Goal: Task Accomplishment & Management: Complete application form

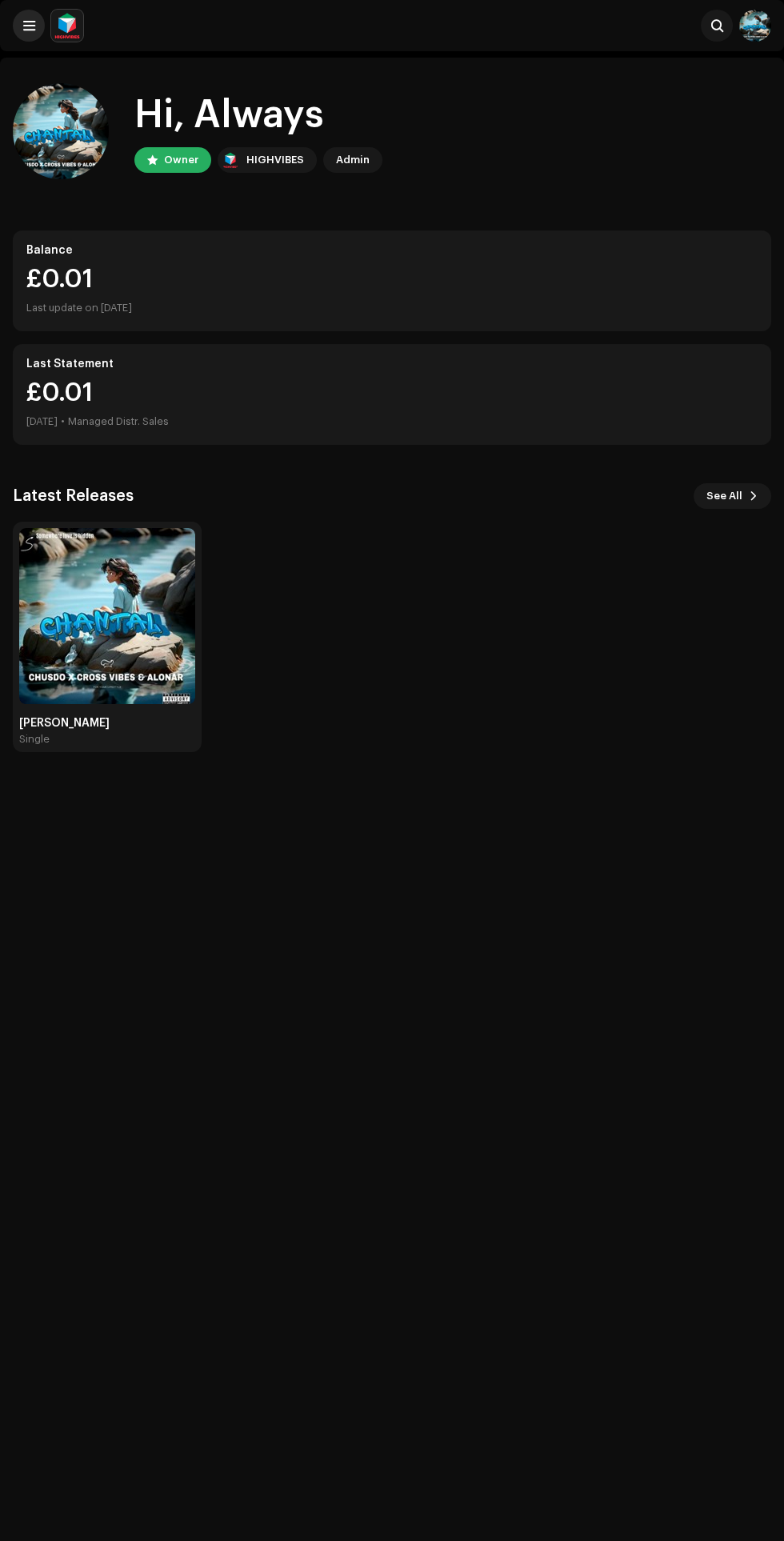
click at [28, 26] on span at bounding box center [29, 25] width 12 height 13
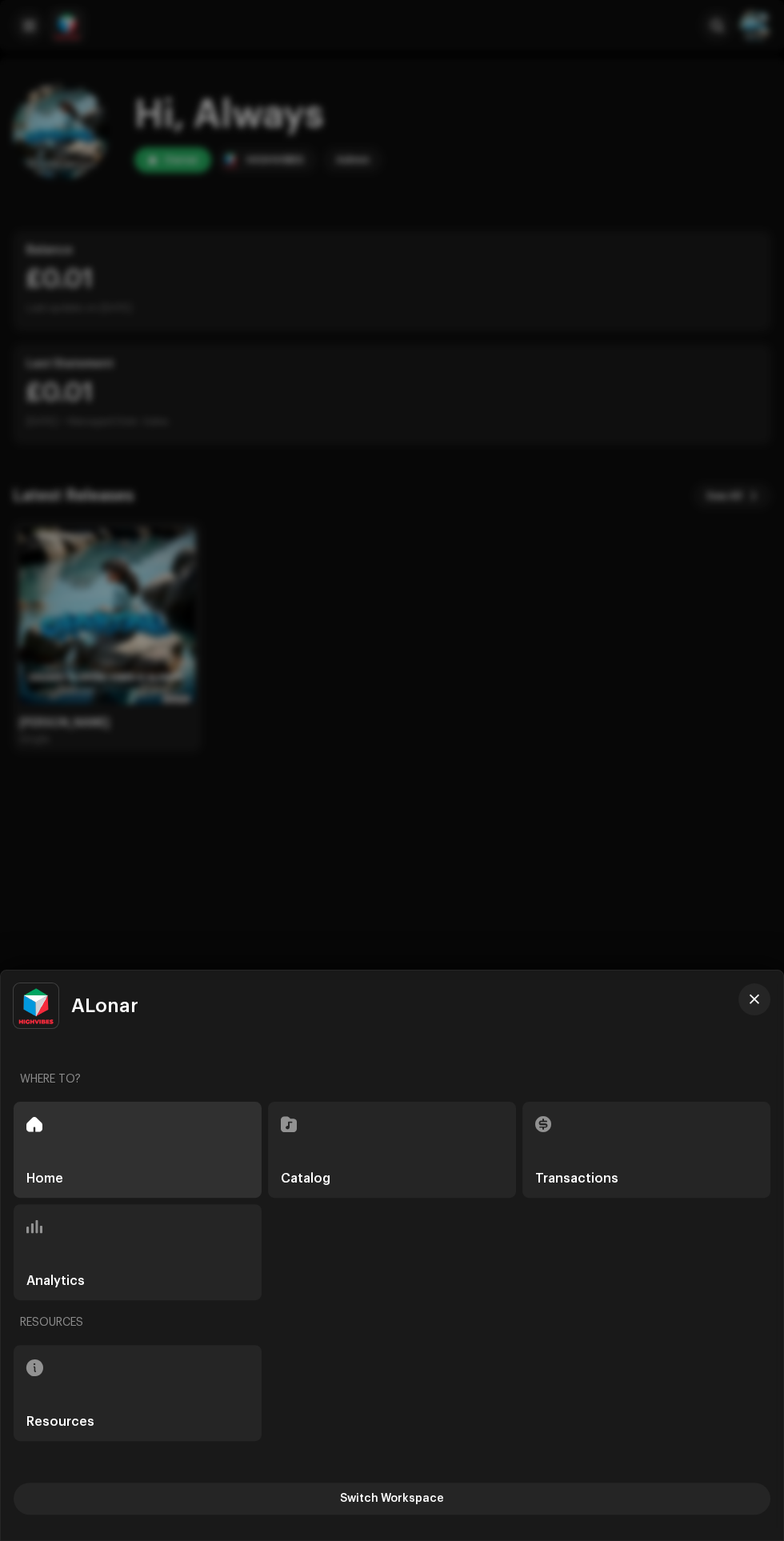
click at [293, 1127] on span at bounding box center [289, 1124] width 16 height 13
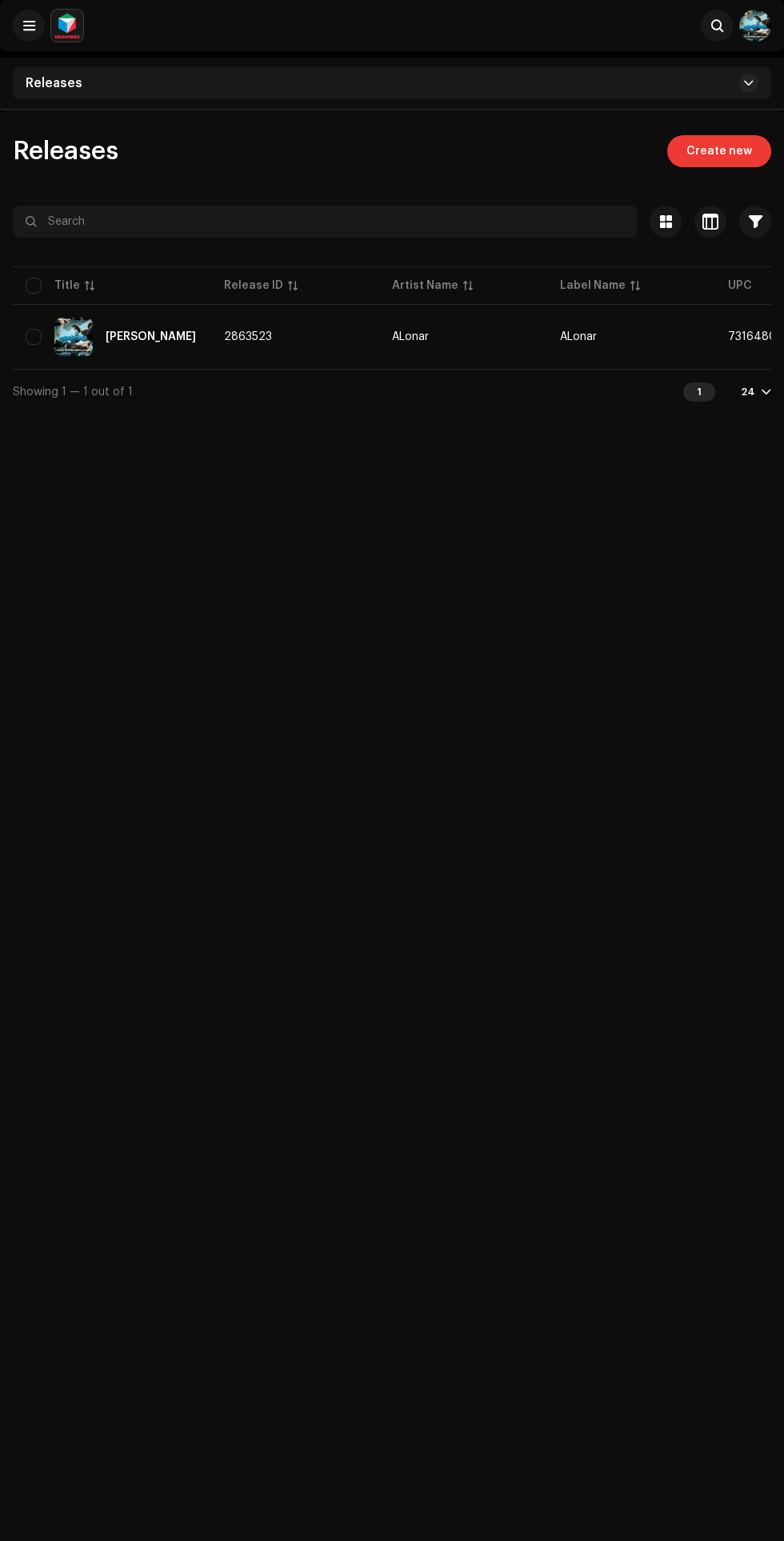
click at [737, 141] on span "Create new" at bounding box center [719, 152] width 65 height 32
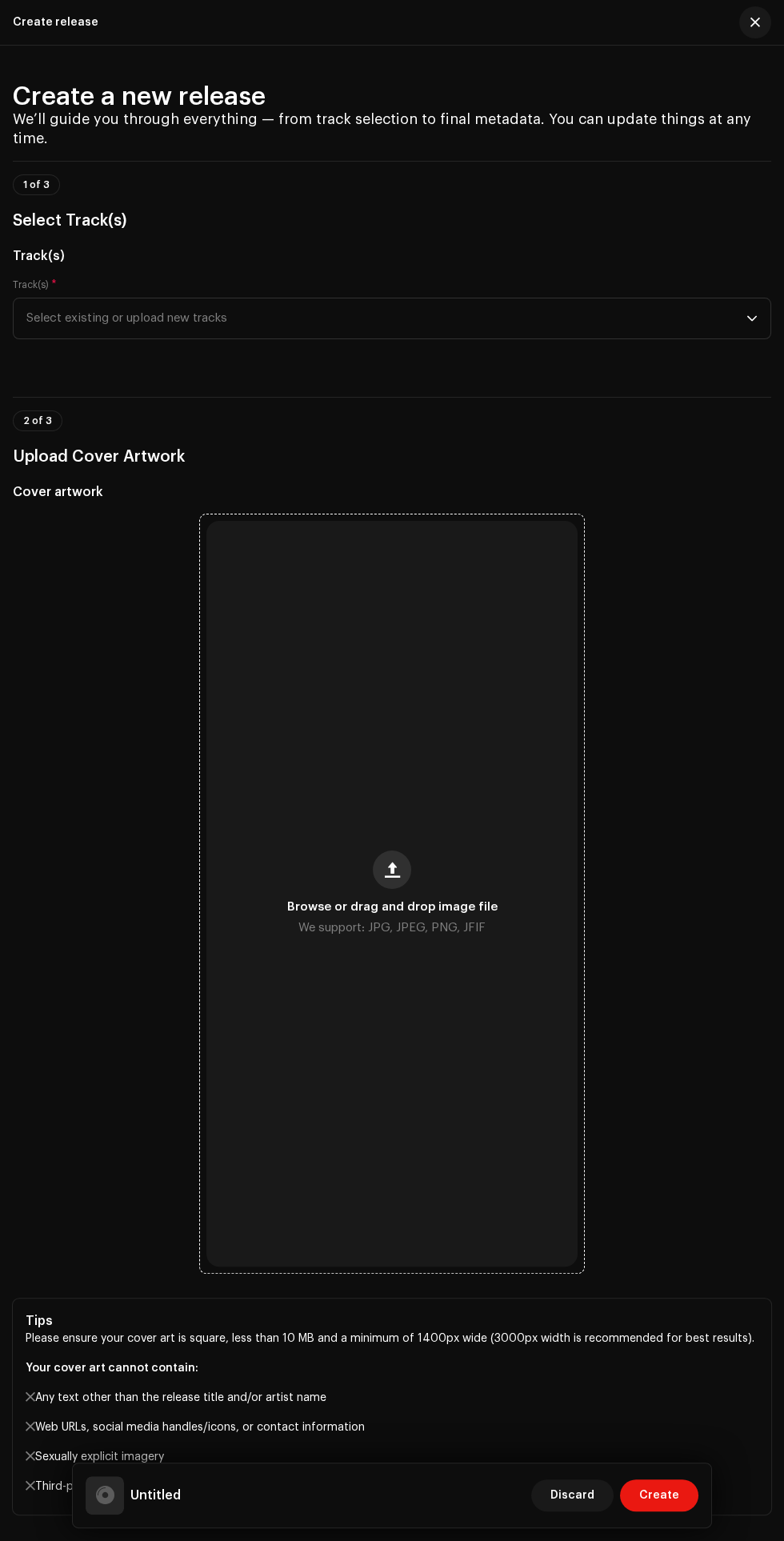
click at [385, 863] on span "button" at bounding box center [392, 870] width 15 height 13
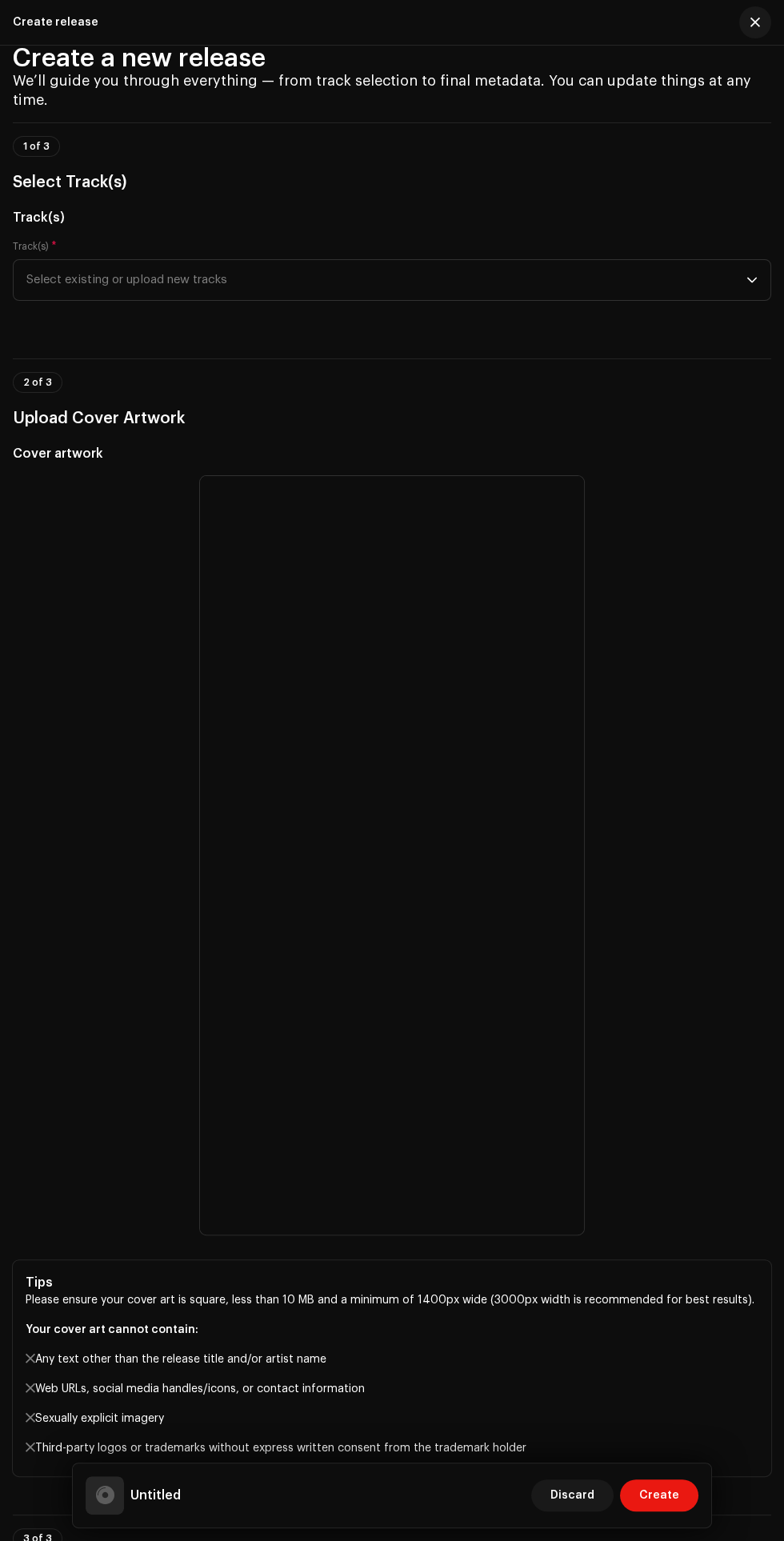
scroll to position [26, 0]
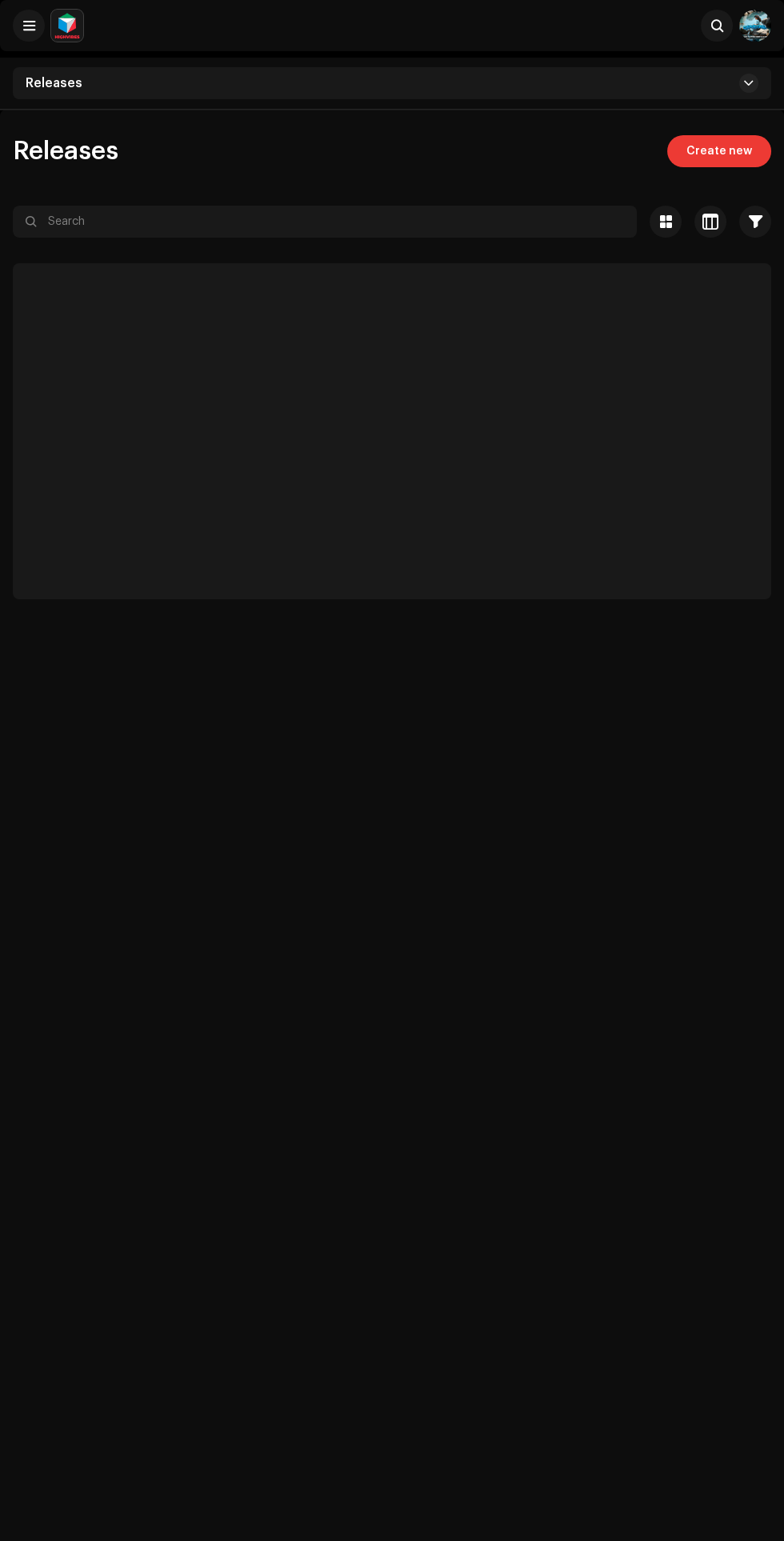
click at [732, 151] on span "Create new" at bounding box center [719, 152] width 65 height 32
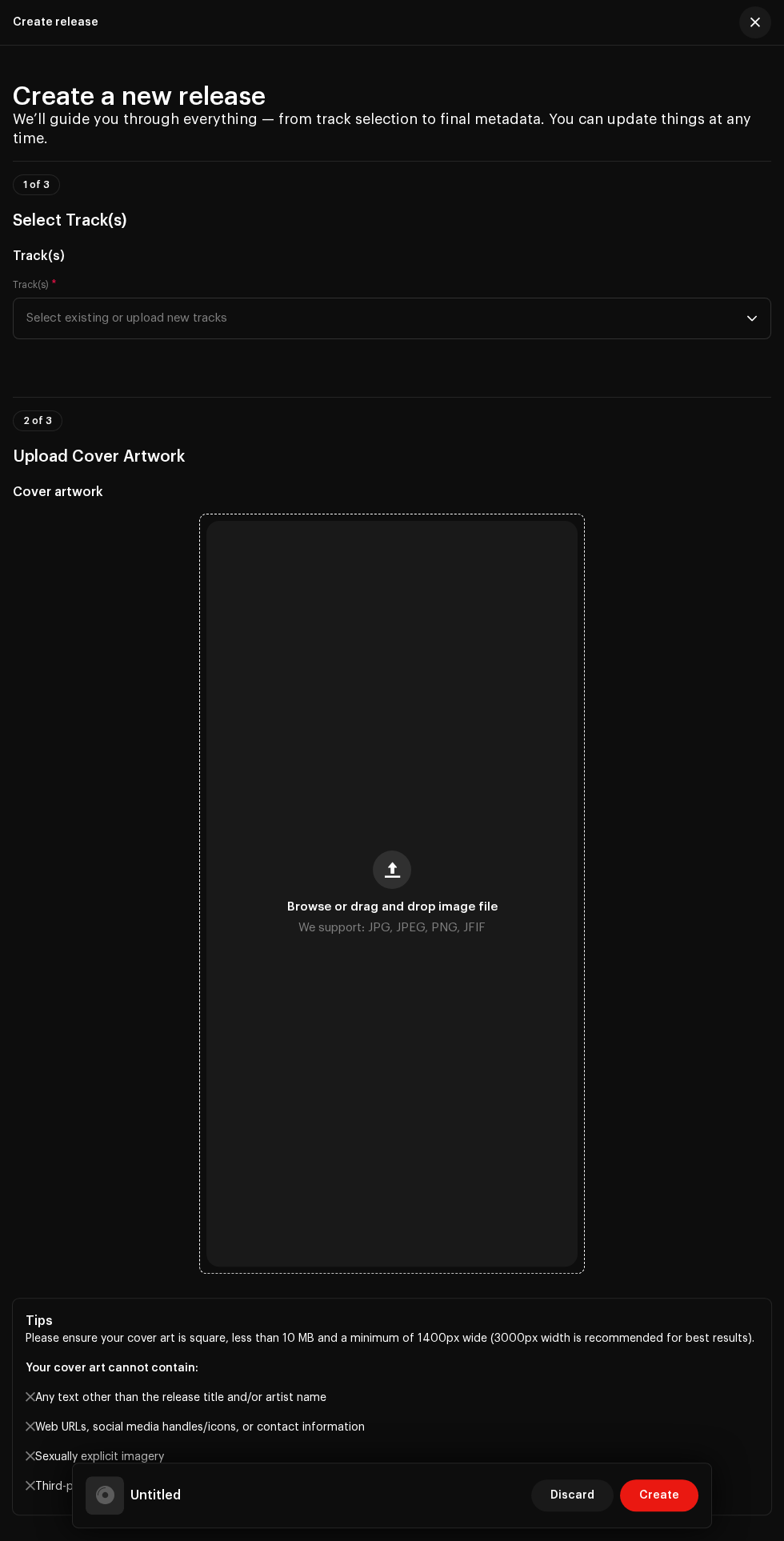
click at [391, 863] on span "button" at bounding box center [392, 870] width 15 height 13
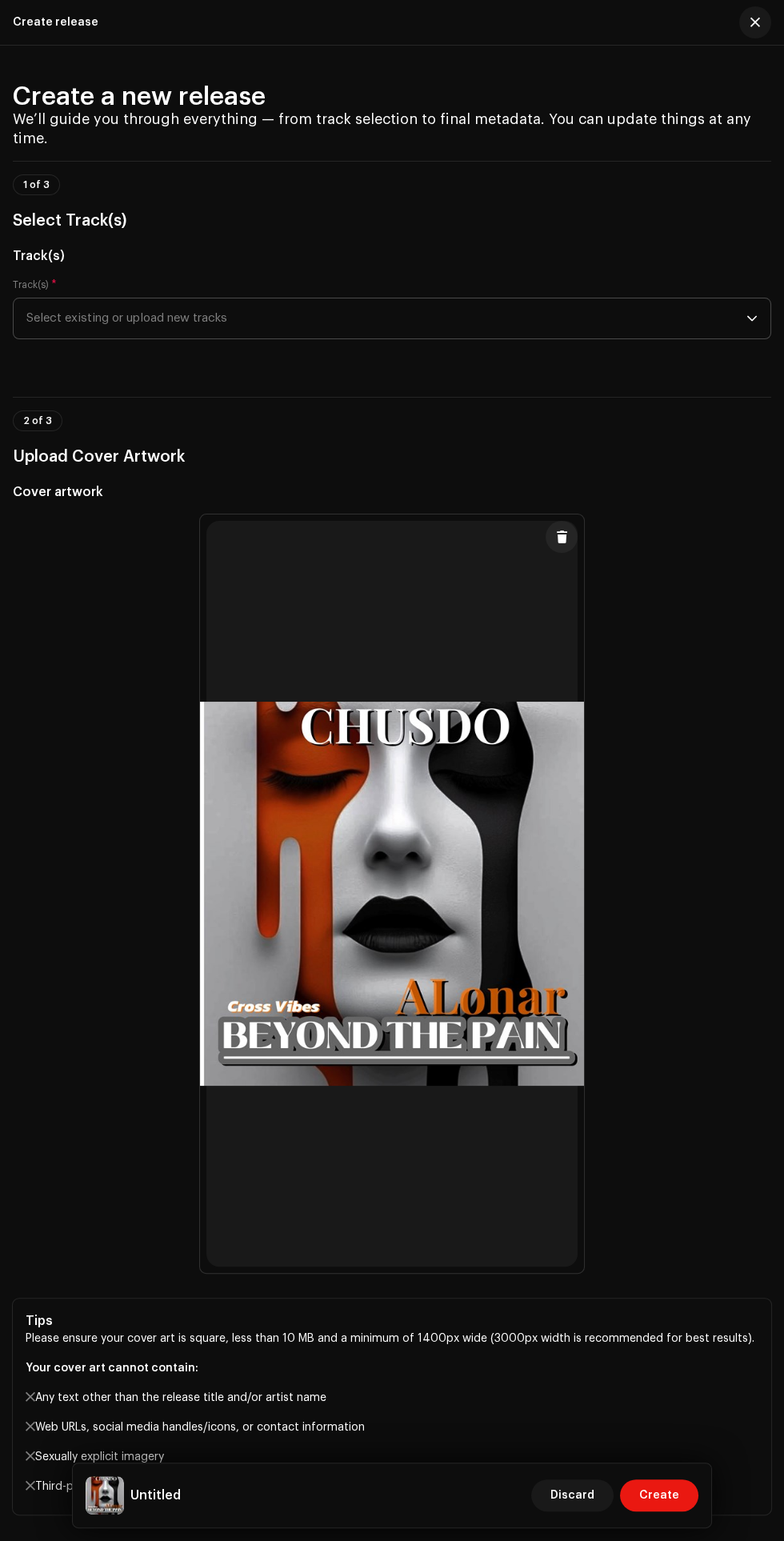
click at [424, 299] on span "Select existing or upload new tracks" at bounding box center [385, 318] width 719 height 40
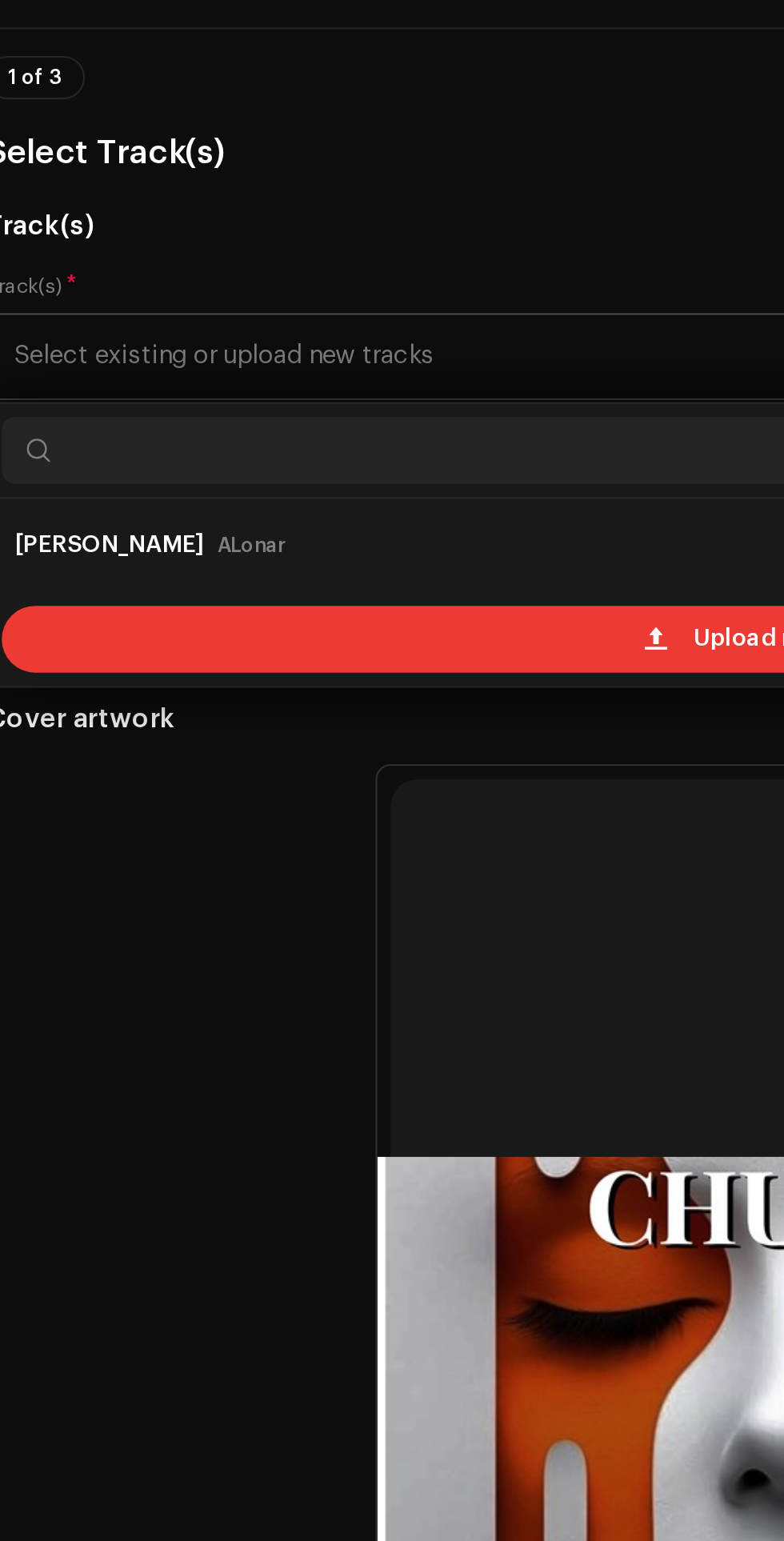
click at [222, 437] on div "Upload new tracks" at bounding box center [392, 454] width 744 height 32
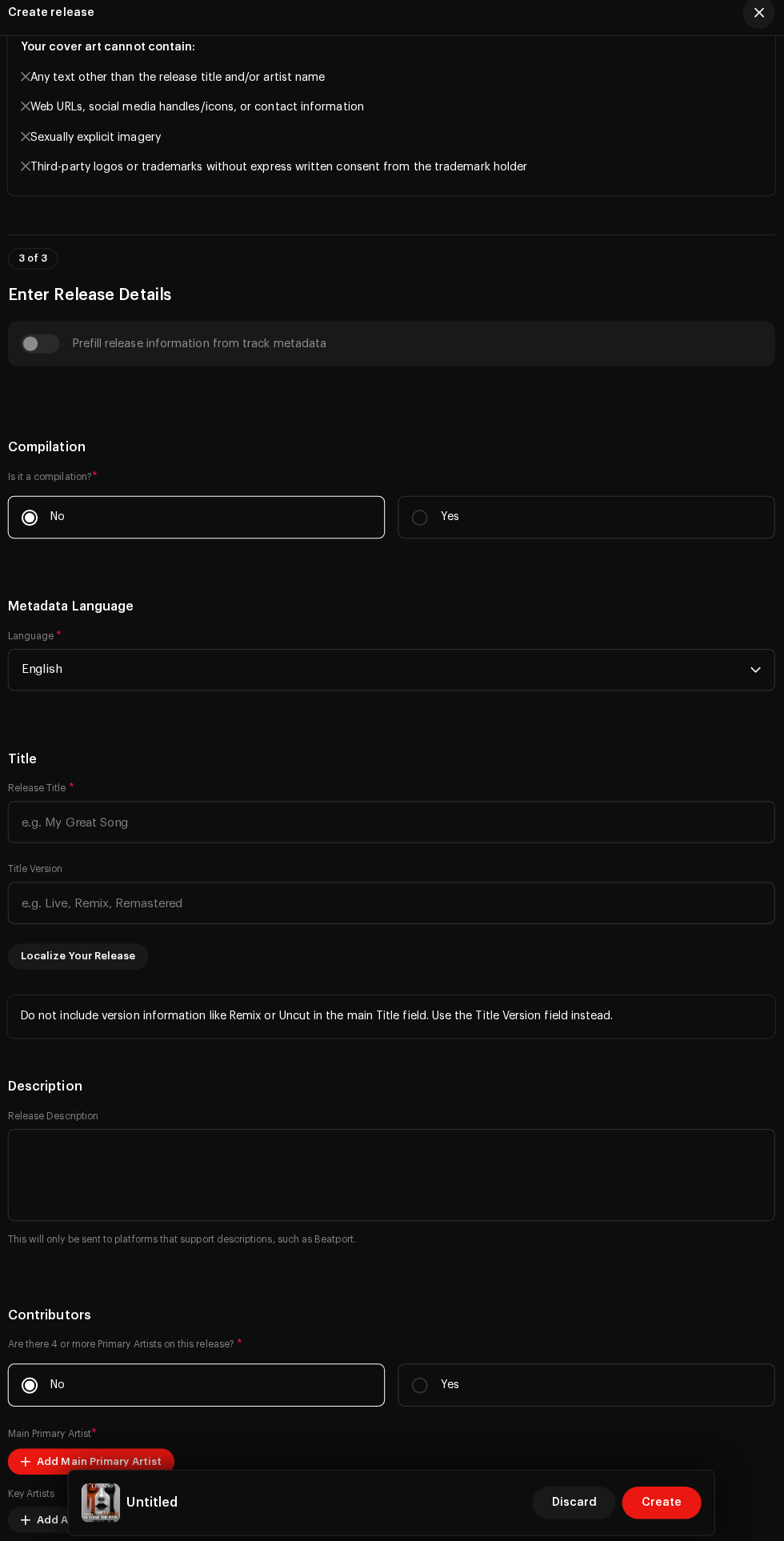
scroll to position [1432, 0]
click at [347, 802] on input "text" at bounding box center [392, 823] width 758 height 41
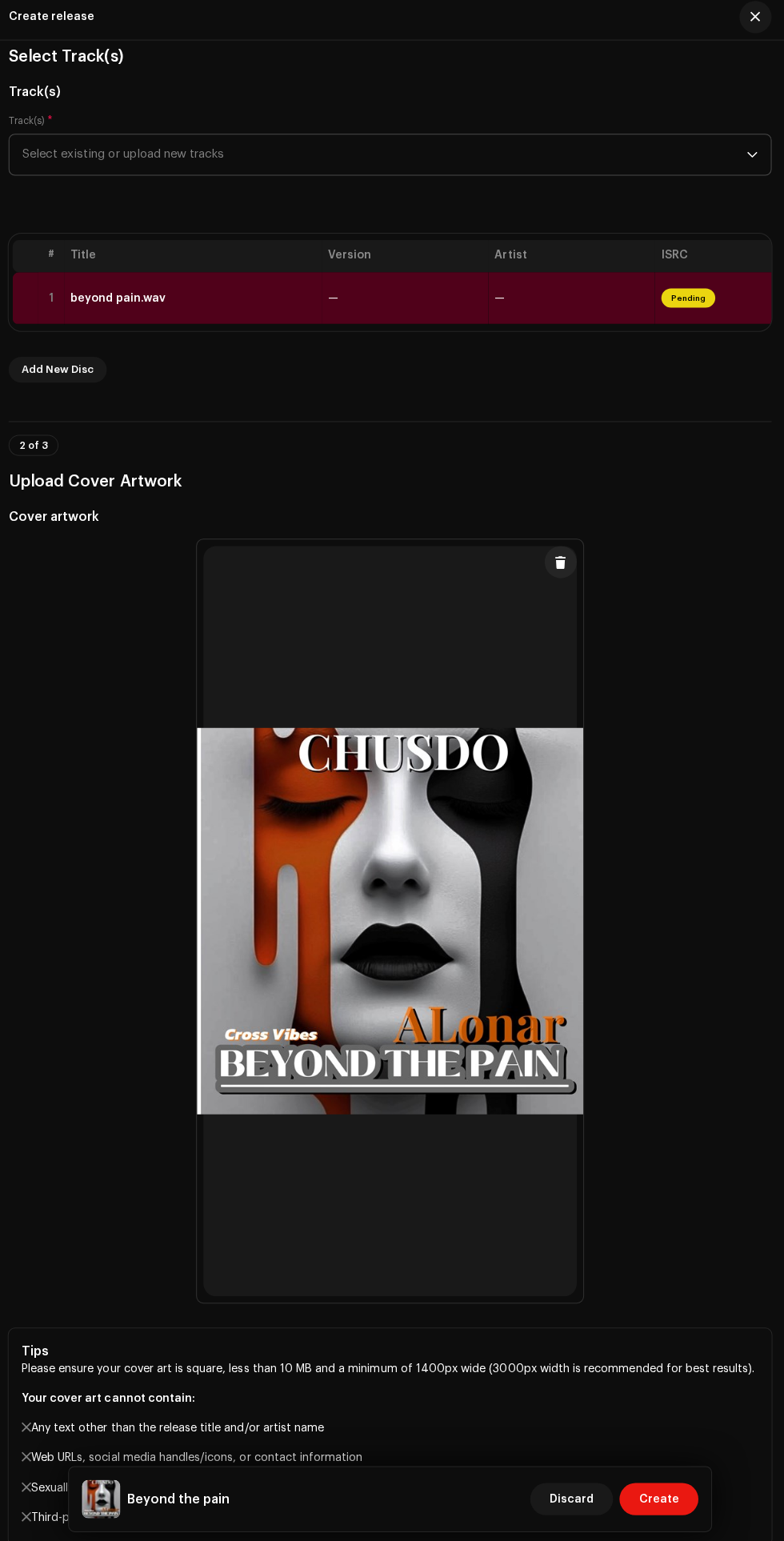
scroll to position [169, 0]
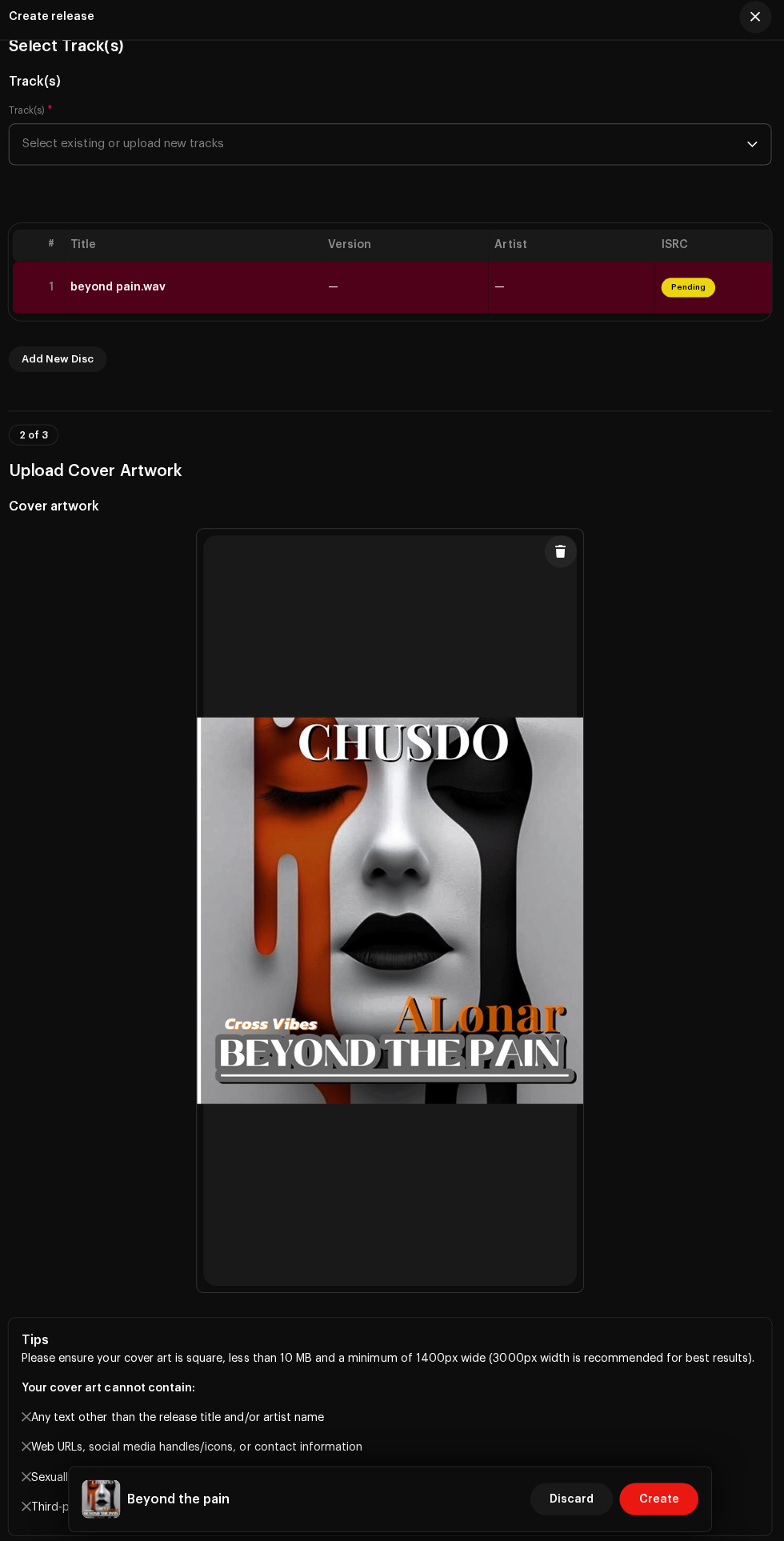
type input "Beyond the pain"
click at [703, 281] on span "Pending" at bounding box center [688, 290] width 54 height 19
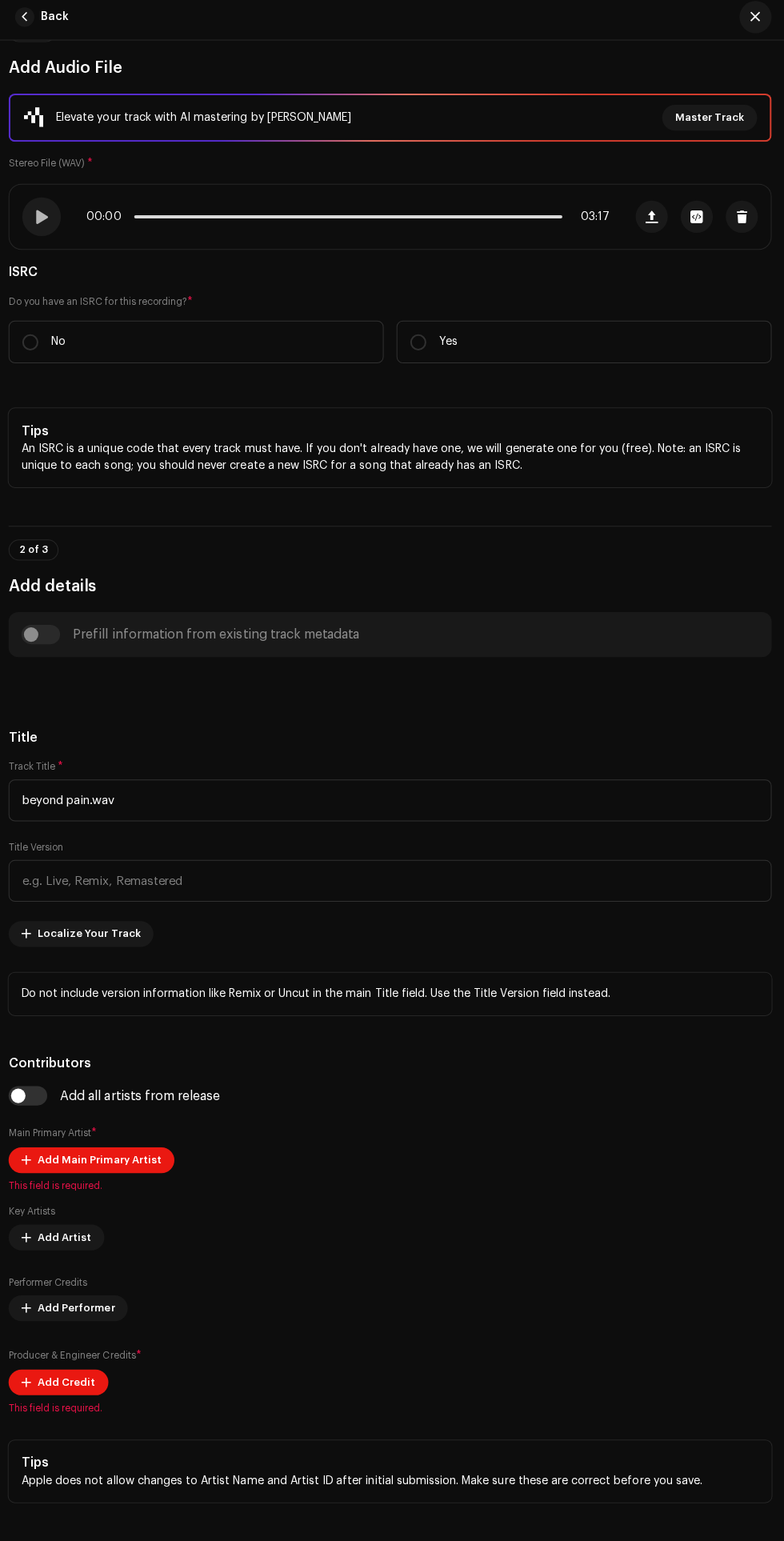
scroll to position [0, 0]
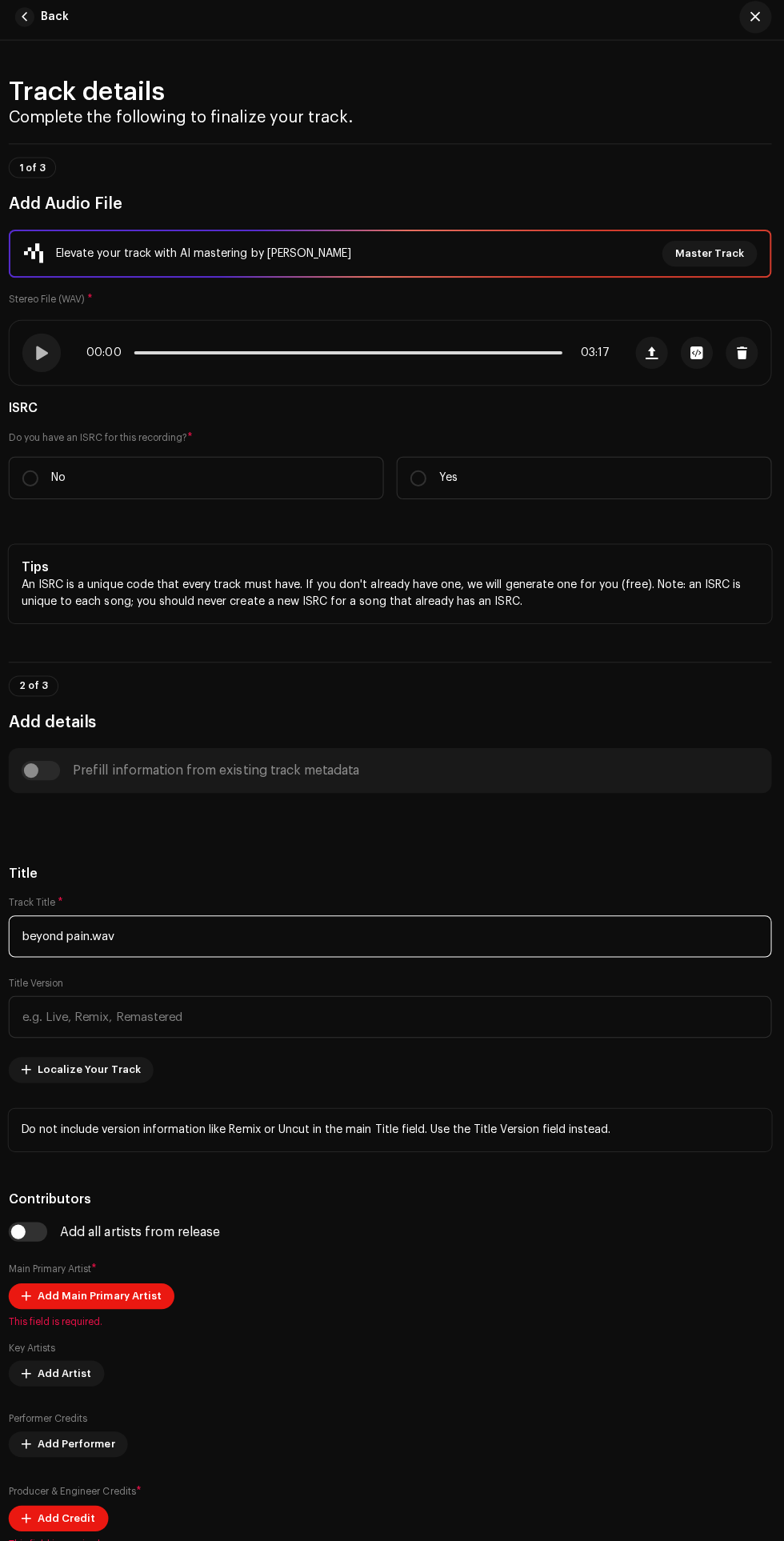
click at [276, 937] on input "beyond pain.wav" at bounding box center [392, 936] width 758 height 41
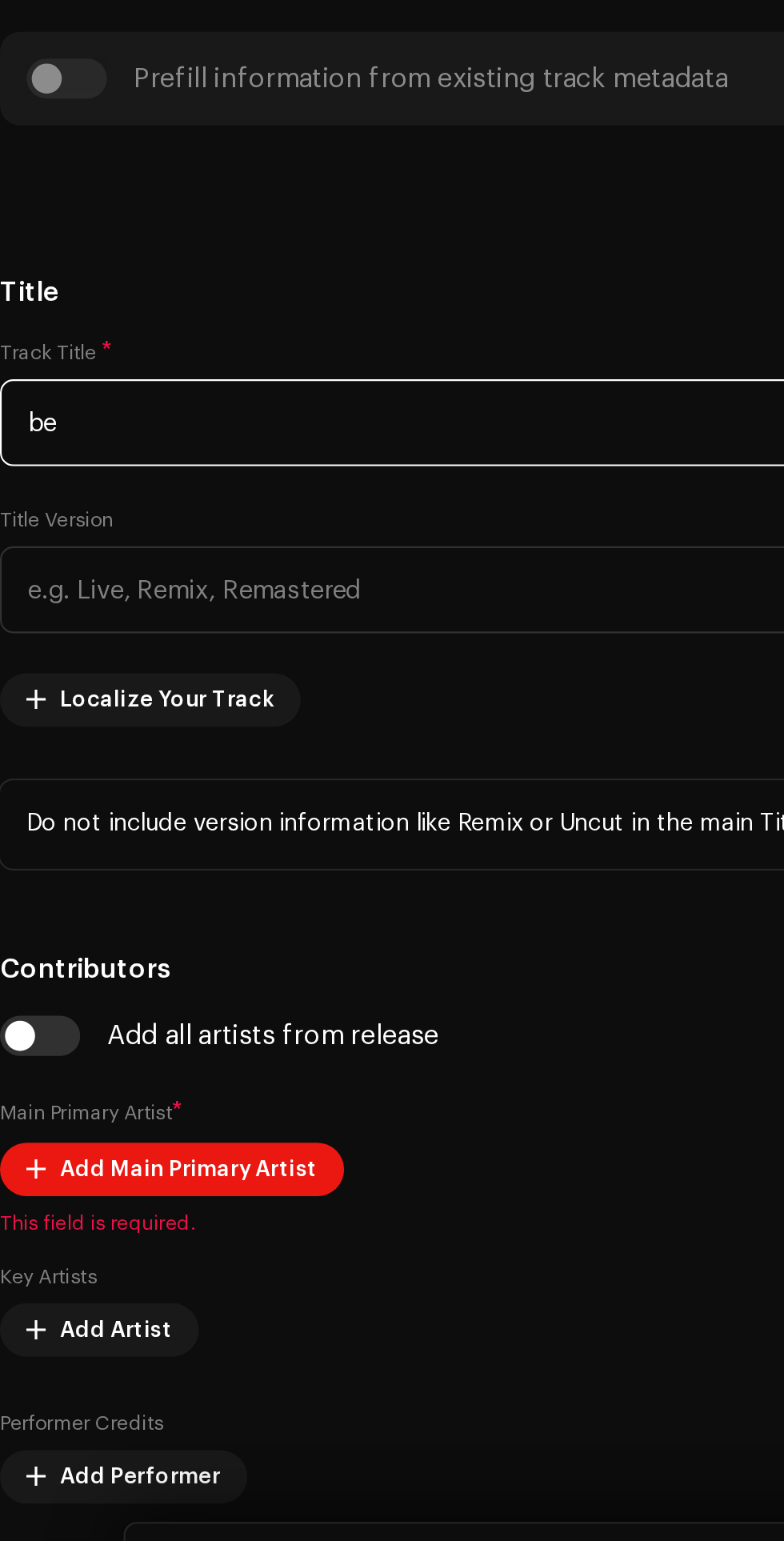
type input "b"
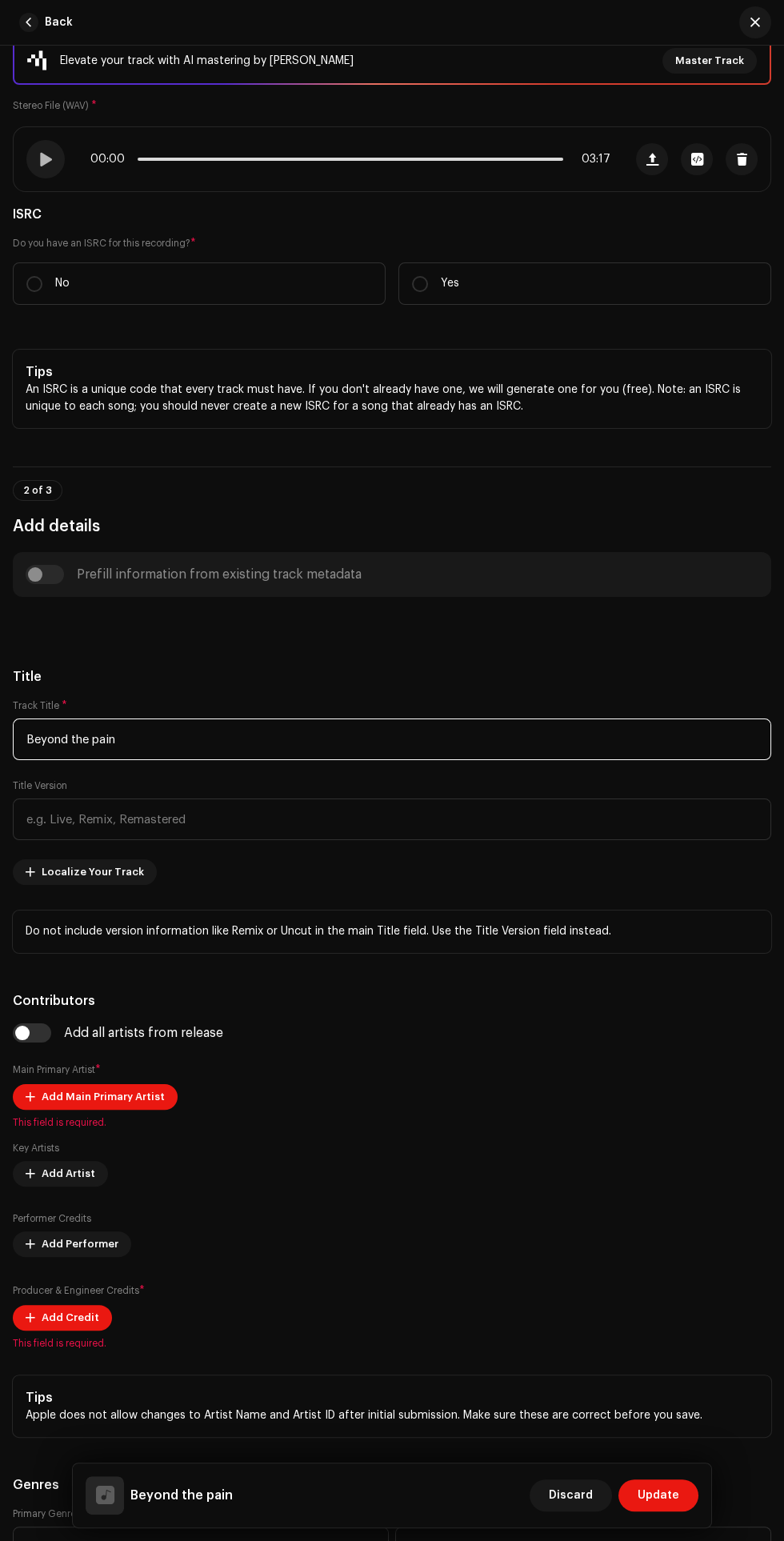
scroll to position [196, 0]
type input "Beyond the pain"
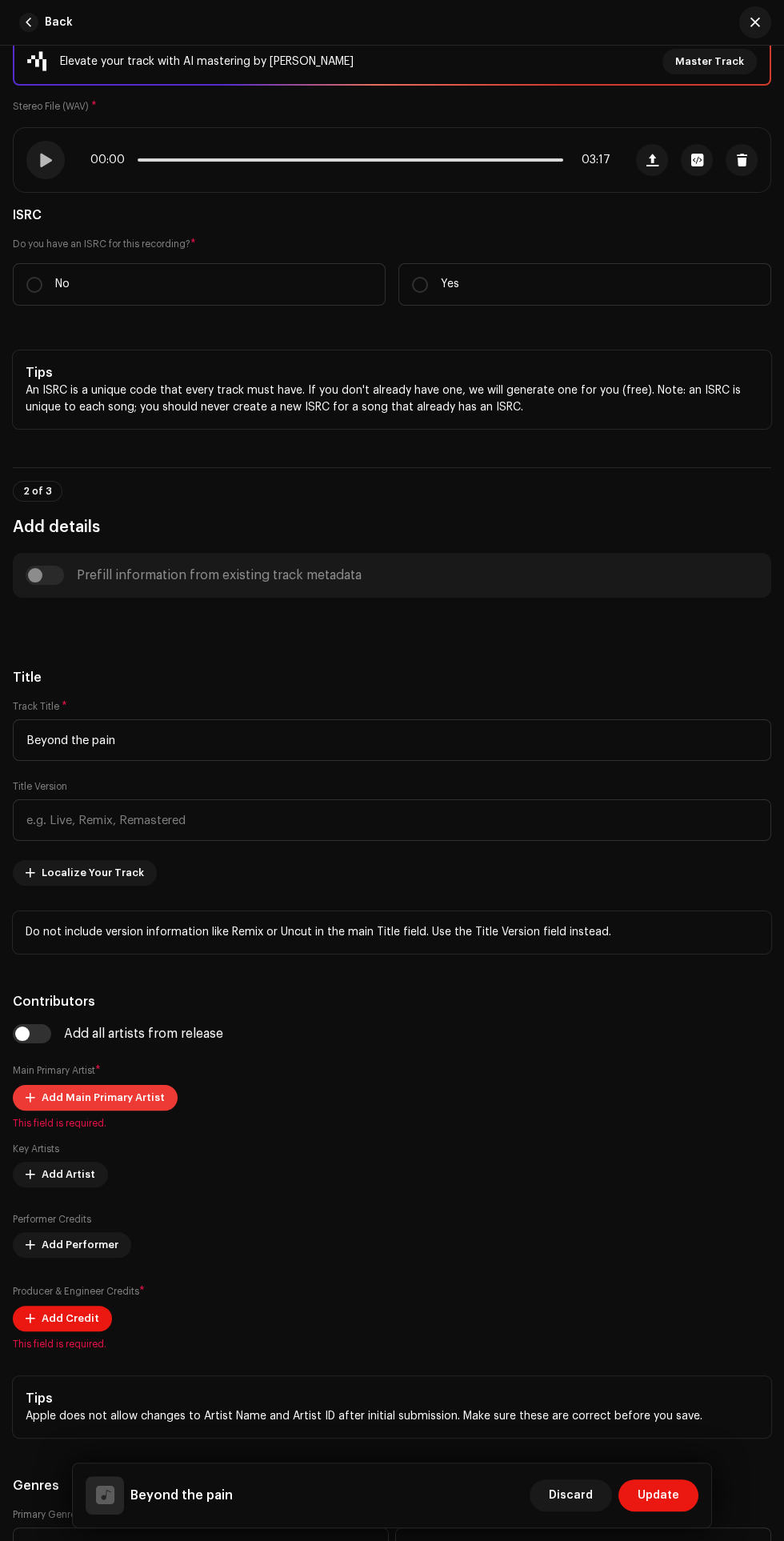
click at [124, 1098] on span "Add Main Primary Artist" at bounding box center [102, 1098] width 123 height 32
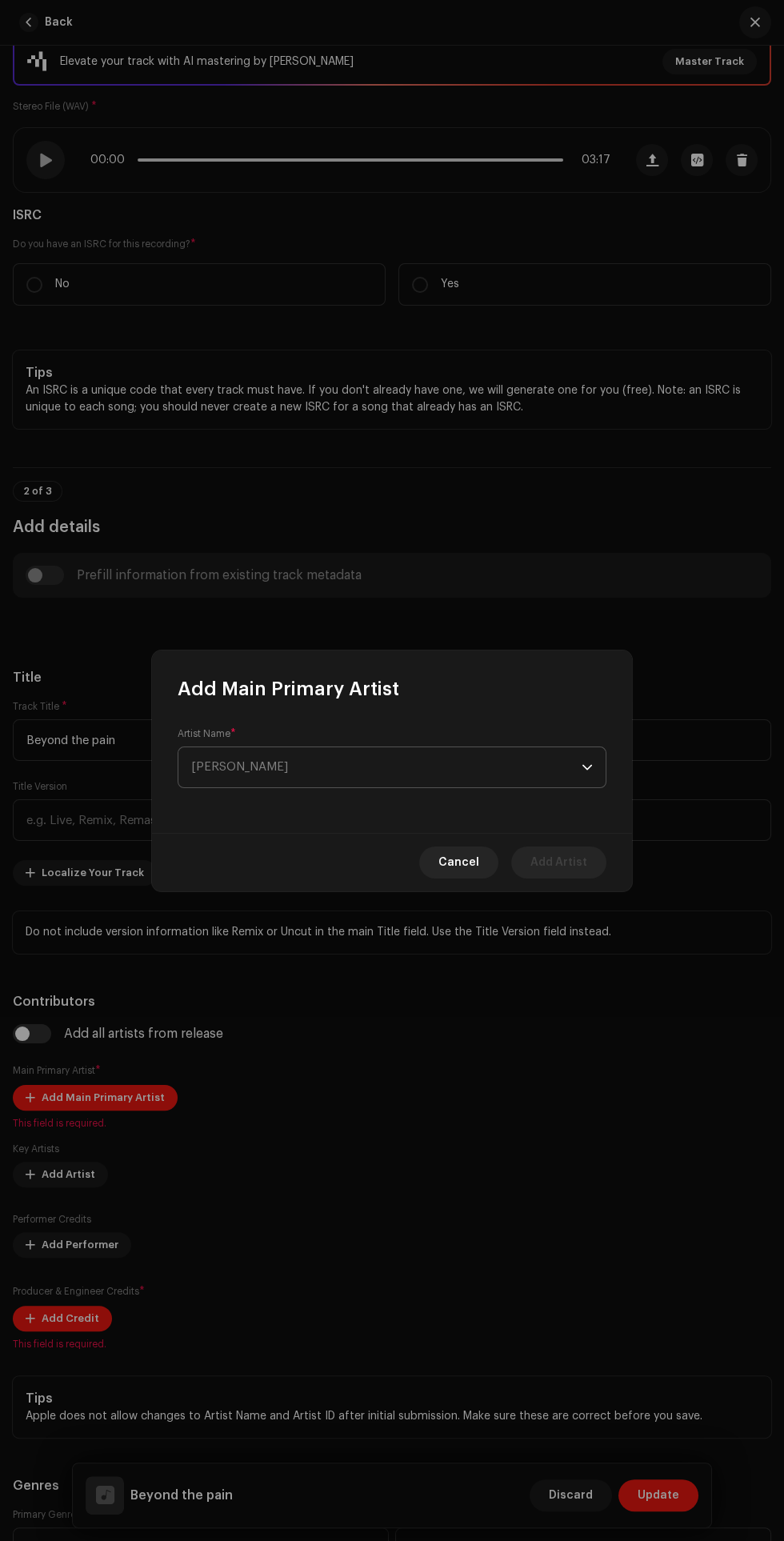
click at [459, 755] on span "[PERSON_NAME]" at bounding box center [385, 767] width 390 height 40
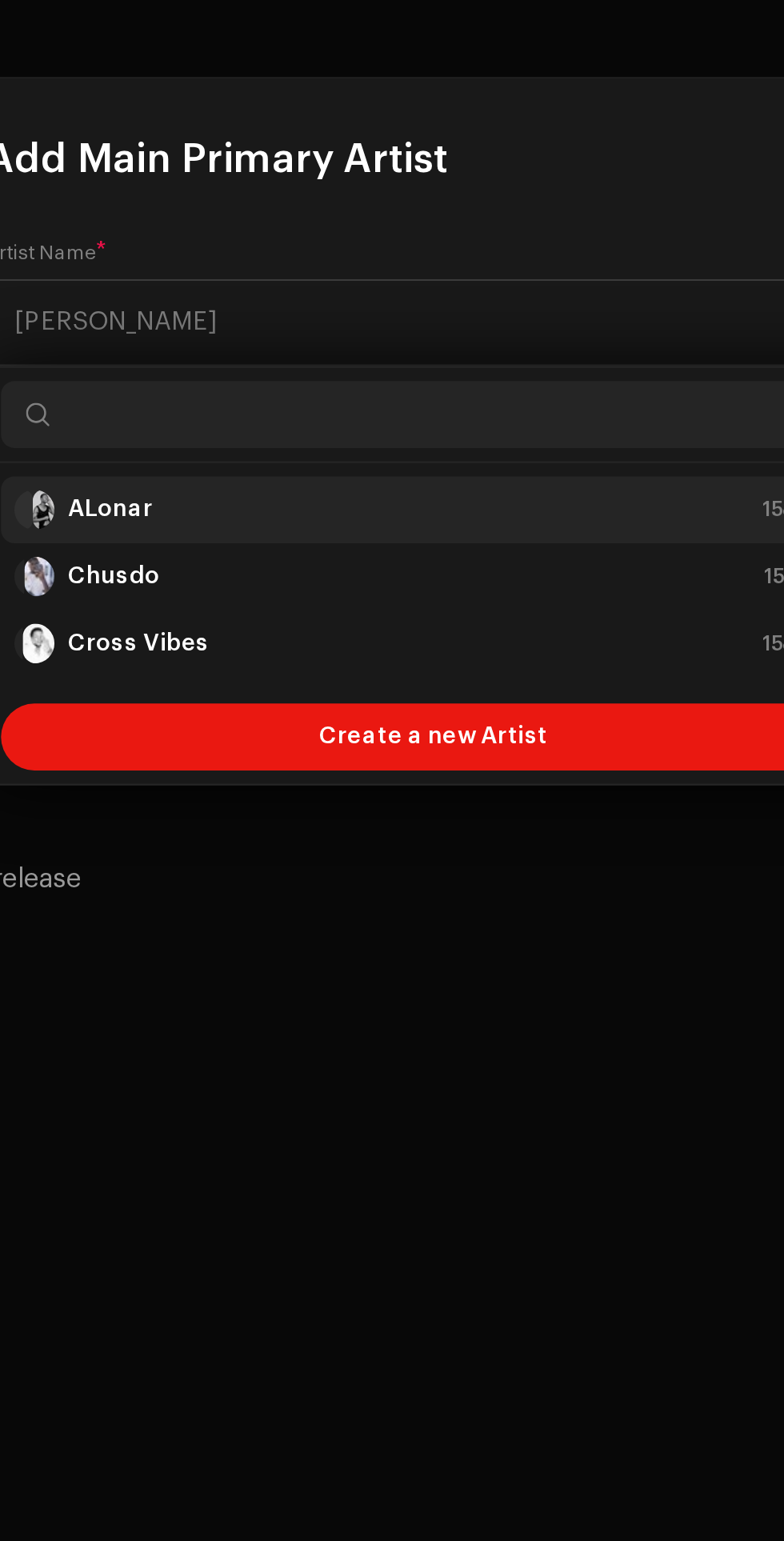
click at [379, 851] on div "ALonar 1584540" at bounding box center [392, 856] width 401 height 19
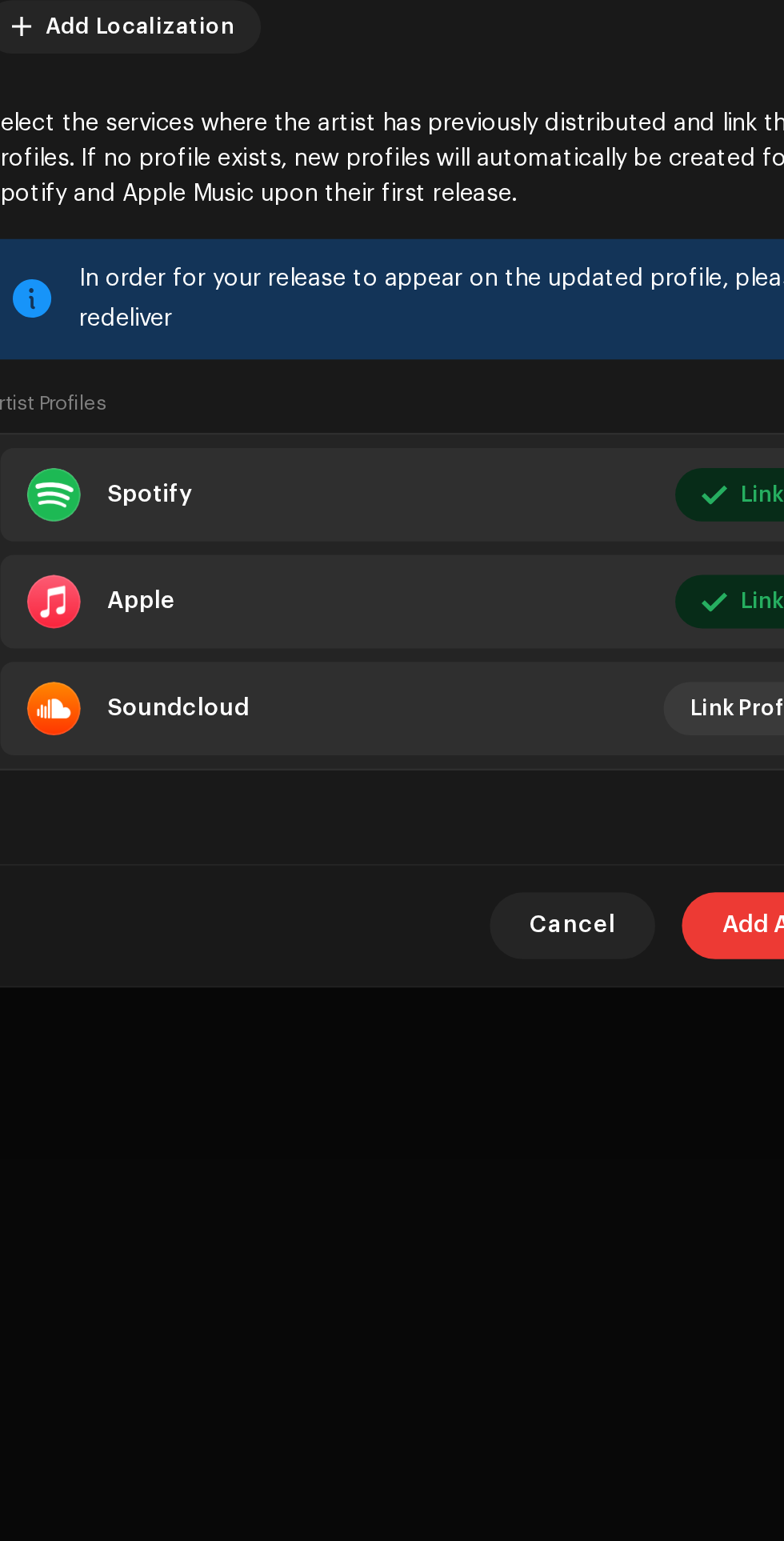
click at [538, 1051] on span "Add Artist" at bounding box center [558, 1056] width 56 height 32
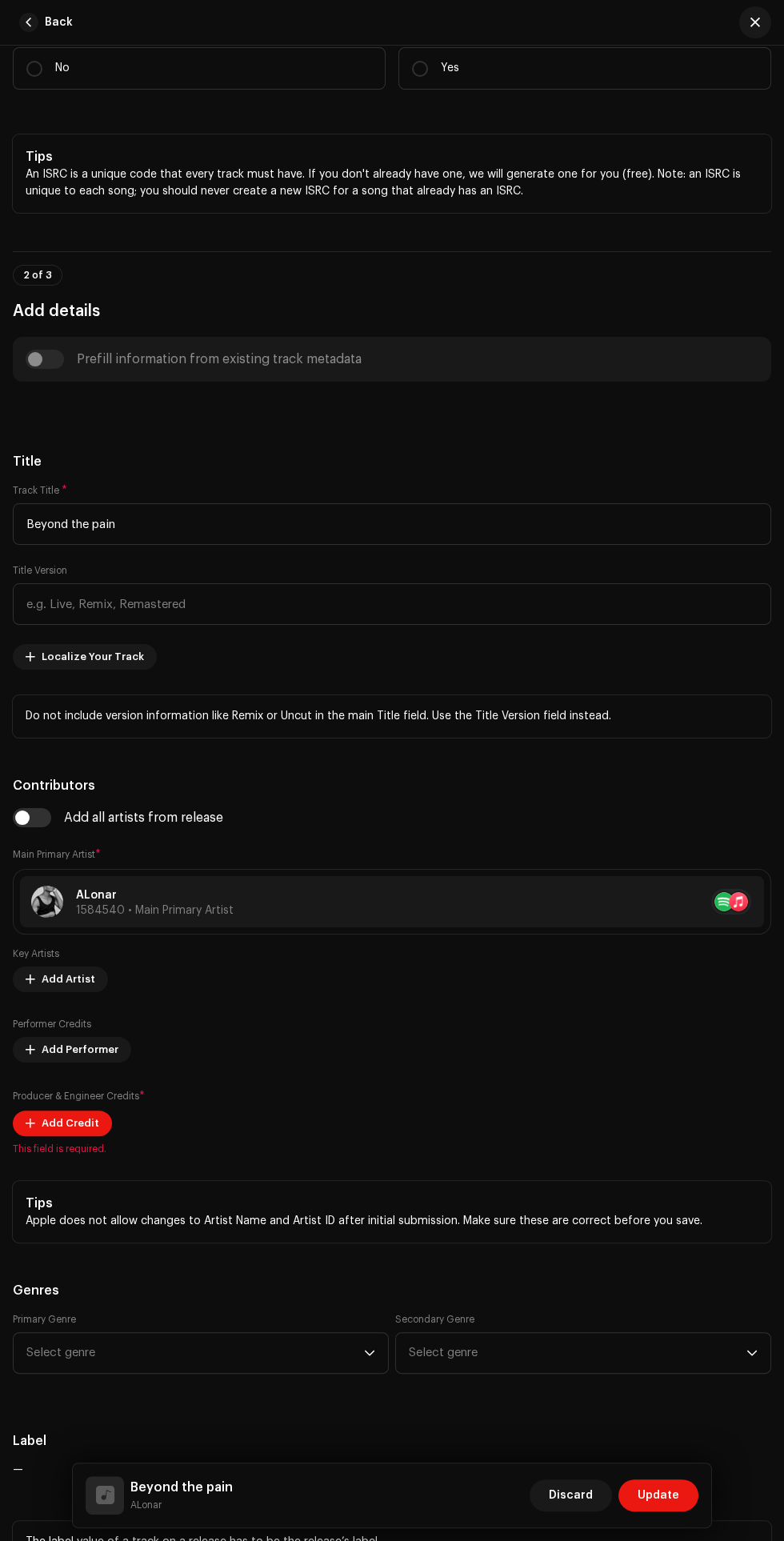
scroll to position [414, 0]
click at [71, 975] on span "Add Artist" at bounding box center [68, 977] width 54 height 32
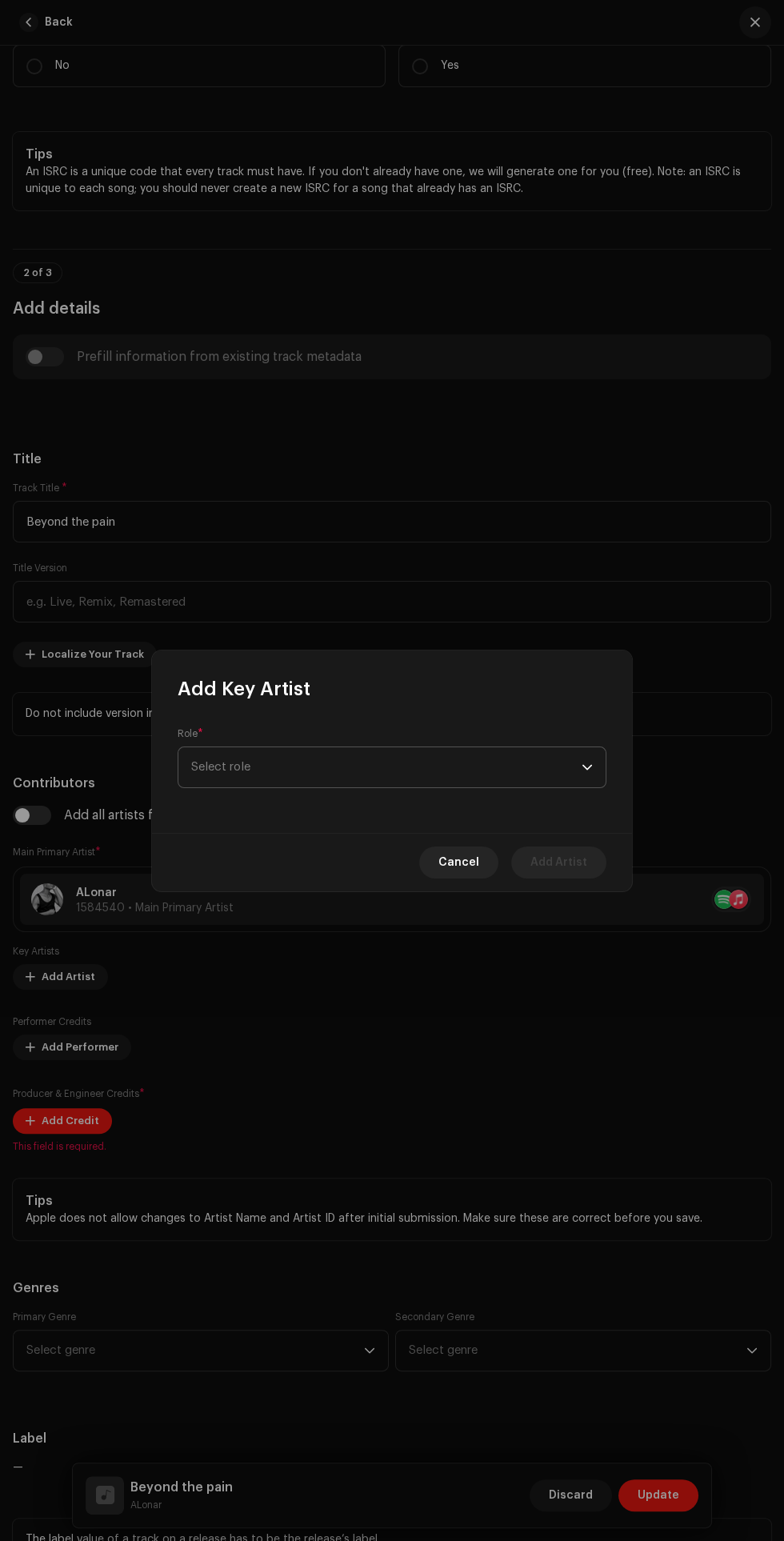
click at [587, 767] on div "dropdown trigger" at bounding box center [587, 767] width 11 height 40
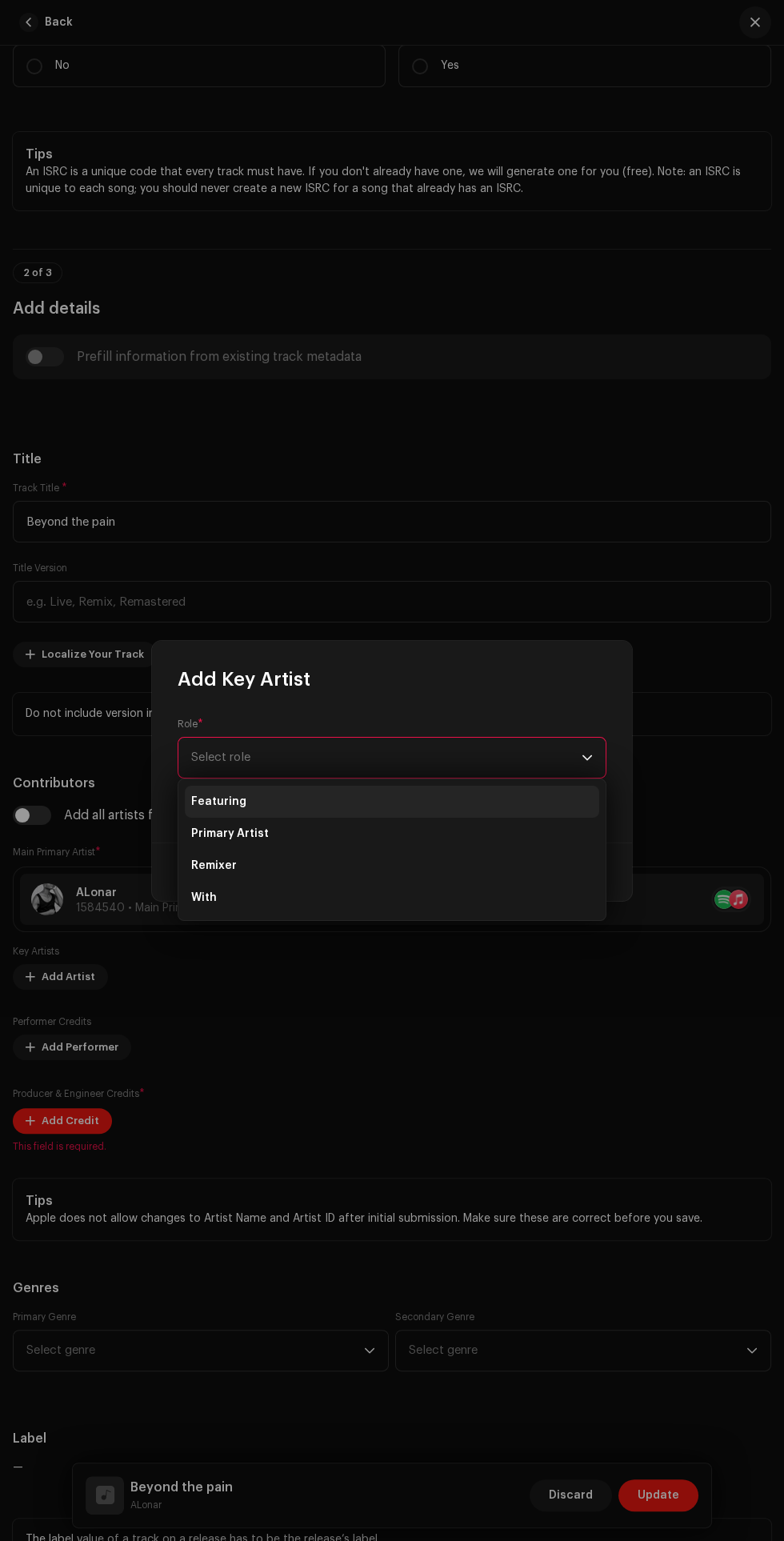
click at [316, 809] on li "Featuring" at bounding box center [392, 801] width 414 height 32
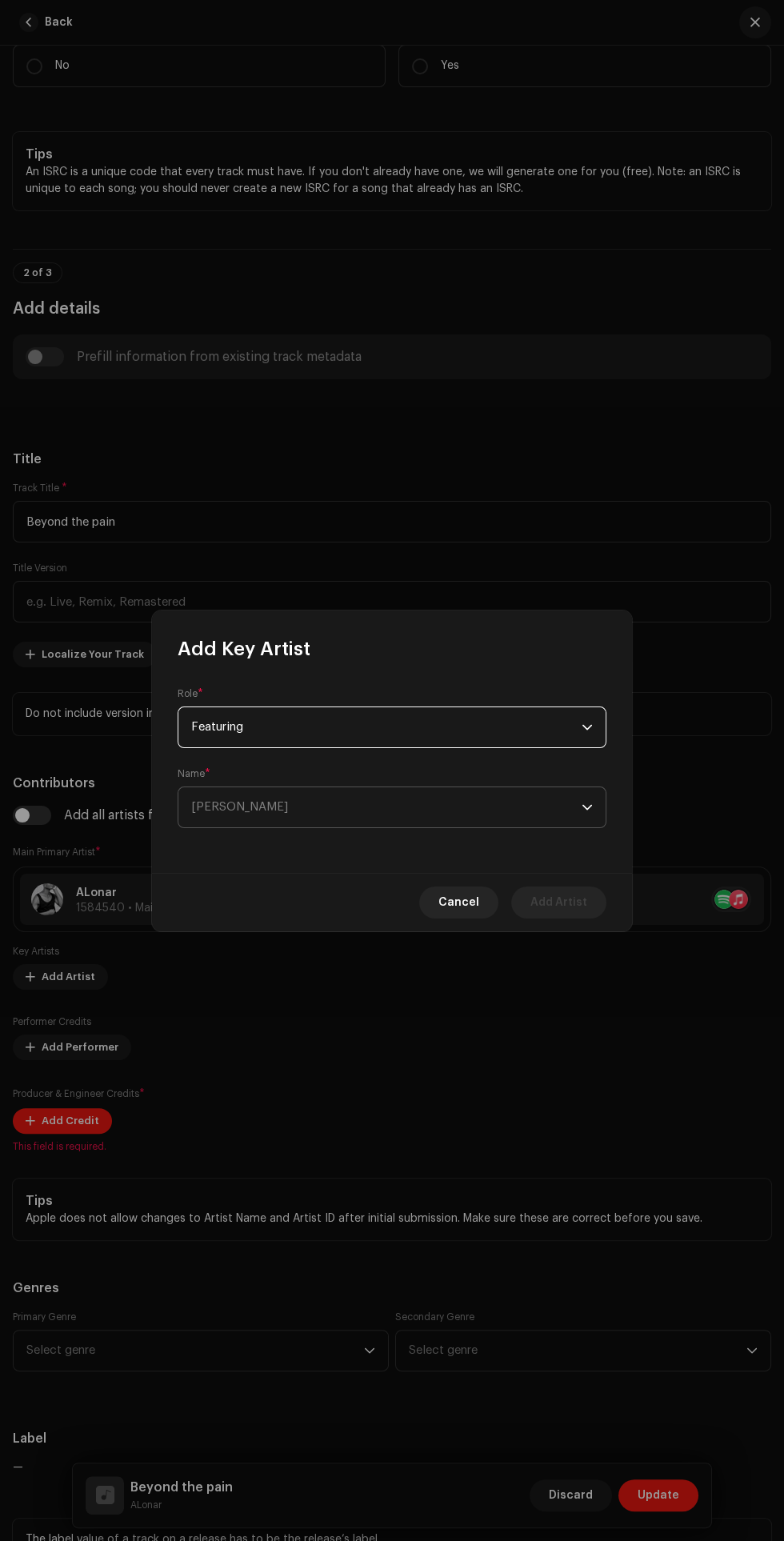
click at [414, 816] on span "[PERSON_NAME]" at bounding box center [385, 807] width 390 height 40
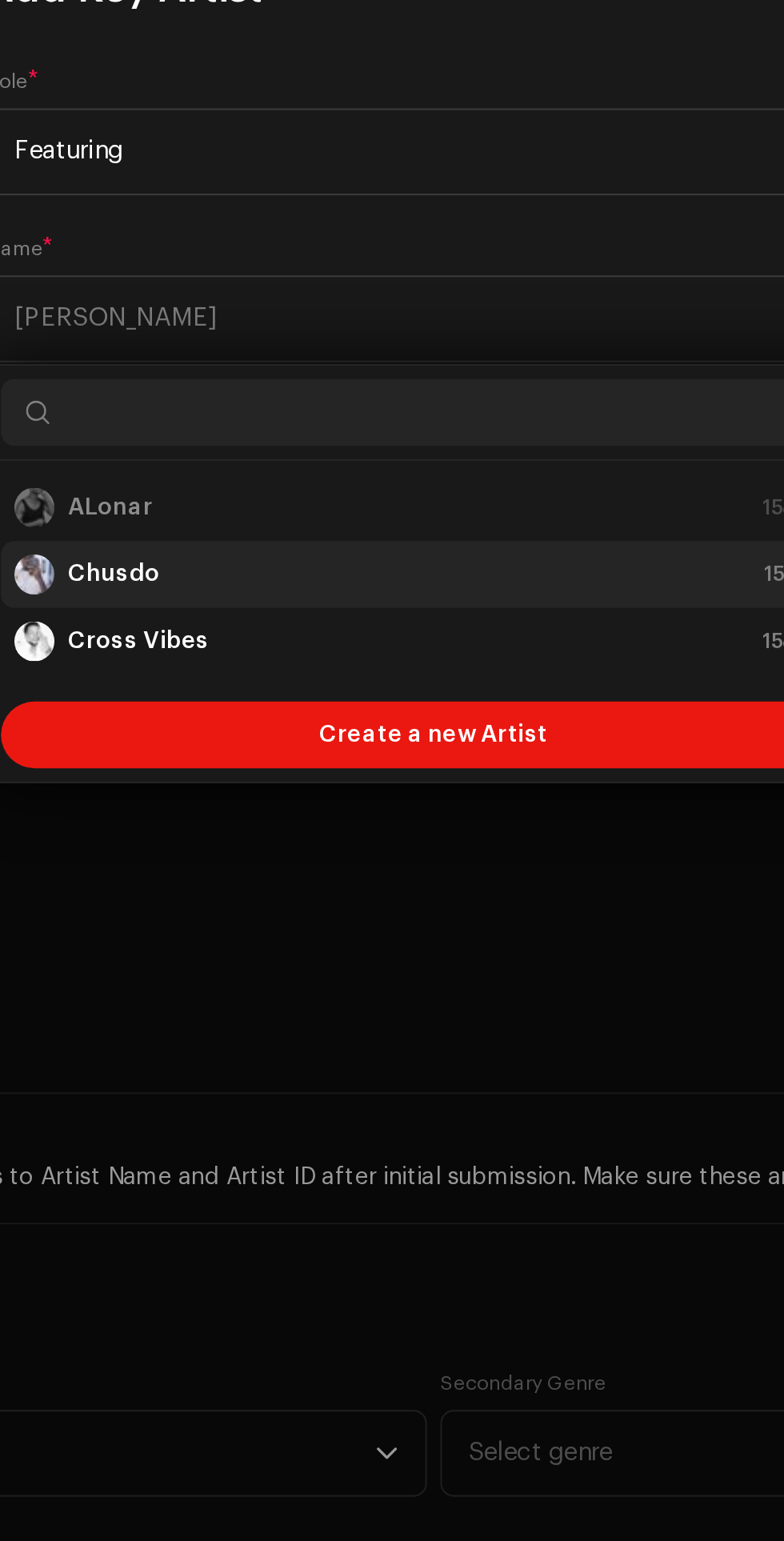
click at [354, 933] on div "Chusdo 1584549" at bounding box center [392, 929] width 401 height 19
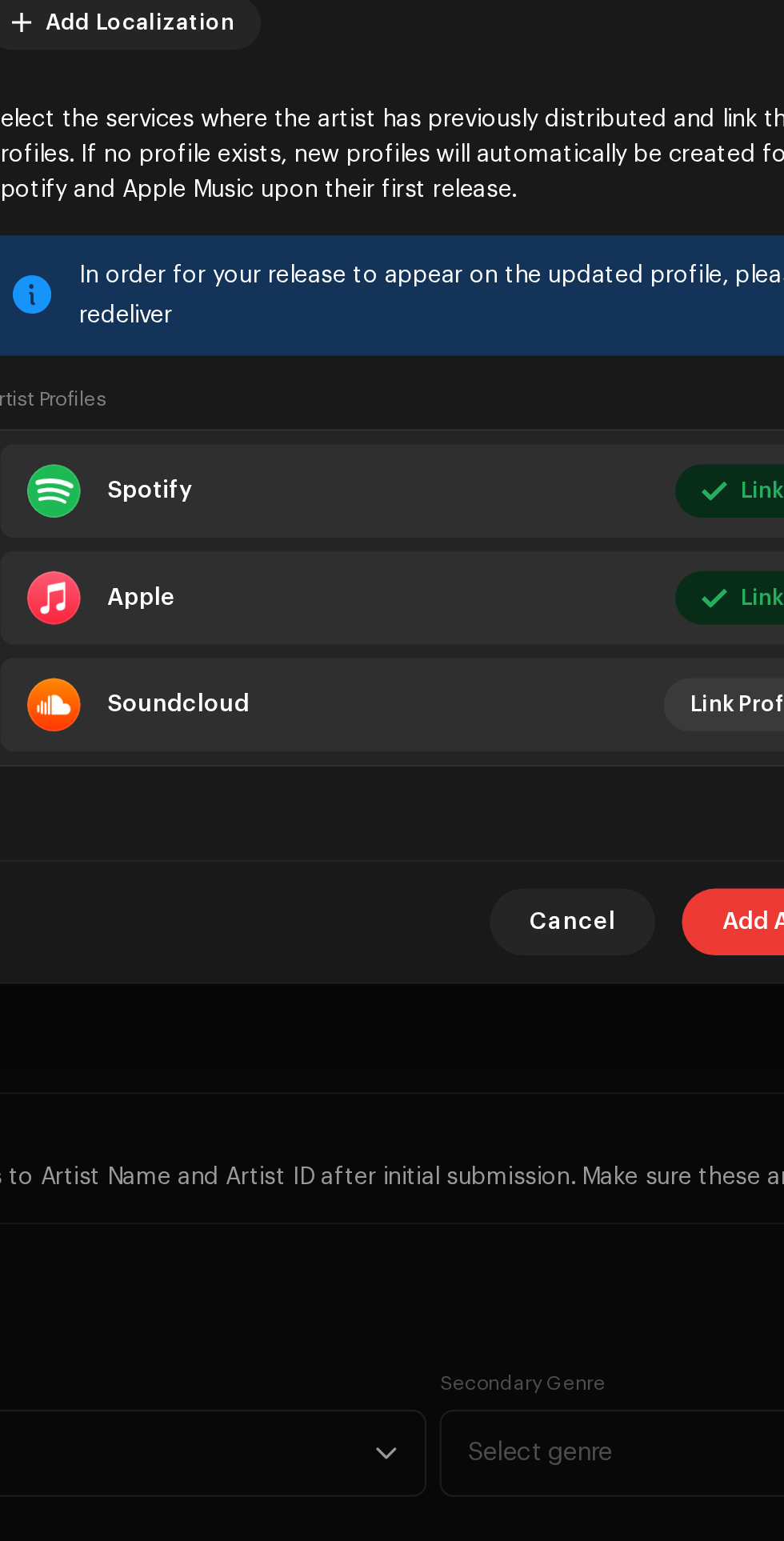
click at [533, 1090] on span "Add Artist" at bounding box center [558, 1096] width 56 height 32
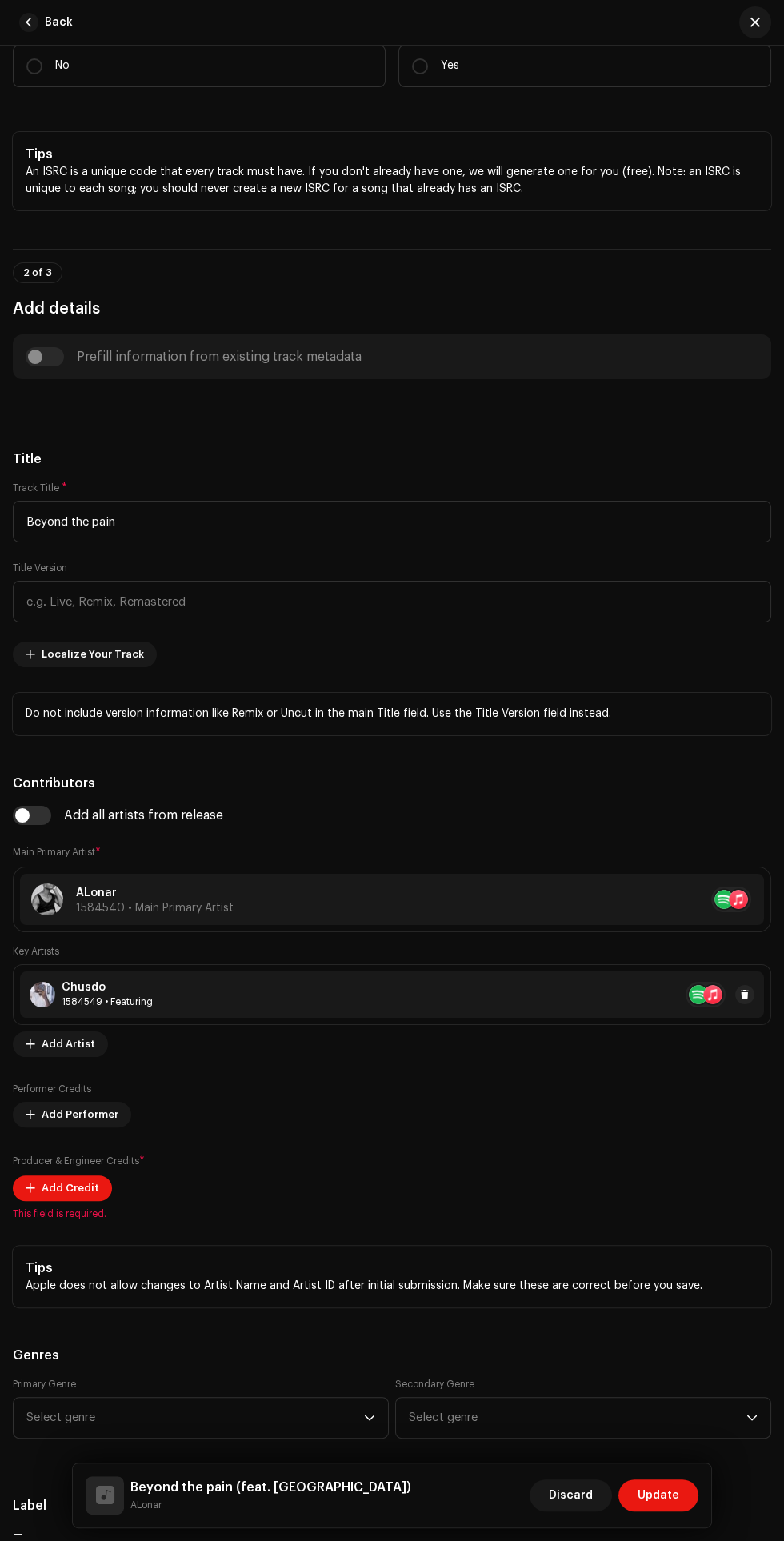
scroll to position [1, 0]
click at [64, 1042] on span "Add Artist" at bounding box center [68, 1044] width 54 height 32
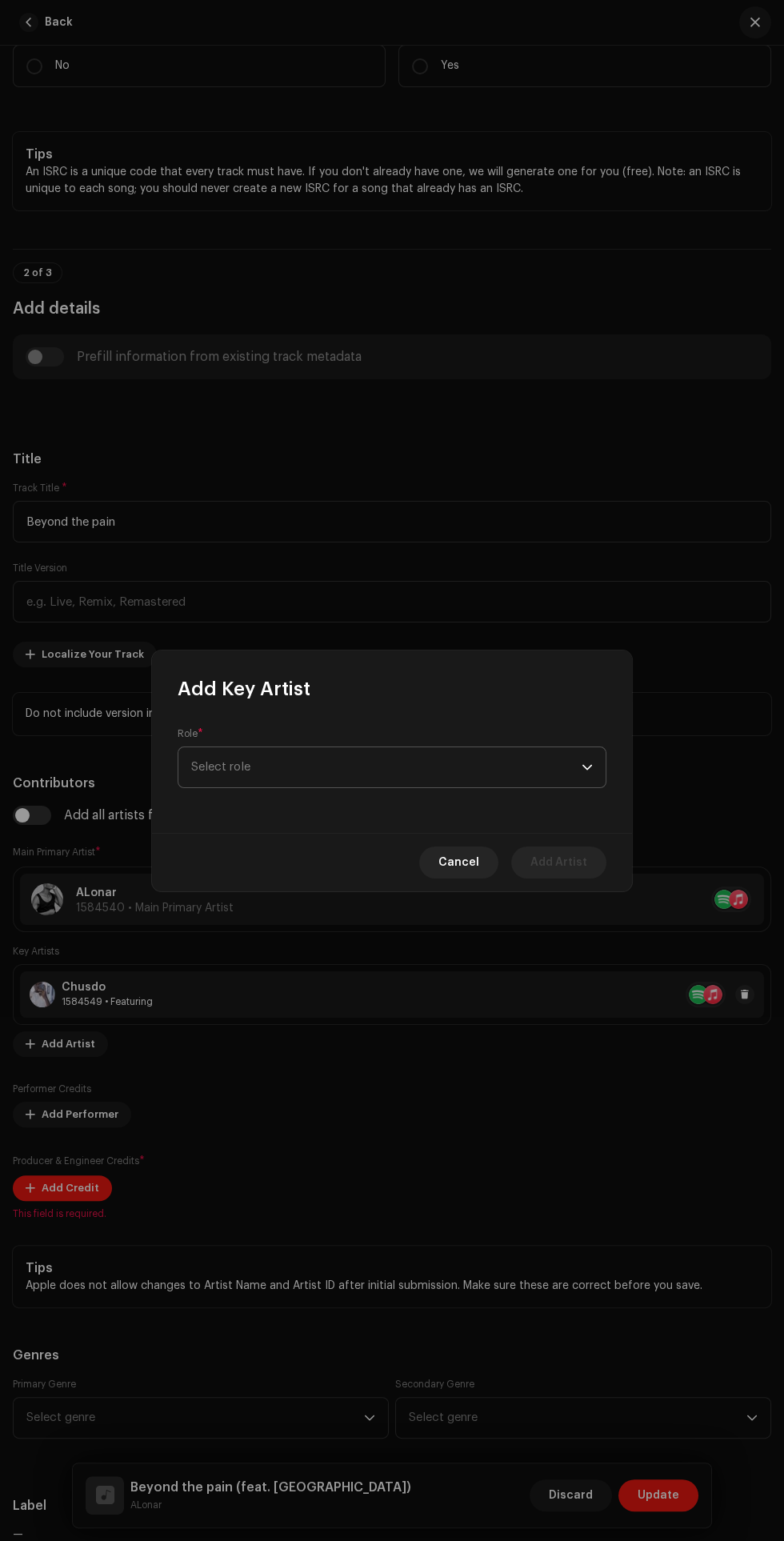
click at [587, 767] on div "dropdown trigger" at bounding box center [587, 767] width 11 height 40
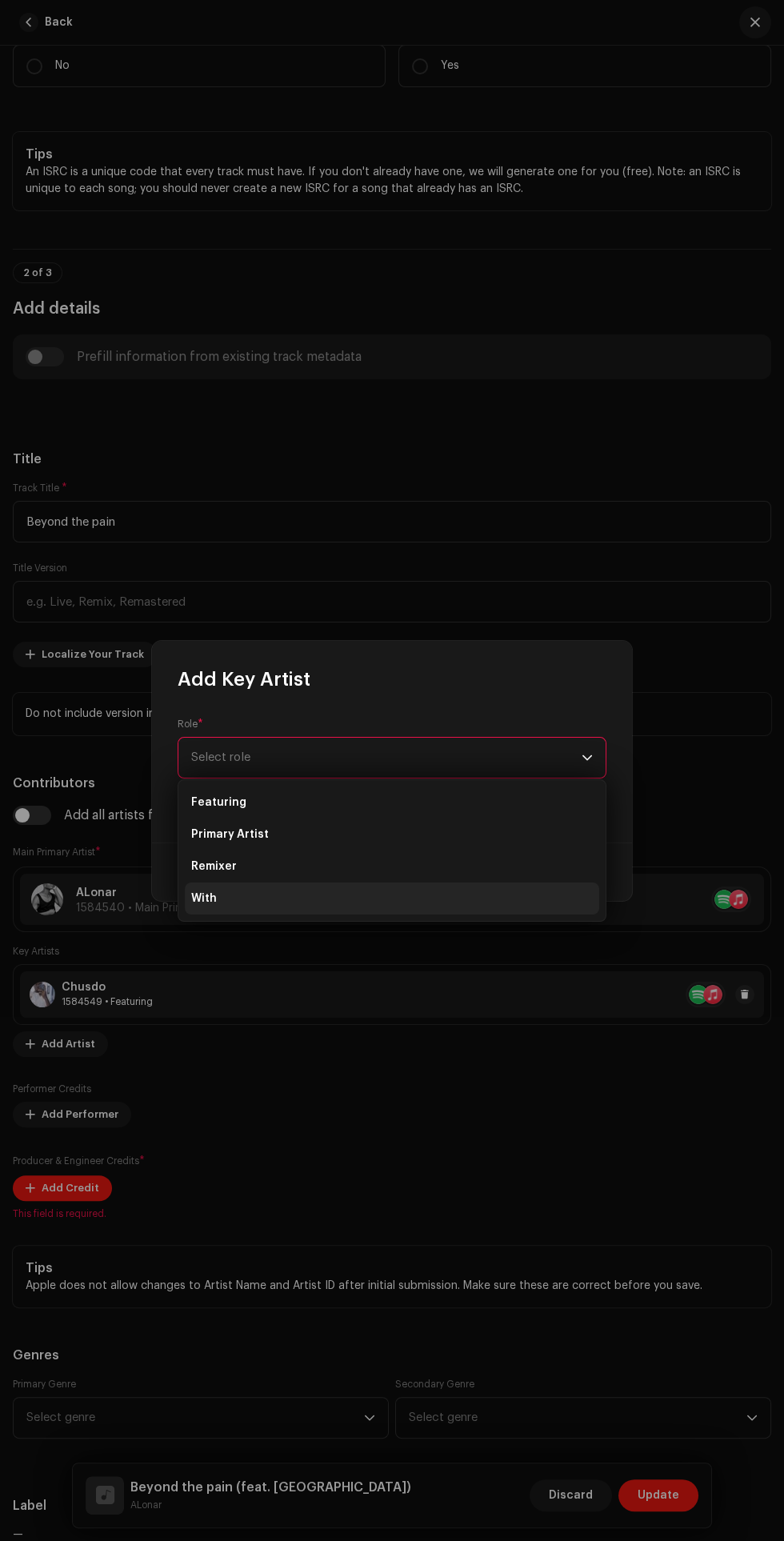
click at [282, 904] on li "With" at bounding box center [392, 898] width 414 height 32
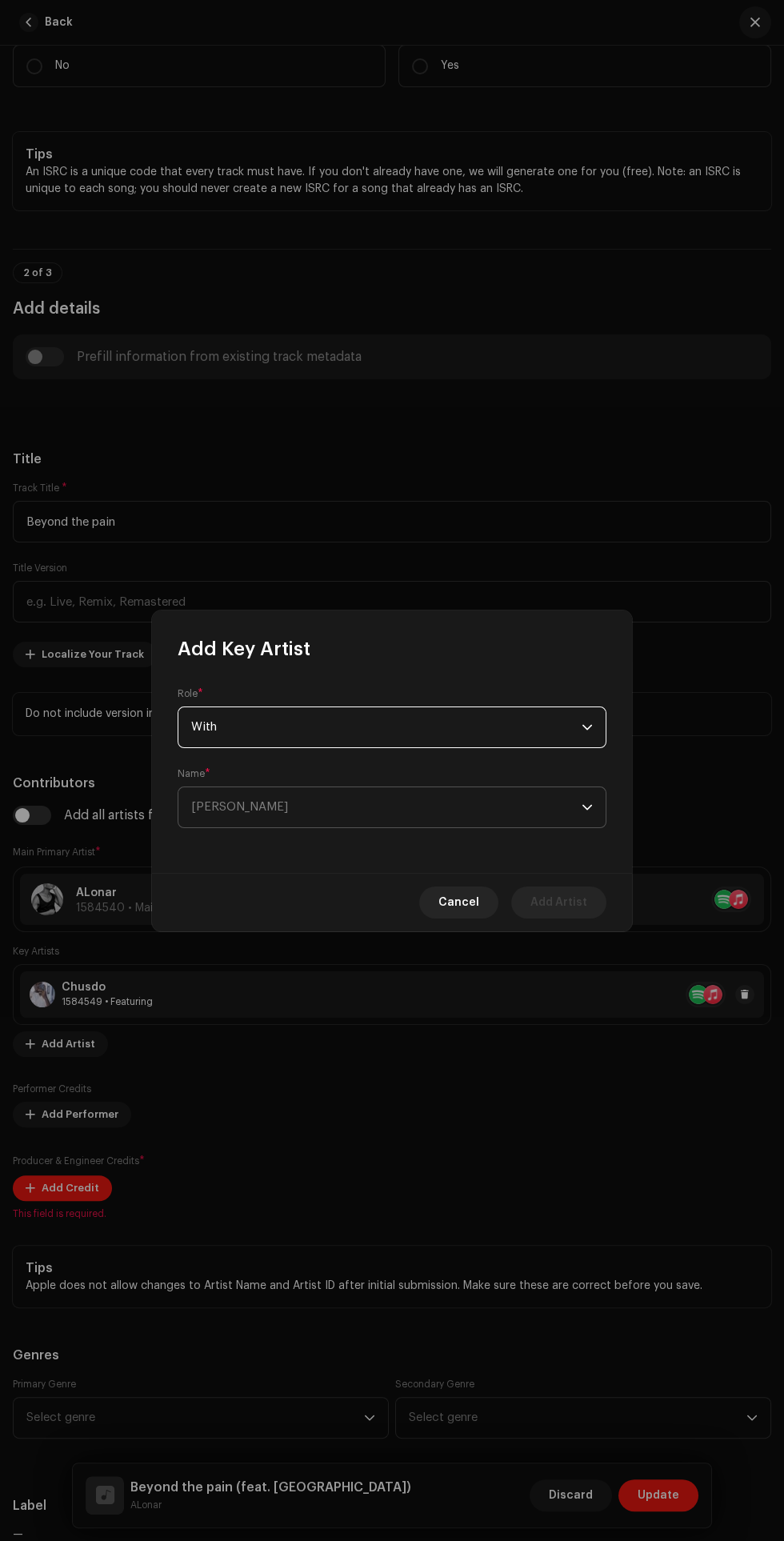
click at [414, 804] on span "[PERSON_NAME]" at bounding box center [385, 807] width 390 height 40
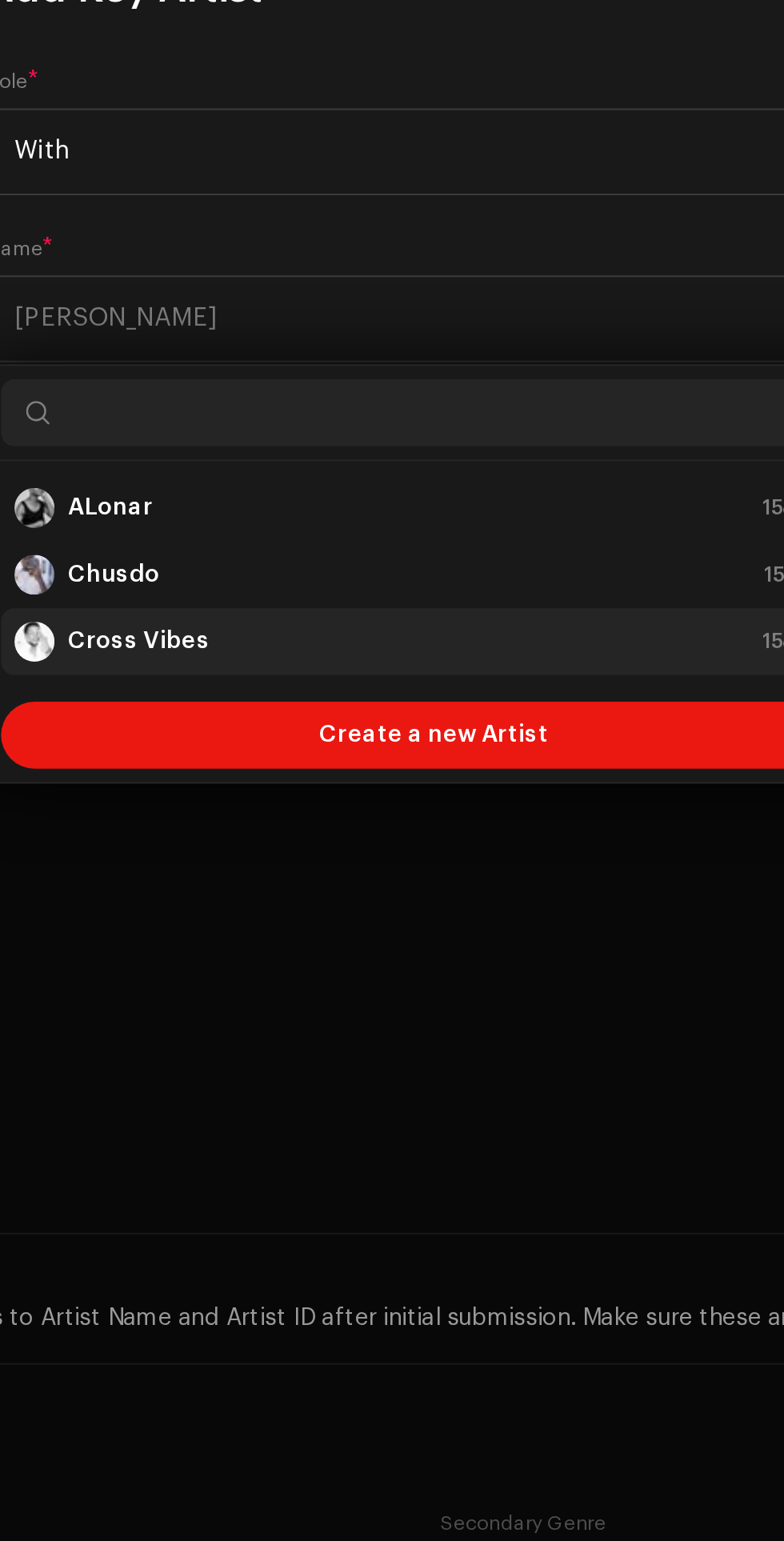
click at [306, 961] on div "Cross Vibes 1584544" at bounding box center [392, 961] width 401 height 19
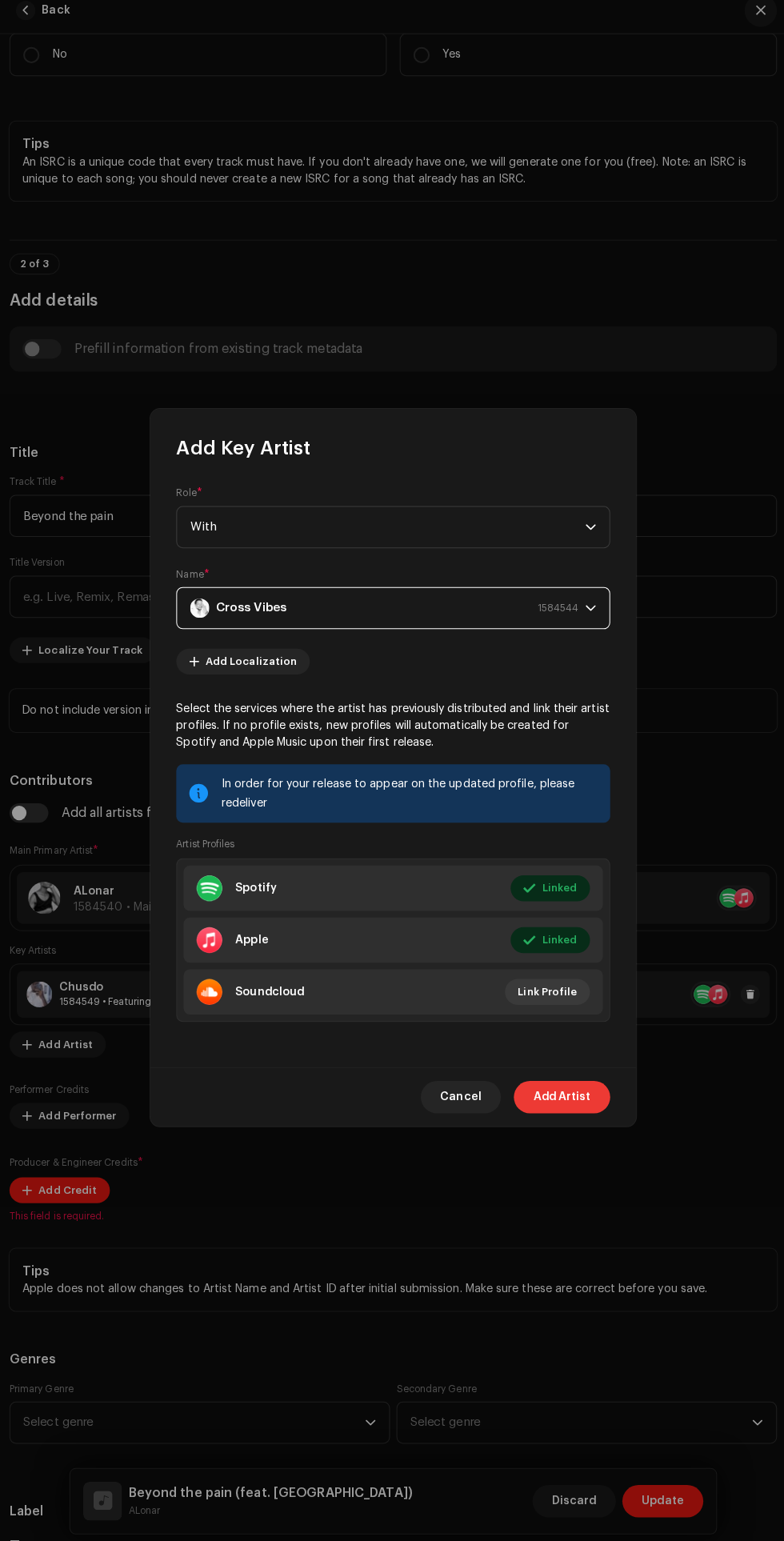
click at [582, 1096] on span "Add Artist" at bounding box center [558, 1096] width 56 height 32
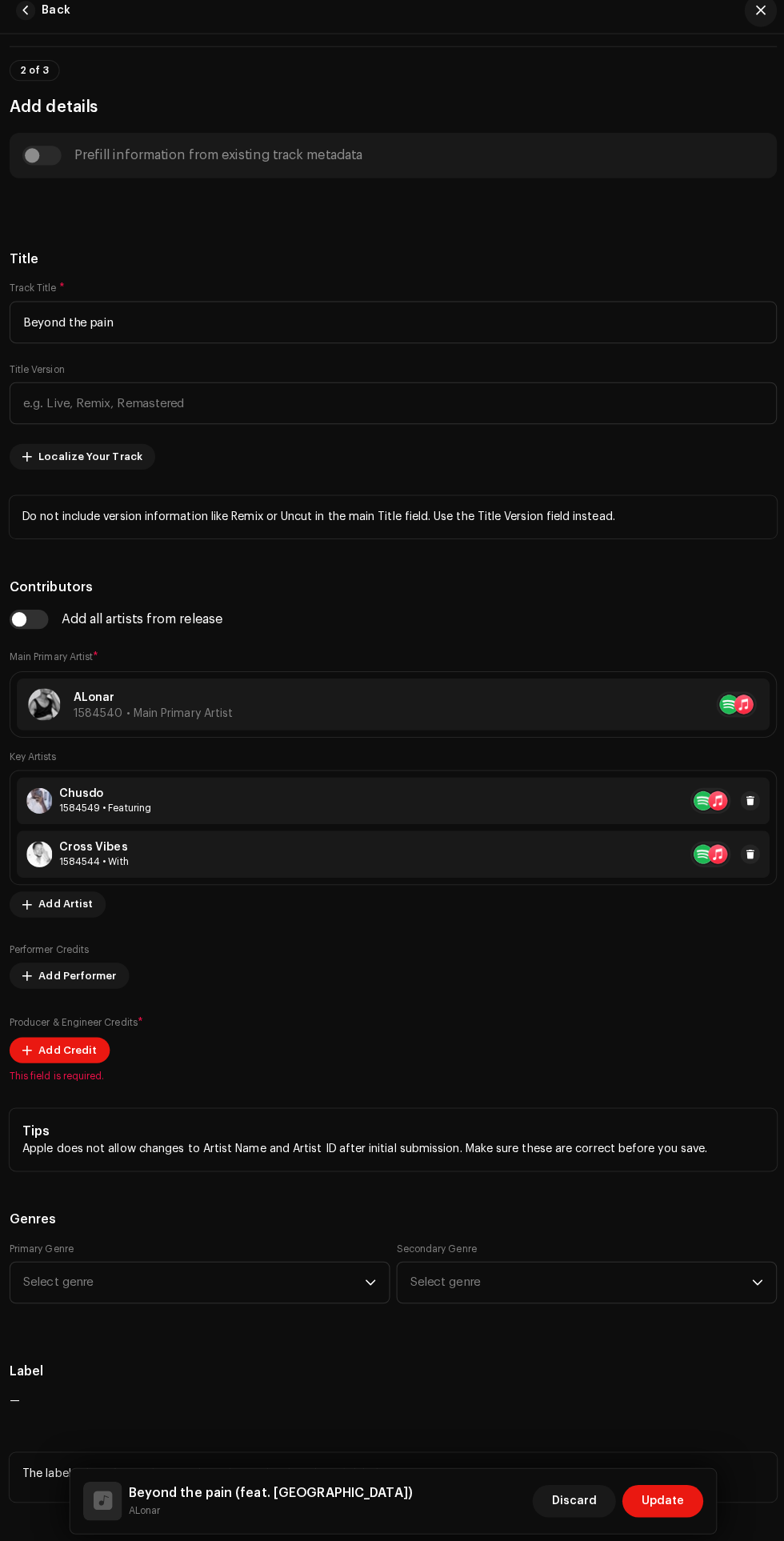
scroll to position [615, 0]
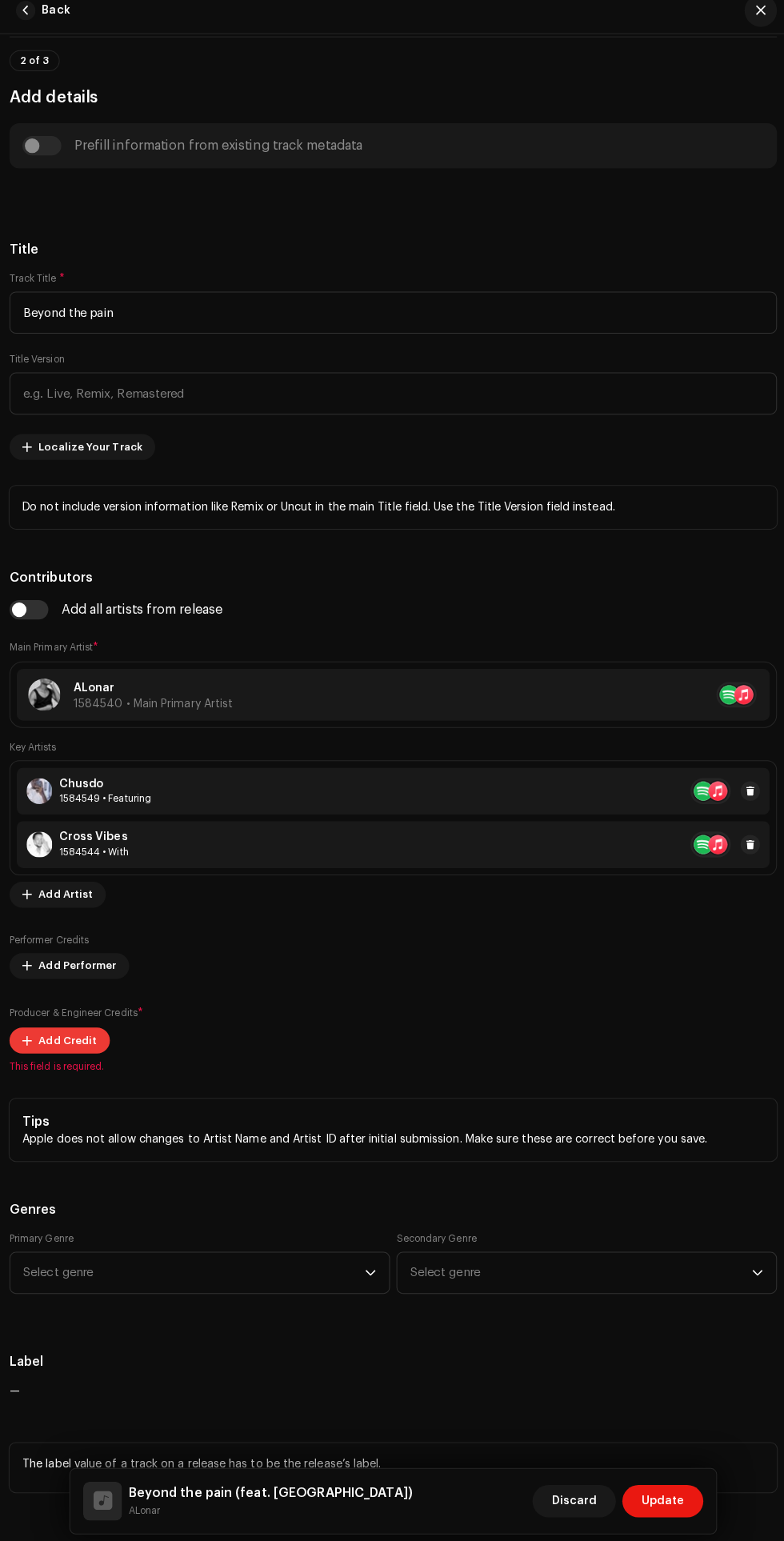
click at [66, 1039] on span "Add Credit" at bounding box center [70, 1040] width 57 height 32
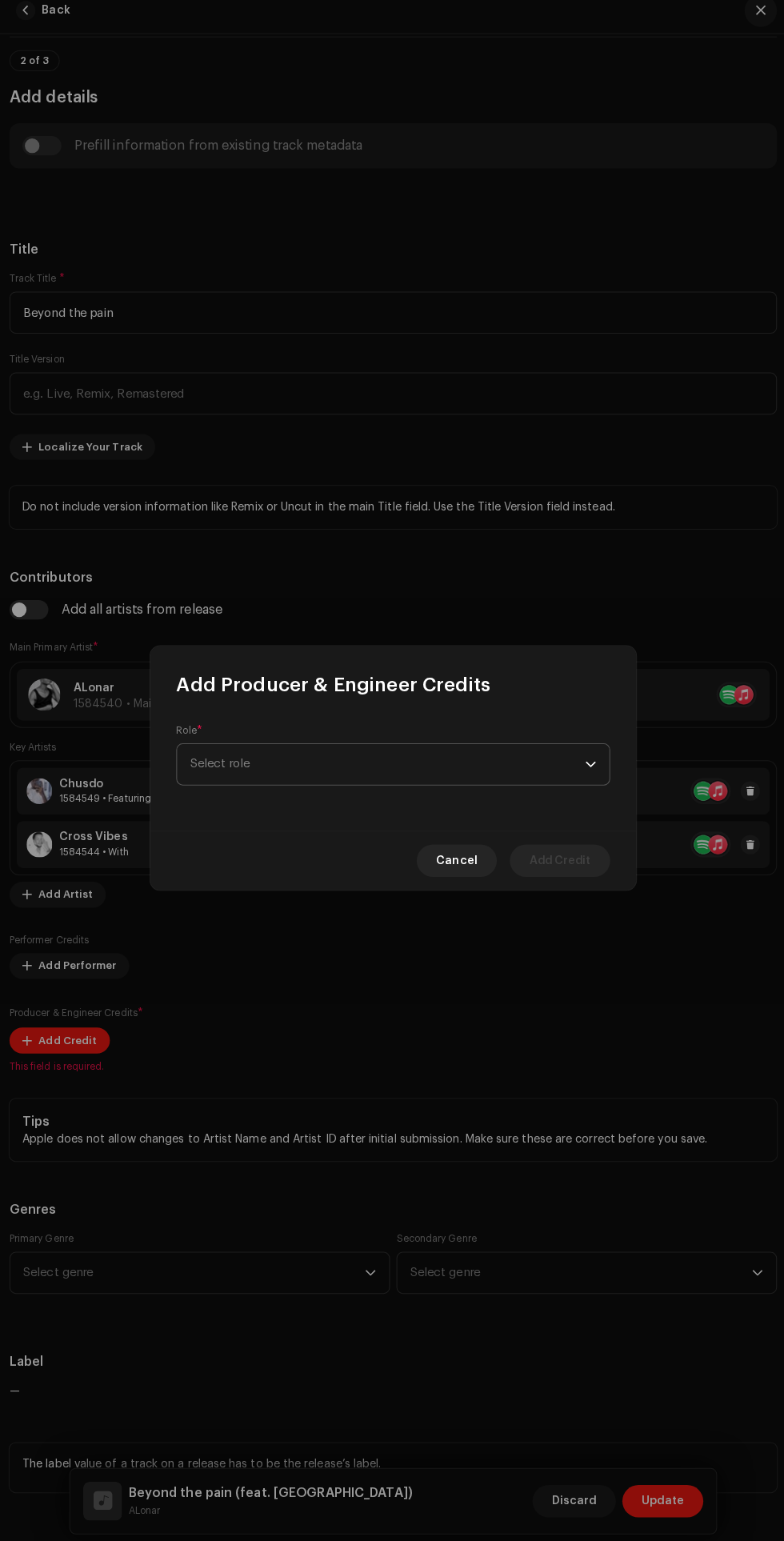
click at [587, 767] on div "dropdown trigger" at bounding box center [587, 767] width 11 height 40
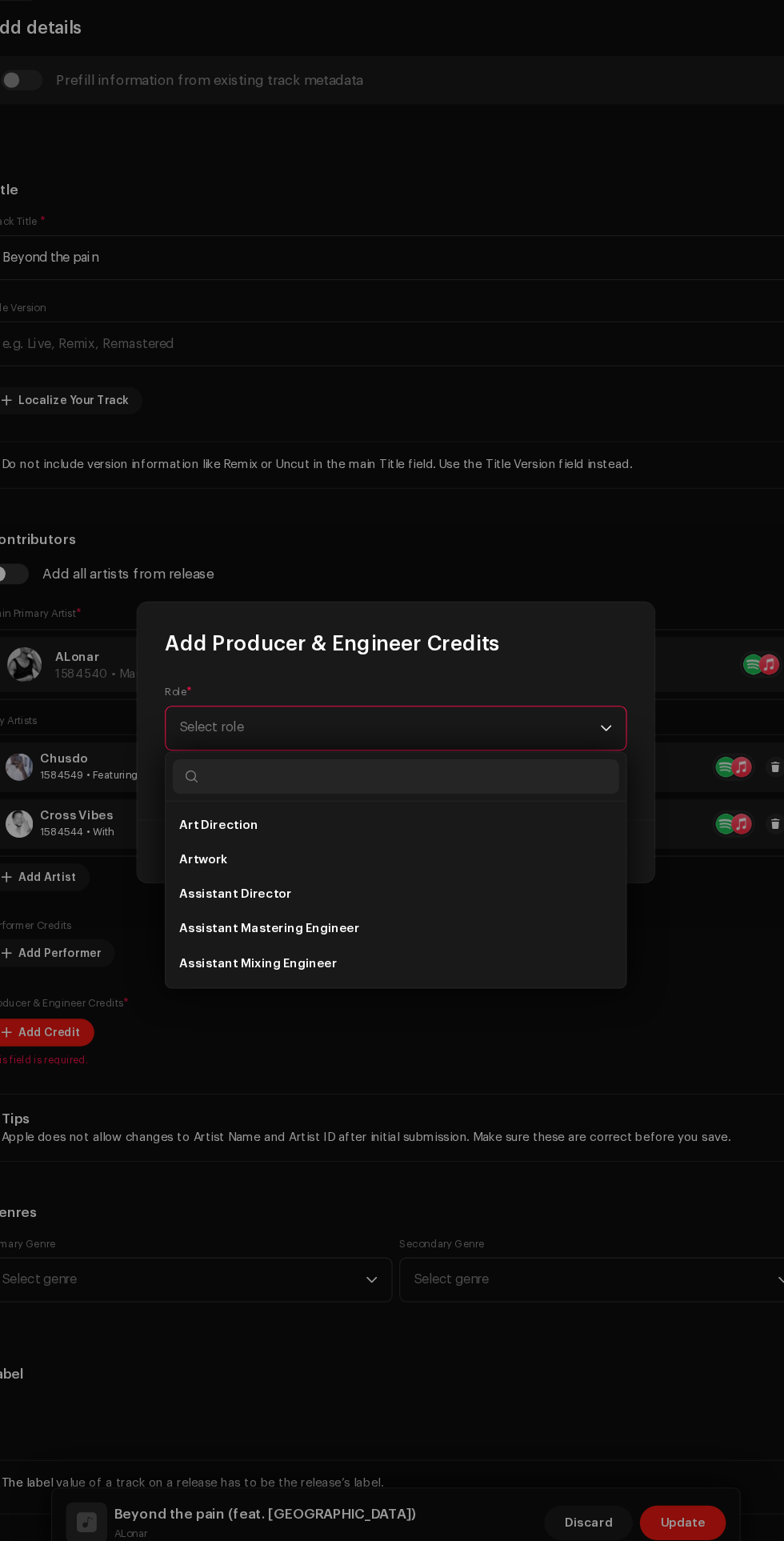
scroll to position [1, 0]
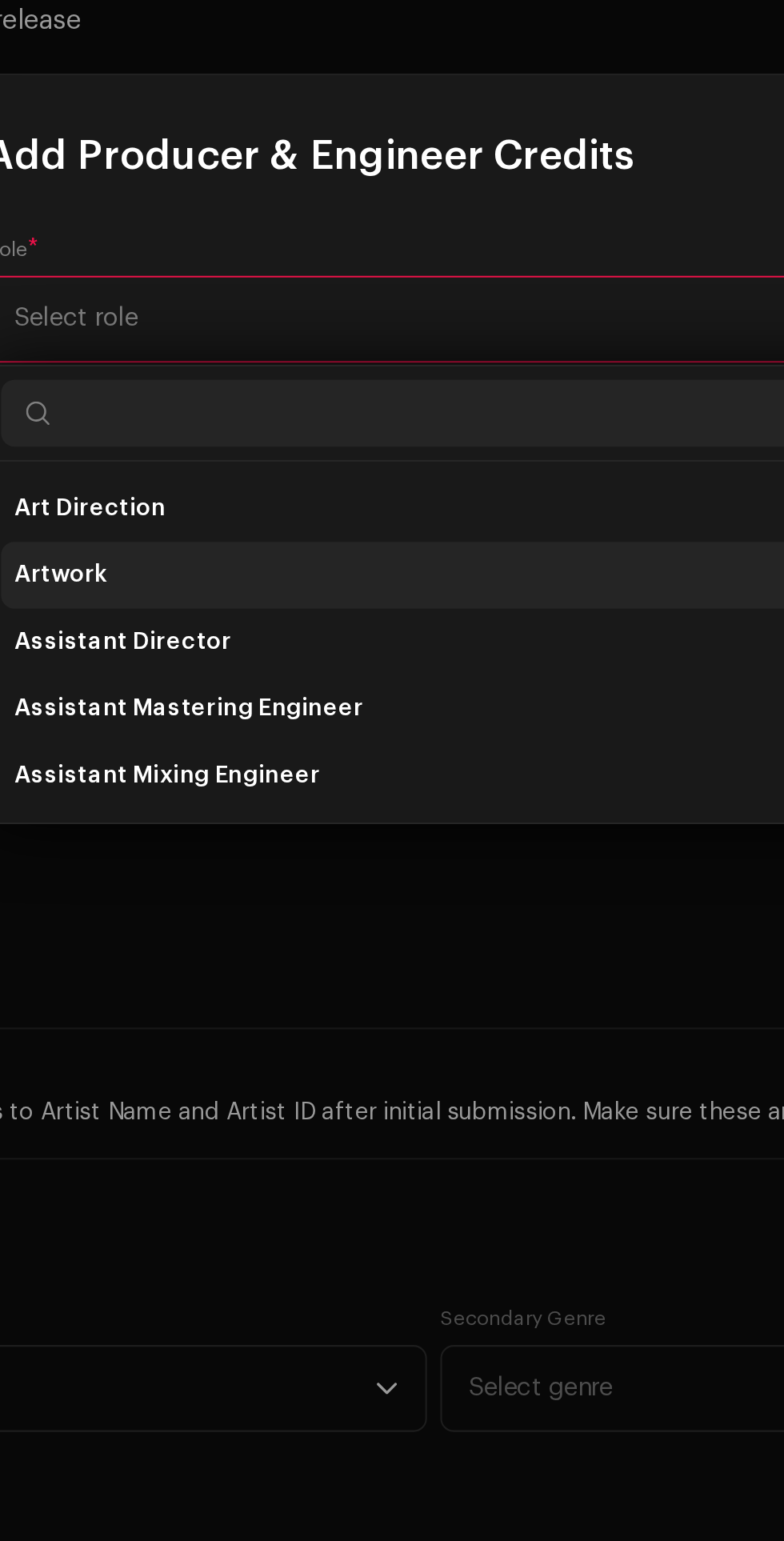
click at [249, 885] on li "Artwork" at bounding box center [392, 880] width 414 height 32
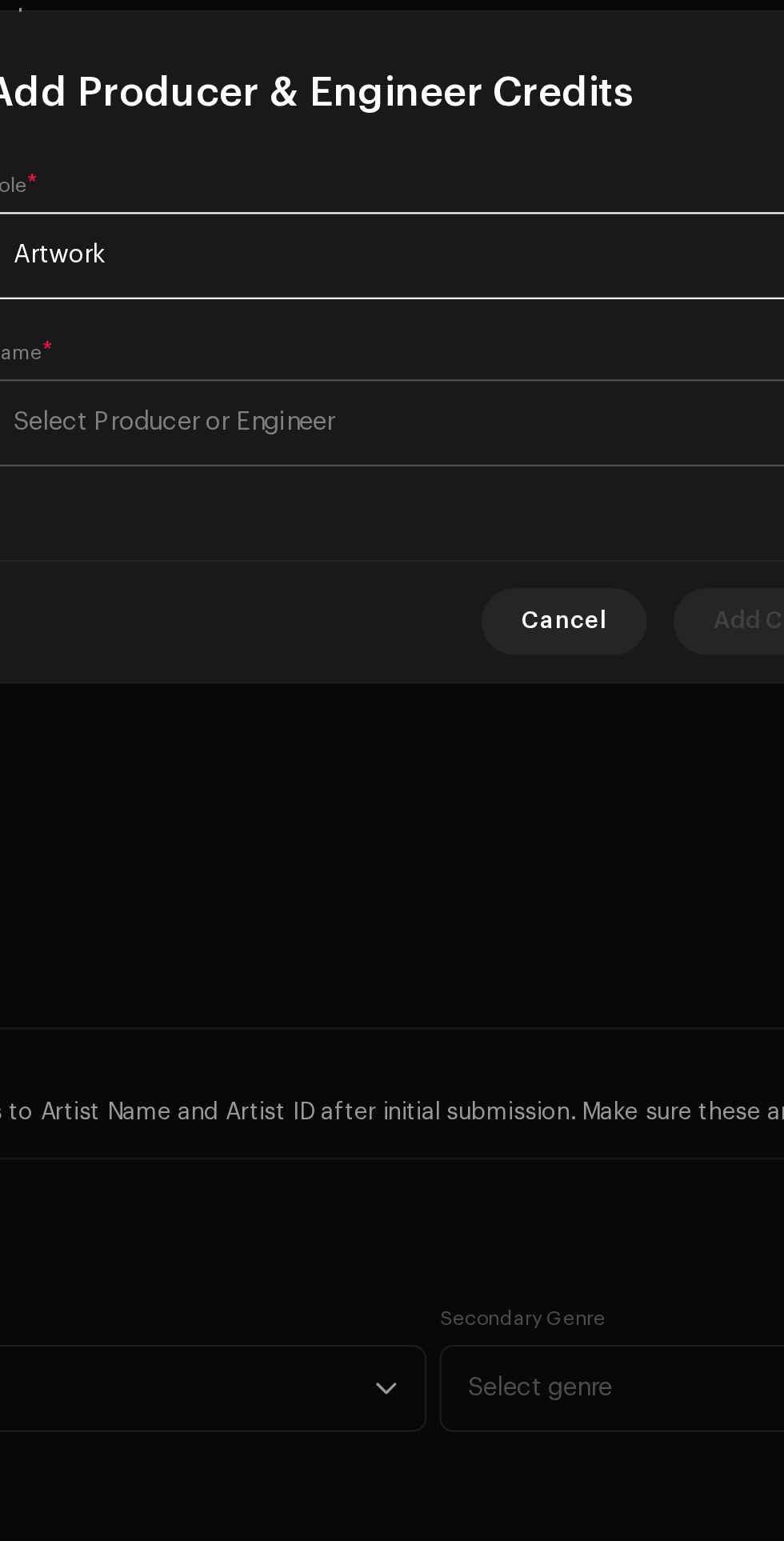
click at [428, 806] on span "Select Producer or Engineer" at bounding box center [385, 807] width 390 height 40
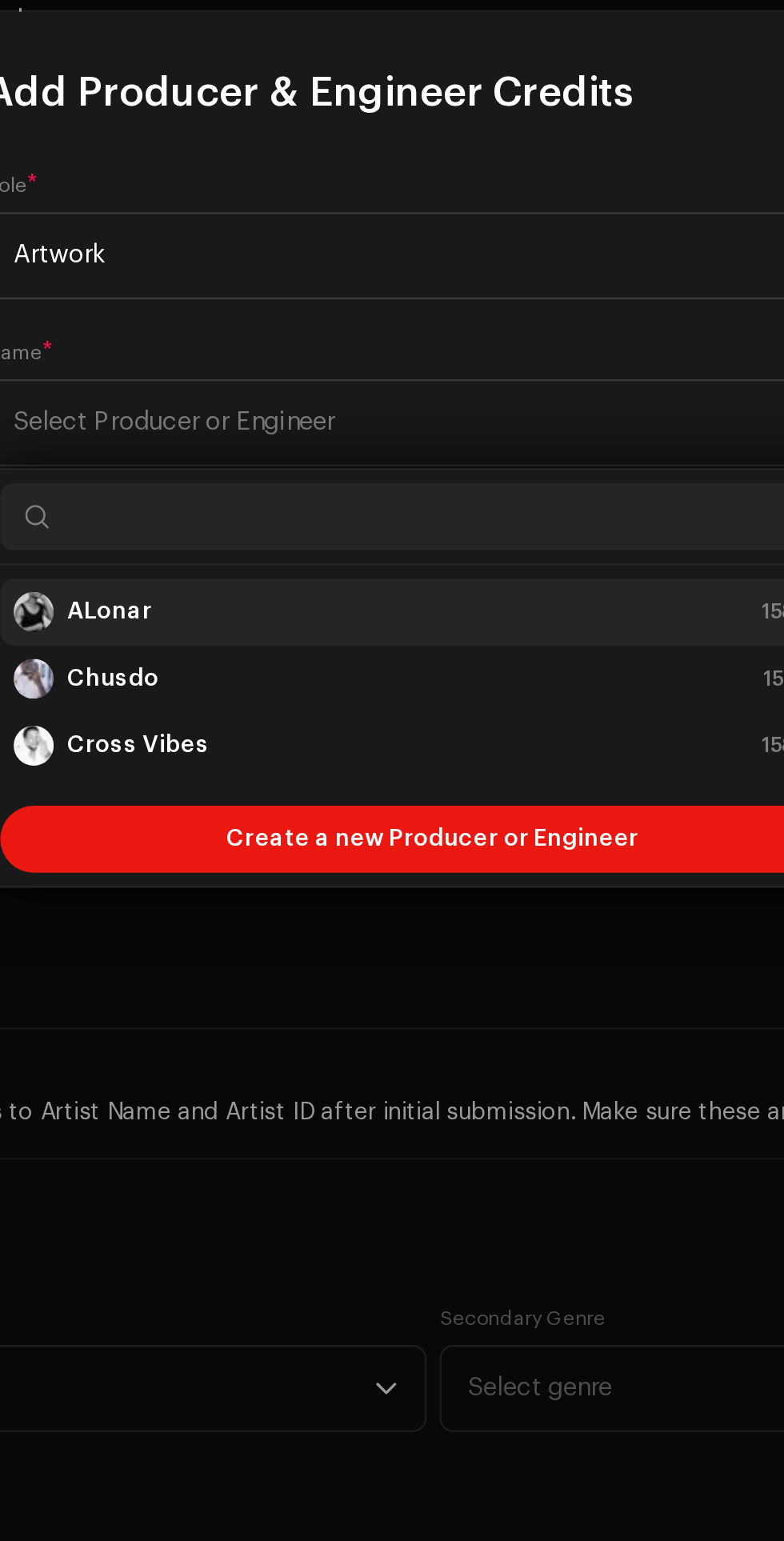
click at [264, 901] on div "ALonar 1584540" at bounding box center [392, 897] width 401 height 19
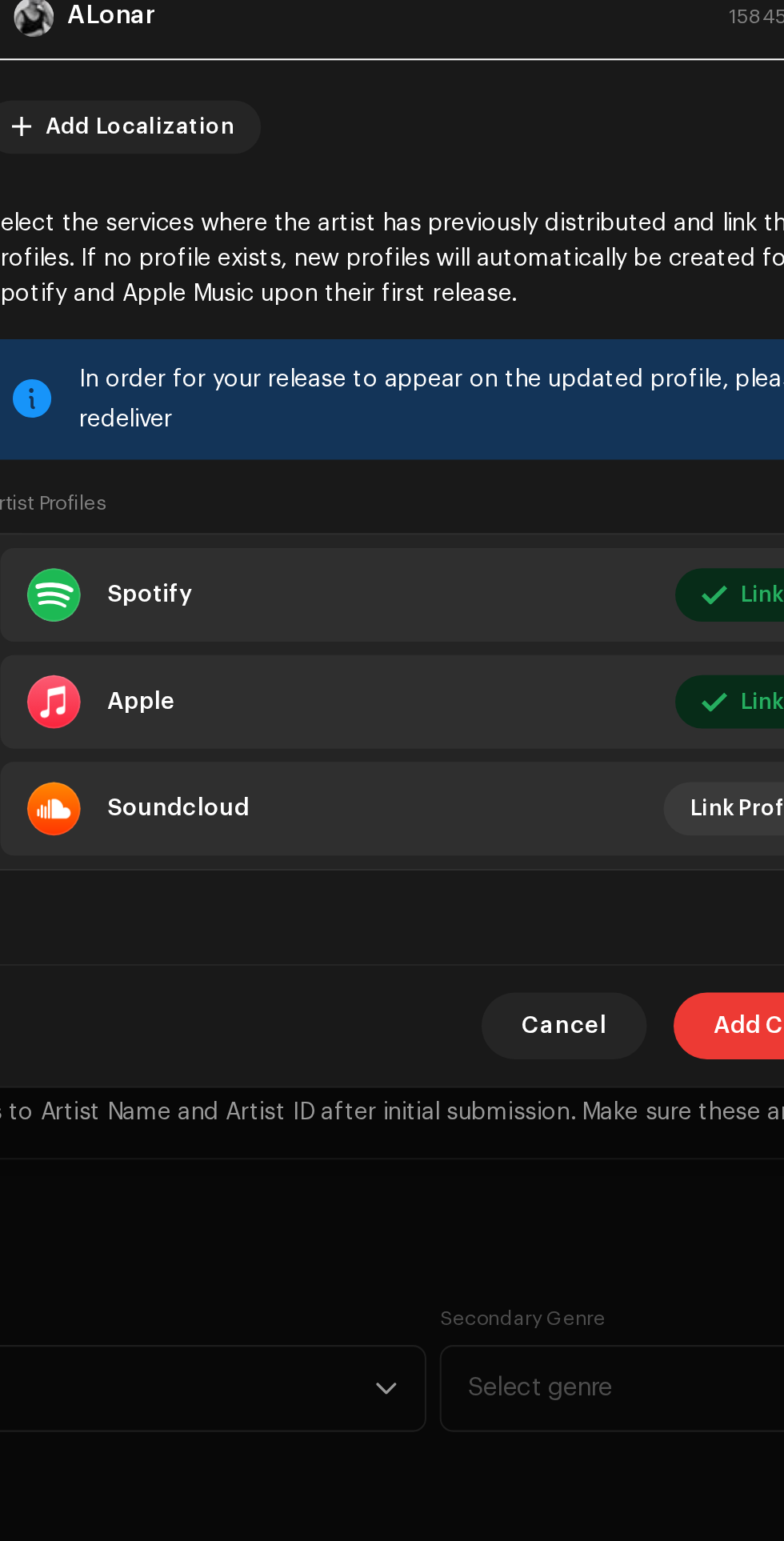
click at [539, 1094] on span "Add Credit" at bounding box center [556, 1096] width 61 height 32
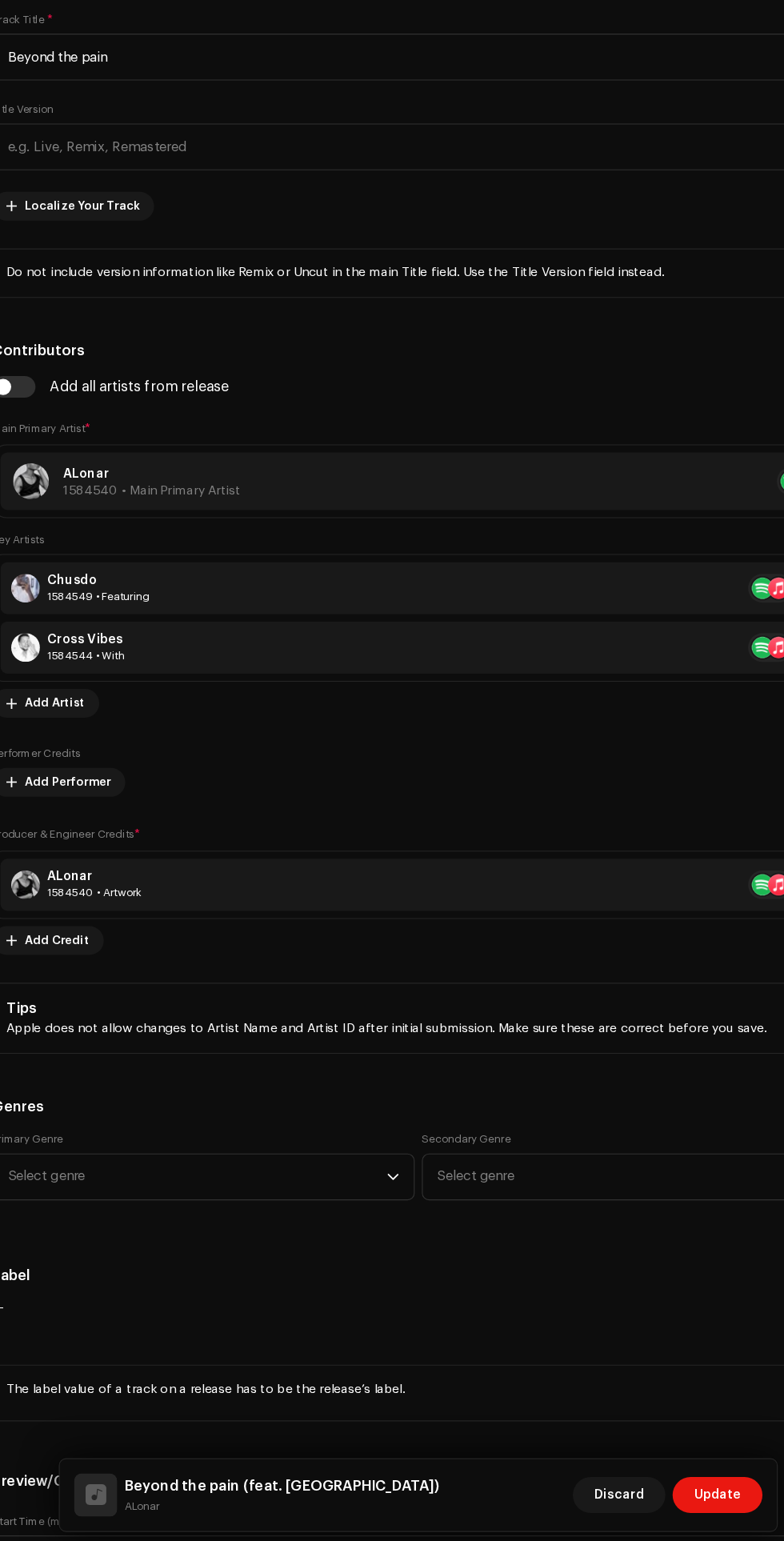
scroll to position [724, 0]
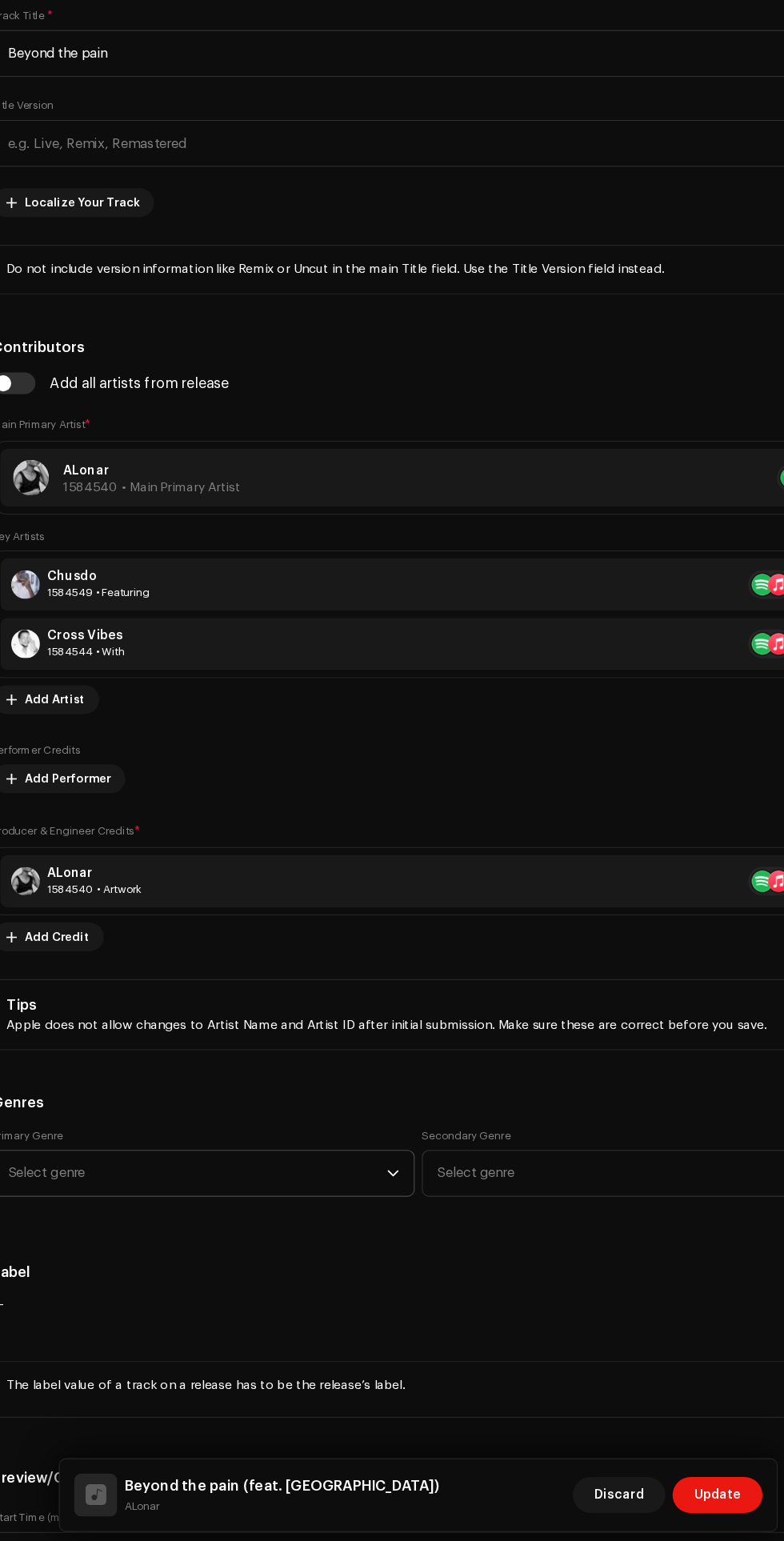
click at [369, 1207] on icon "dropdown trigger" at bounding box center [369, 1208] width 11 height 11
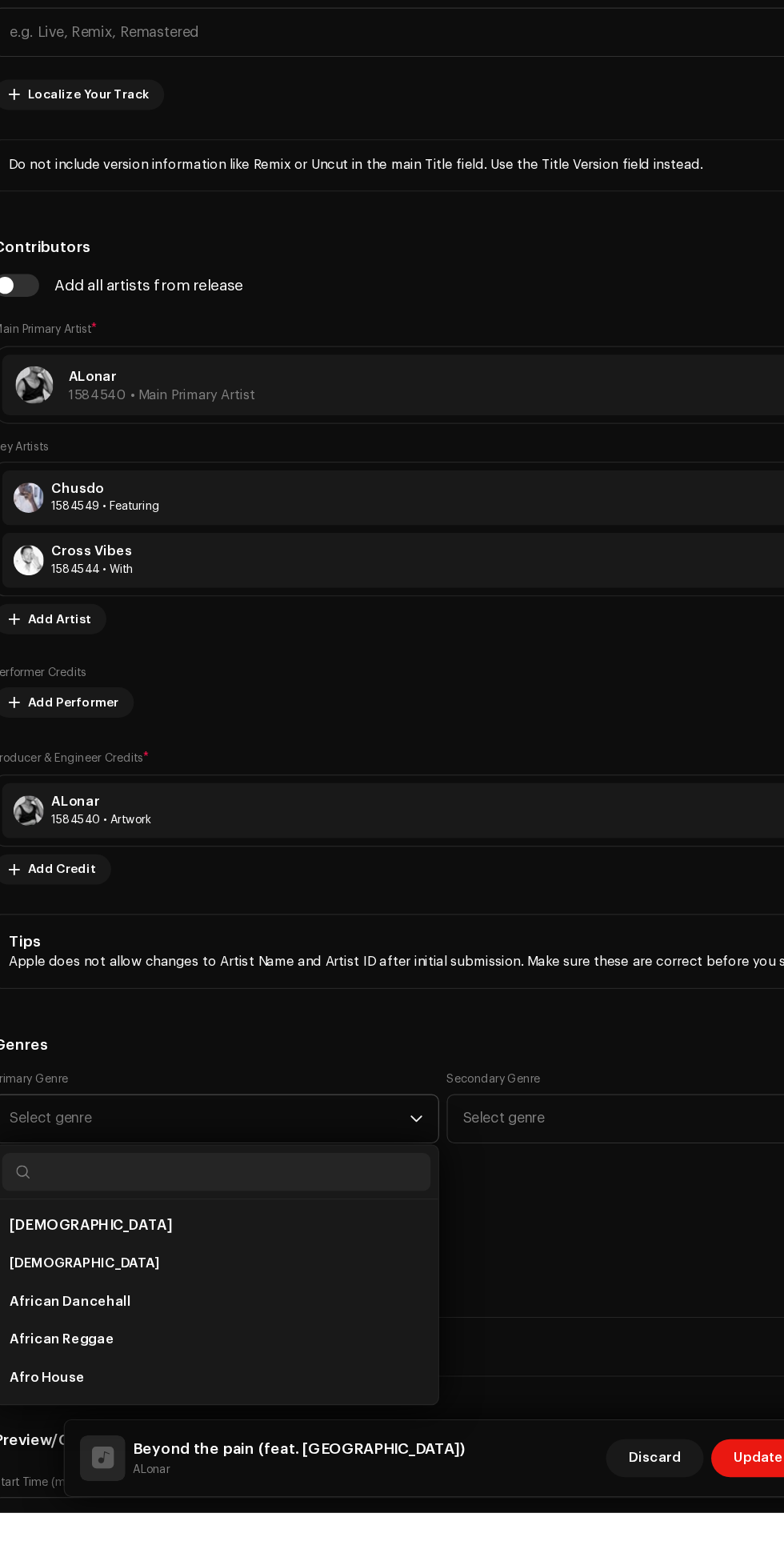
scroll to position [3, 0]
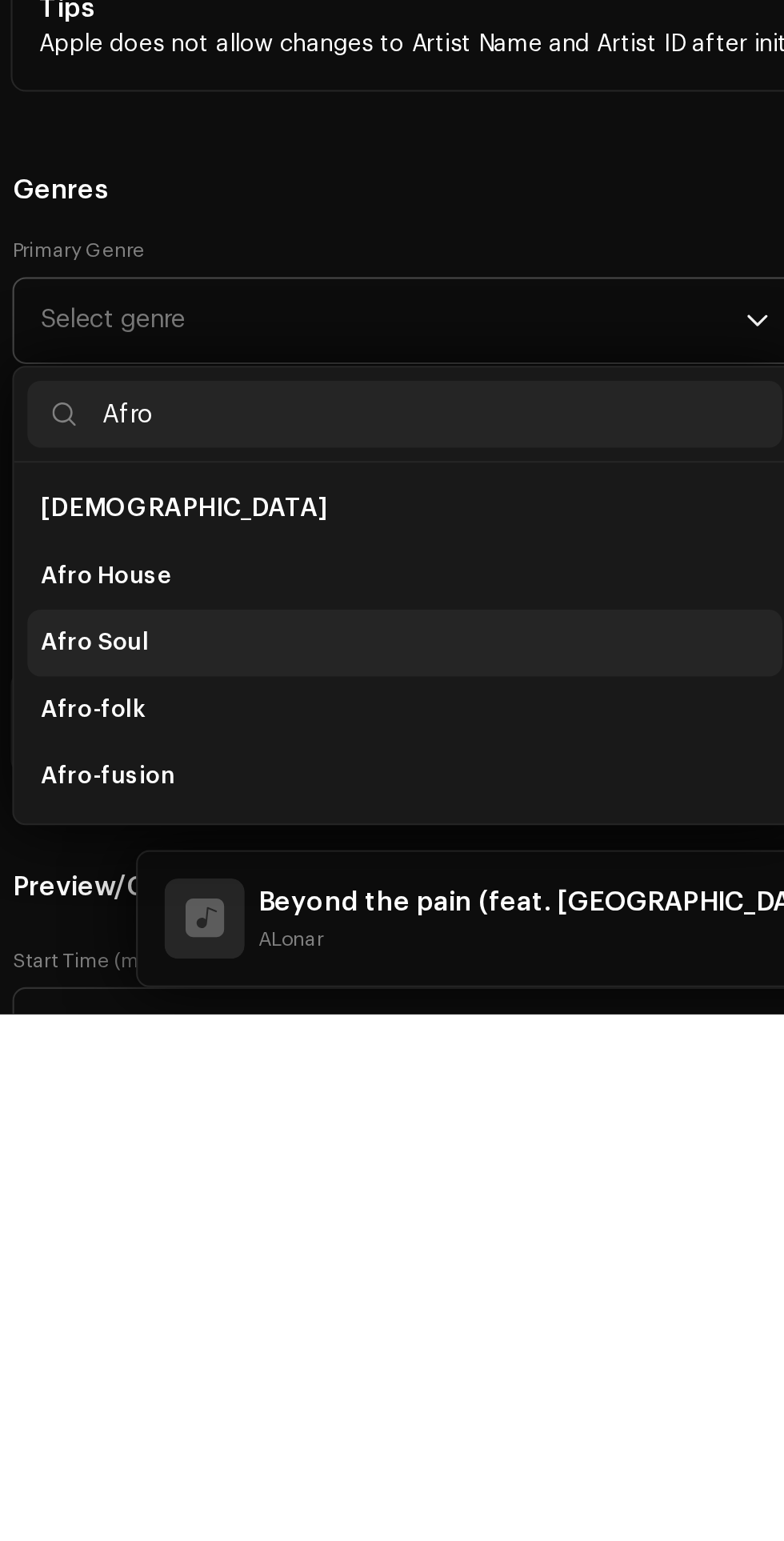
type input "Afro"
click at [57, 1357] on span "Afro Soul" at bounding box center [52, 1364] width 52 height 16
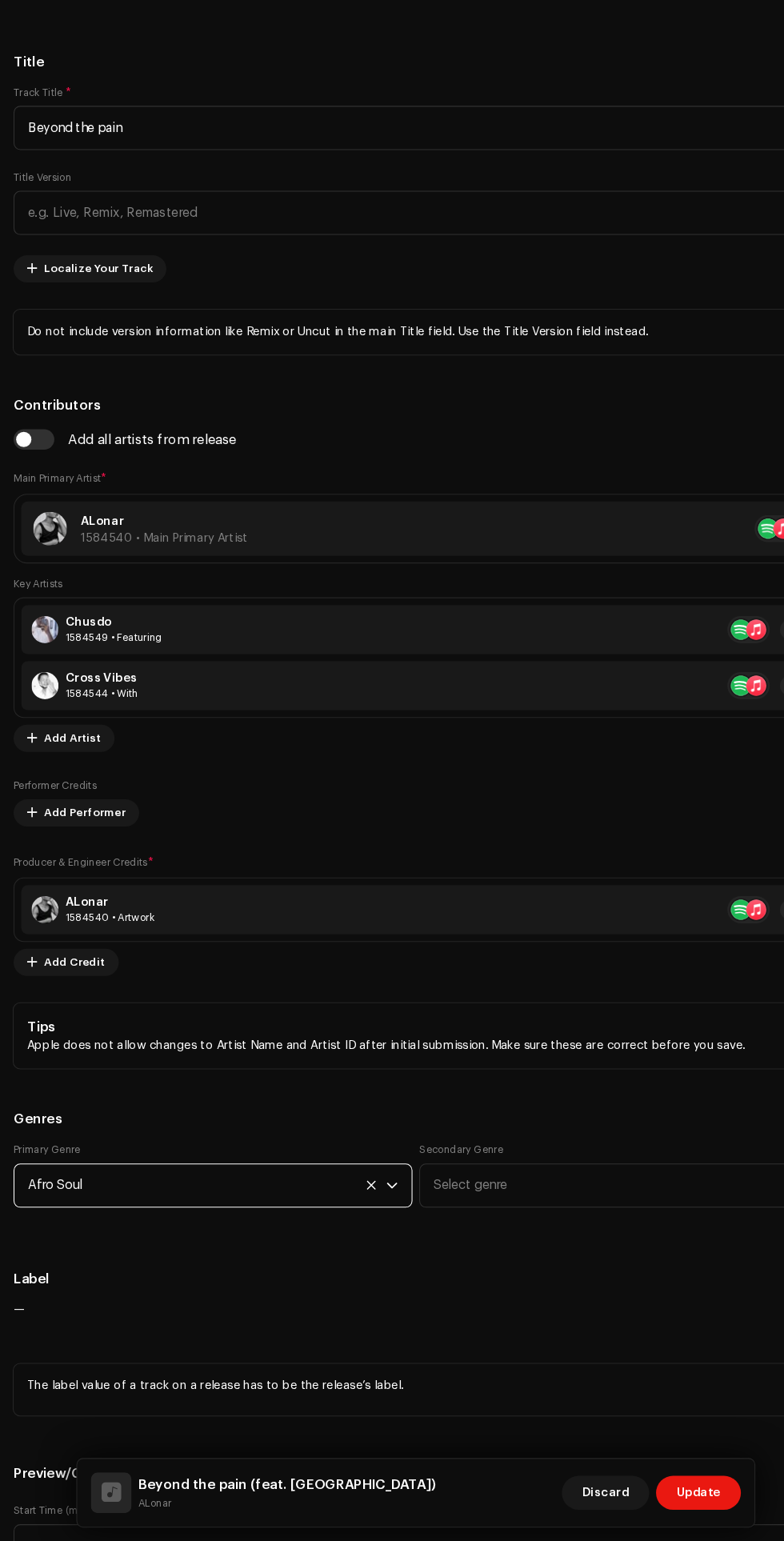
scroll to position [0, 0]
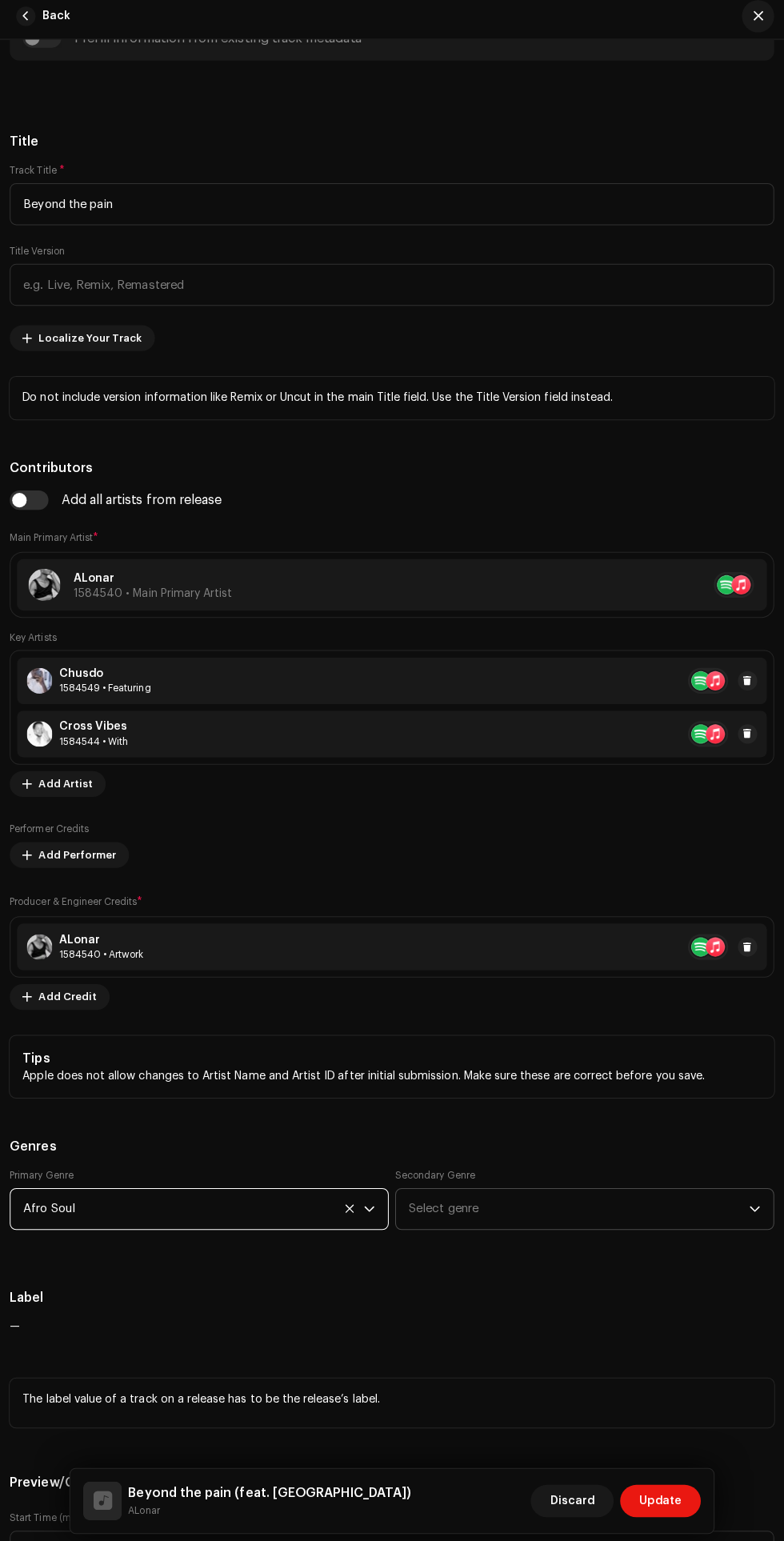
click at [752, 1204] on icon "dropdown trigger" at bounding box center [752, 1206] width 11 height 11
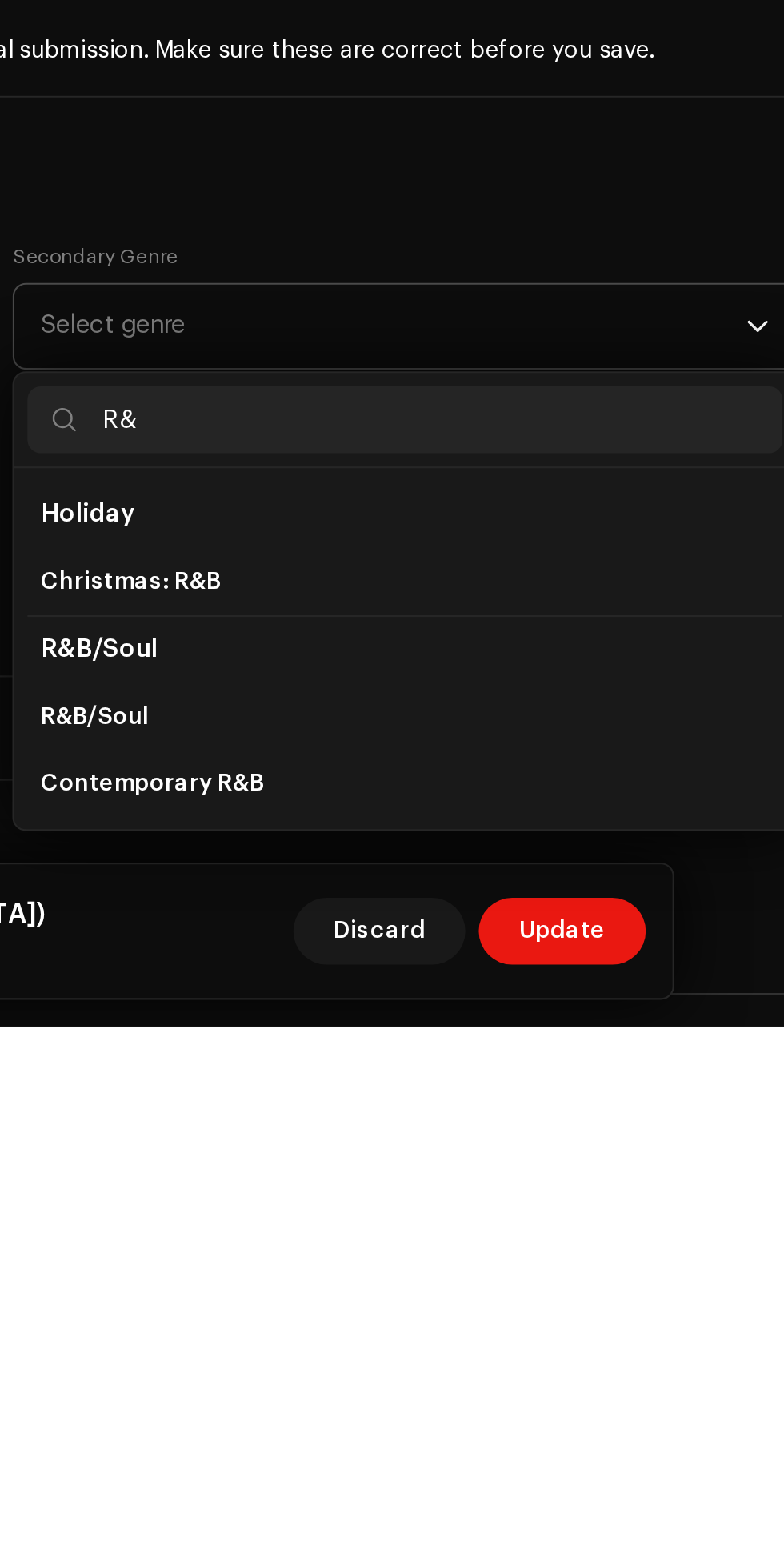
type input "R&"
click at [504, 1364] on li "R&B/Soul" at bounding box center [582, 1360] width 361 height 33
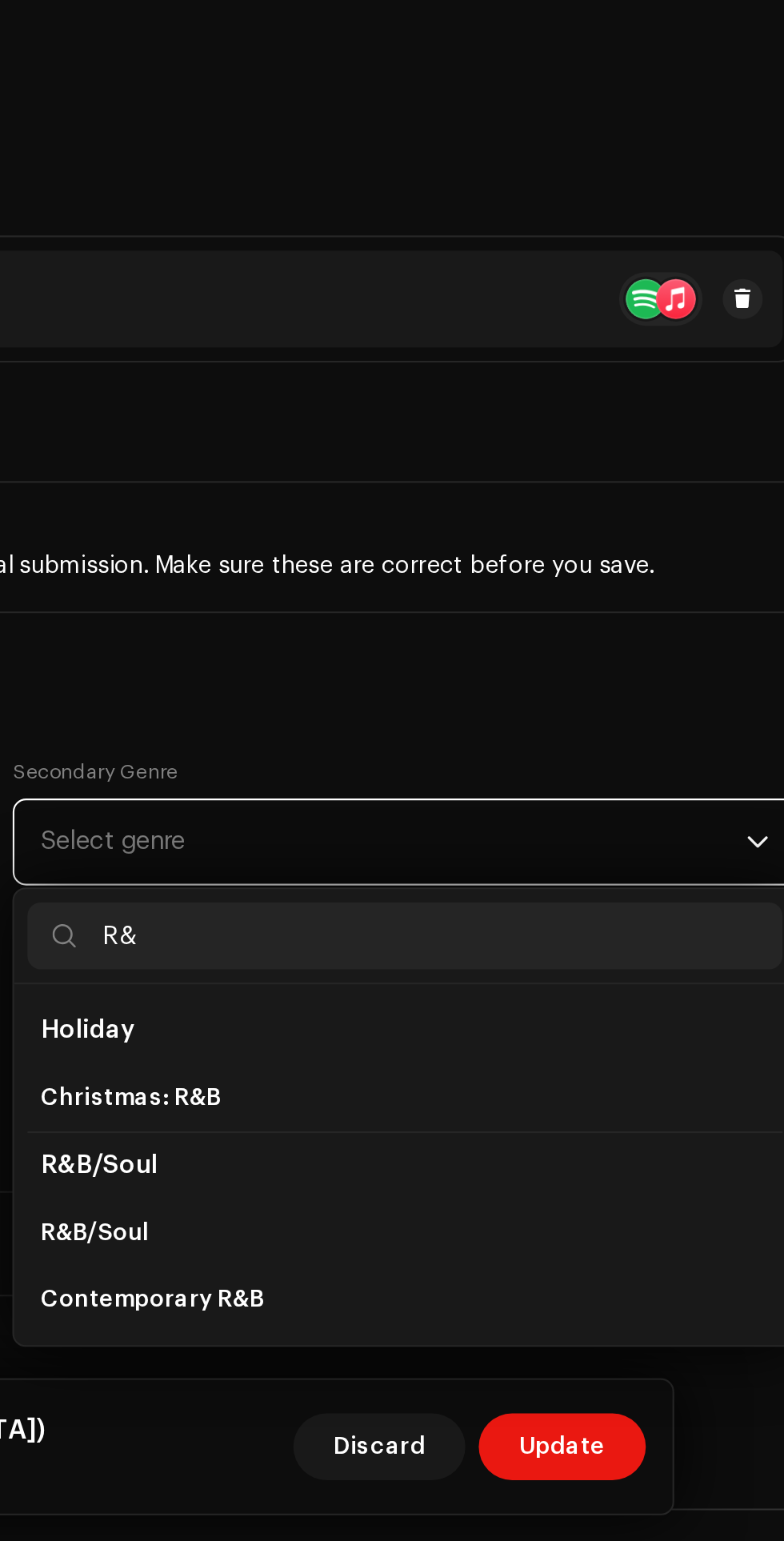
click at [495, 1142] on h5 "Genres" at bounding box center [392, 1143] width 758 height 19
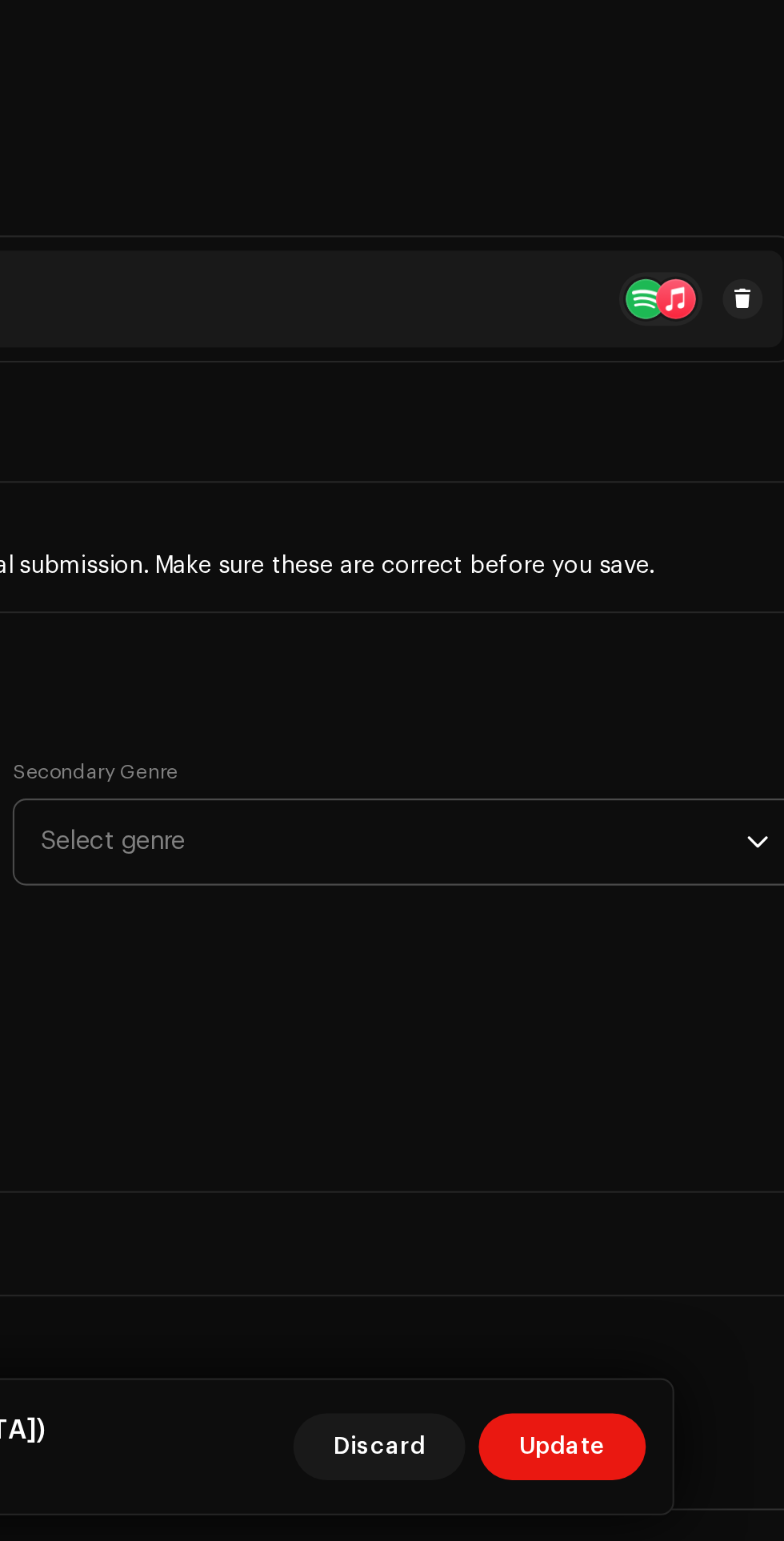
click at [706, 1208] on span "Select genre" at bounding box center [577, 1206] width 338 height 40
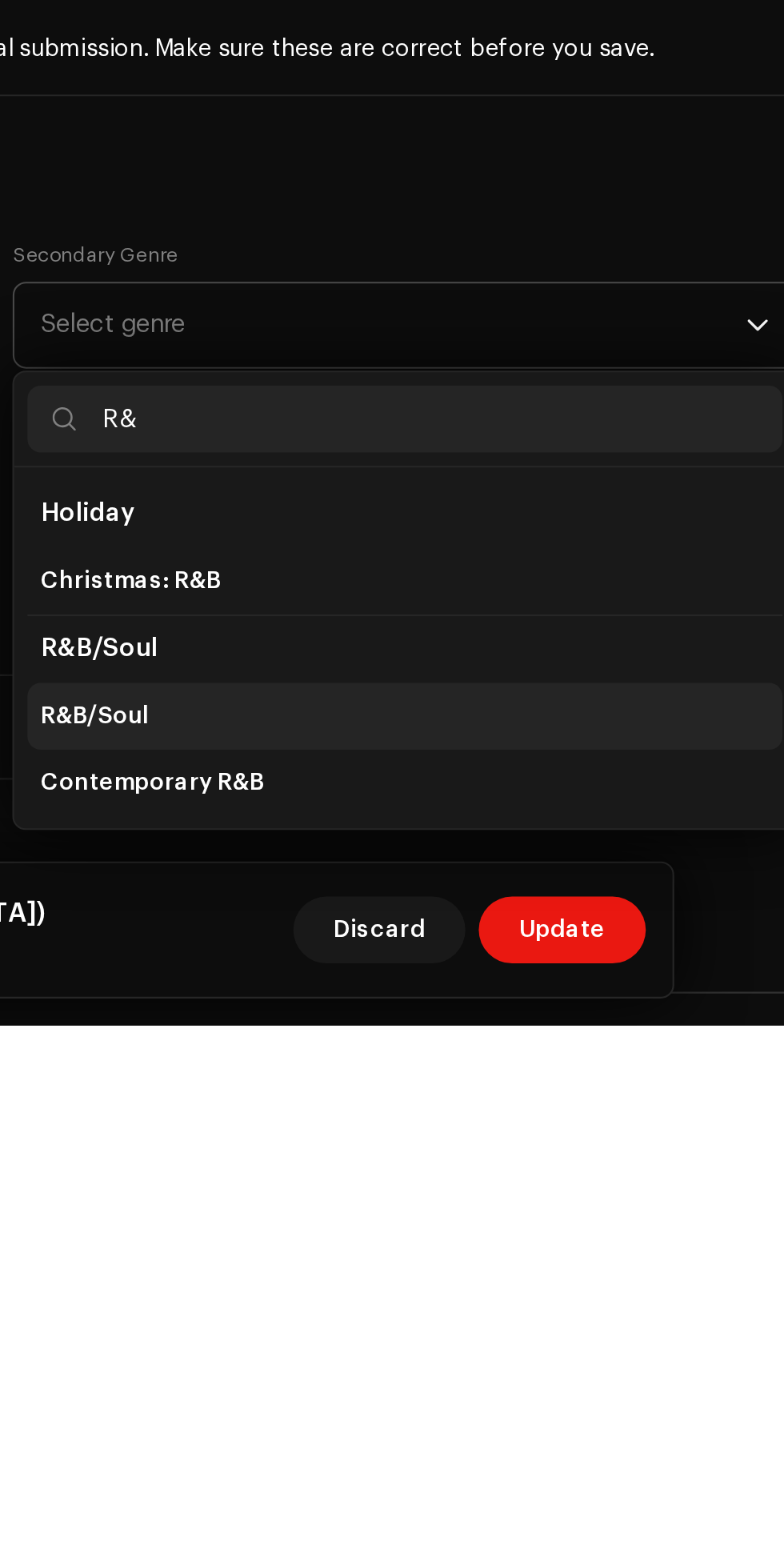
type input "R&"
click at [481, 1391] on li "R&B/Soul" at bounding box center [582, 1393] width 361 height 32
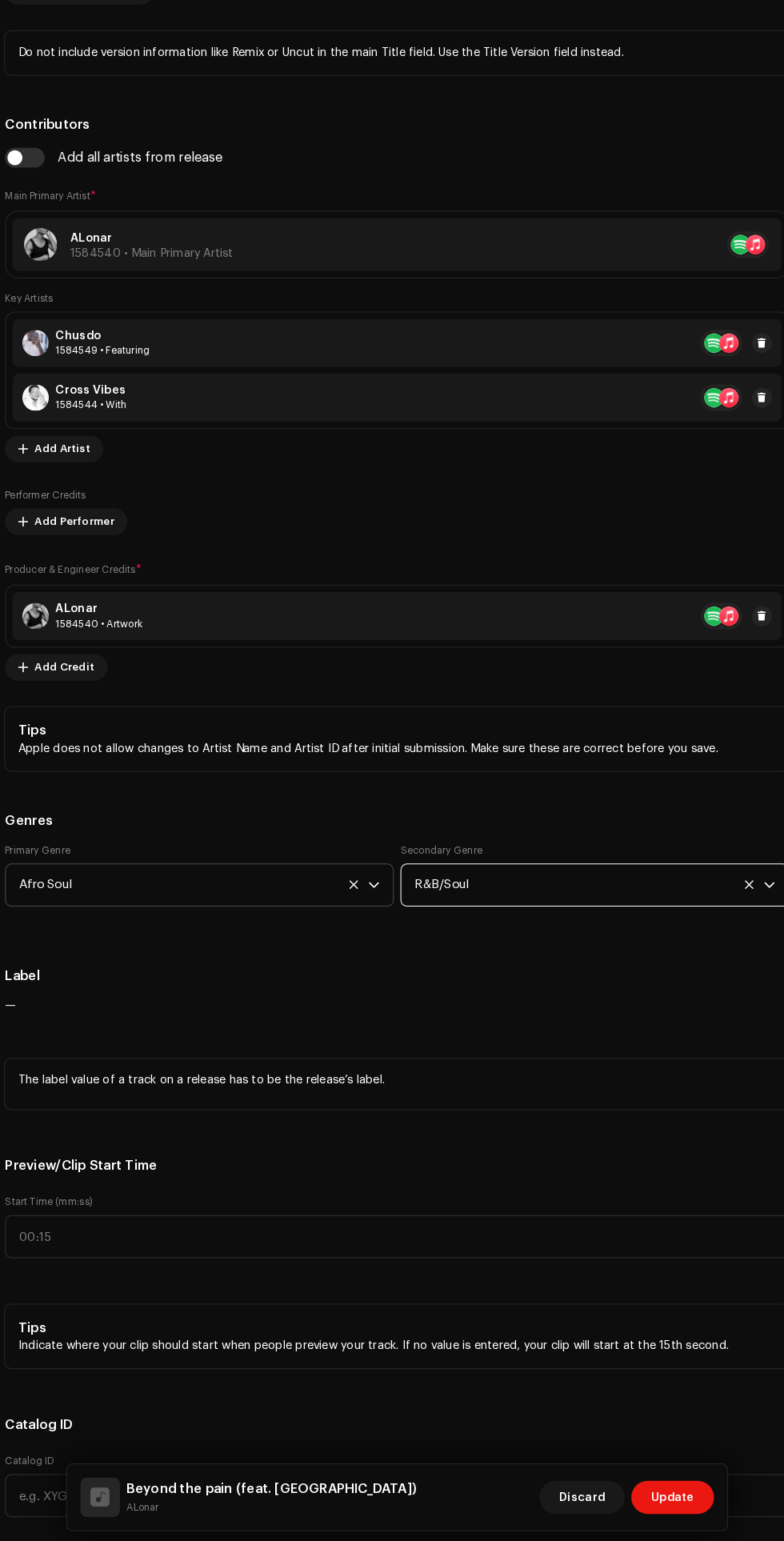
scroll to position [1031, 0]
click at [152, 1240] on input "text" at bounding box center [392, 1242] width 758 height 41
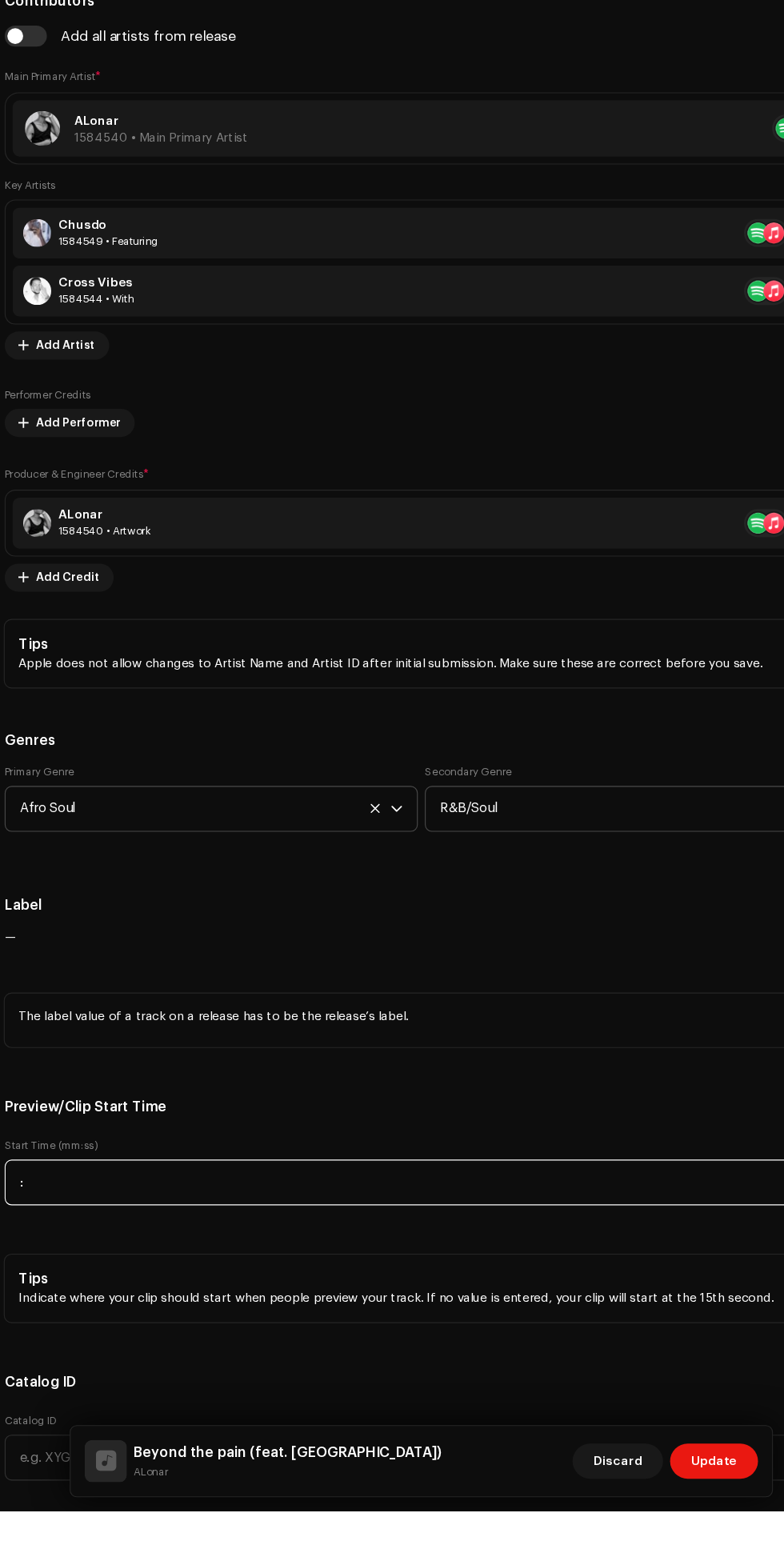
scroll to position [0, 0]
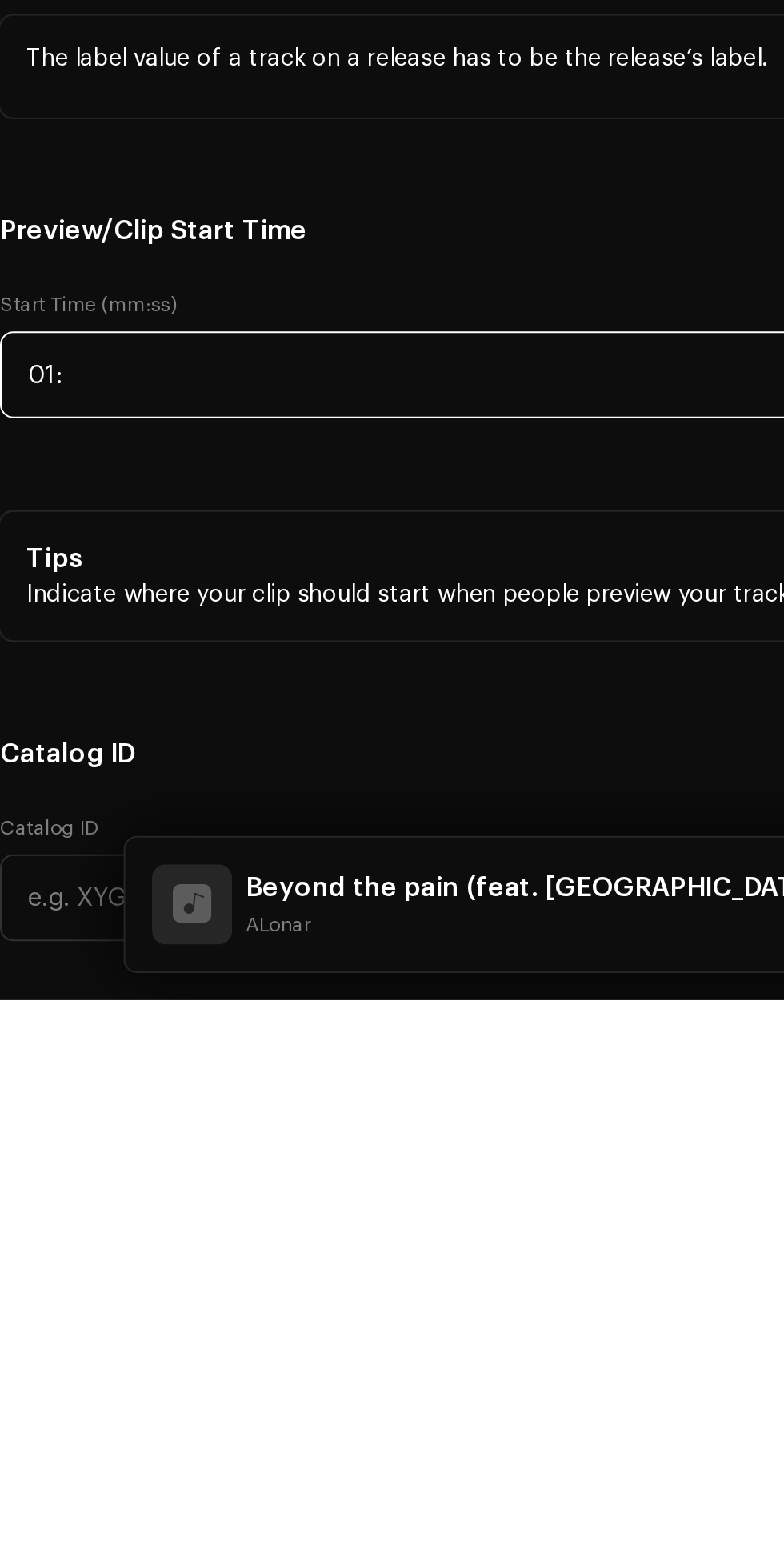
type input "01:19"
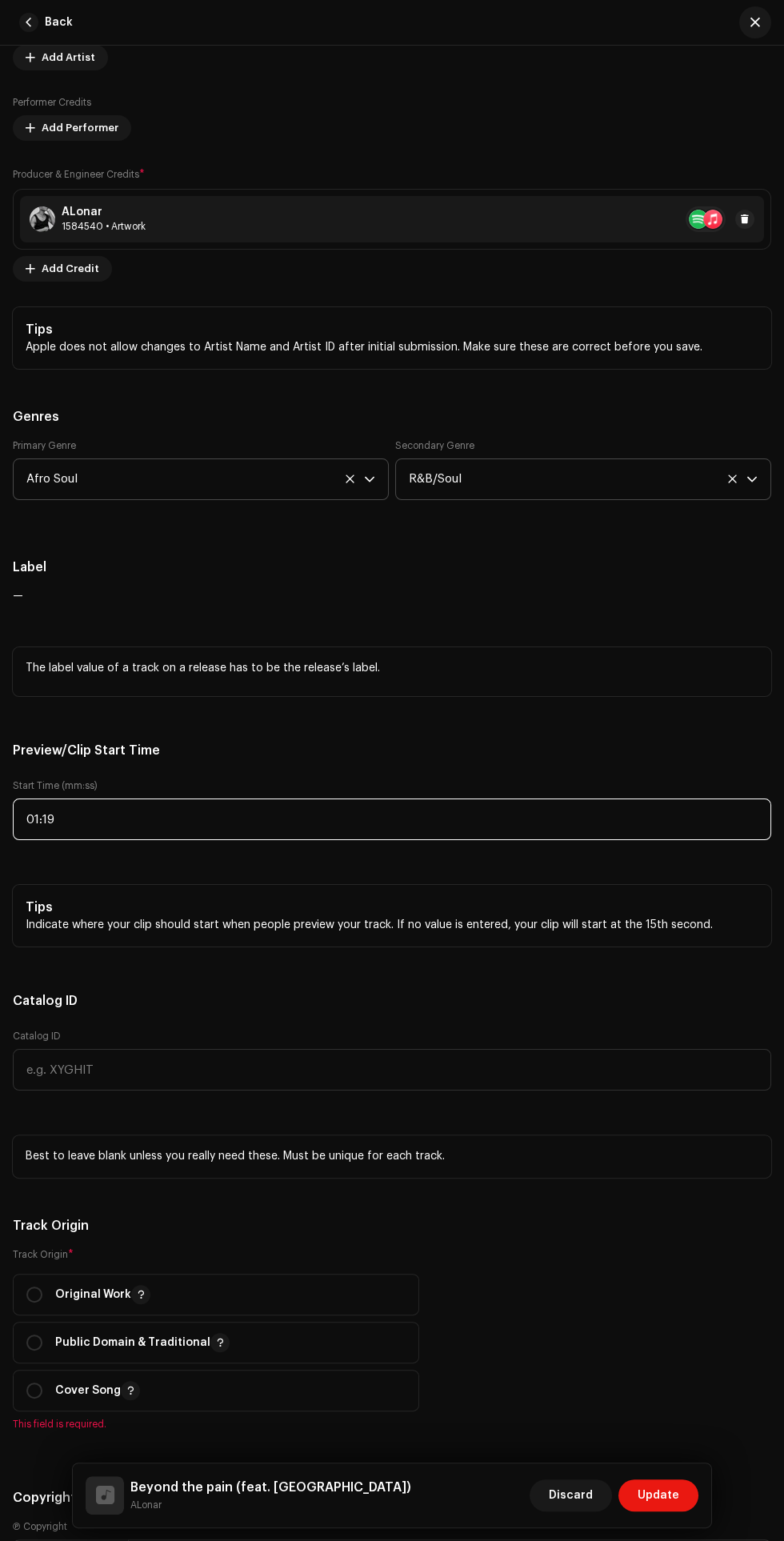
scroll to position [1467, 0]
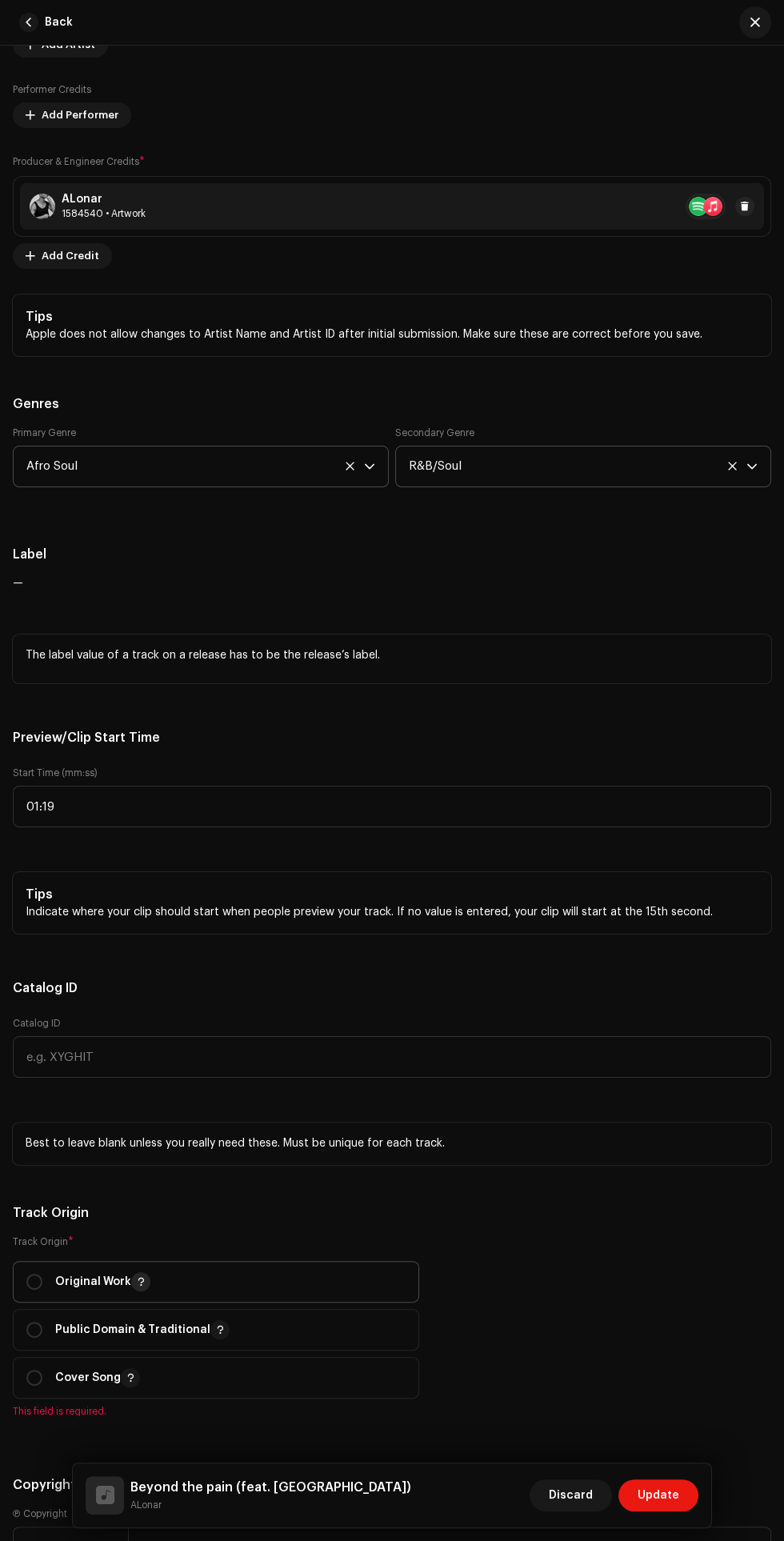
click at [140, 1283] on span "button" at bounding box center [141, 1281] width 8 height 13
click at [349, 1295] on span "Original Work" at bounding box center [215, 1281] width 379 height 40
radio input "true"
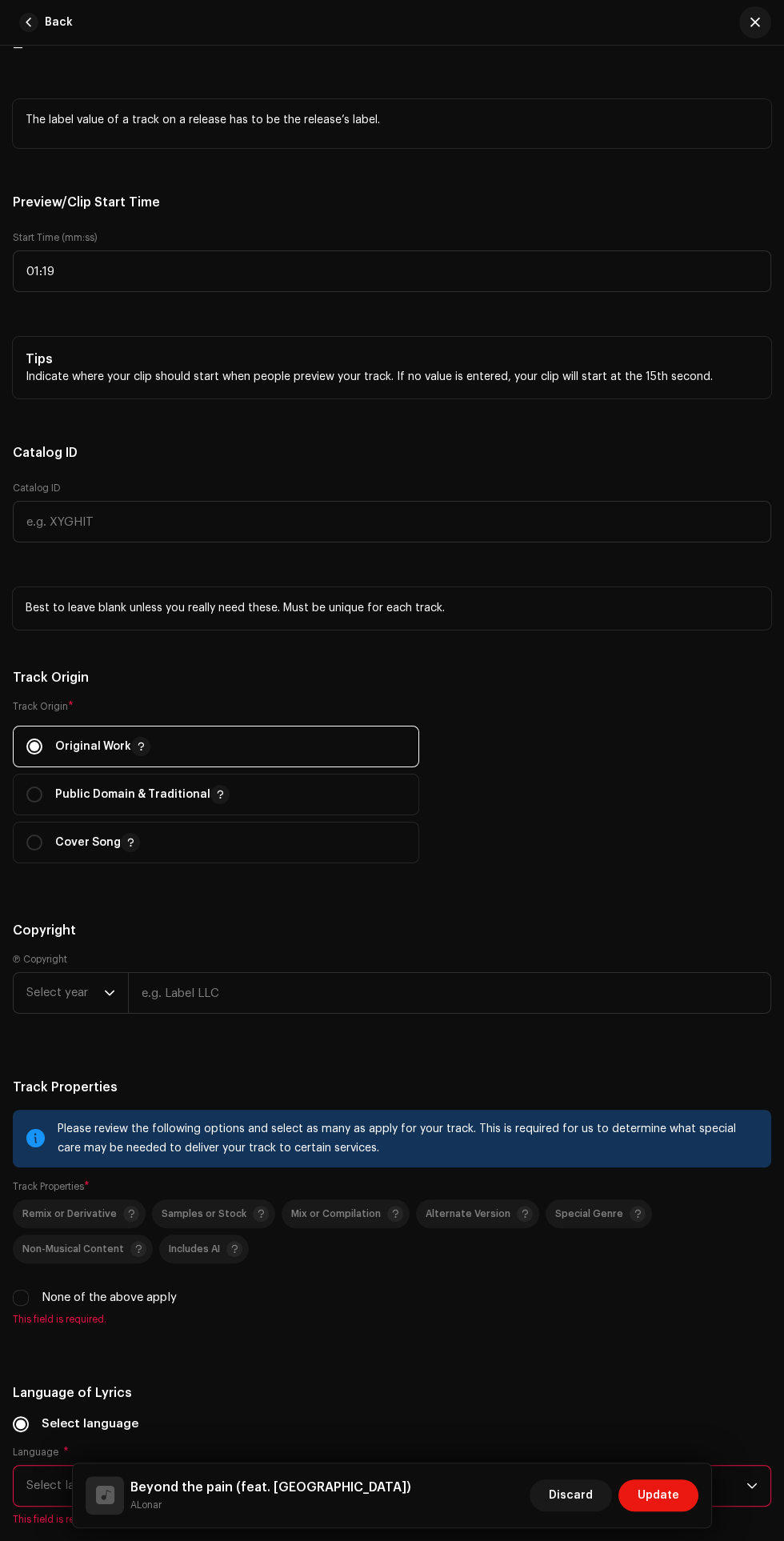
scroll to position [2007, 0]
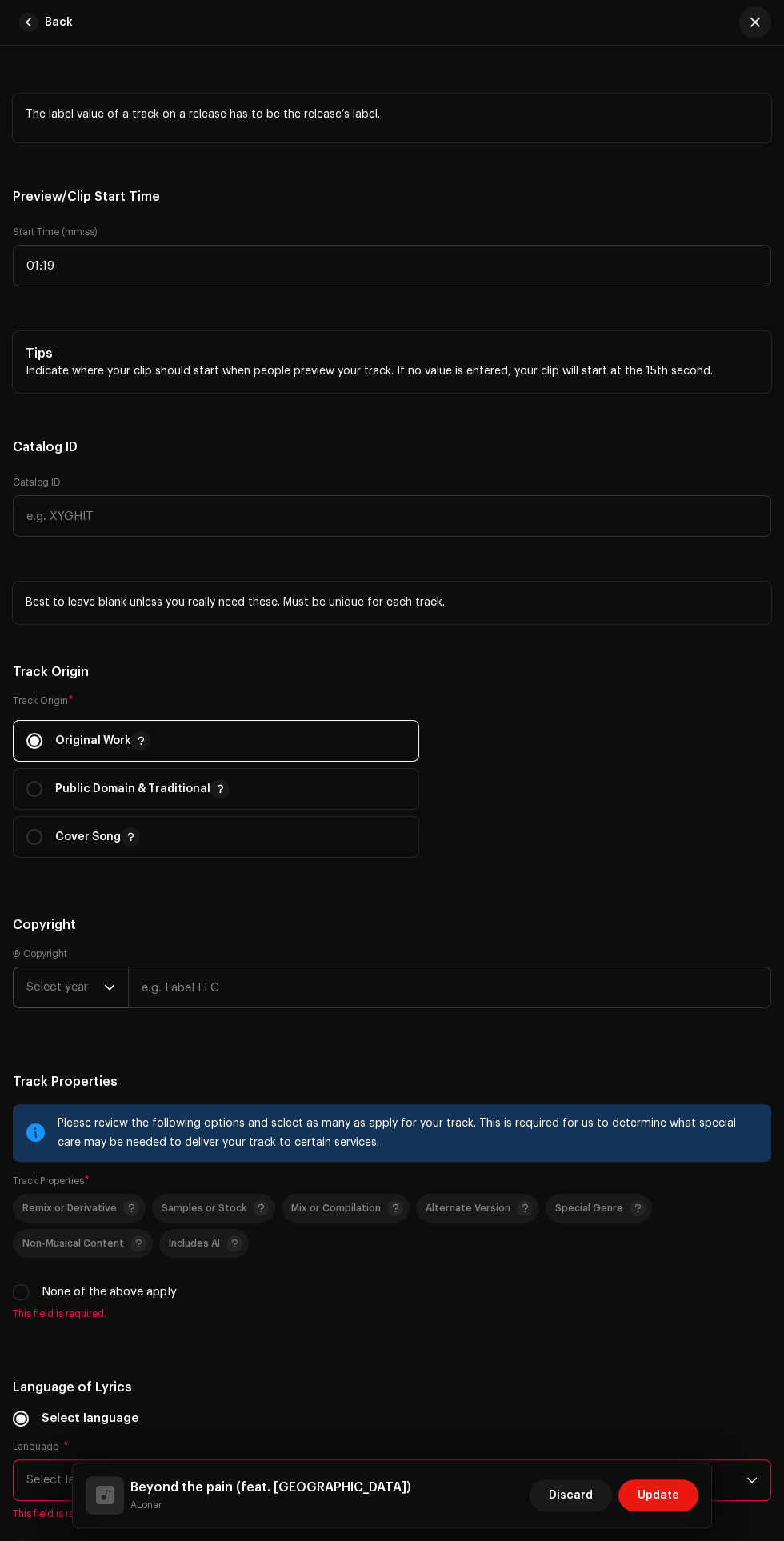
click at [108, 986] on icon "dropdown trigger" at bounding box center [109, 987] width 11 height 11
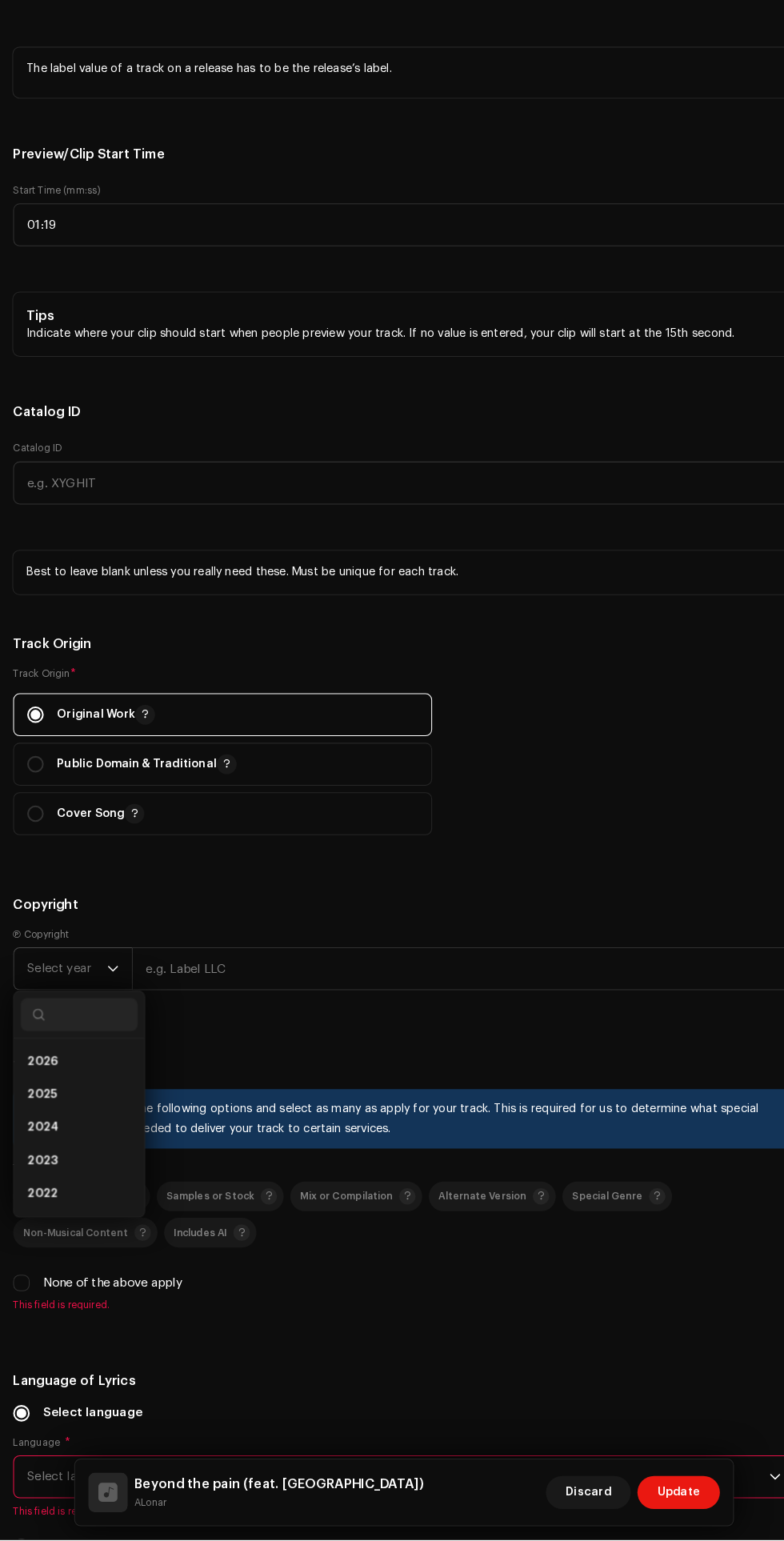
scroll to position [0, 0]
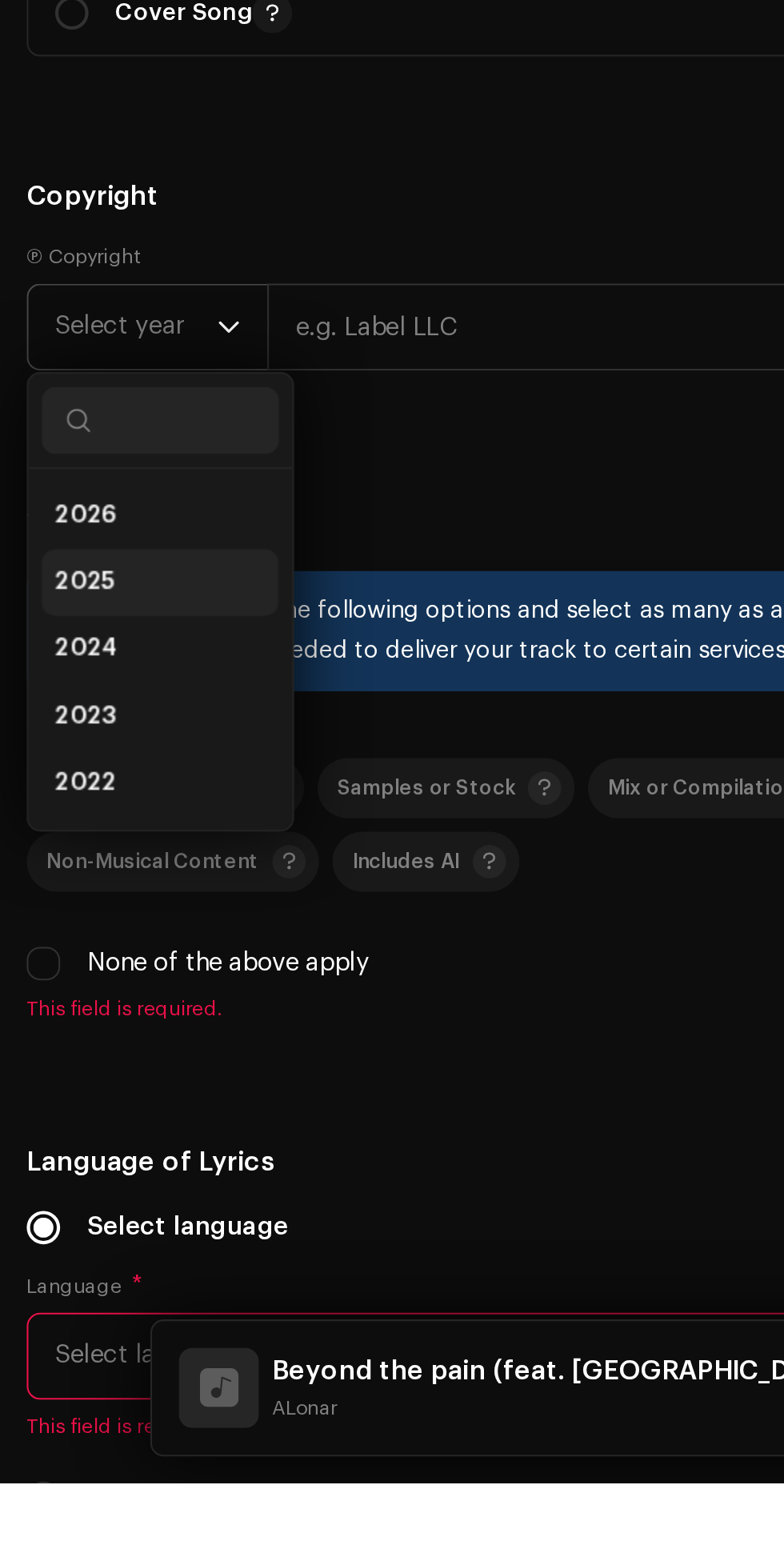
click at [48, 1107] on span "2025" at bounding box center [40, 1110] width 29 height 16
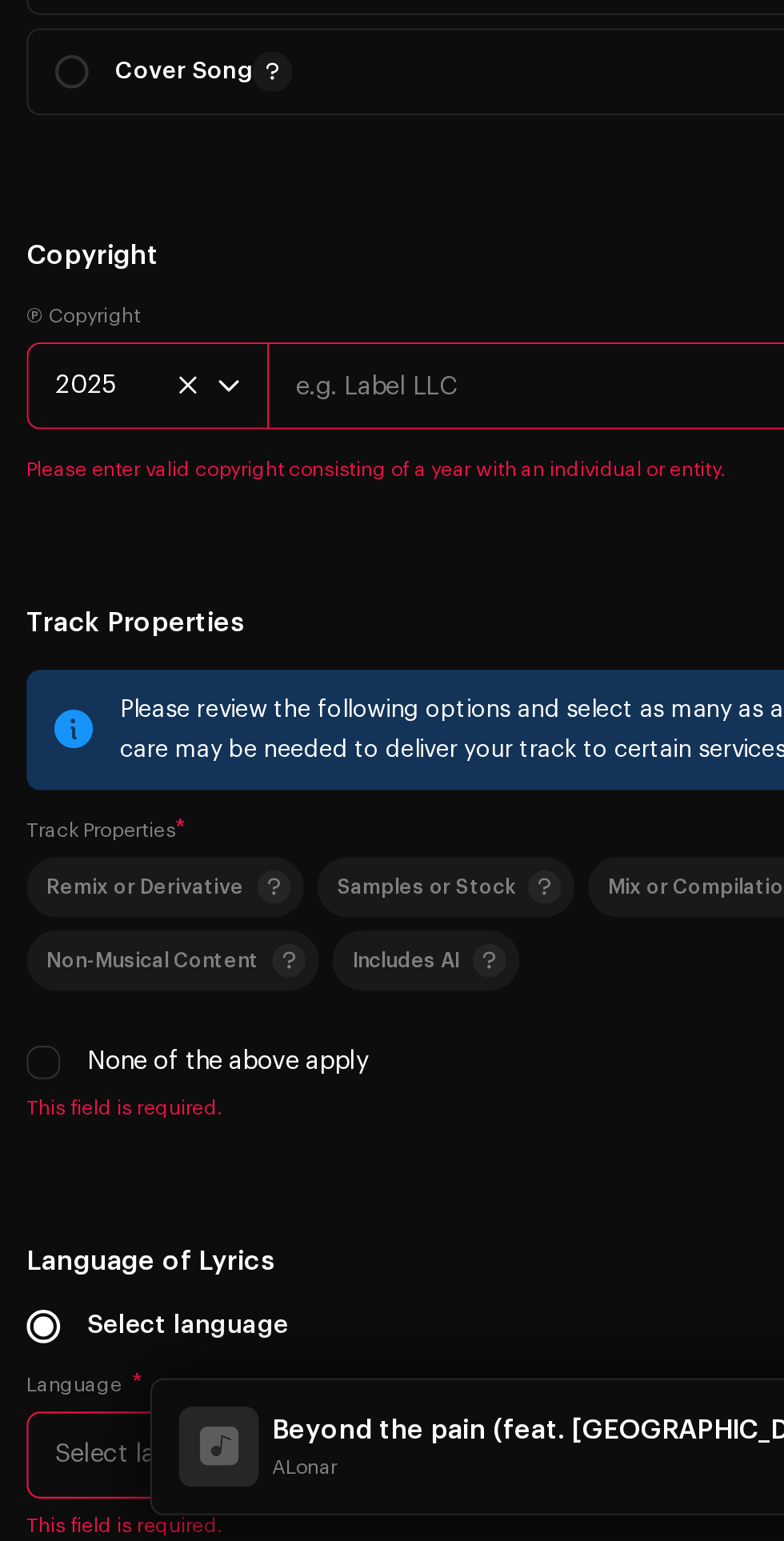
click at [260, 981] on input "text" at bounding box center [449, 987] width 642 height 41
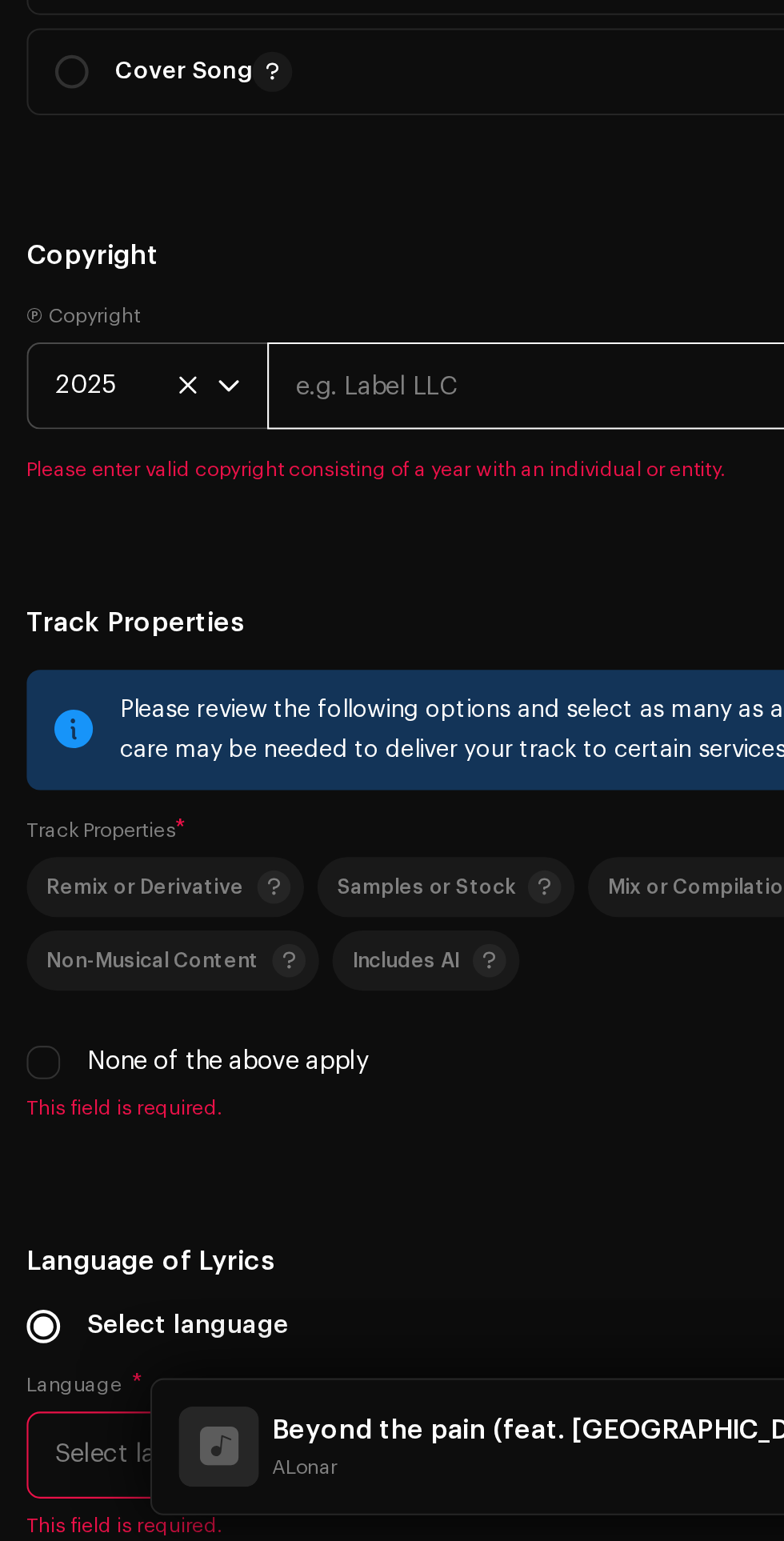
type input "[PERSON_NAME]"
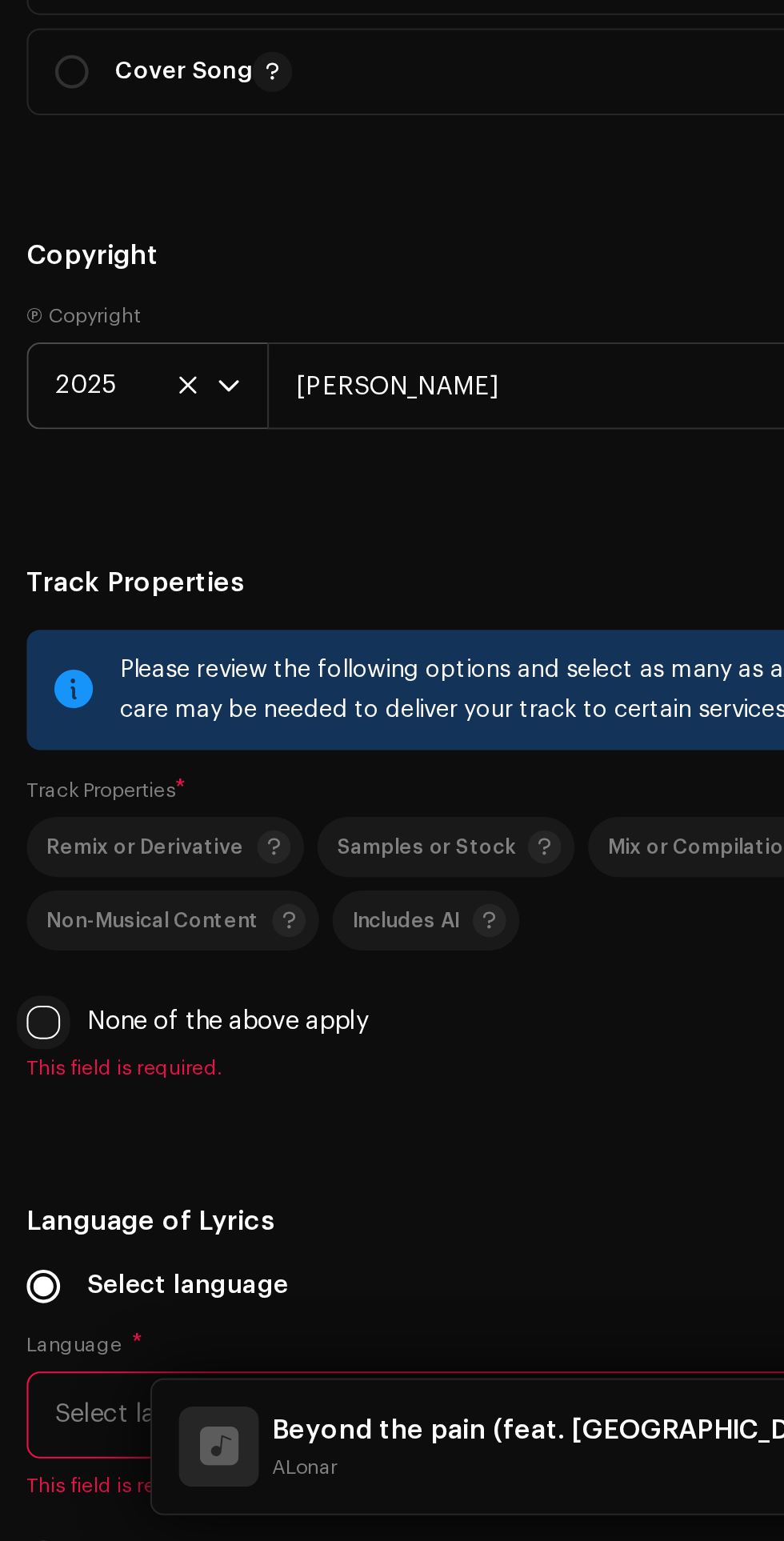
click at [28, 1293] on input "None of the above apply" at bounding box center [21, 1292] width 16 height 16
checkbox input "true"
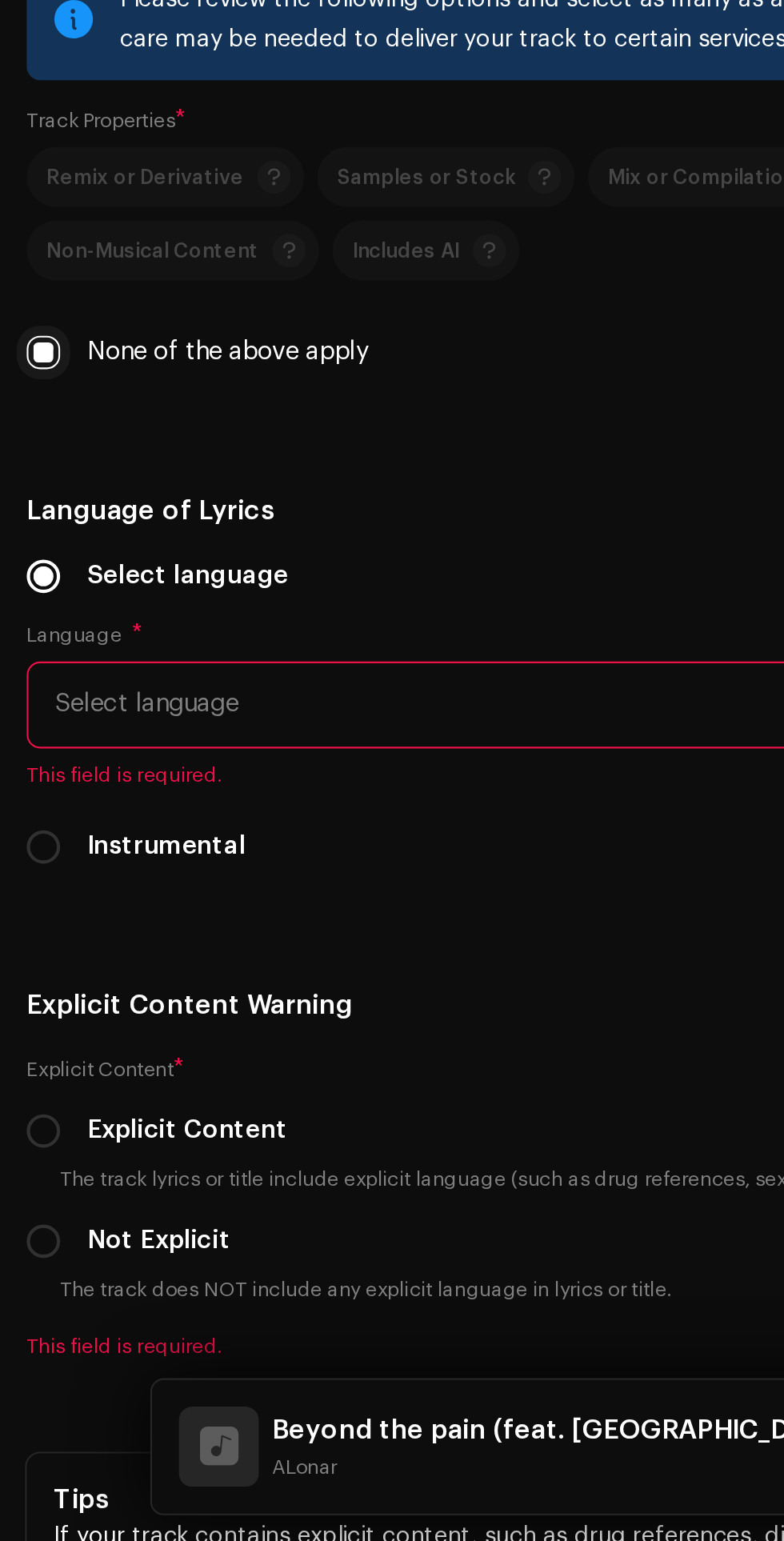
scroll to position [2335, 0]
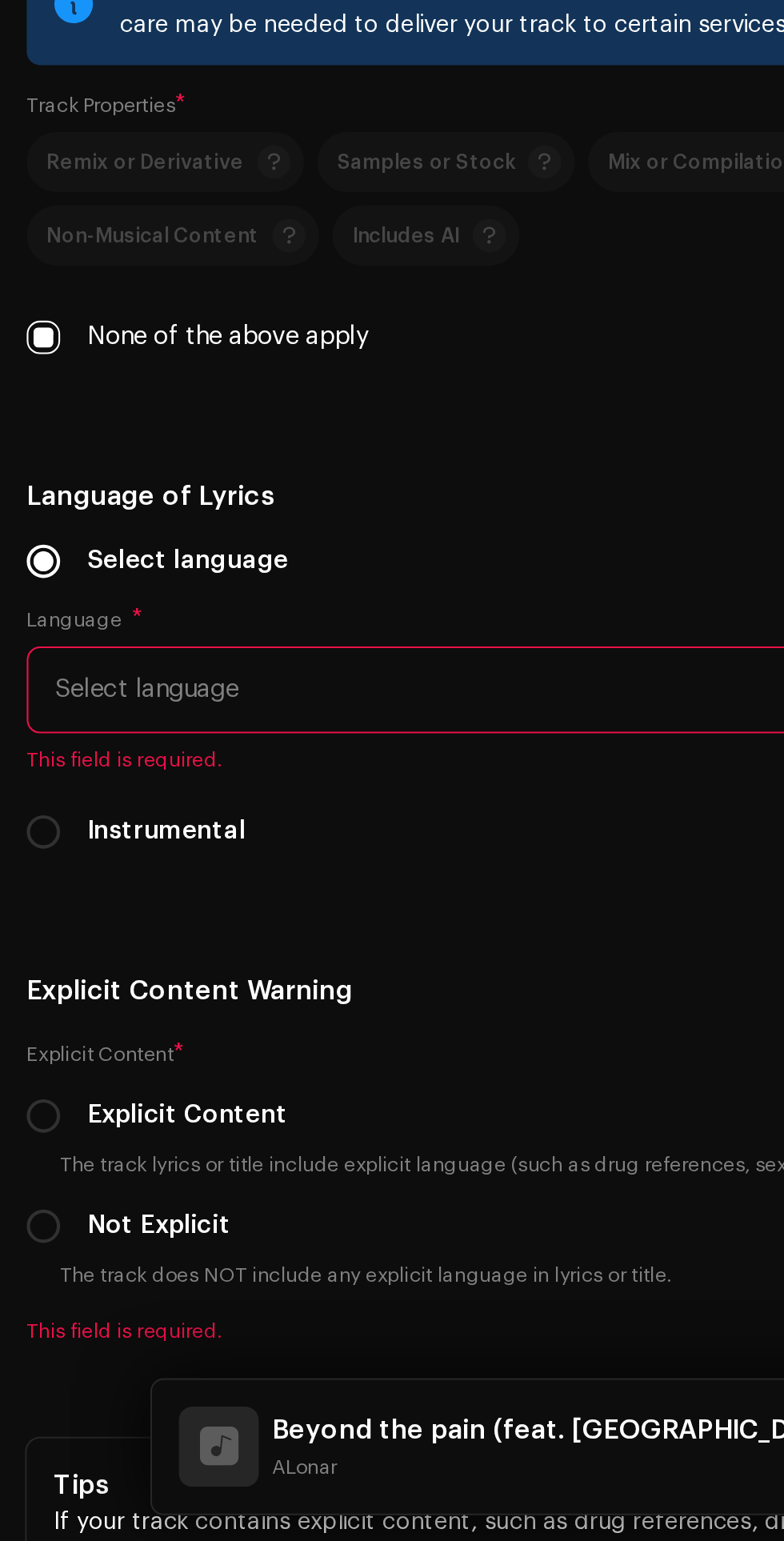
click at [257, 1134] on span "Select language" at bounding box center [385, 1132] width 719 height 40
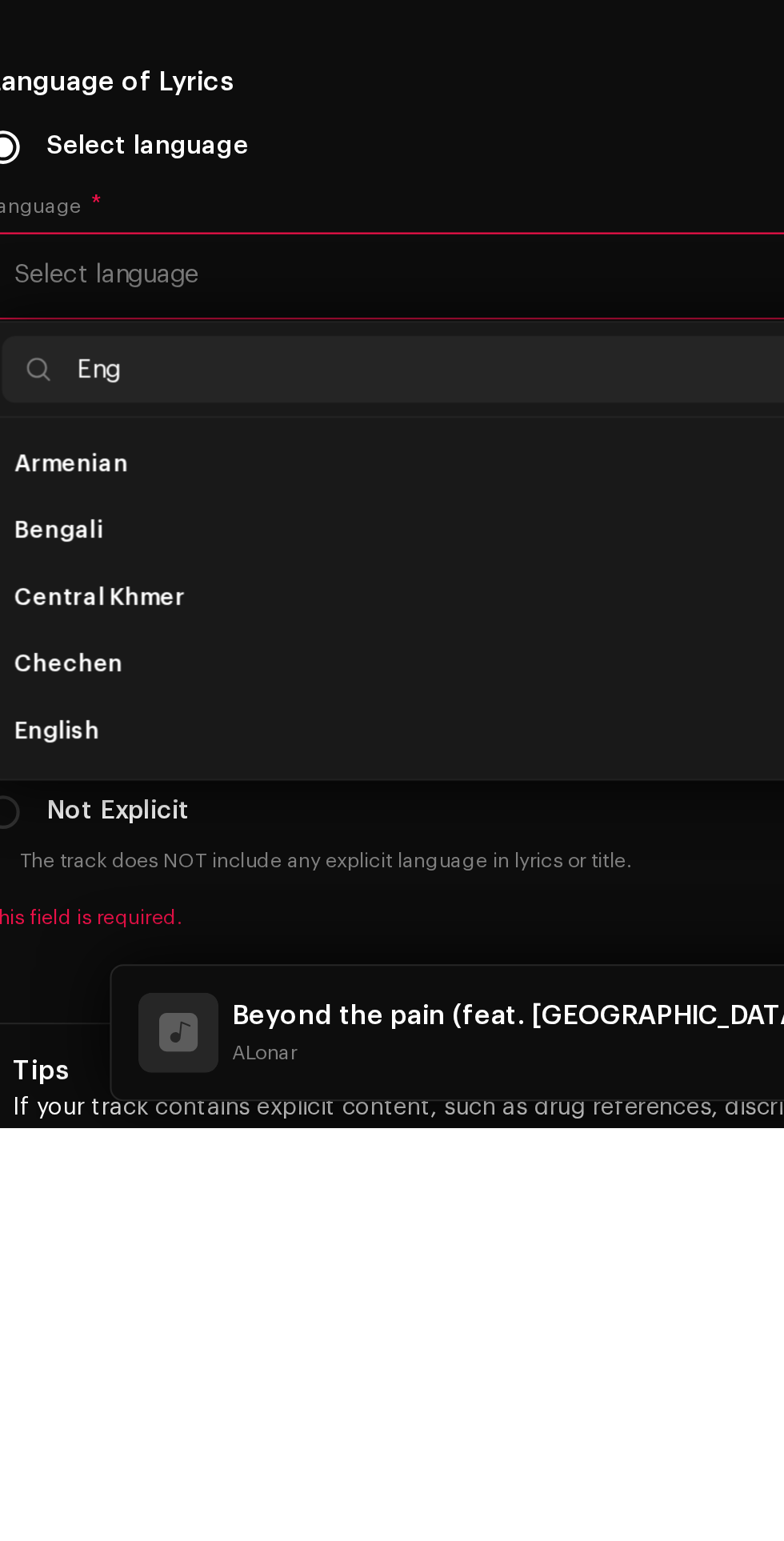
scroll to position [0, 0]
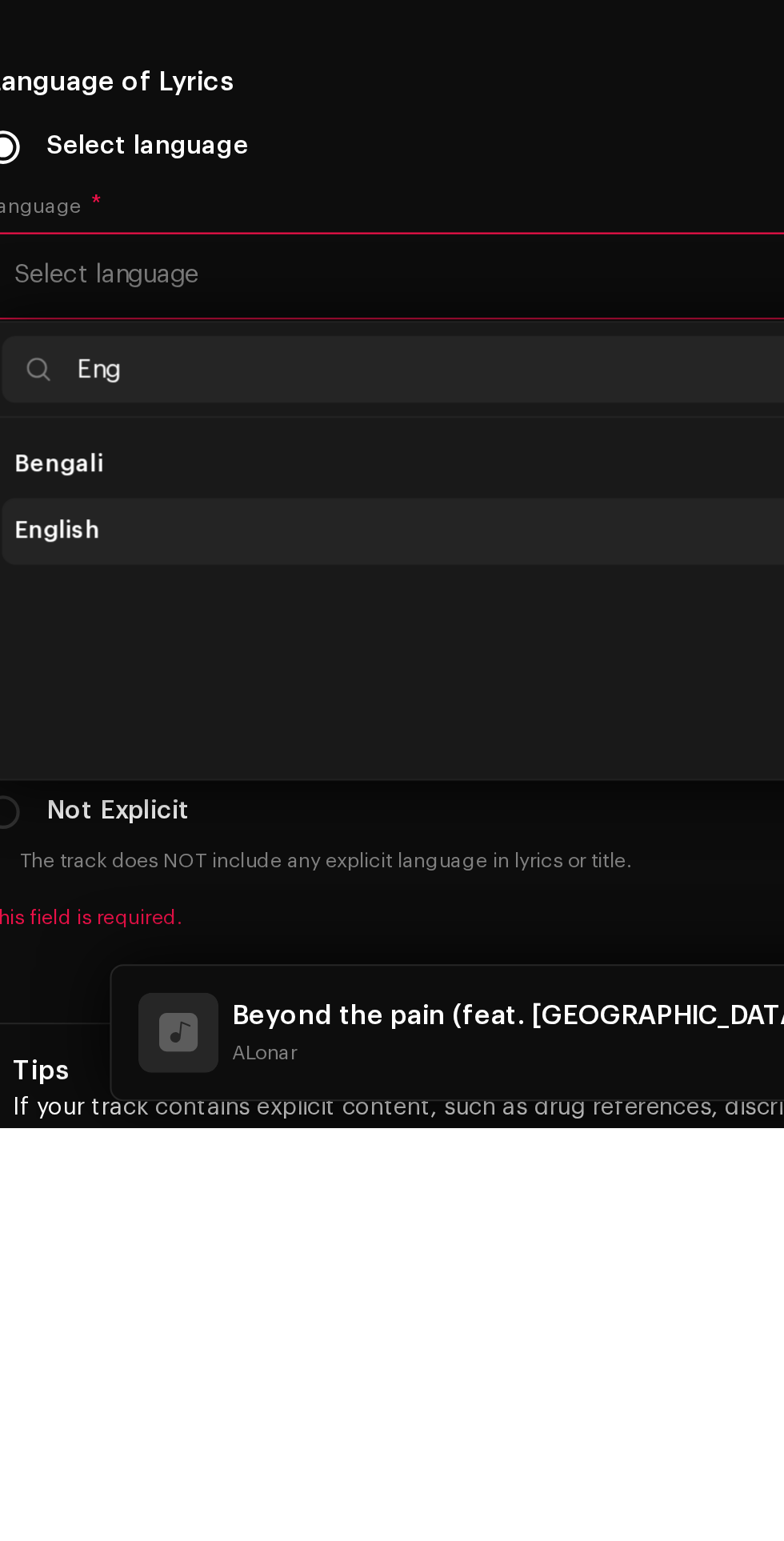
type input "Eng"
click at [125, 1255] on li "English" at bounding box center [392, 1255] width 744 height 32
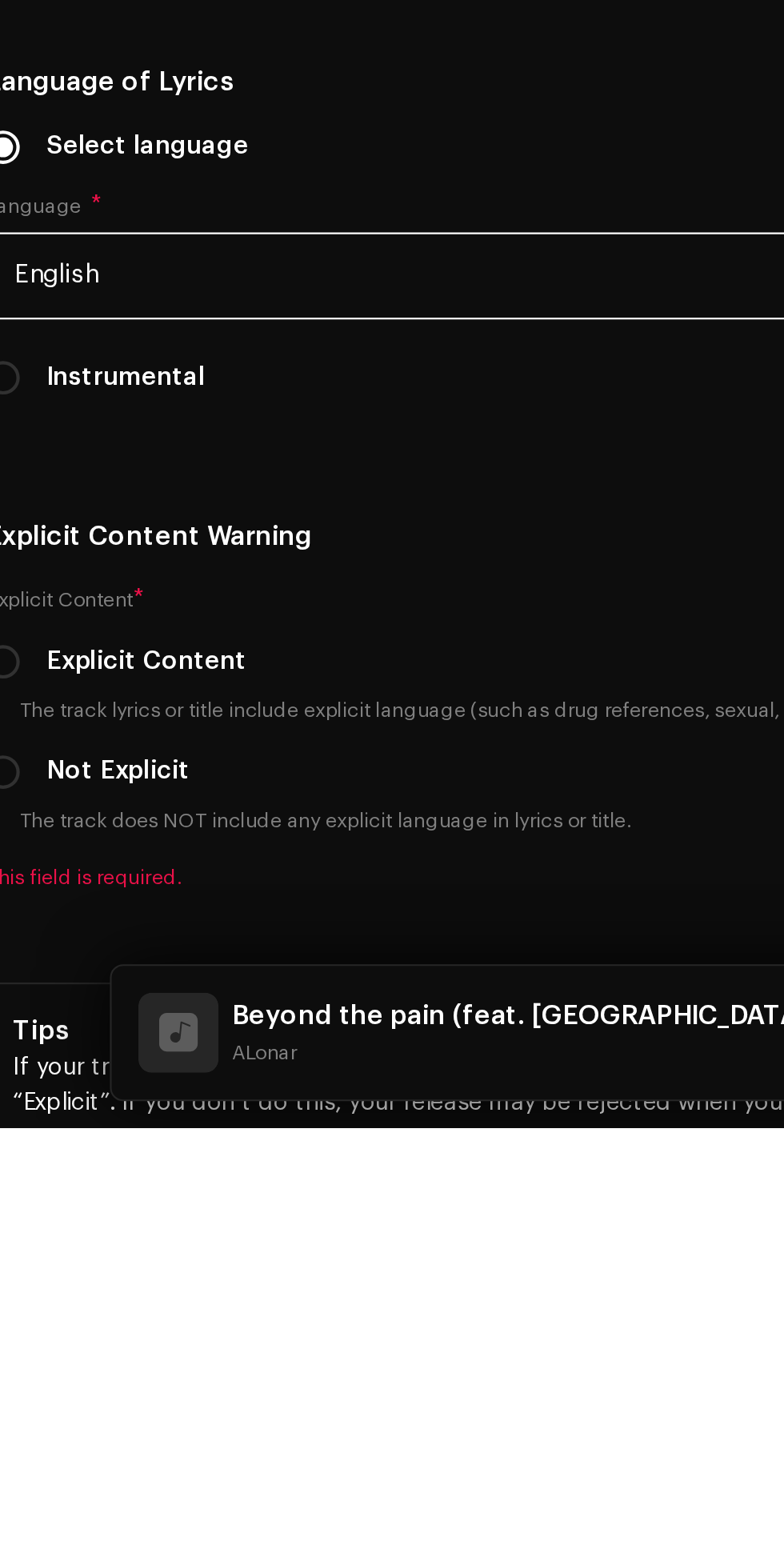
scroll to position [1, 0]
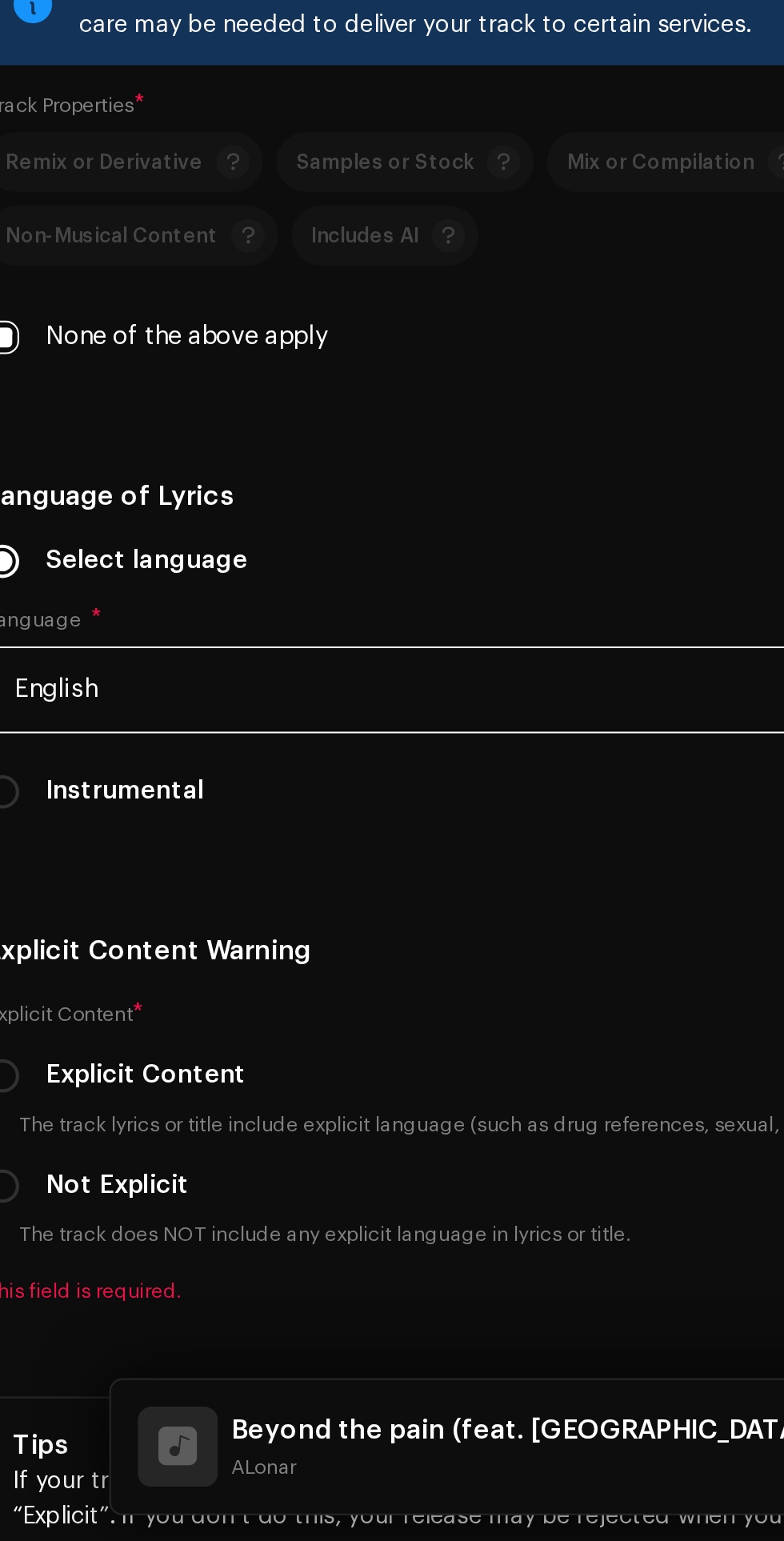
click at [54, 1372] on label "Not Explicit" at bounding box center [75, 1371] width 69 height 18
click at [29, 1372] on input "Not Explicit" at bounding box center [21, 1371] width 16 height 16
radio input "true"
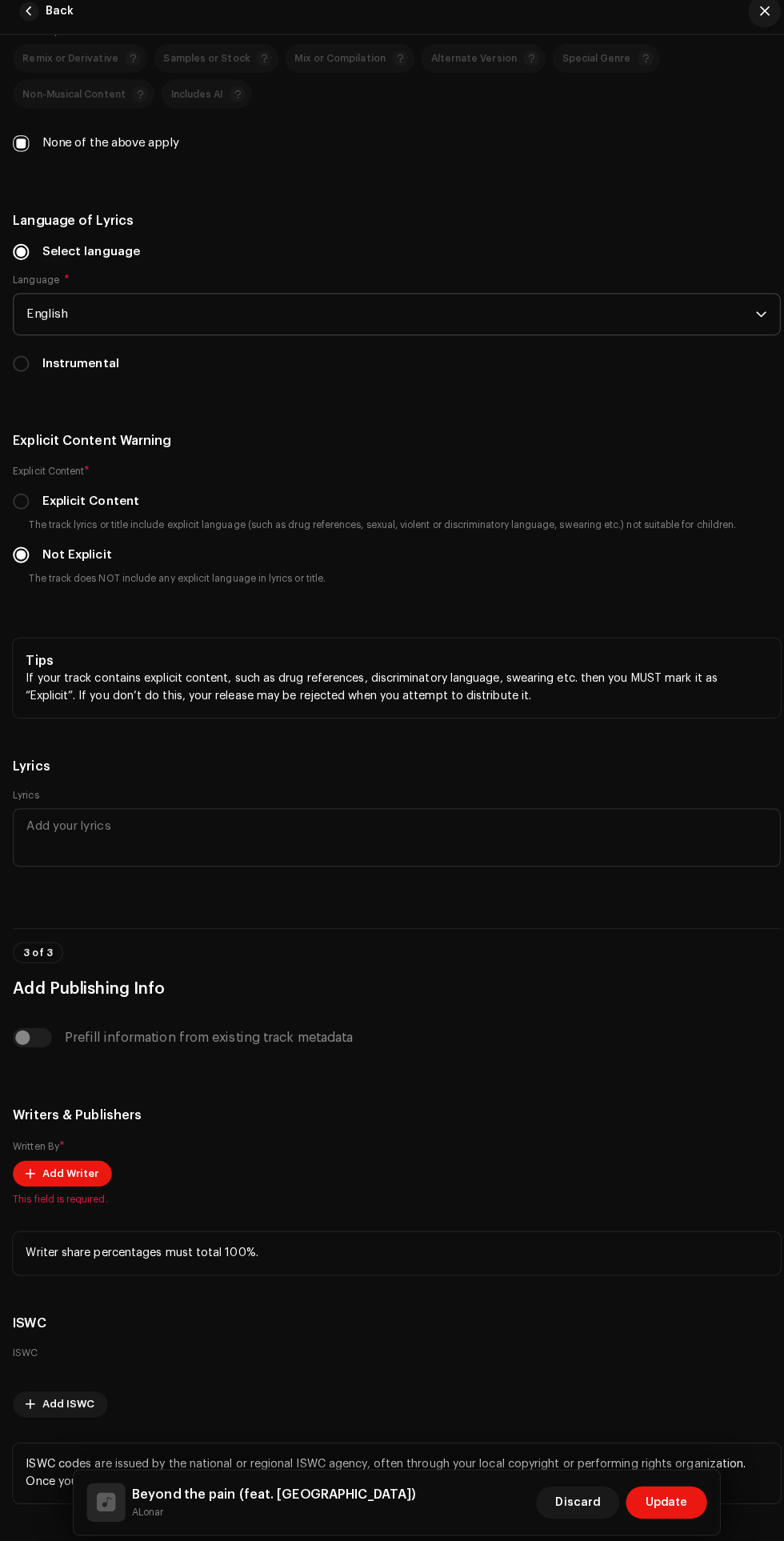
scroll to position [3148, 0]
click at [68, 1169] on span "Add Writer" at bounding box center [69, 1168] width 56 height 32
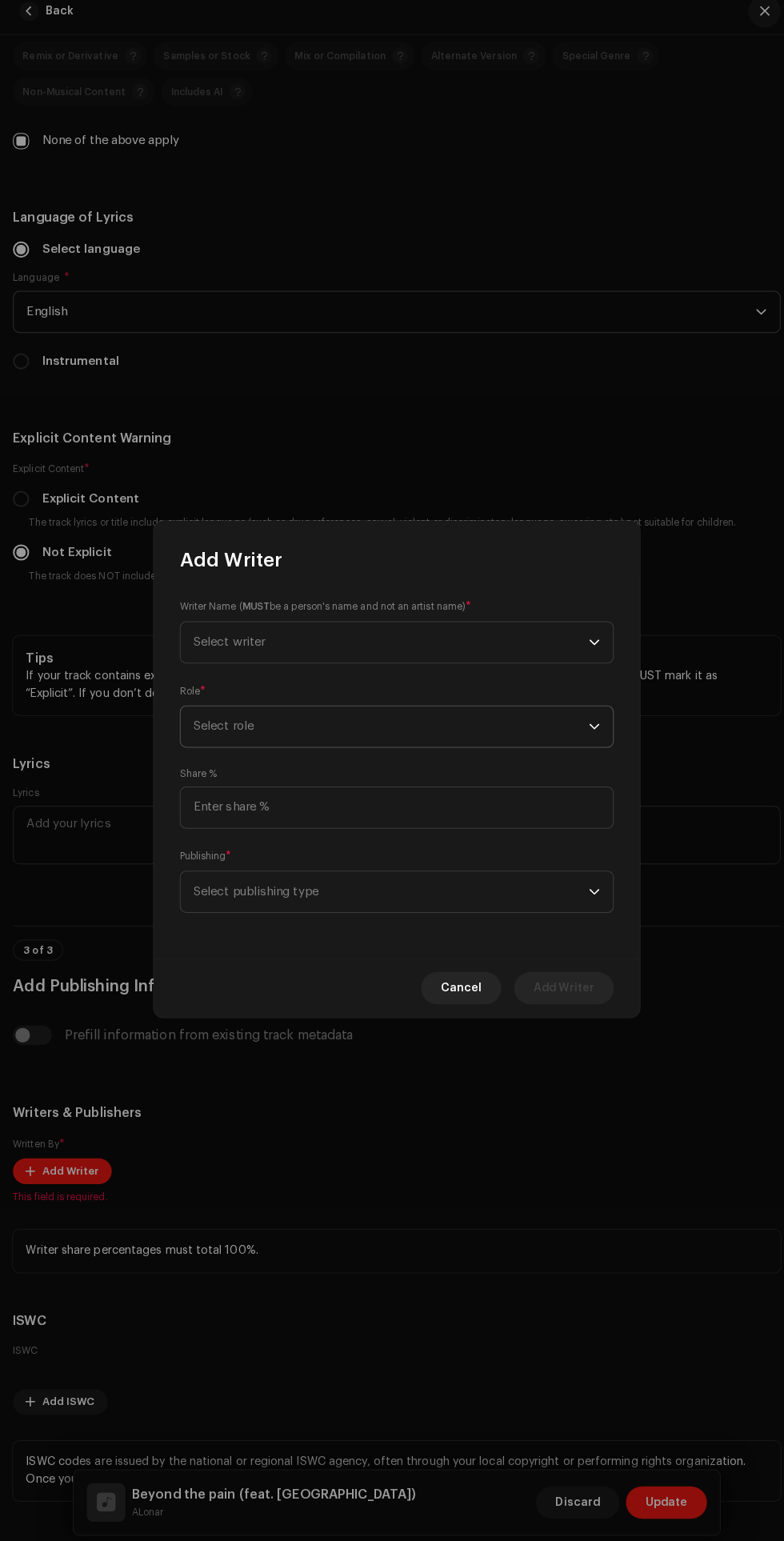
click at [390, 714] on span "Select role" at bounding box center [385, 729] width 390 height 40
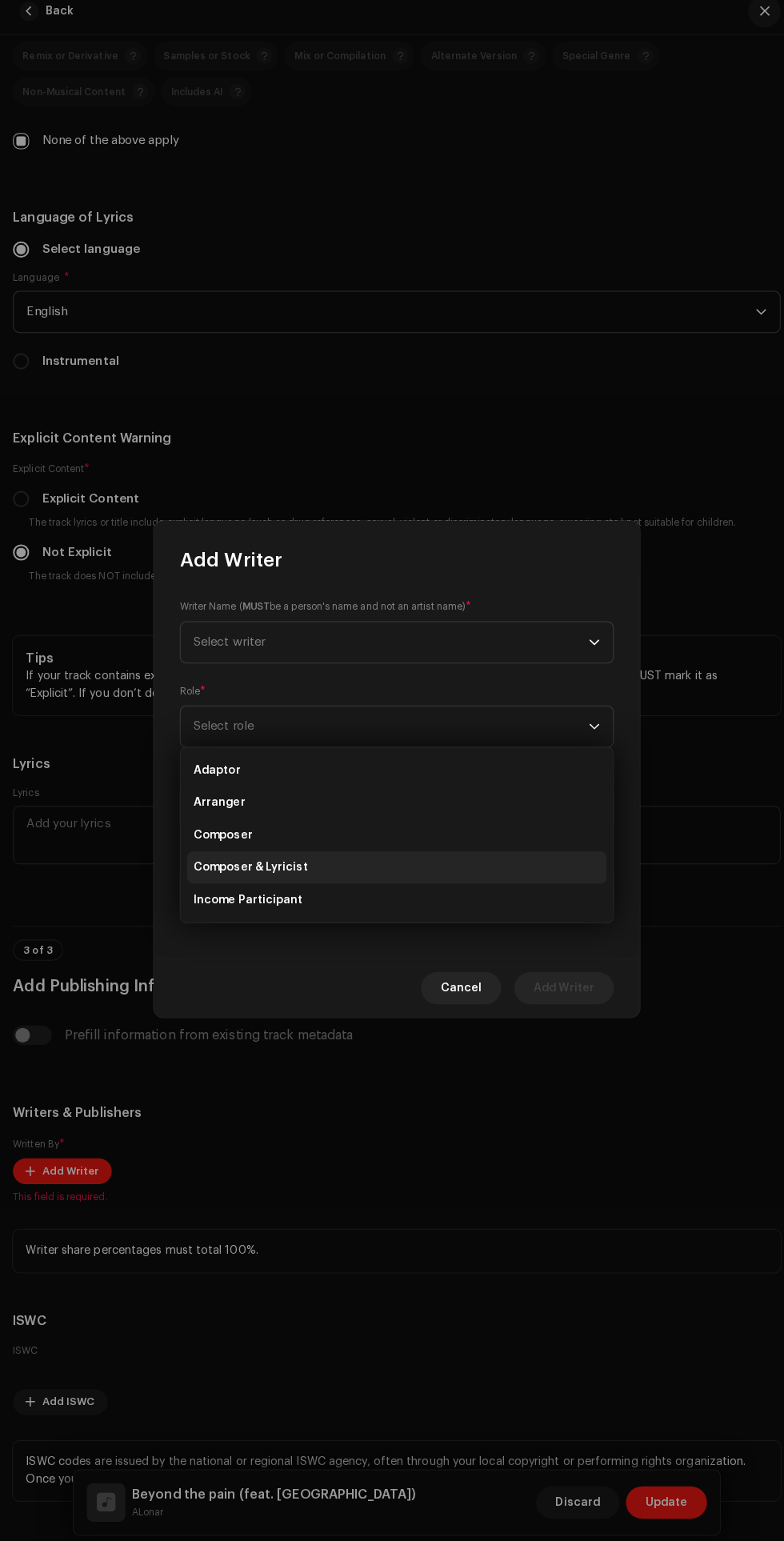
click at [287, 866] on span "Composer & Lyricist" at bounding box center [247, 868] width 113 height 16
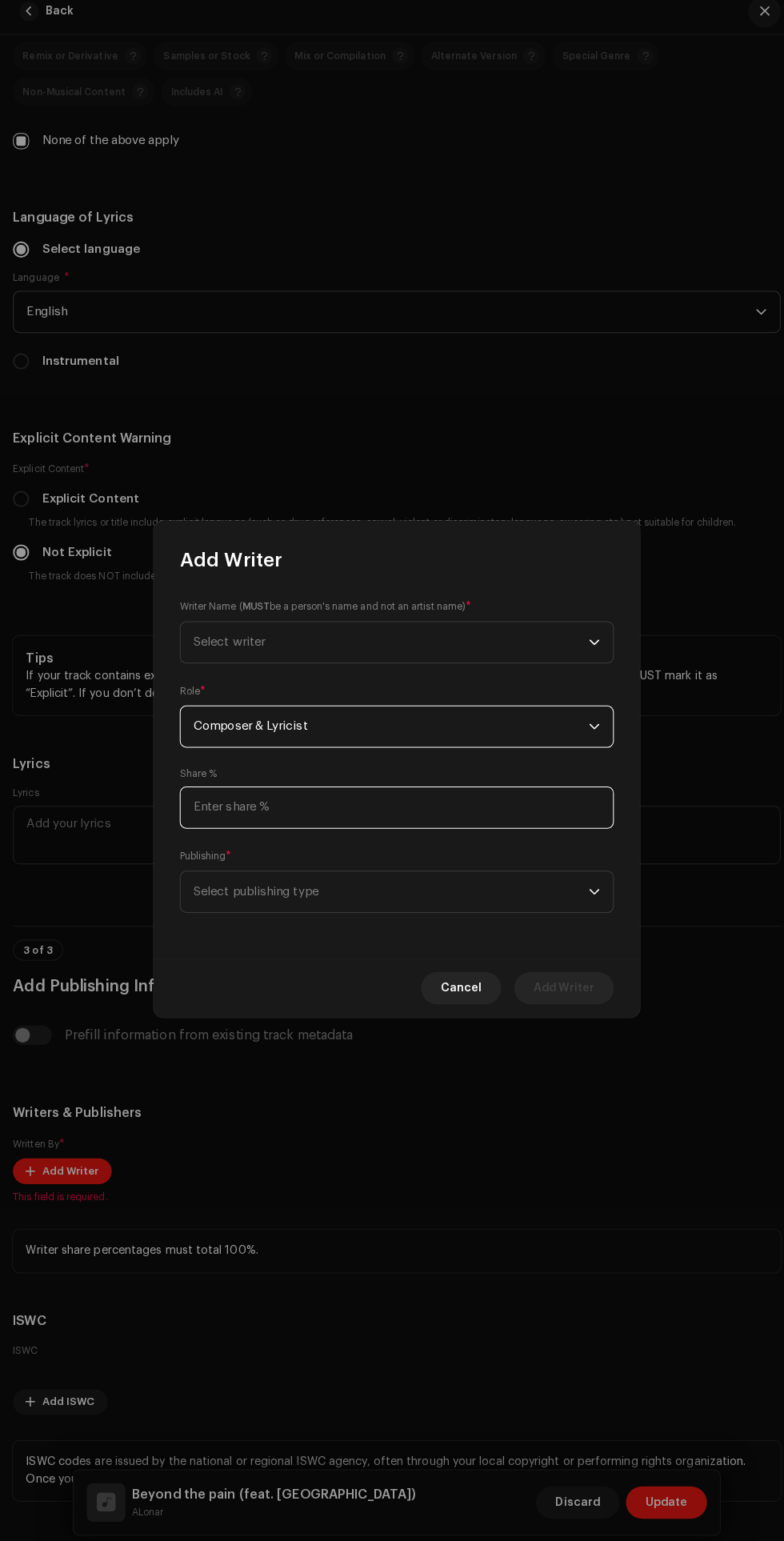
click at [409, 812] on input at bounding box center [392, 809] width 428 height 41
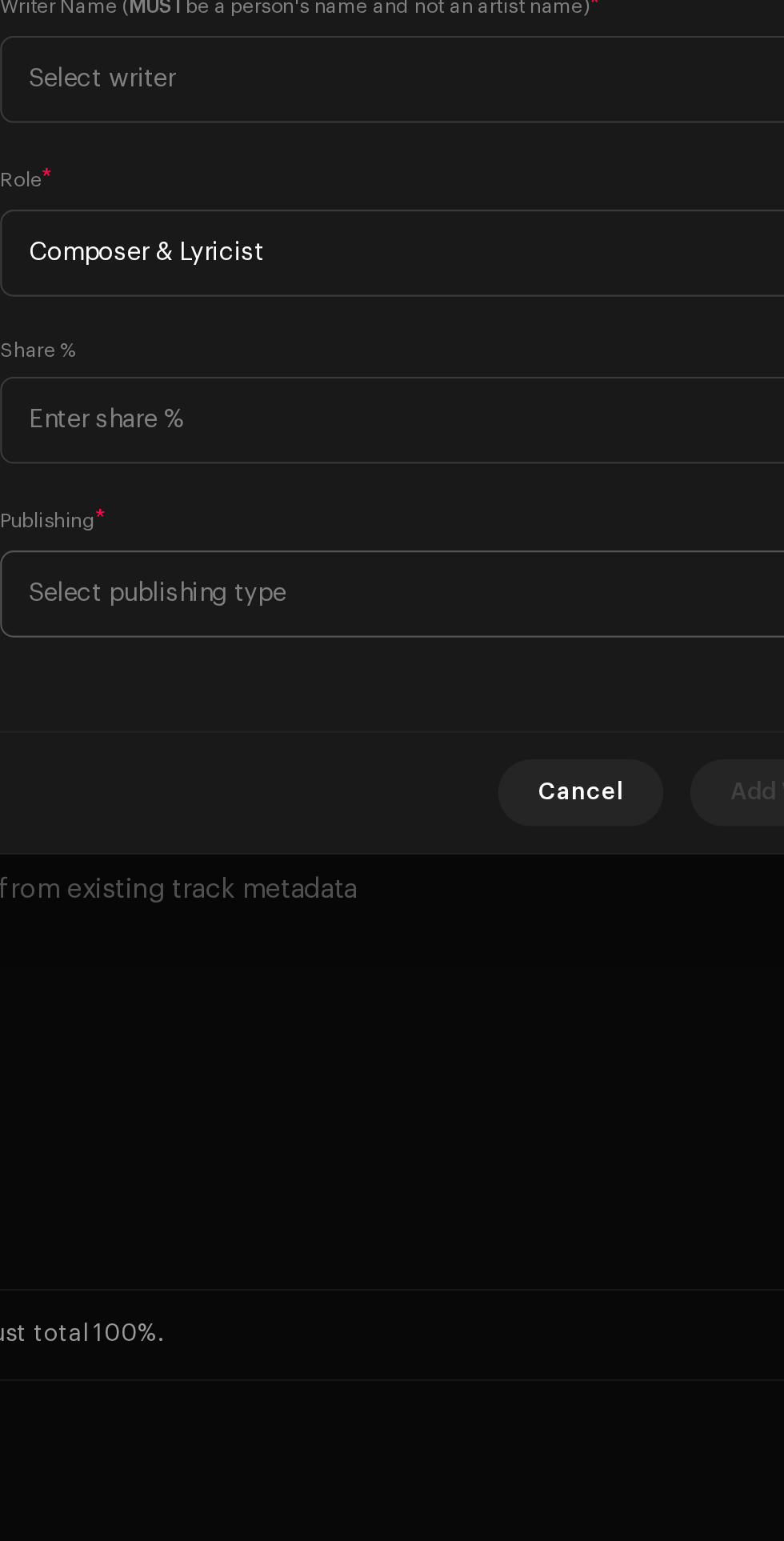
click at [416, 895] on span "Select publishing type" at bounding box center [385, 892] width 390 height 40
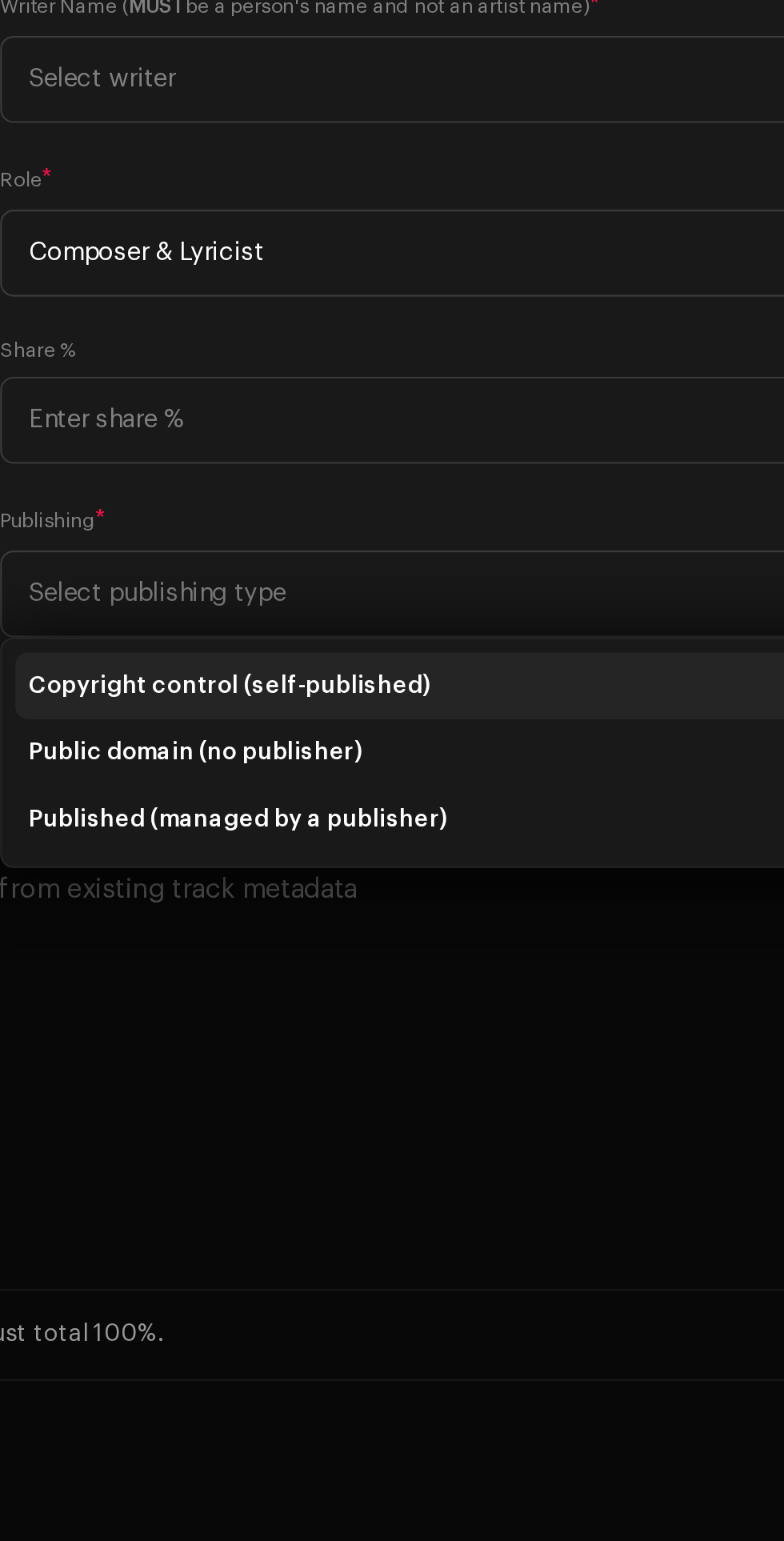
click at [339, 935] on span "Copyright control (self-published)" at bounding box center [287, 936] width 192 height 16
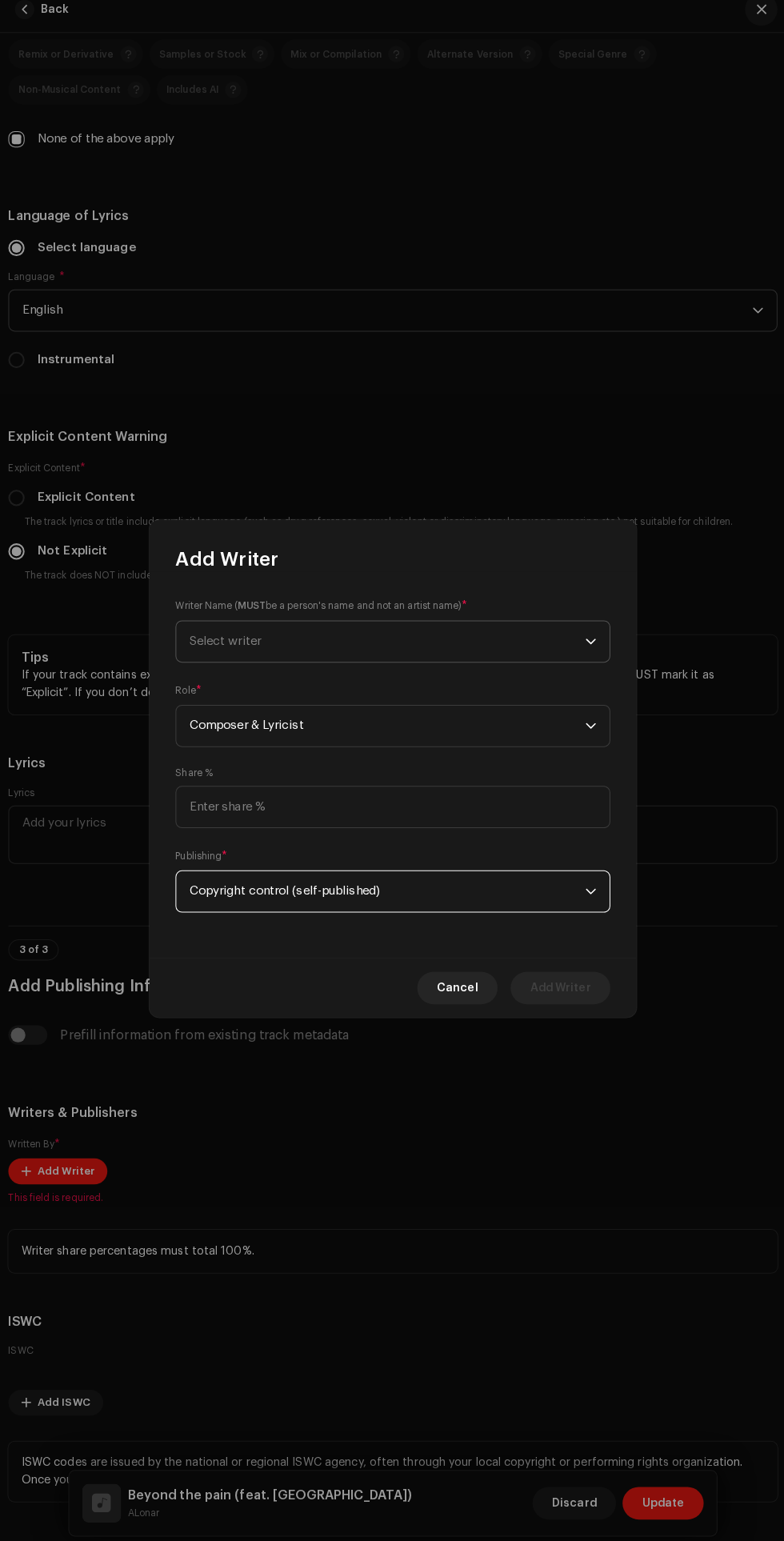
click at [411, 645] on span "Select writer" at bounding box center [385, 645] width 390 height 40
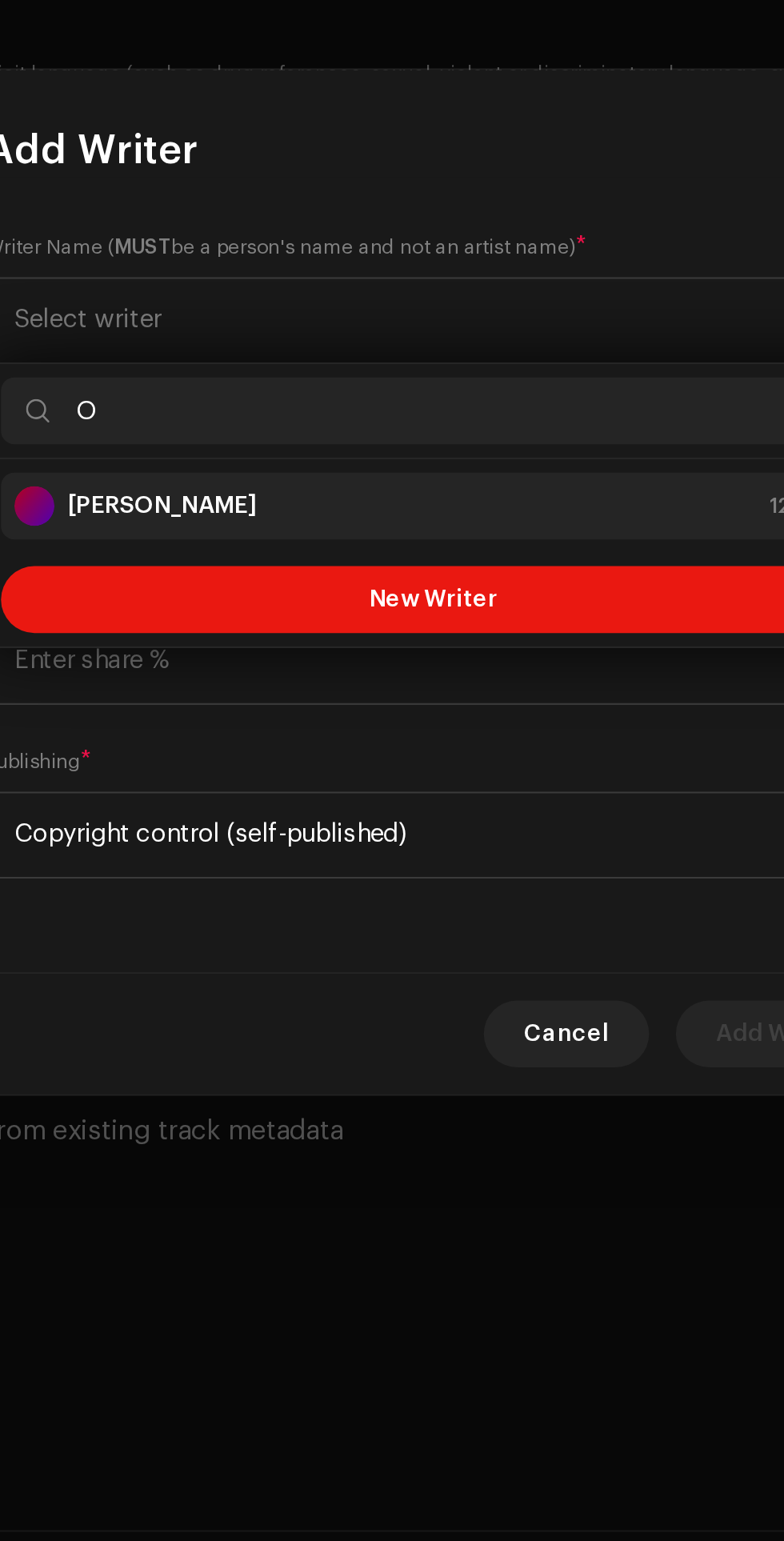
type input "O"
click at [349, 728] on div "[PERSON_NAME] 1218542" at bounding box center [392, 734] width 401 height 19
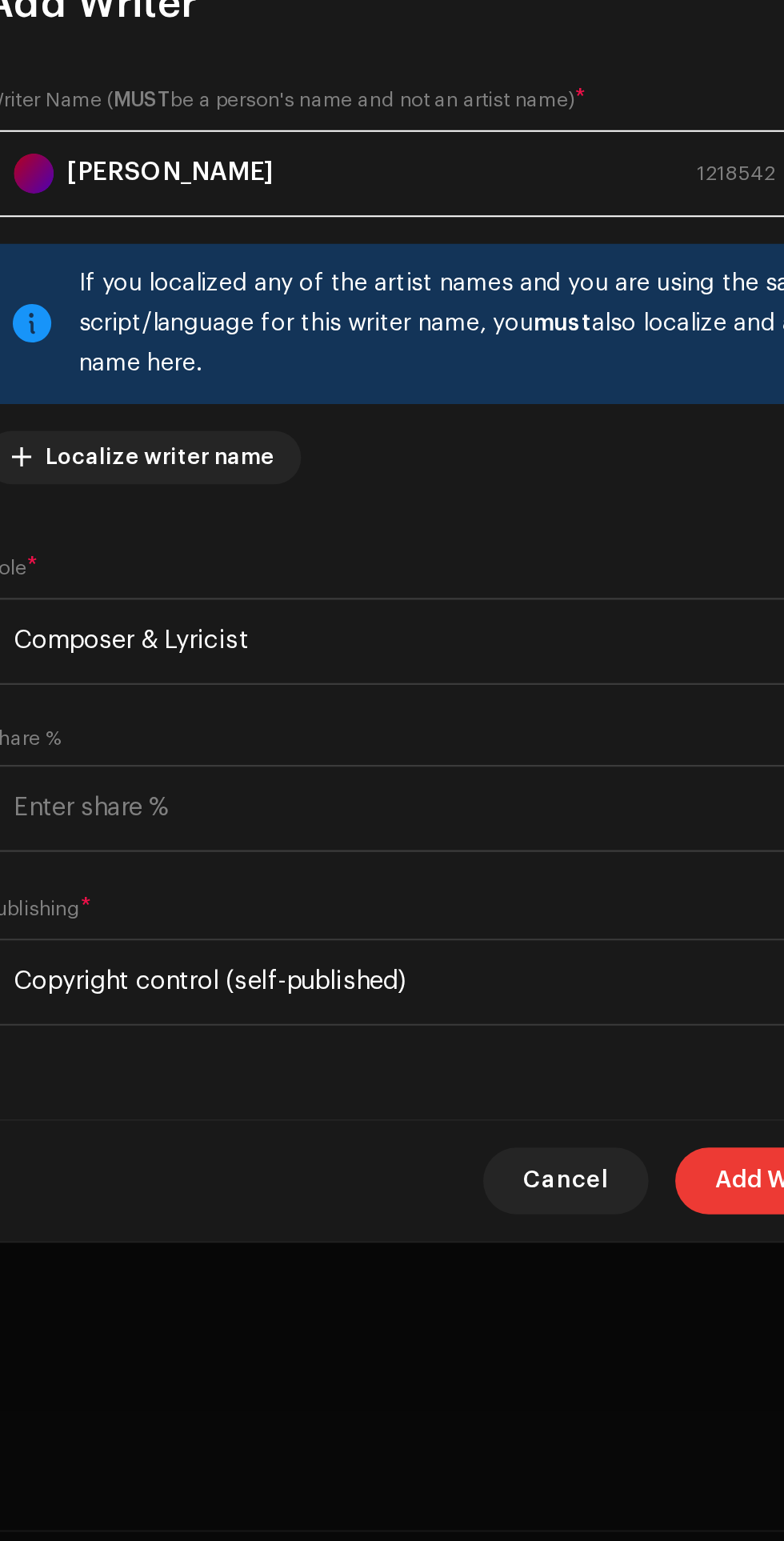
click at [531, 1059] on span "Add Writer" at bounding box center [556, 1058] width 60 height 32
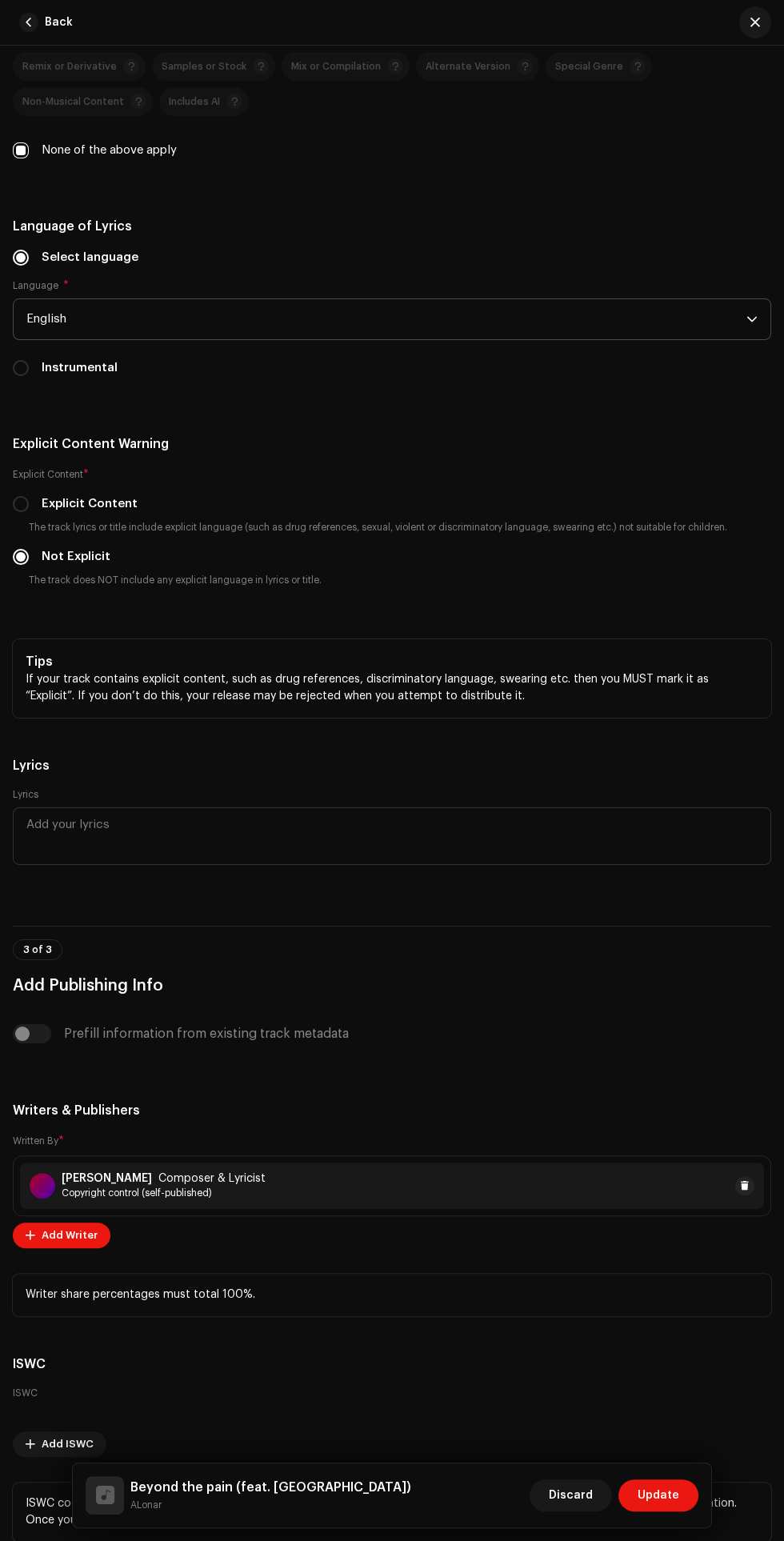
scroll to position [3303, 0]
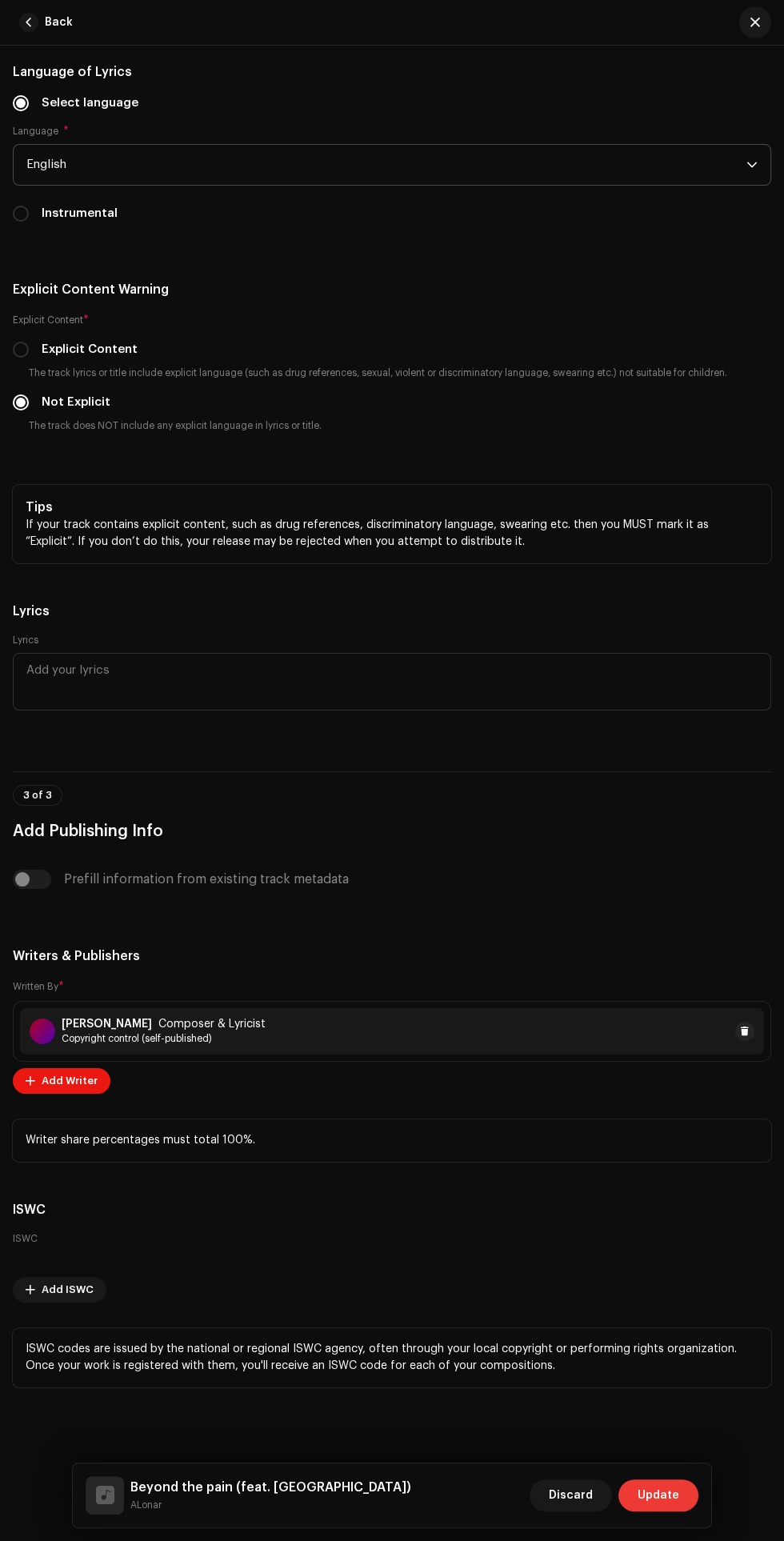
click at [668, 1495] on span "Update" at bounding box center [658, 1495] width 41 height 32
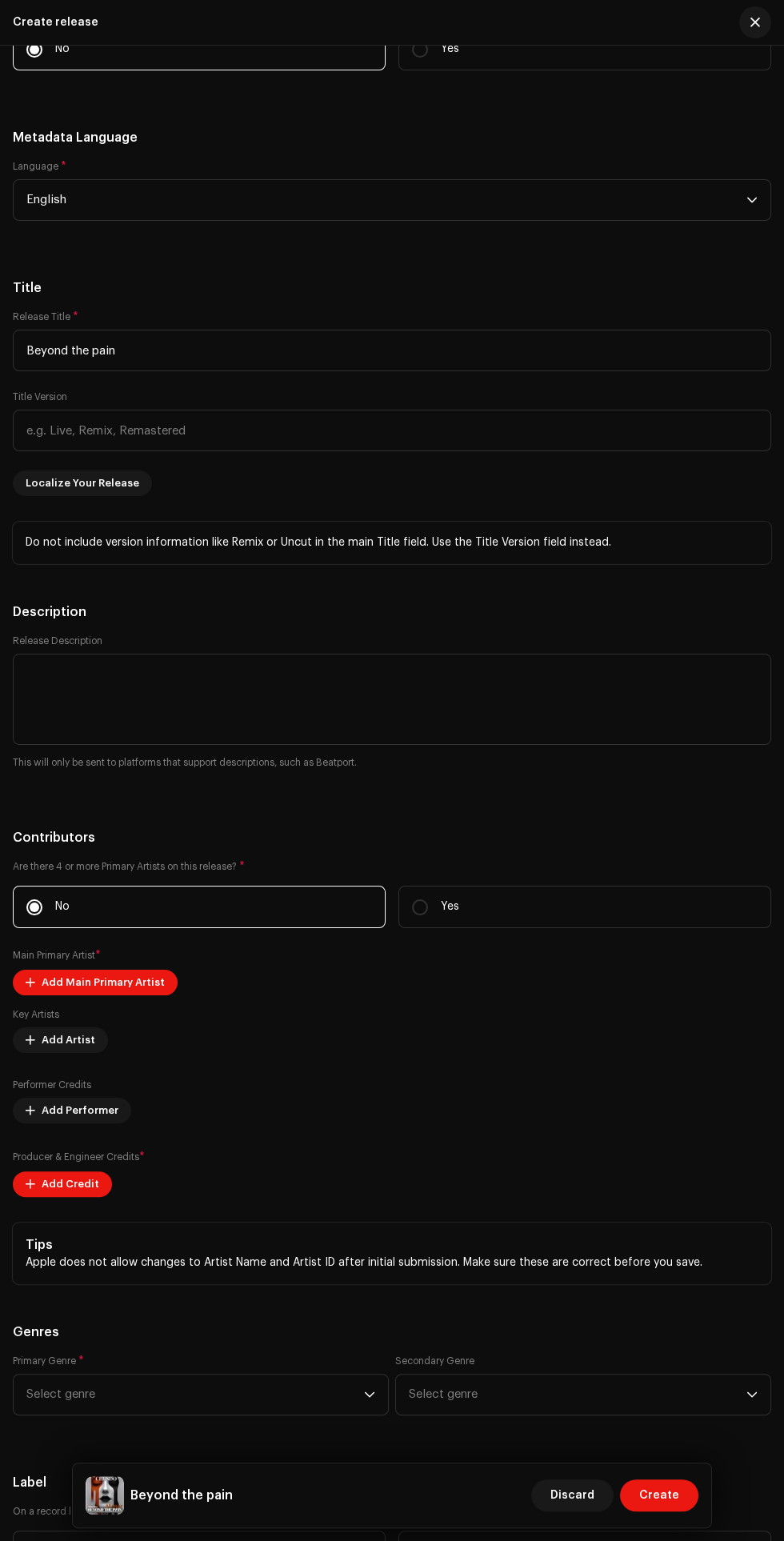
scroll to position [1987, 0]
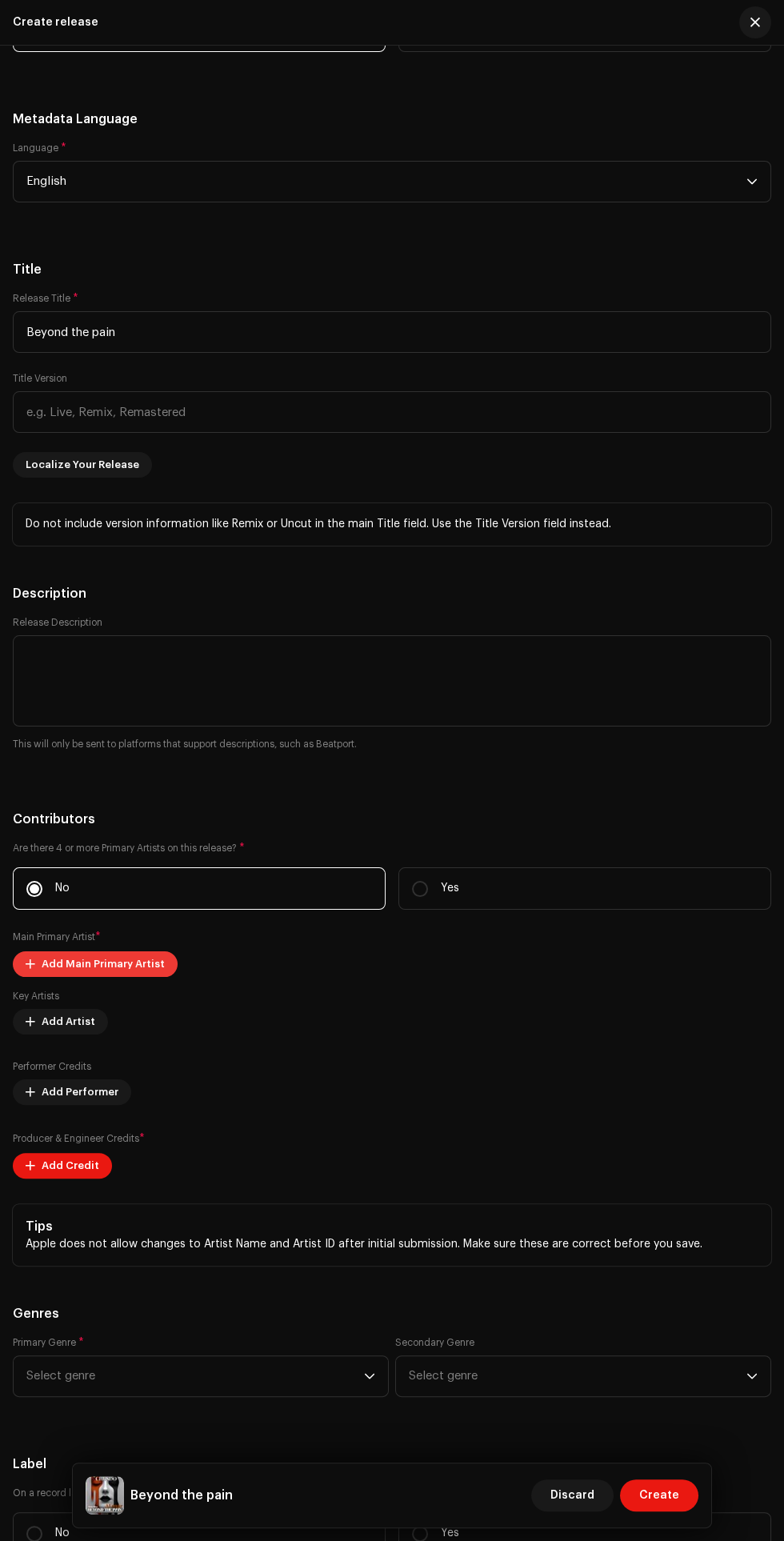
click at [116, 948] on span "Add Main Primary Artist" at bounding box center [102, 964] width 123 height 32
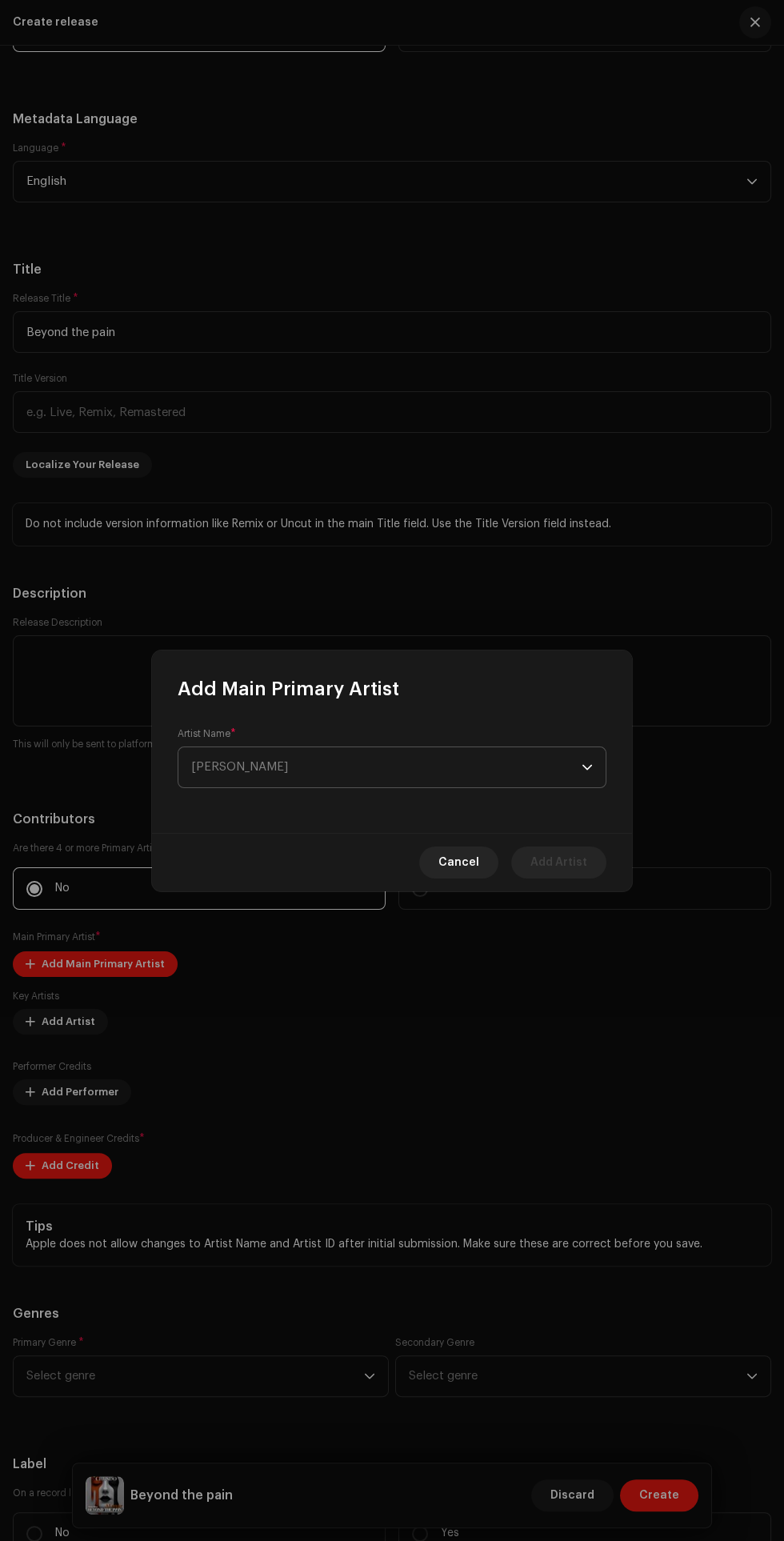
click at [414, 779] on span "[PERSON_NAME]" at bounding box center [385, 767] width 390 height 40
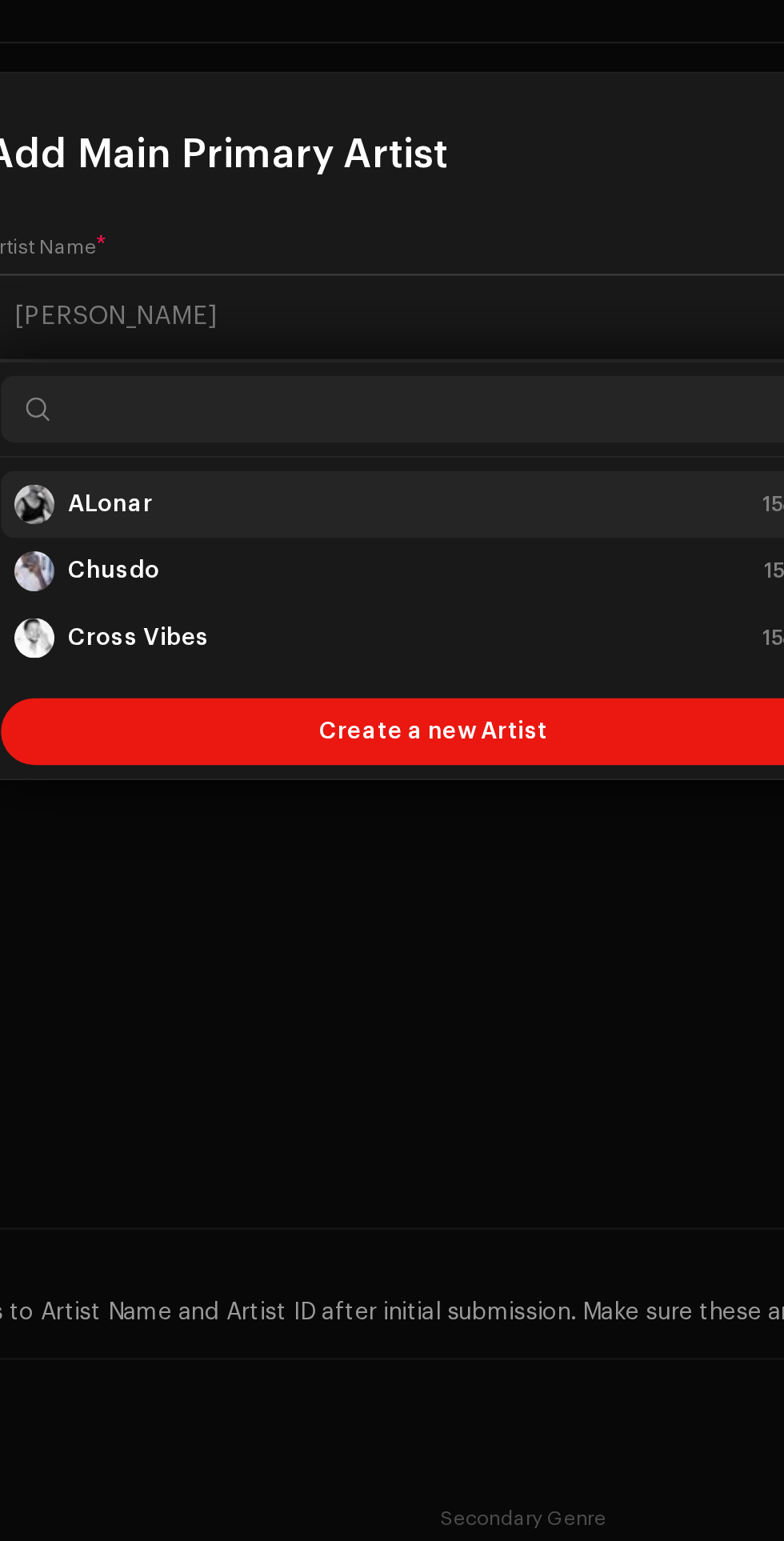
click at [293, 861] on div "ALonar 1584540" at bounding box center [392, 856] width 401 height 19
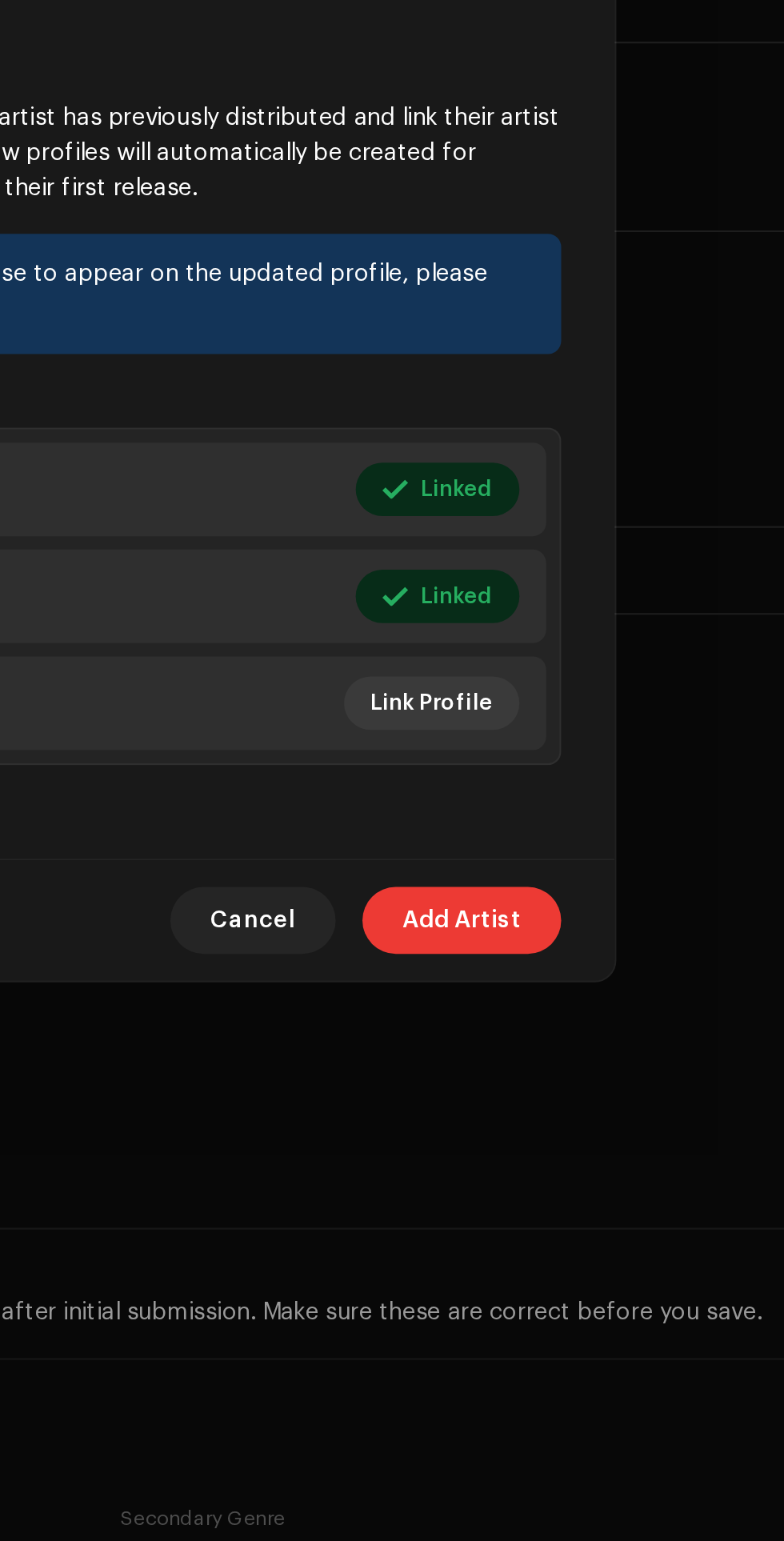
click at [568, 1051] on span "Add Artist" at bounding box center [558, 1056] width 56 height 32
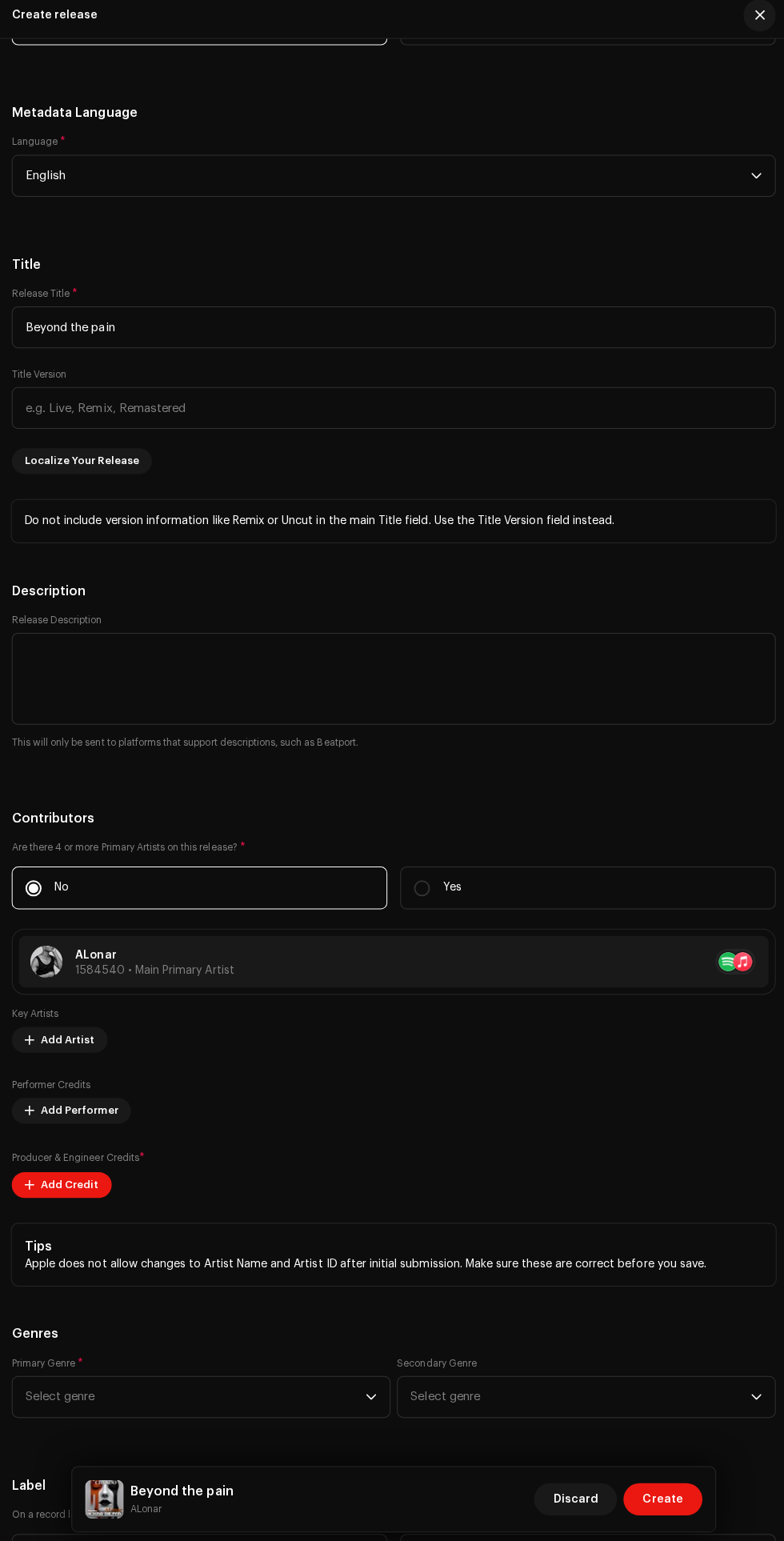
scroll to position [0, 0]
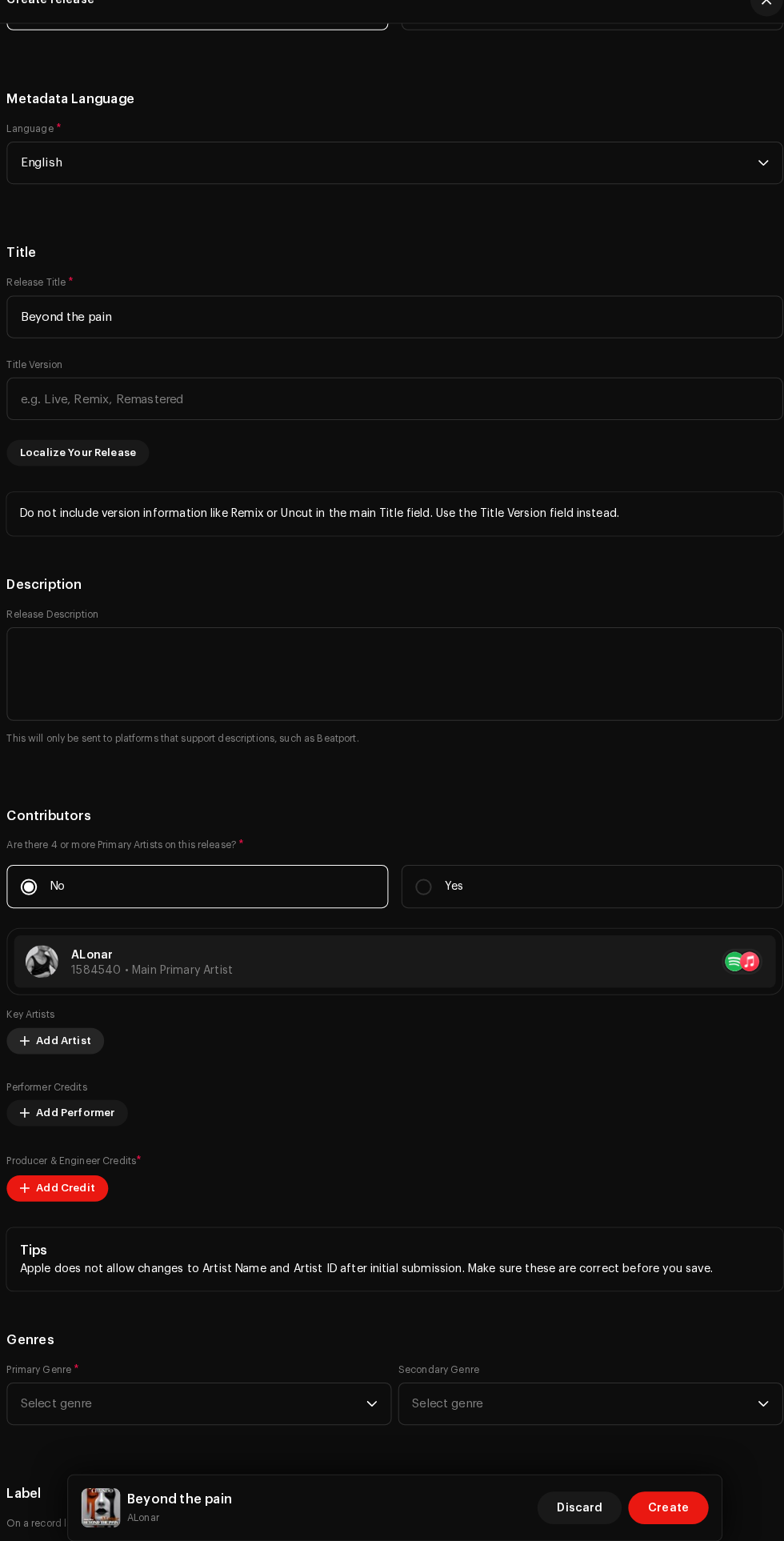
click at [71, 1023] on span "Add Artist" at bounding box center [68, 1039] width 54 height 32
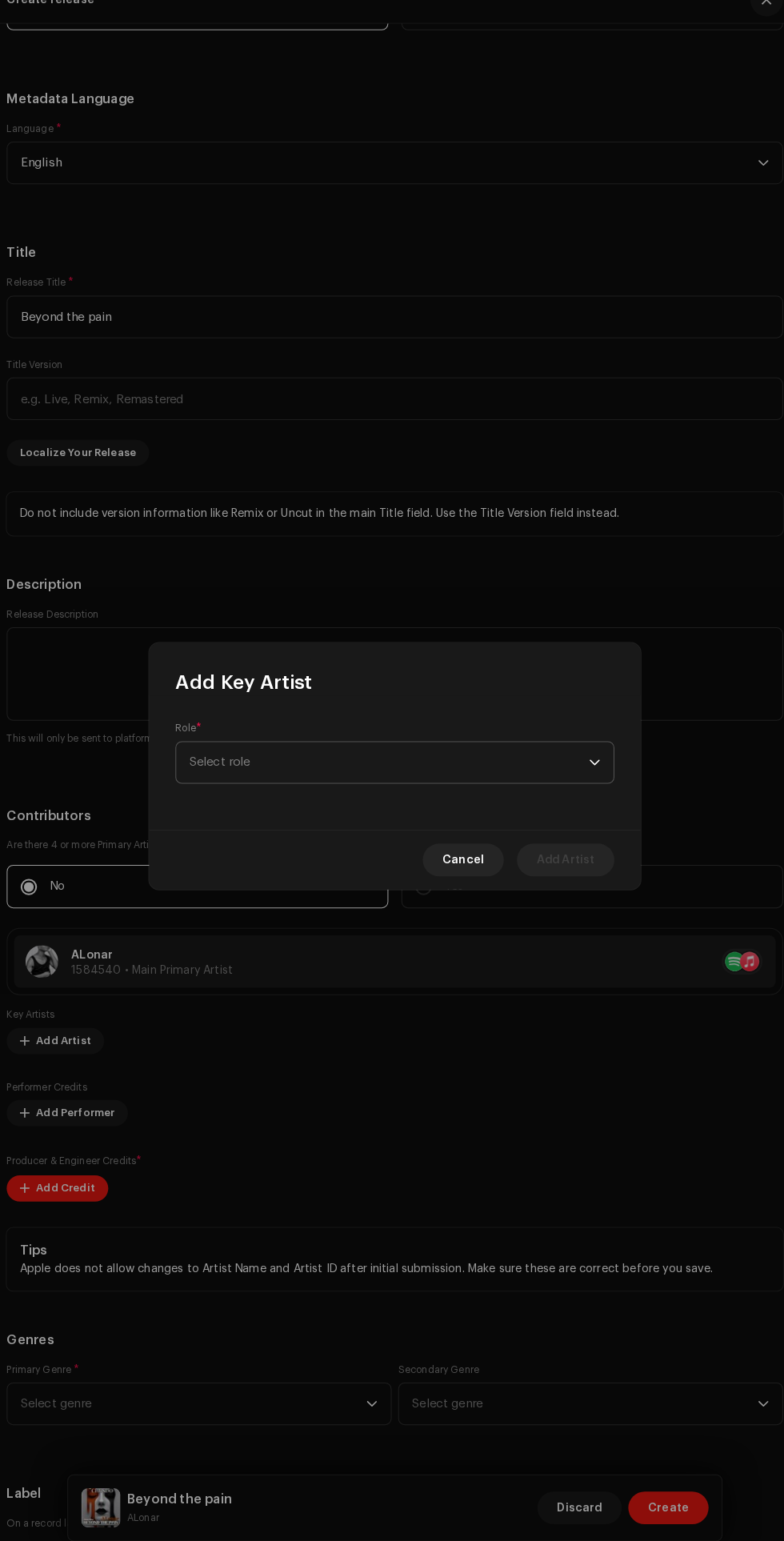
click at [458, 773] on span "Select role" at bounding box center [385, 767] width 390 height 40
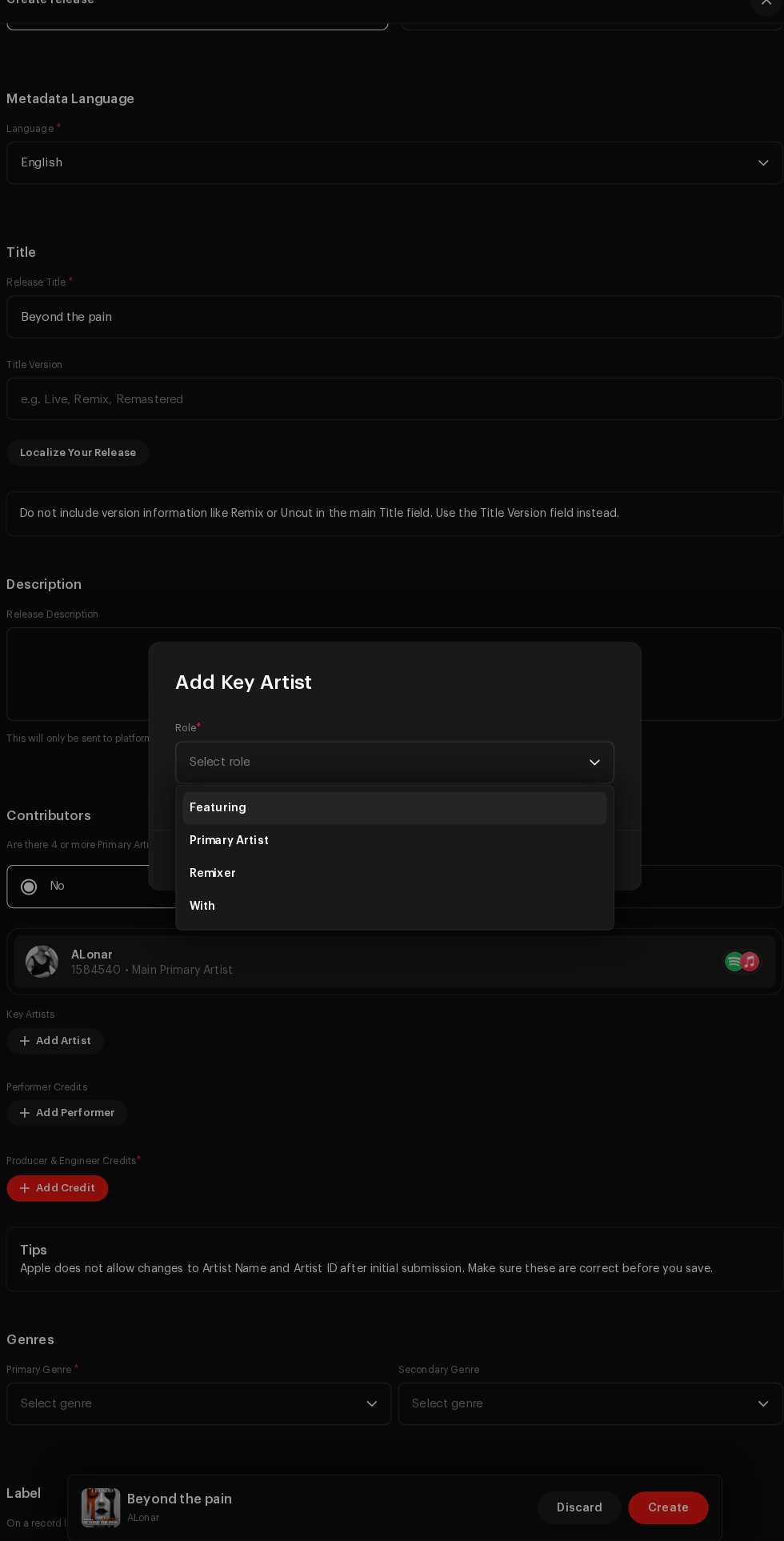
click at [279, 812] on li "Featuring" at bounding box center [392, 812] width 414 height 32
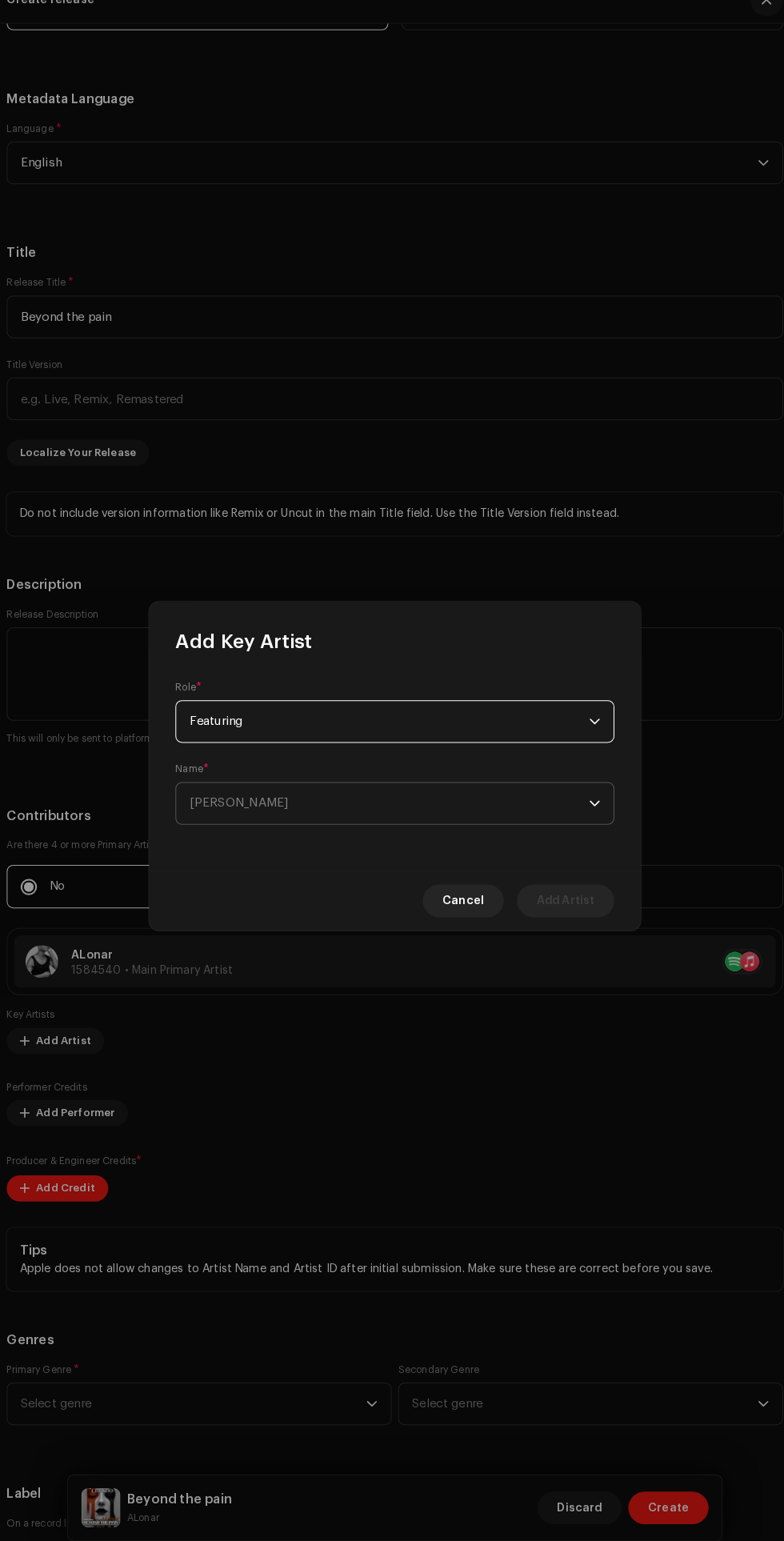
click at [401, 802] on span "[PERSON_NAME]" at bounding box center [385, 807] width 390 height 40
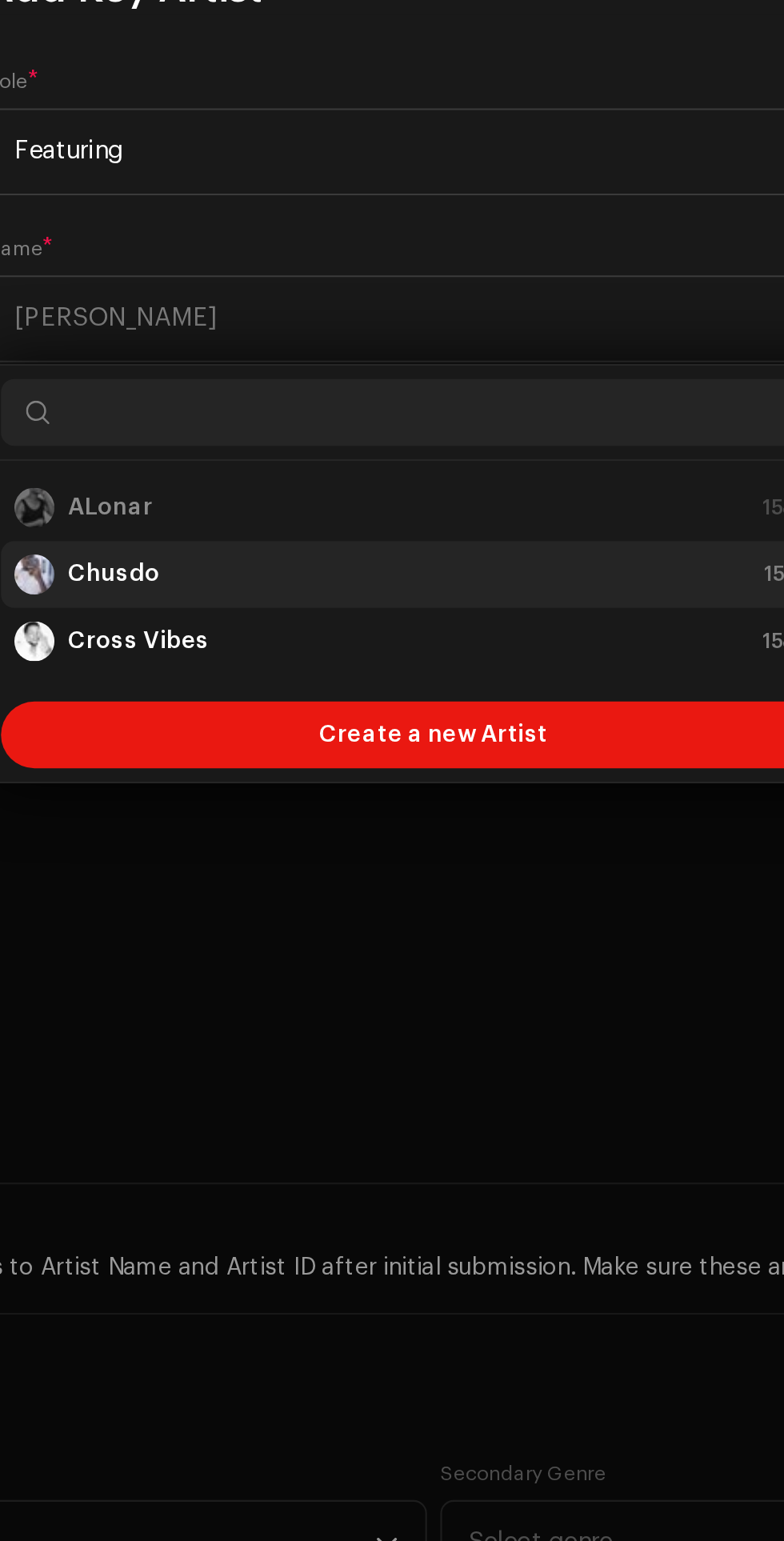
click at [256, 928] on strong "Chusdo" at bounding box center [238, 930] width 44 height 16
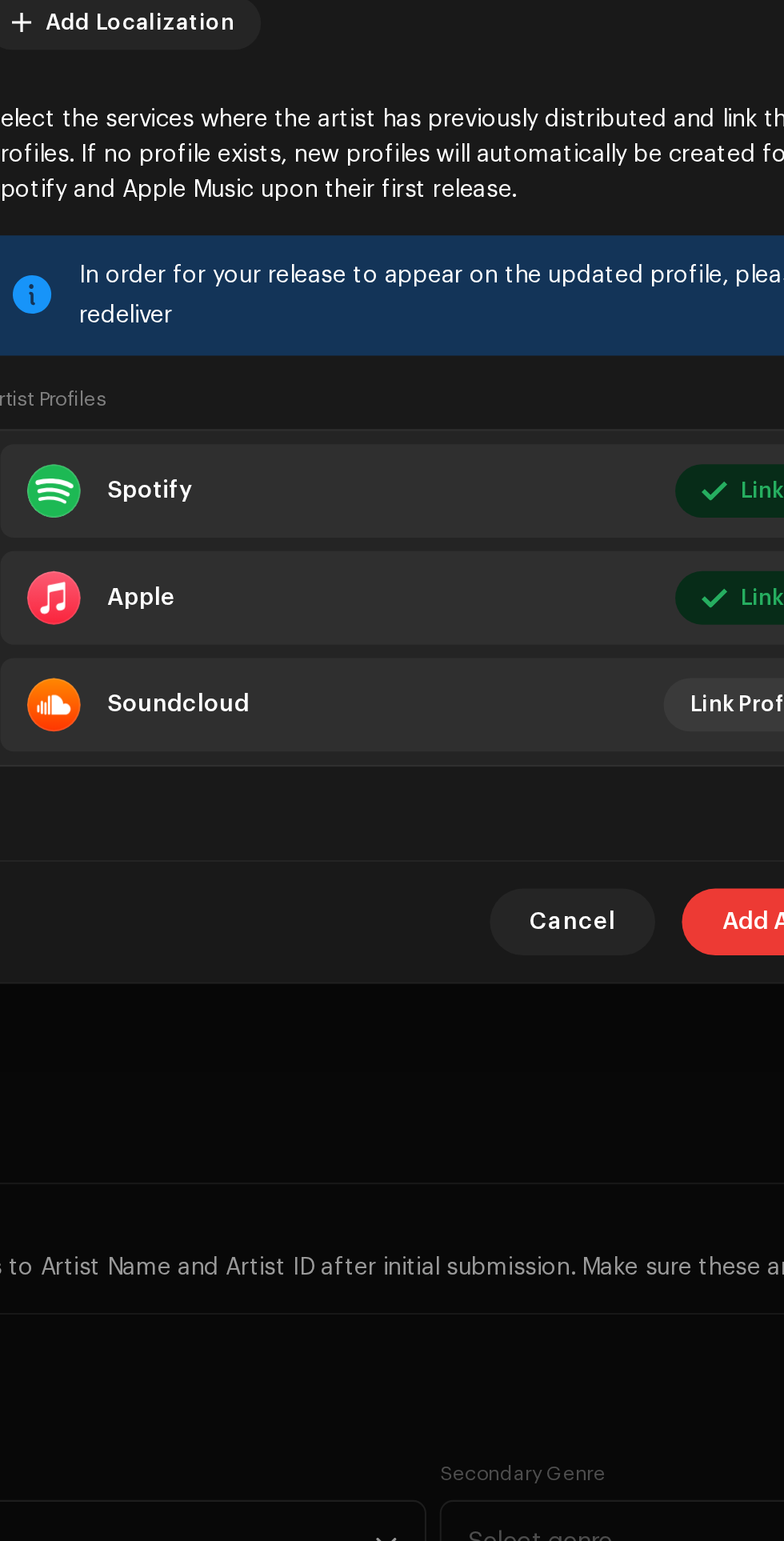
click at [536, 1083] on span "Add Artist" at bounding box center [558, 1096] width 56 height 32
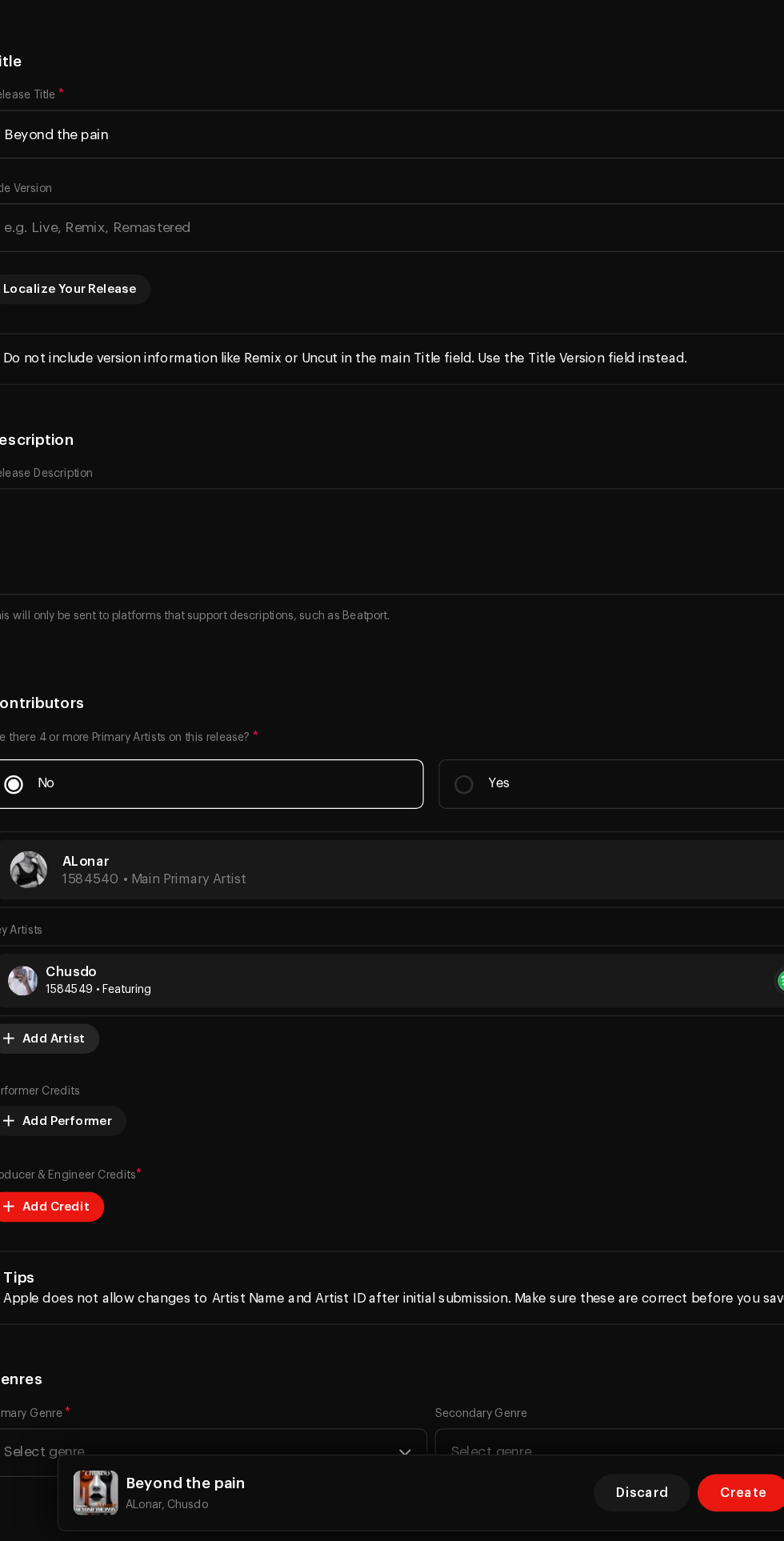
click at [82, 1090] on span "Add Artist" at bounding box center [68, 1106] width 54 height 32
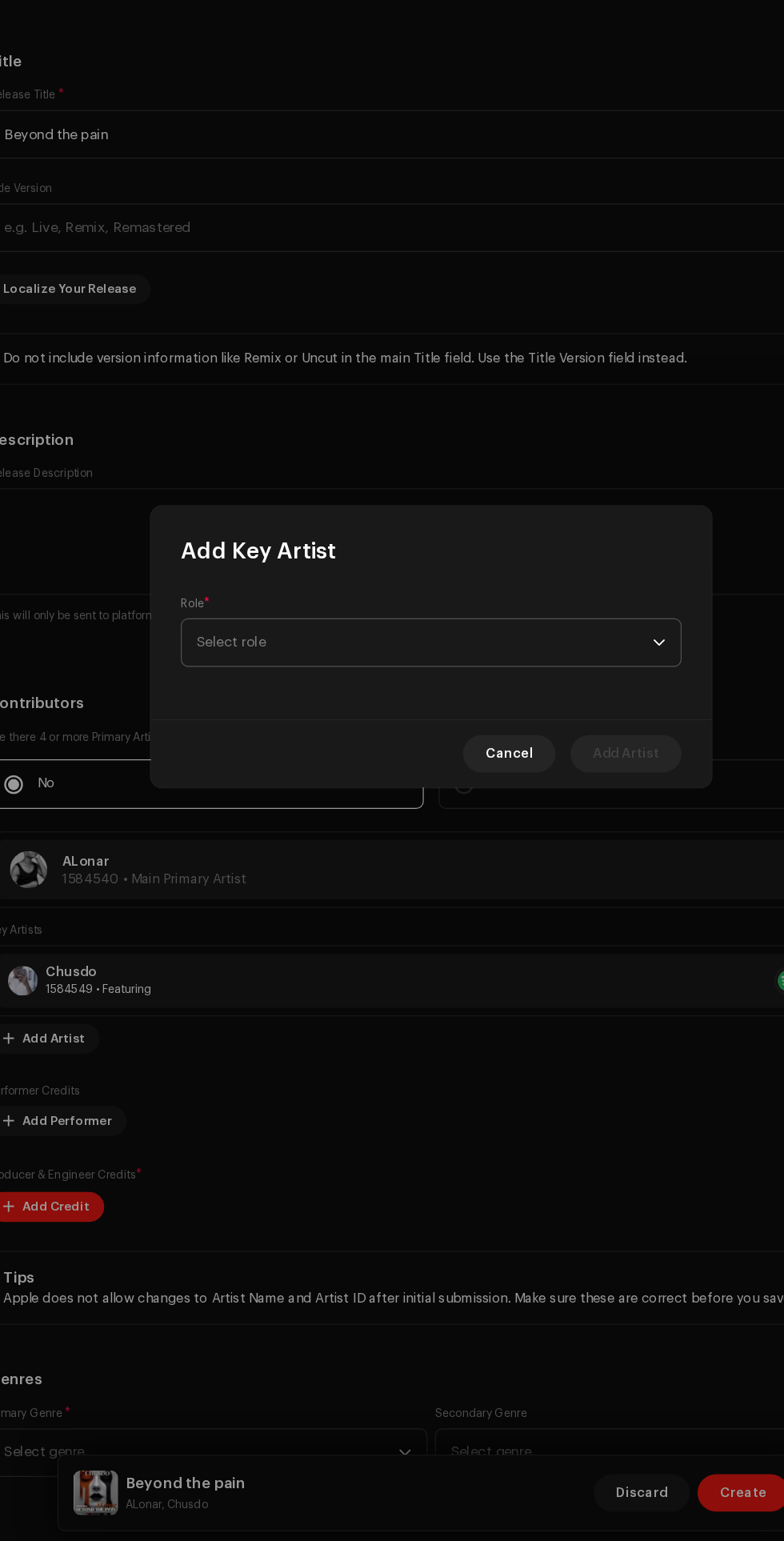
click at [388, 771] on span "Select role" at bounding box center [385, 767] width 390 height 40
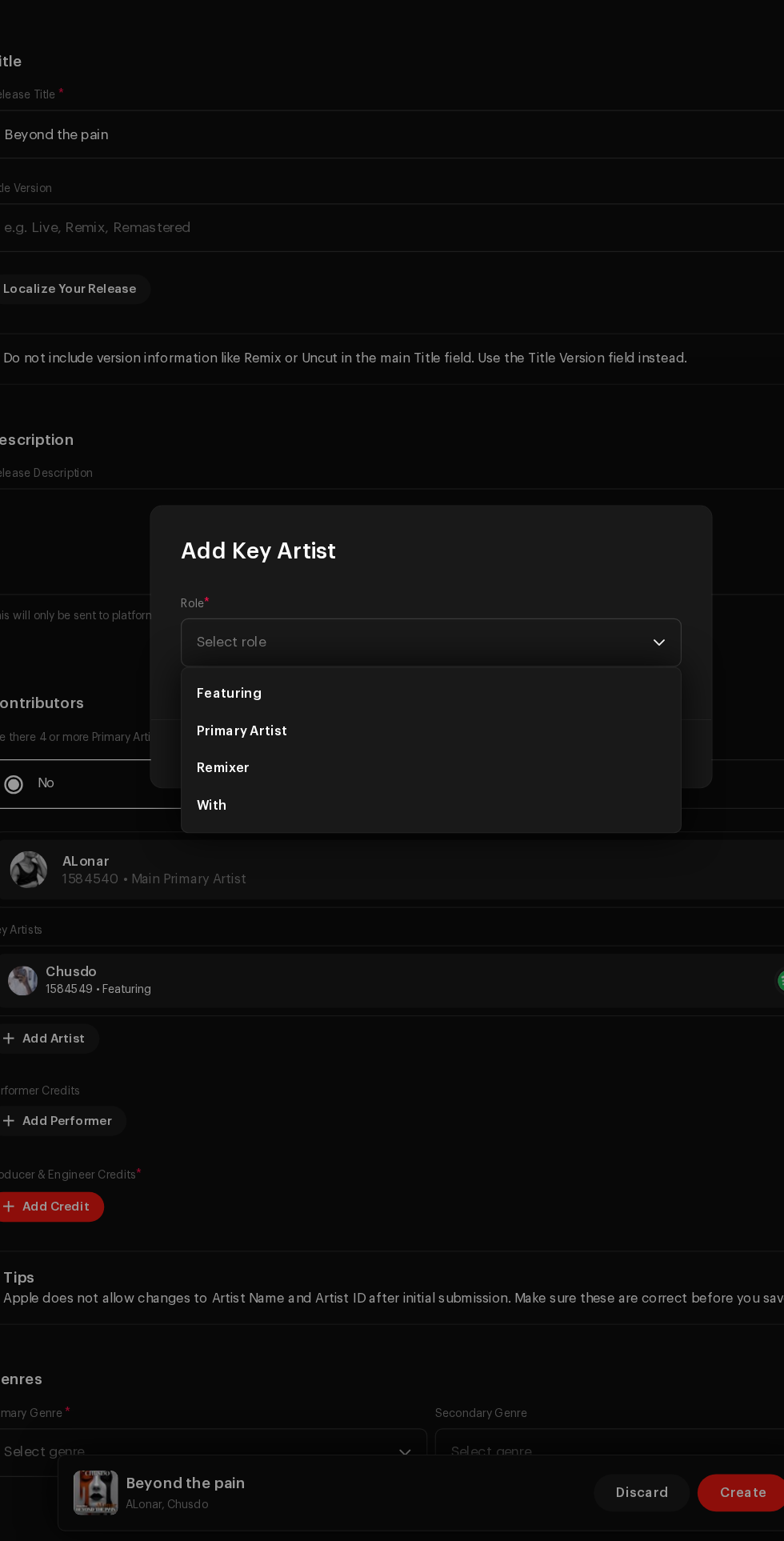
click at [279, 929] on ul "Featuring Primary Artist Remixer With" at bounding box center [392, 859] width 427 height 141
click at [282, 903] on li "With" at bounding box center [392, 907] width 414 height 32
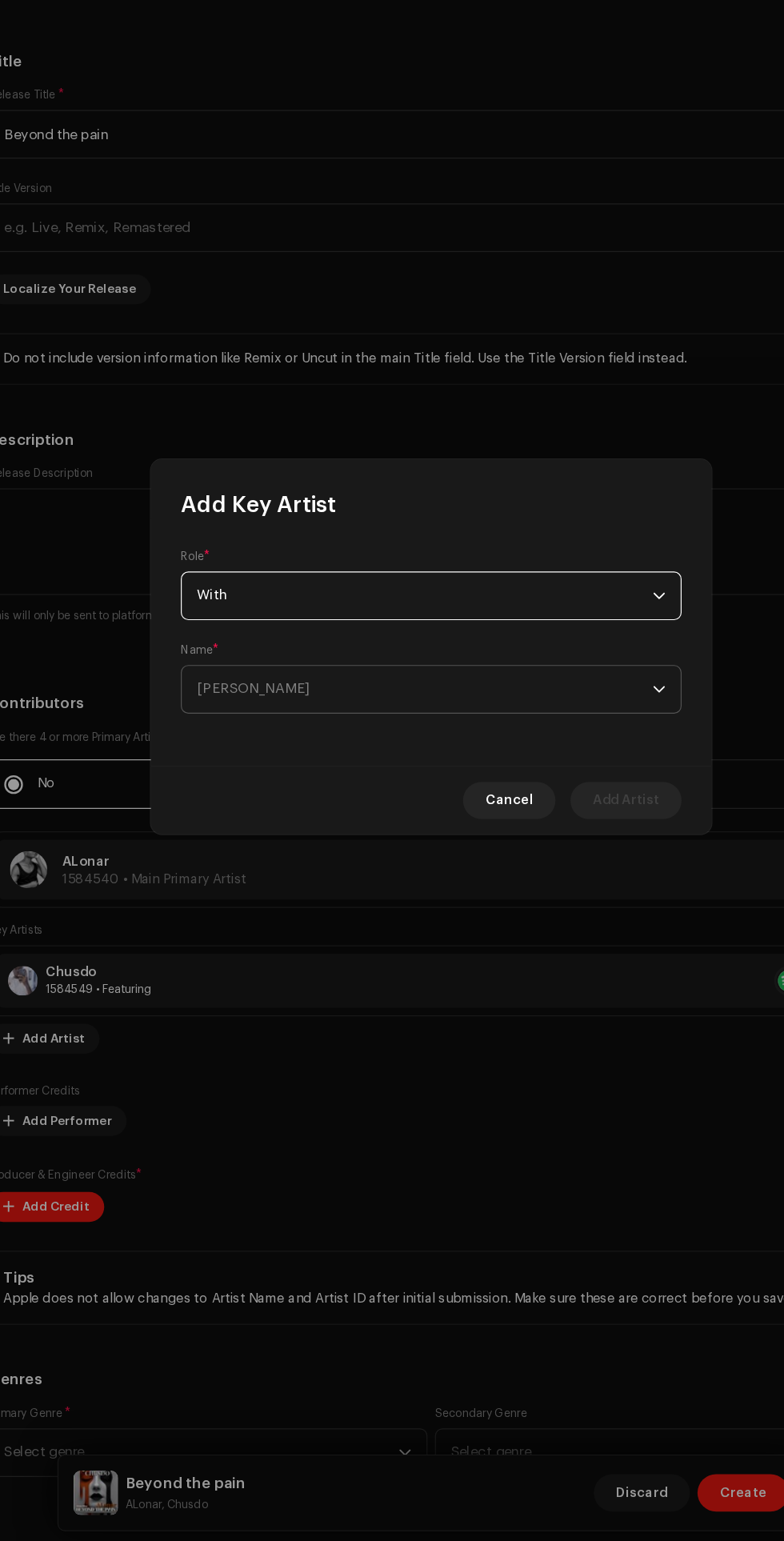
click at [354, 809] on span "[PERSON_NAME]" at bounding box center [385, 807] width 390 height 40
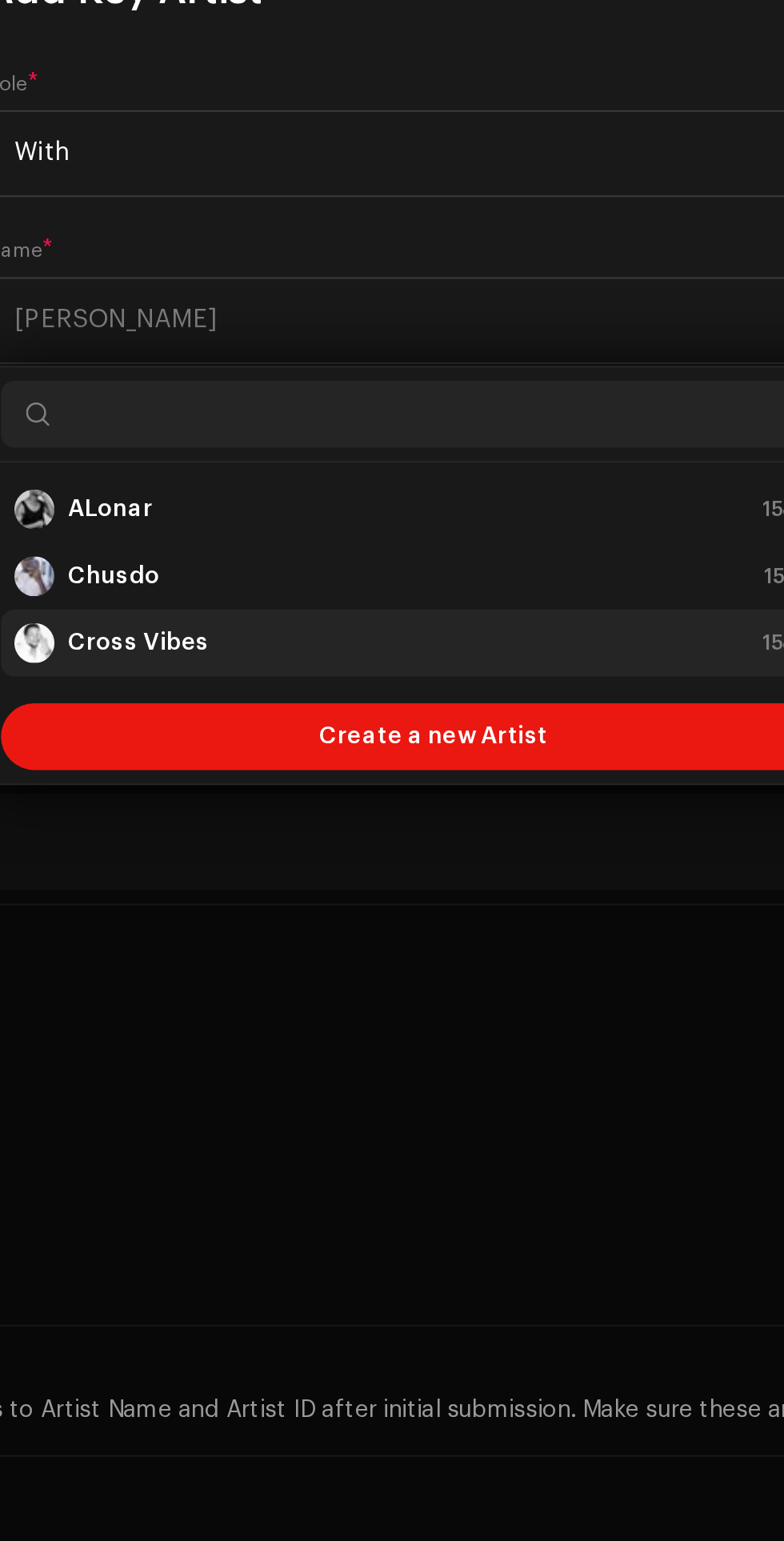
click at [326, 962] on div "Cross Vibes 1584544" at bounding box center [392, 961] width 401 height 19
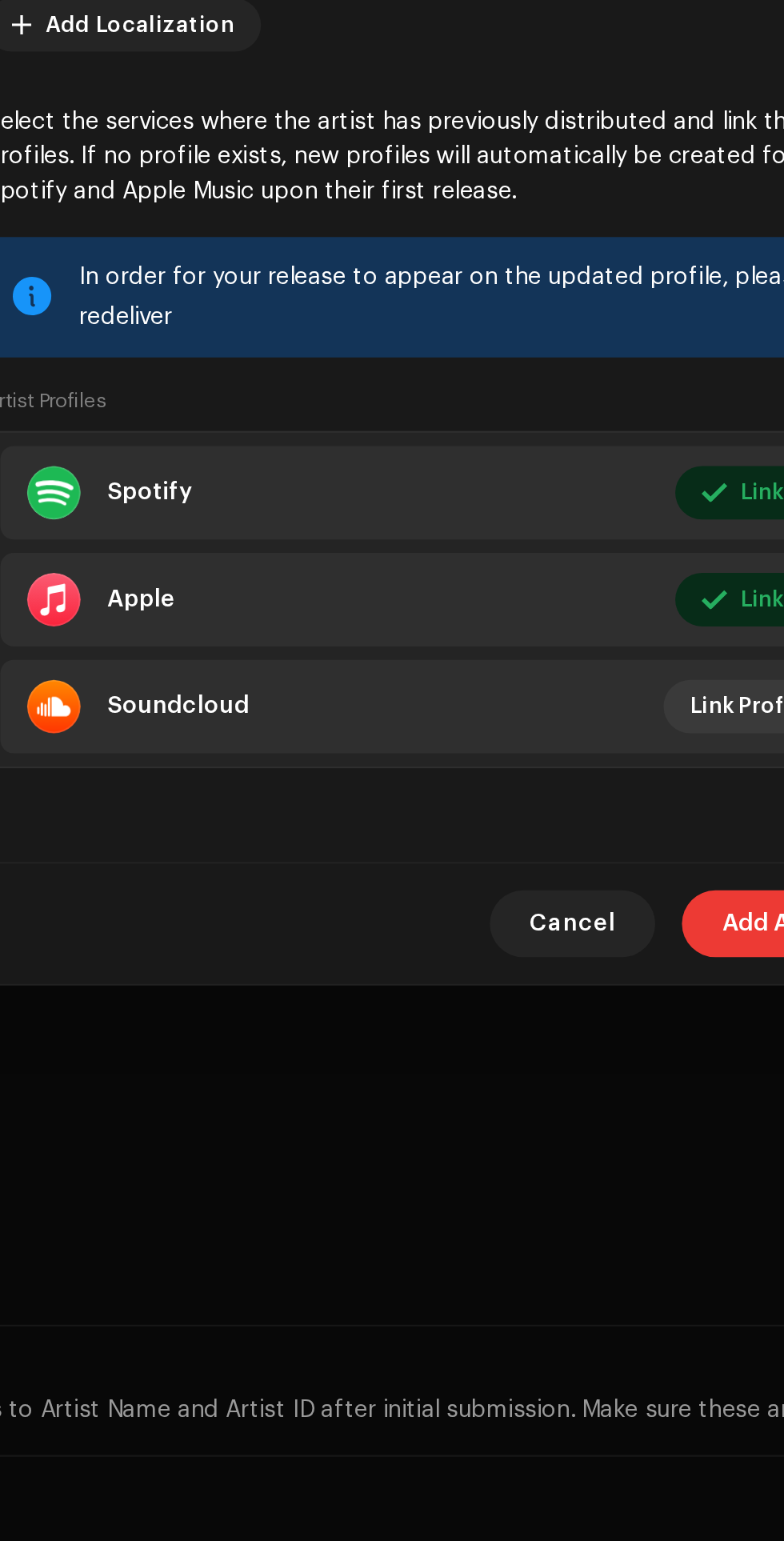
click at [537, 1086] on span "Add Artist" at bounding box center [558, 1096] width 56 height 32
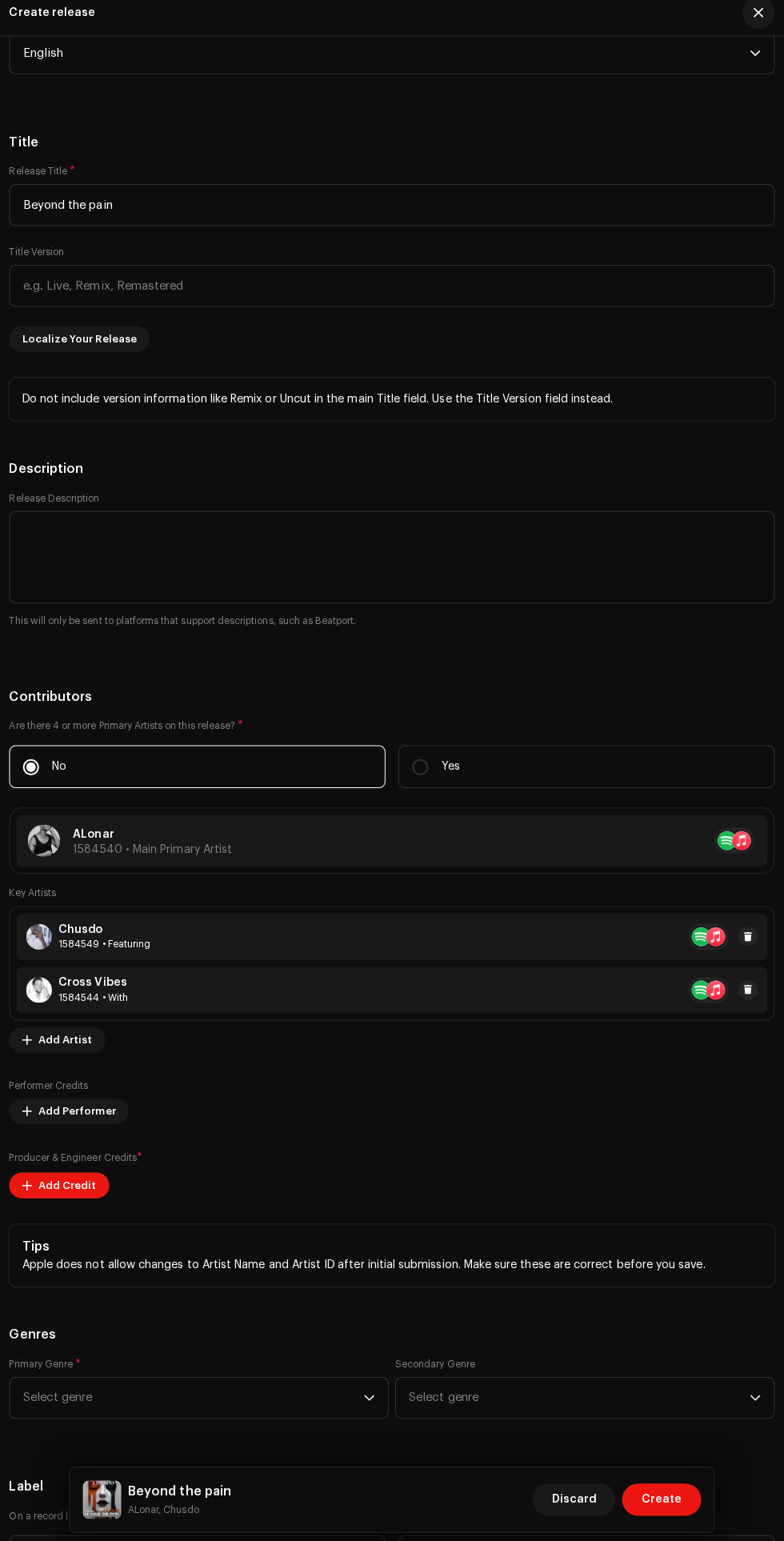
scroll to position [2105, 0]
click at [73, 1096] on span "Add Performer" at bounding box center [80, 1112] width 77 height 32
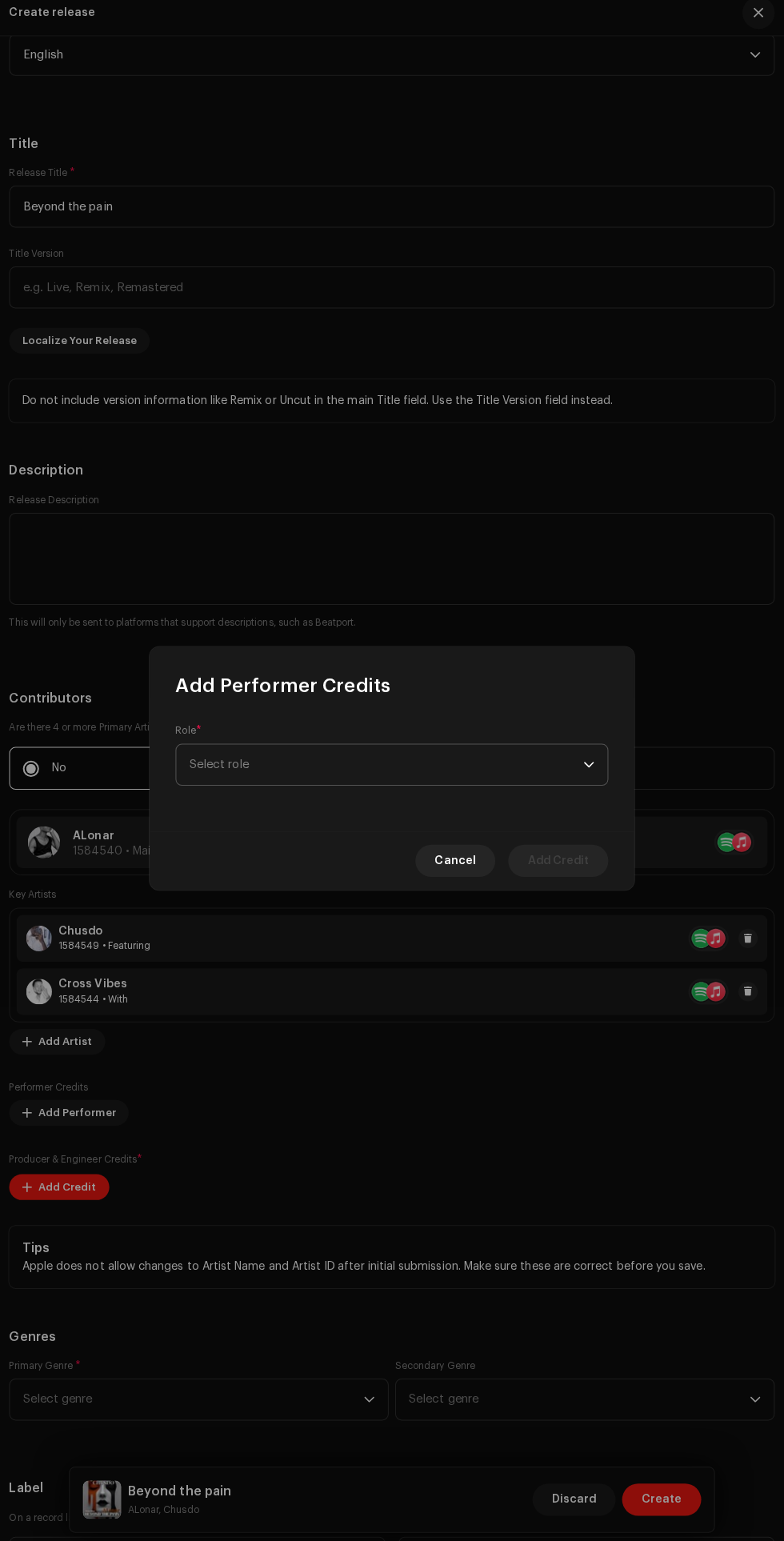
click at [427, 773] on span "Select role" at bounding box center [385, 767] width 390 height 40
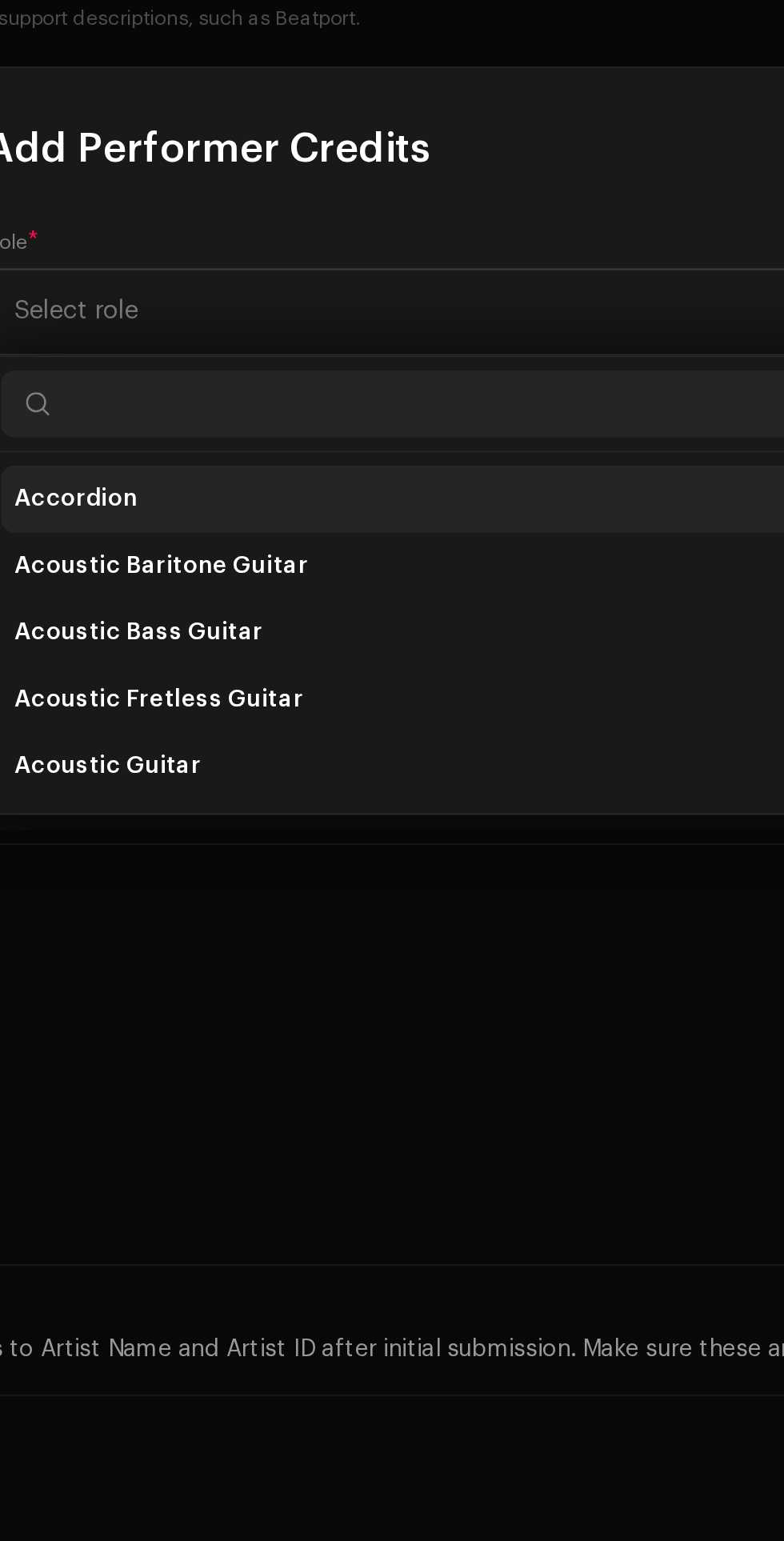
click at [237, 855] on span "Accordion" at bounding box center [220, 857] width 59 height 16
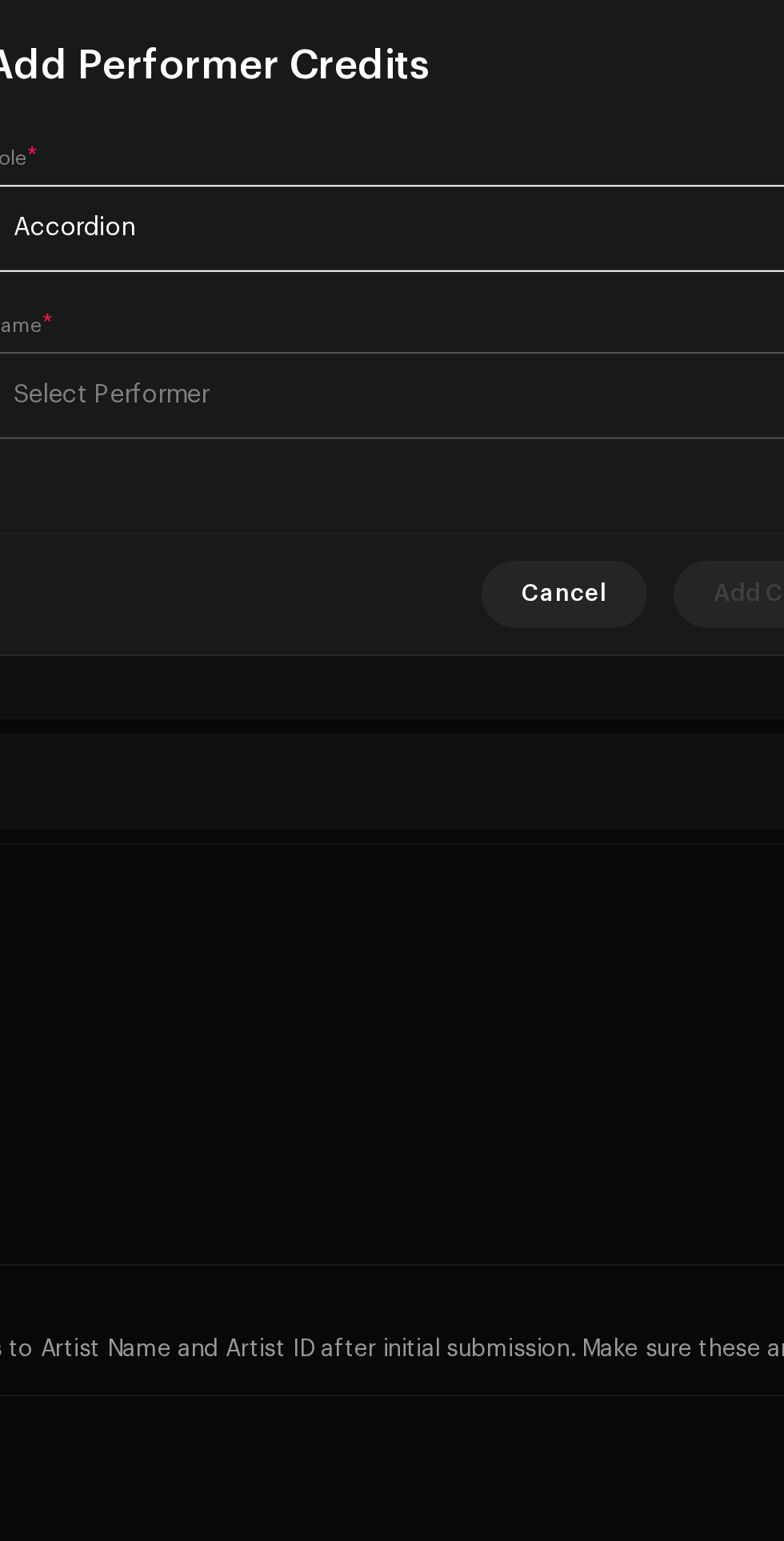
click at [397, 811] on span "Select Performer" at bounding box center [385, 807] width 390 height 40
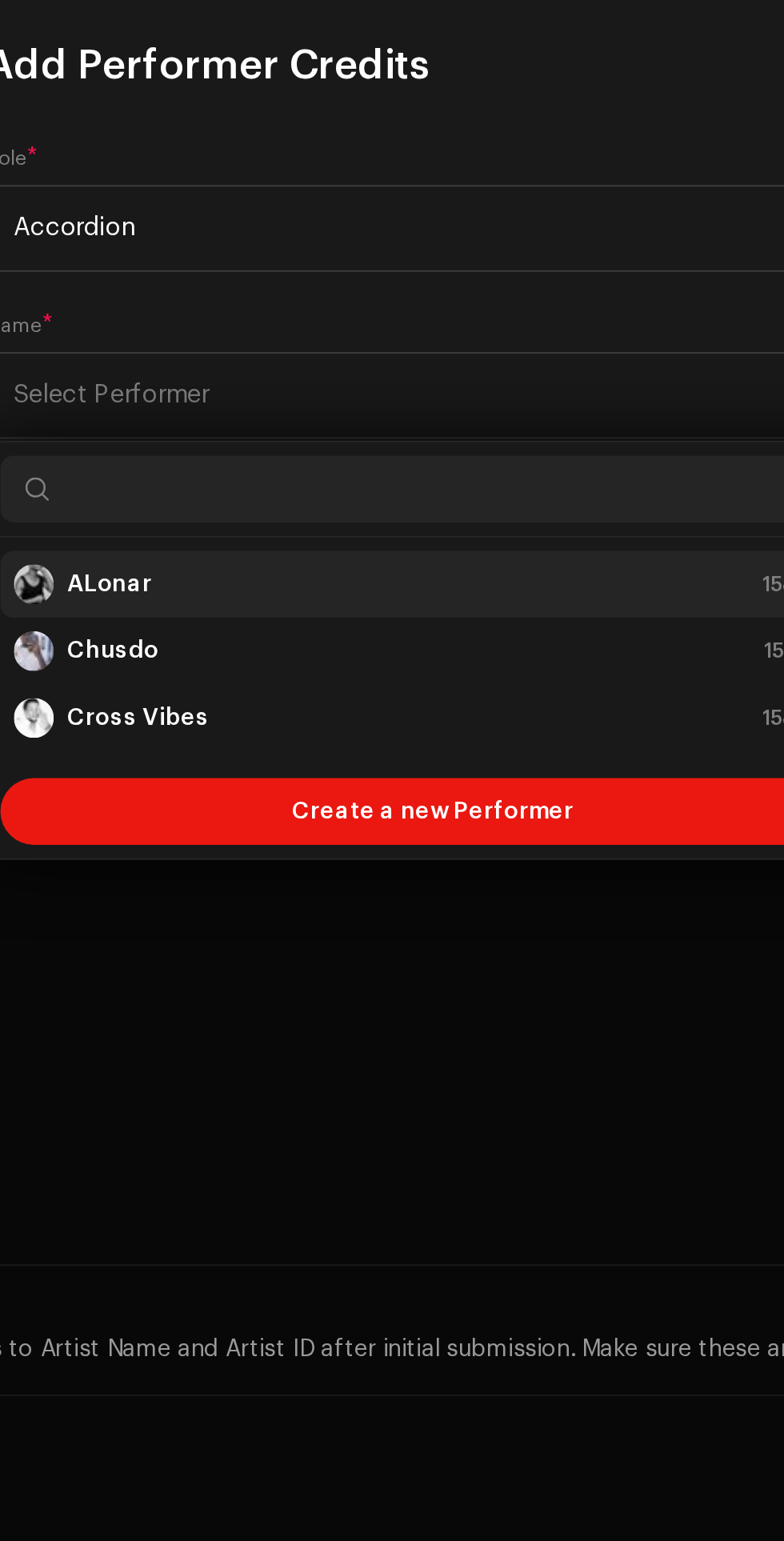
click at [282, 905] on div "ALonar 1584540" at bounding box center [392, 897] width 401 height 19
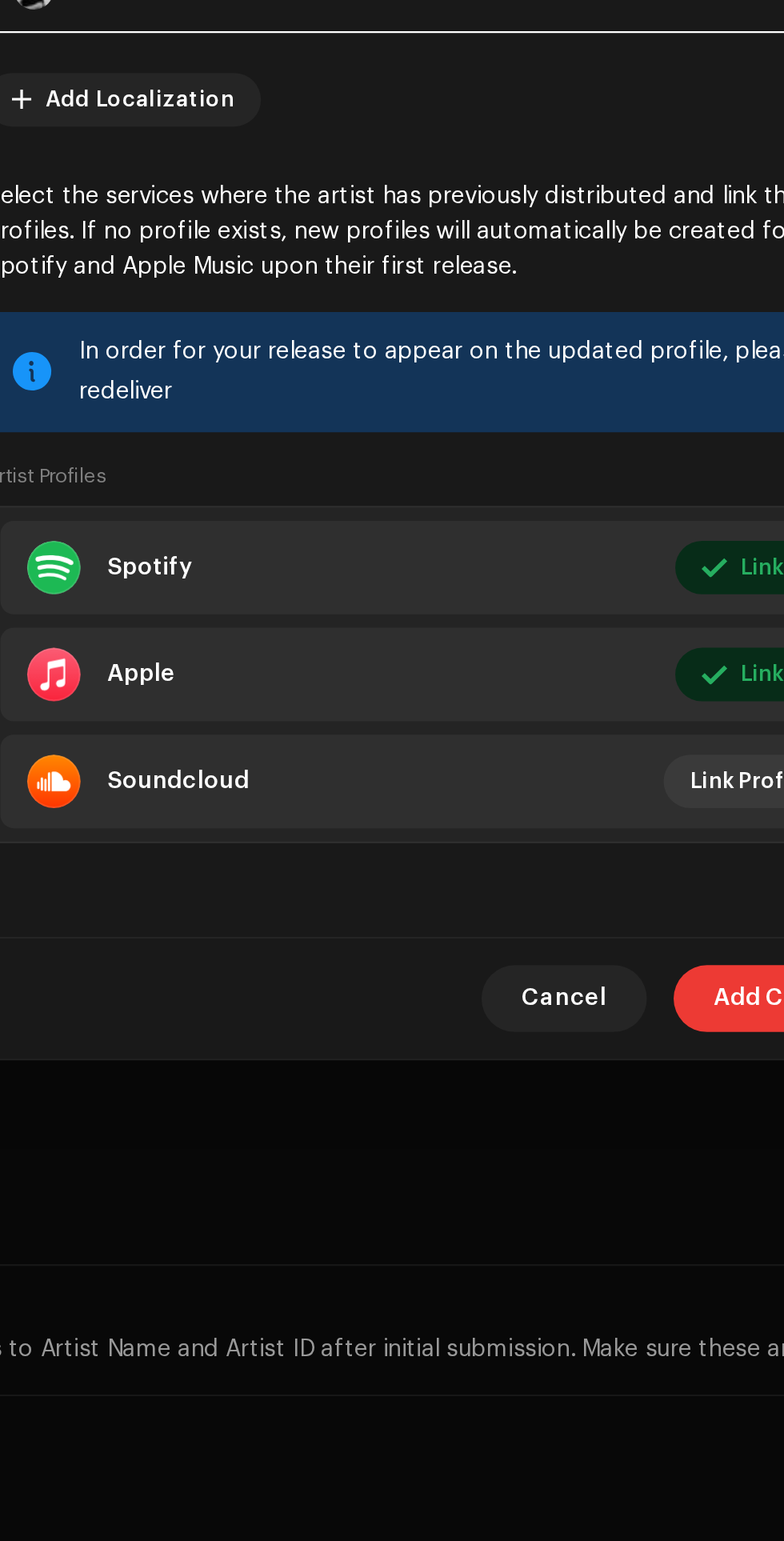
click at [530, 1091] on span "Add Credit" at bounding box center [556, 1096] width 61 height 32
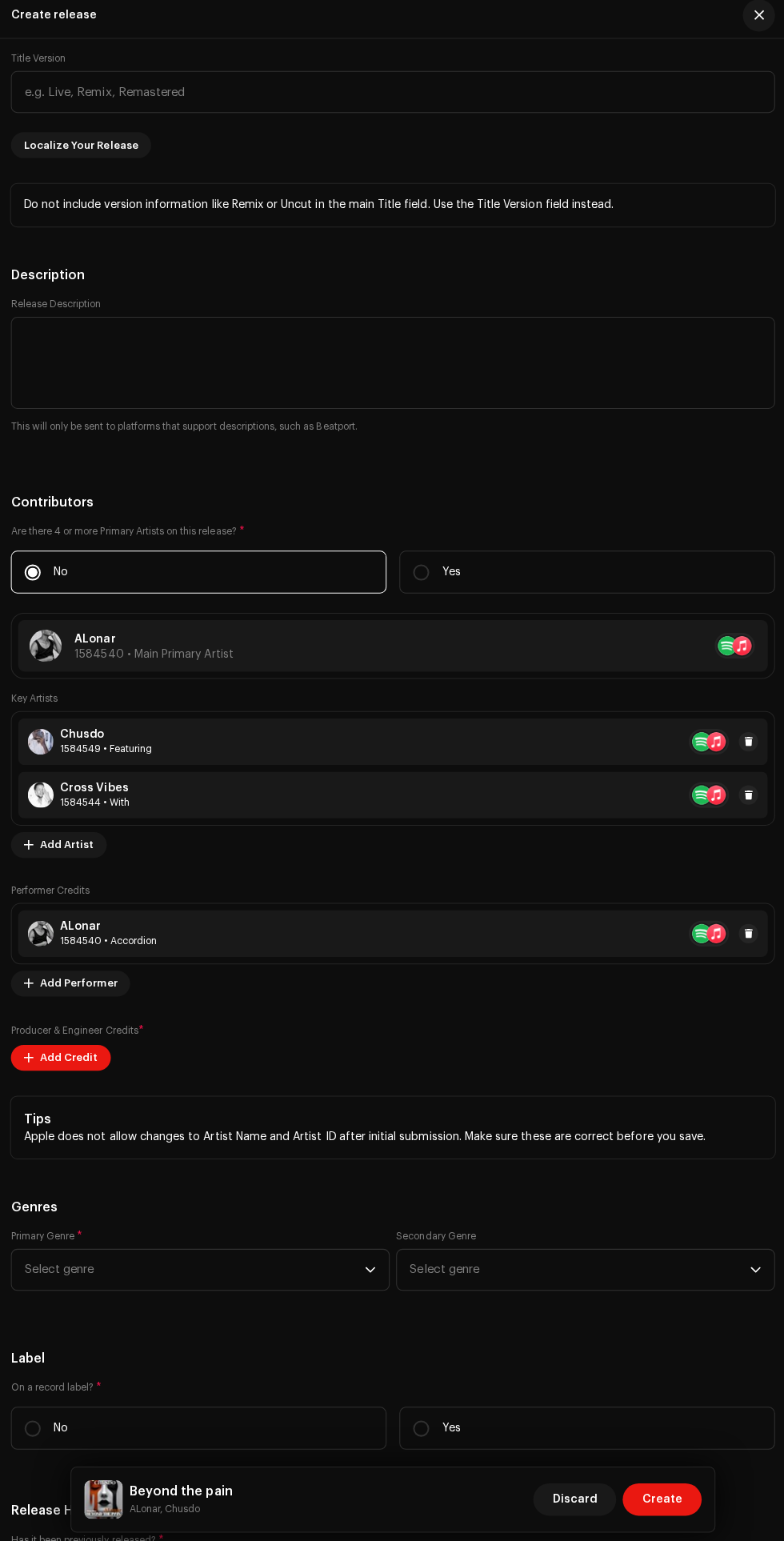
scroll to position [2289, 0]
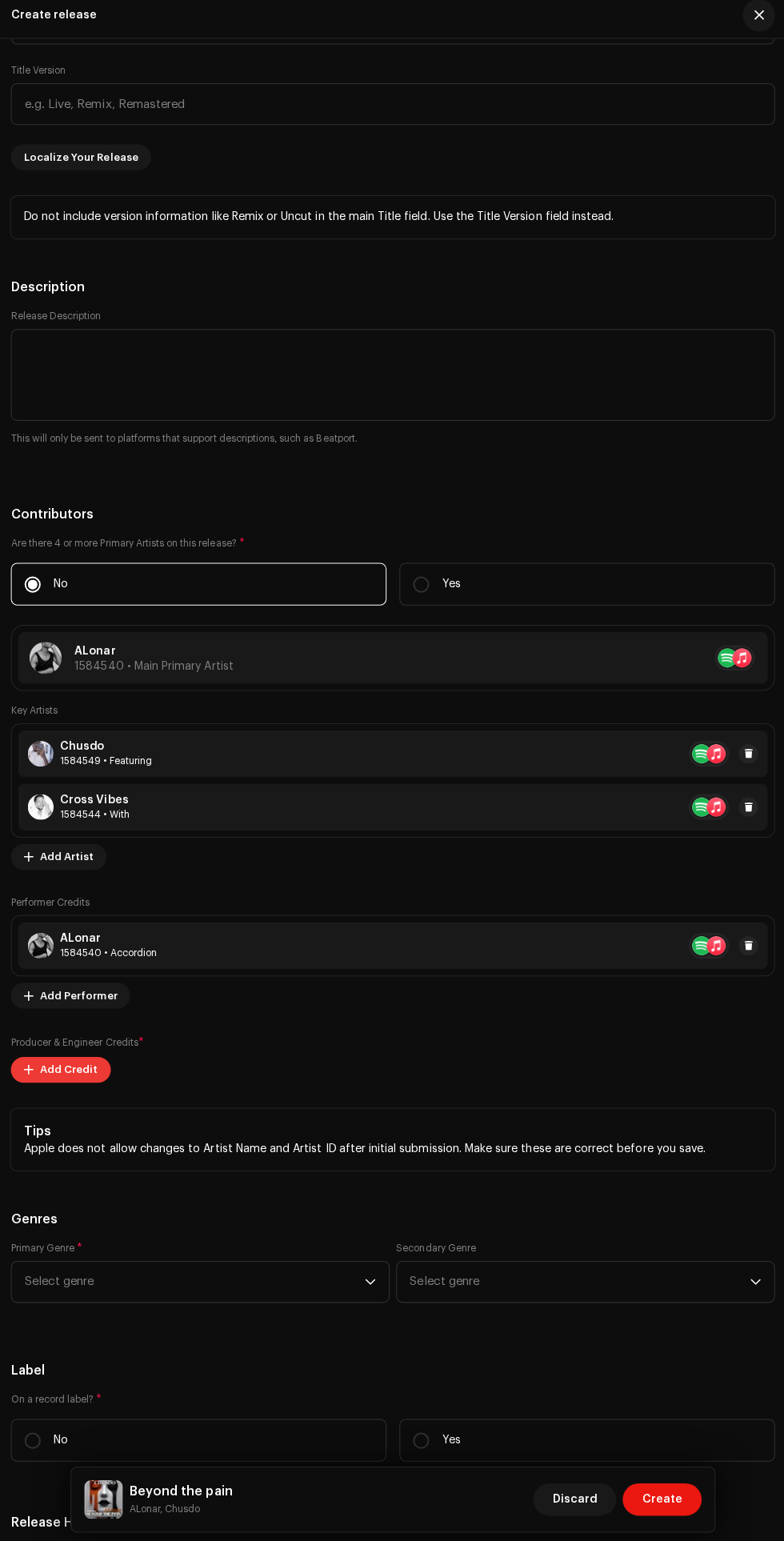
click at [65, 1052] on span "Add Credit" at bounding box center [70, 1069] width 57 height 32
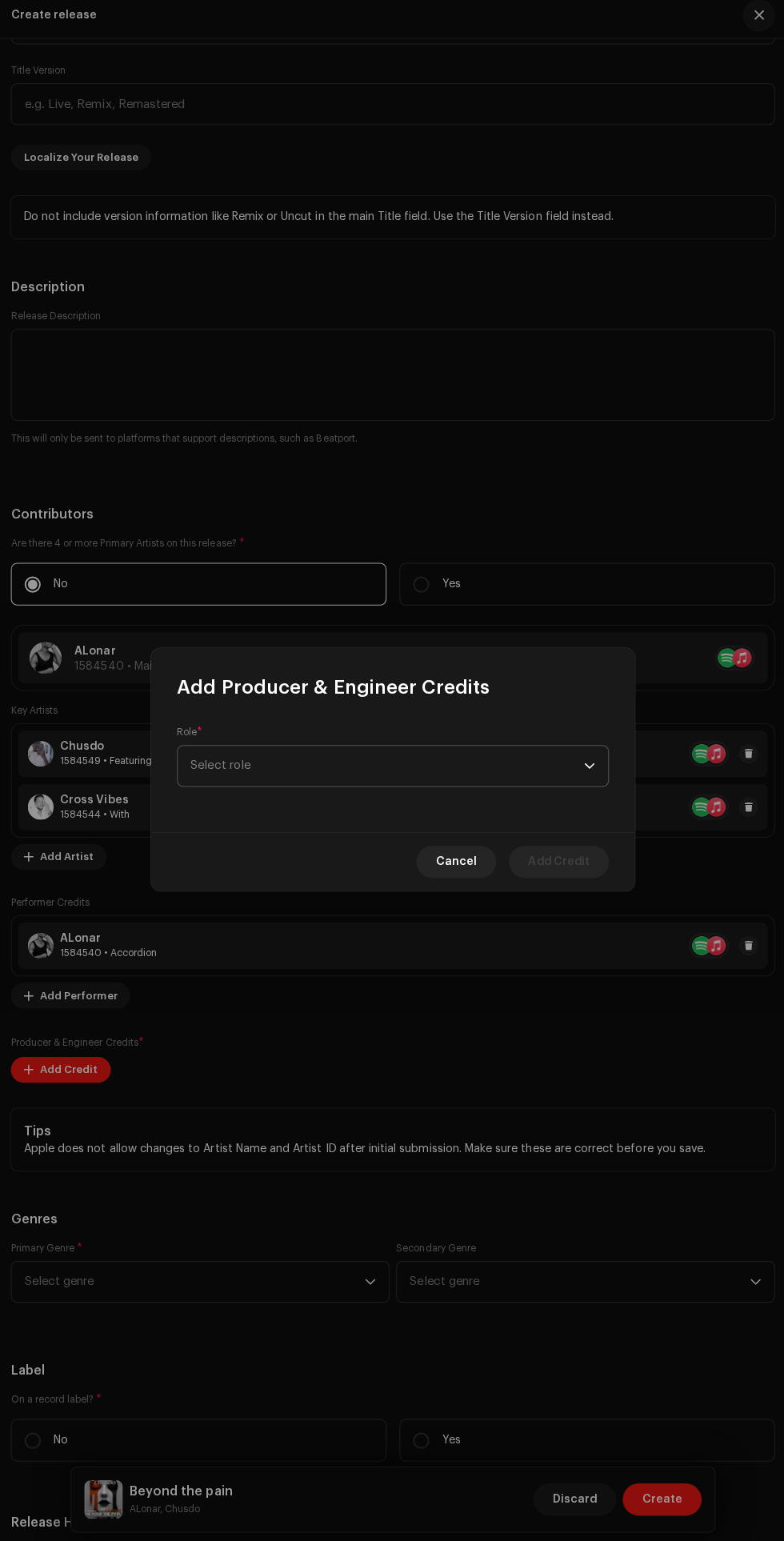
click at [495, 757] on span "Select role" at bounding box center [385, 767] width 390 height 40
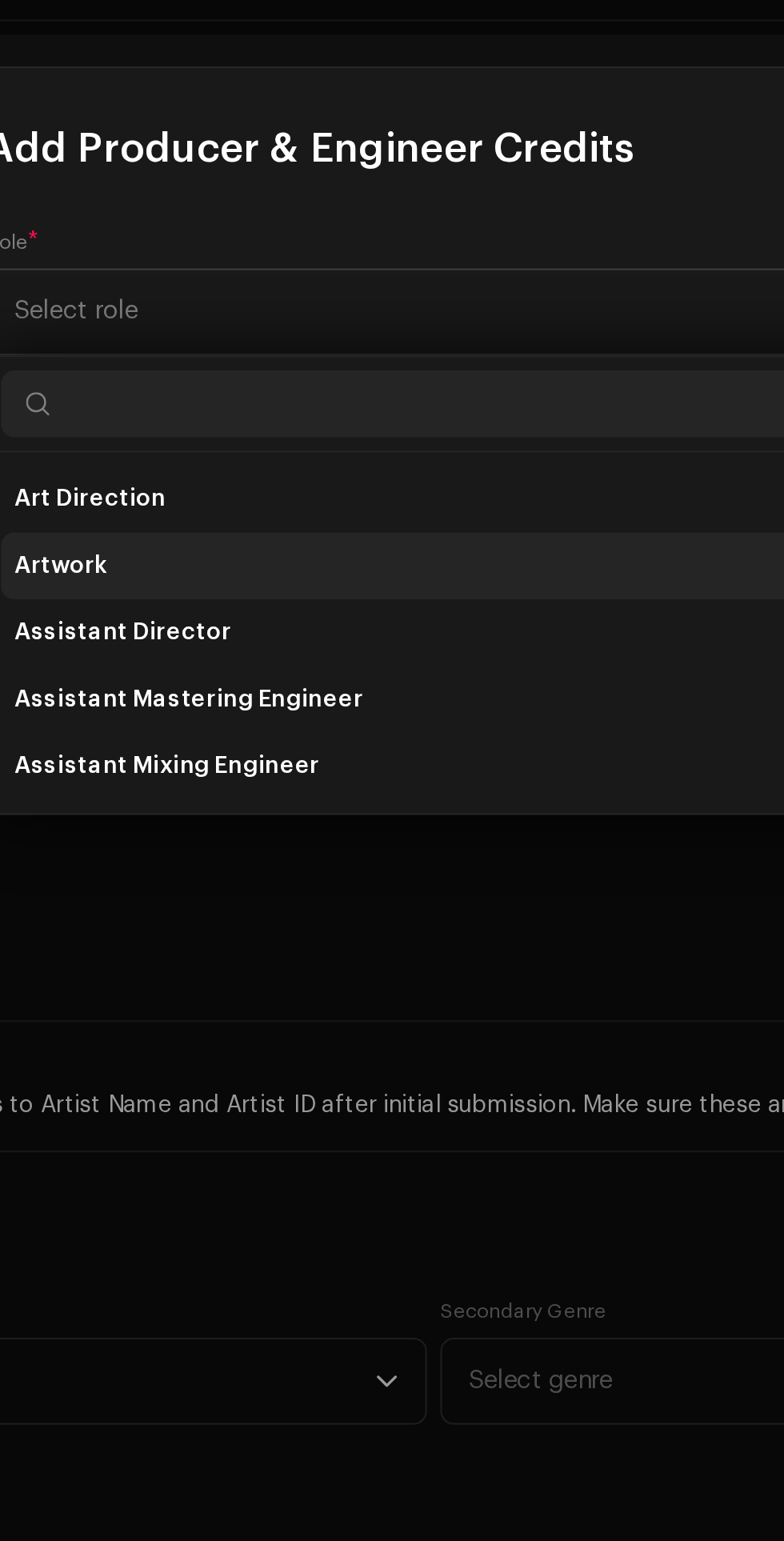
click at [257, 891] on li "Artwork" at bounding box center [392, 889] width 414 height 32
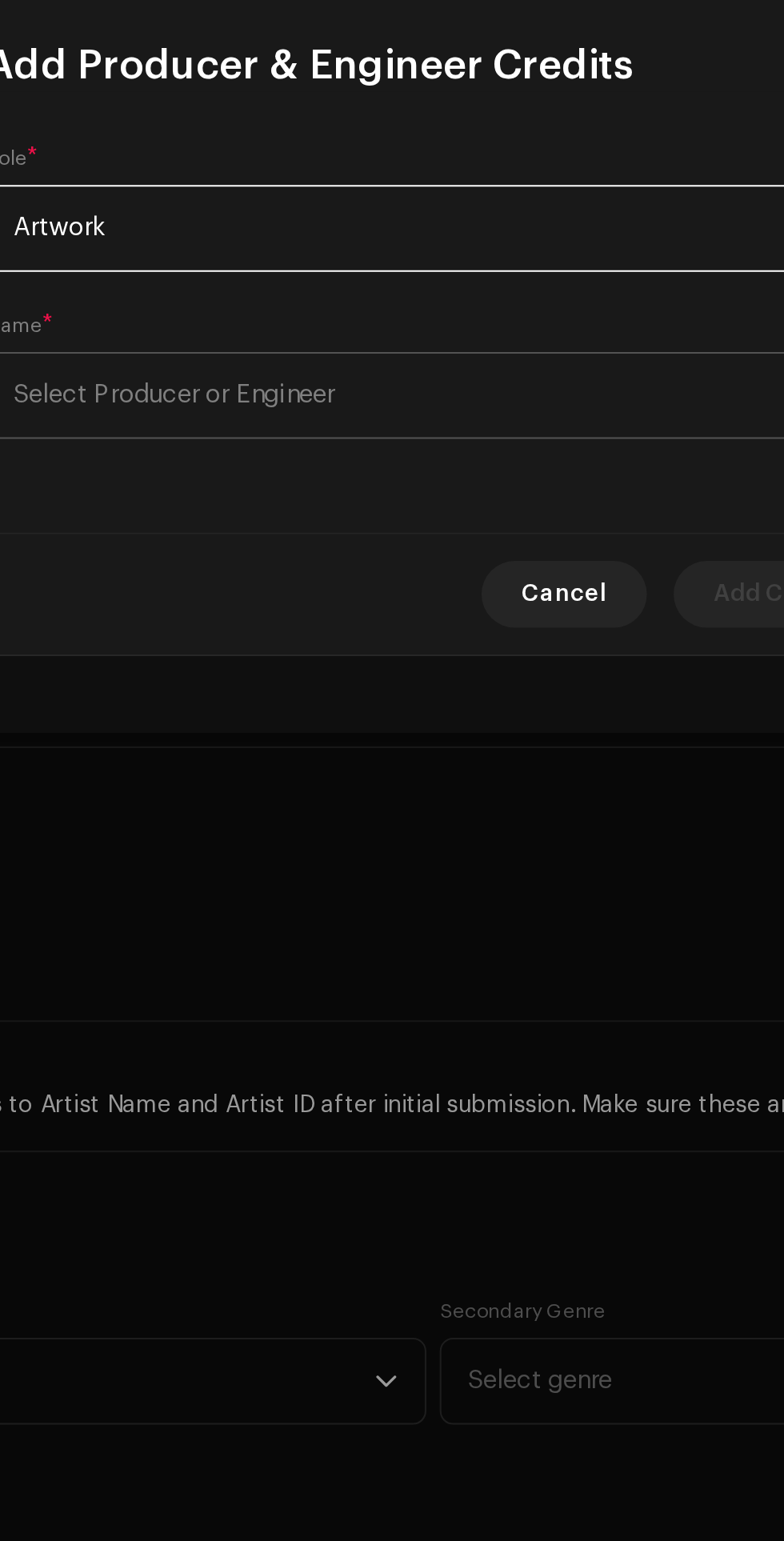
click at [396, 813] on span "Select Producer or Engineer" at bounding box center [385, 807] width 390 height 40
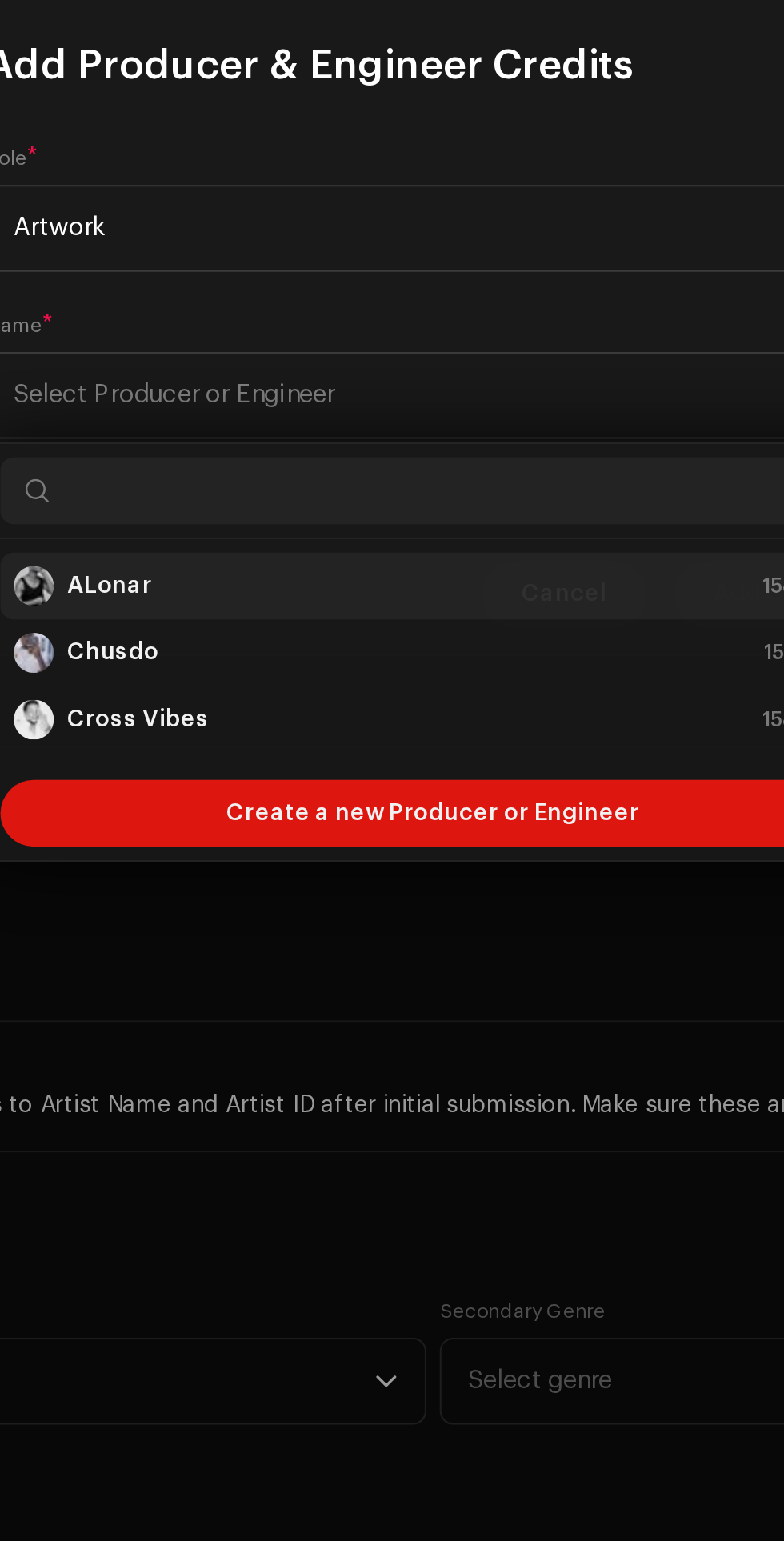
click at [254, 896] on strong "ALonar" at bounding box center [237, 897] width 41 height 16
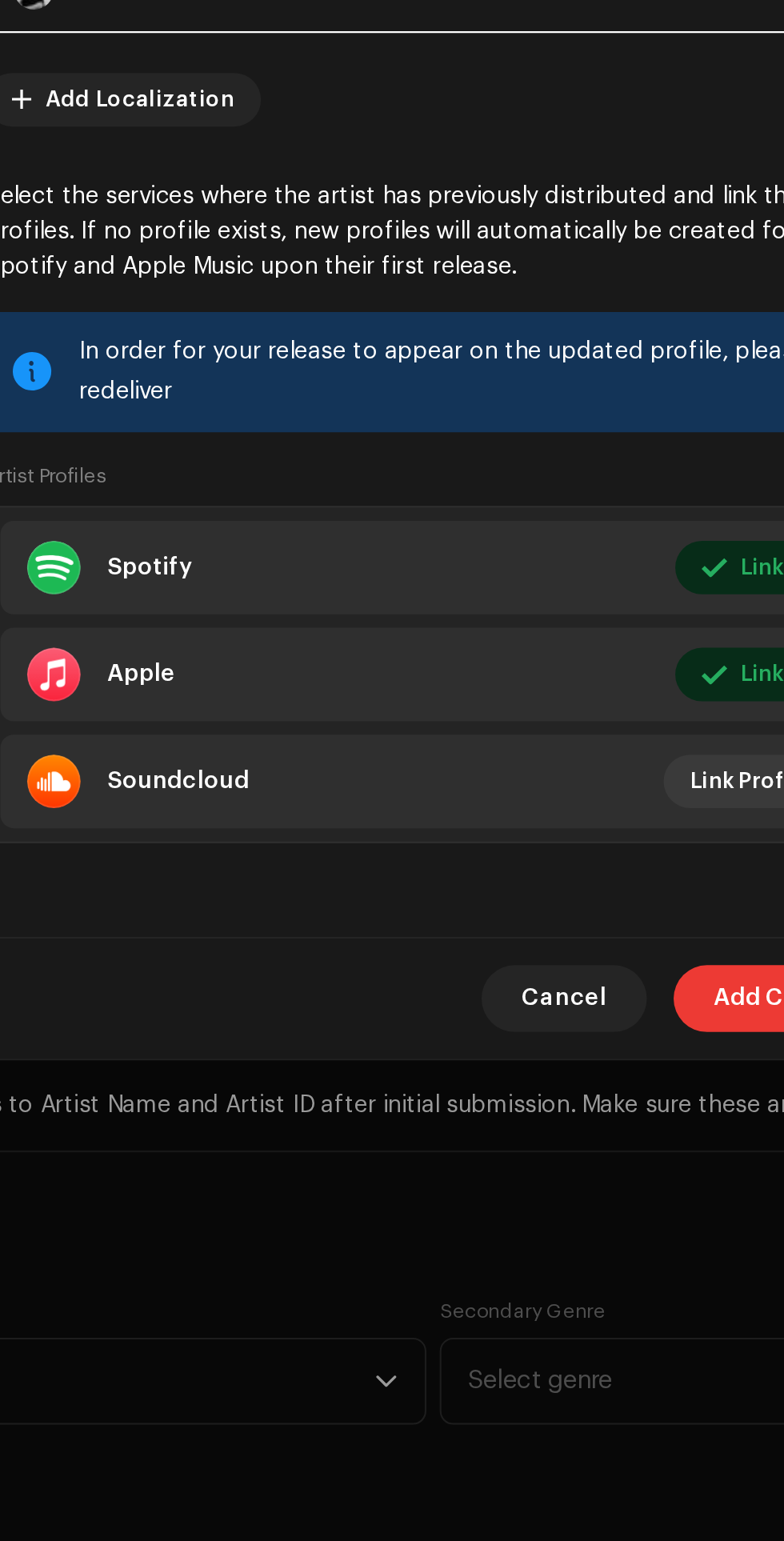
click at [534, 1092] on span "Add Credit" at bounding box center [556, 1096] width 61 height 32
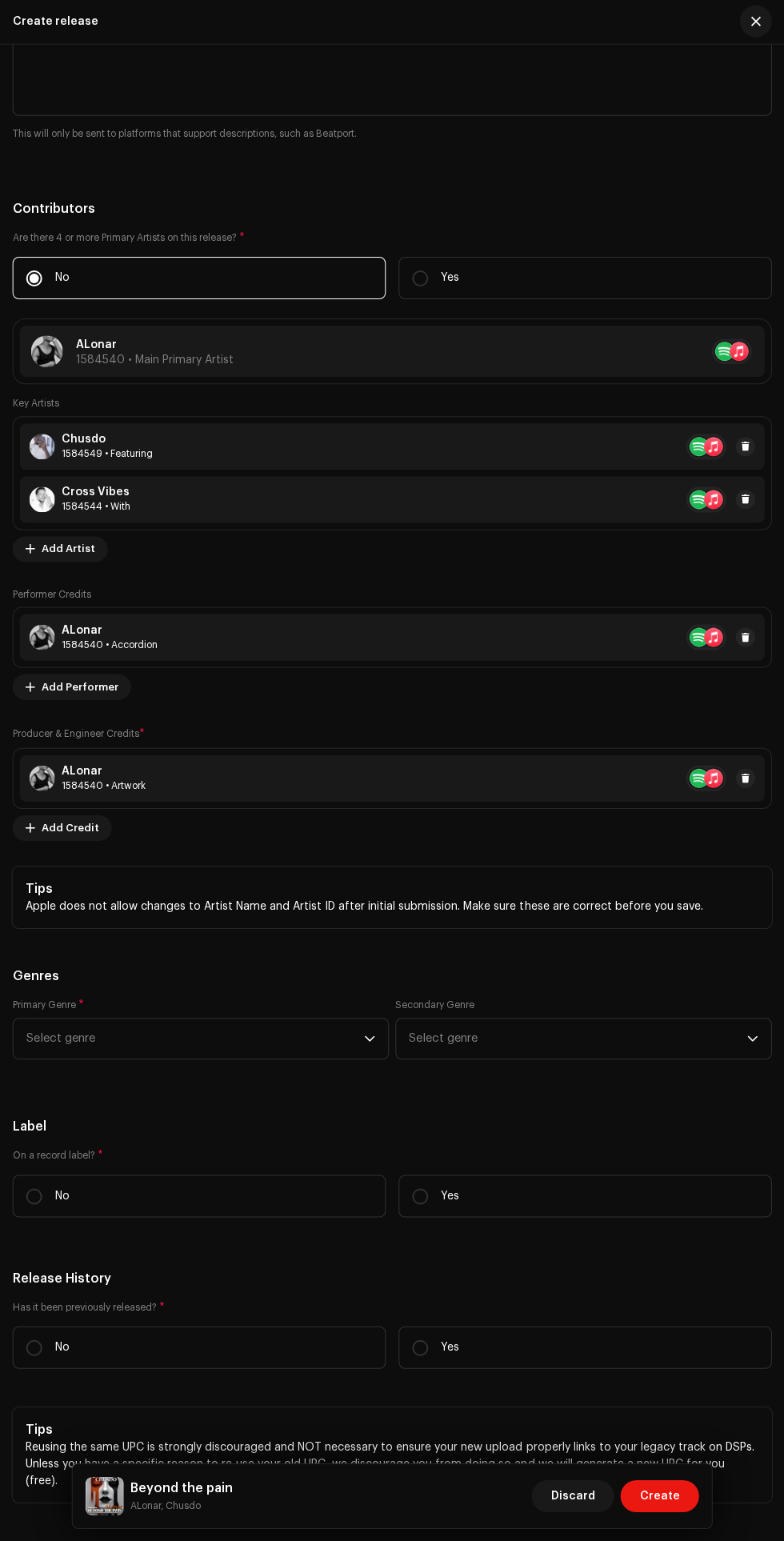
scroll to position [2601, 0]
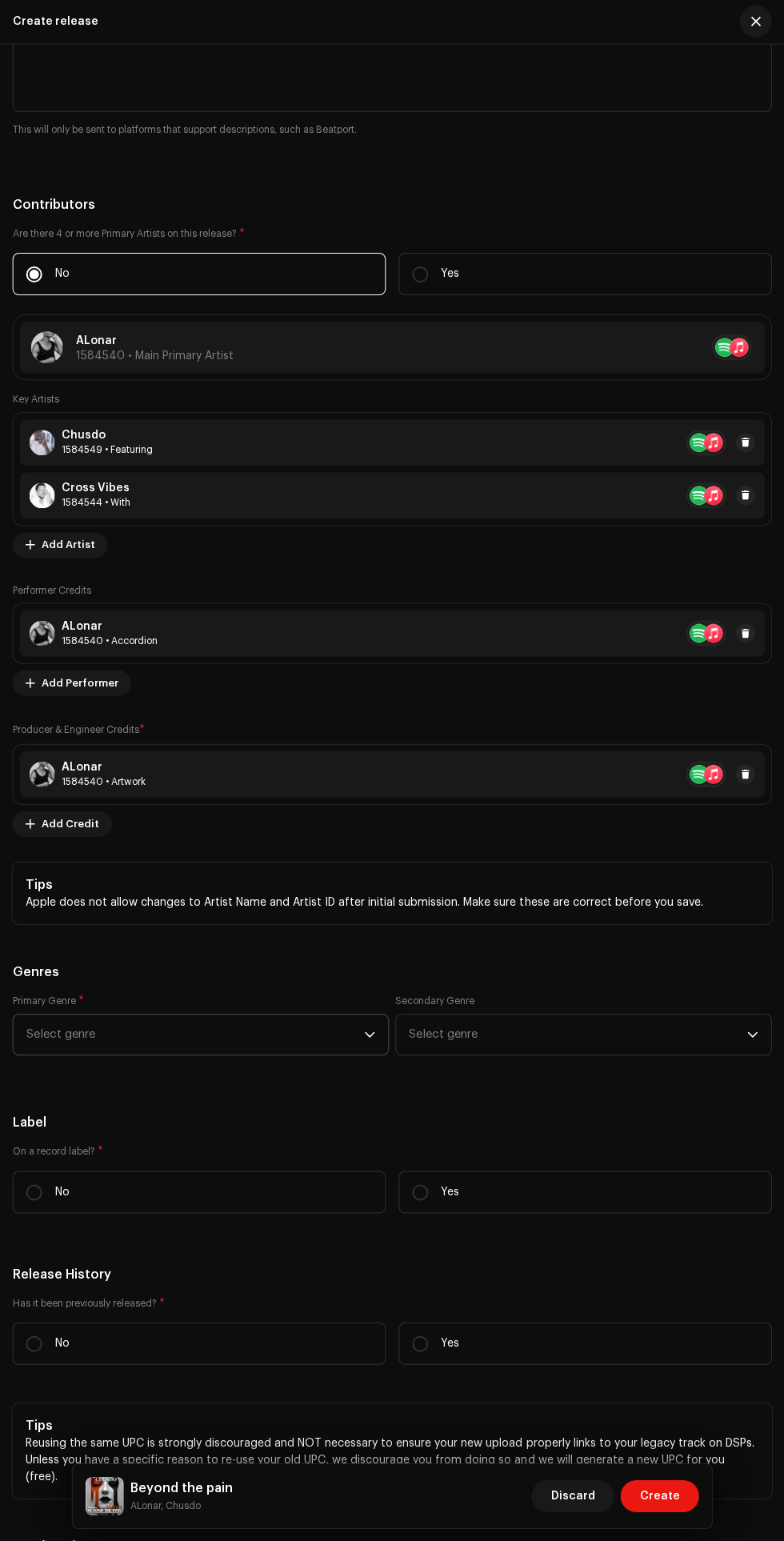
click at [369, 1029] on icon "dropdown trigger" at bounding box center [369, 1035] width 11 height 11
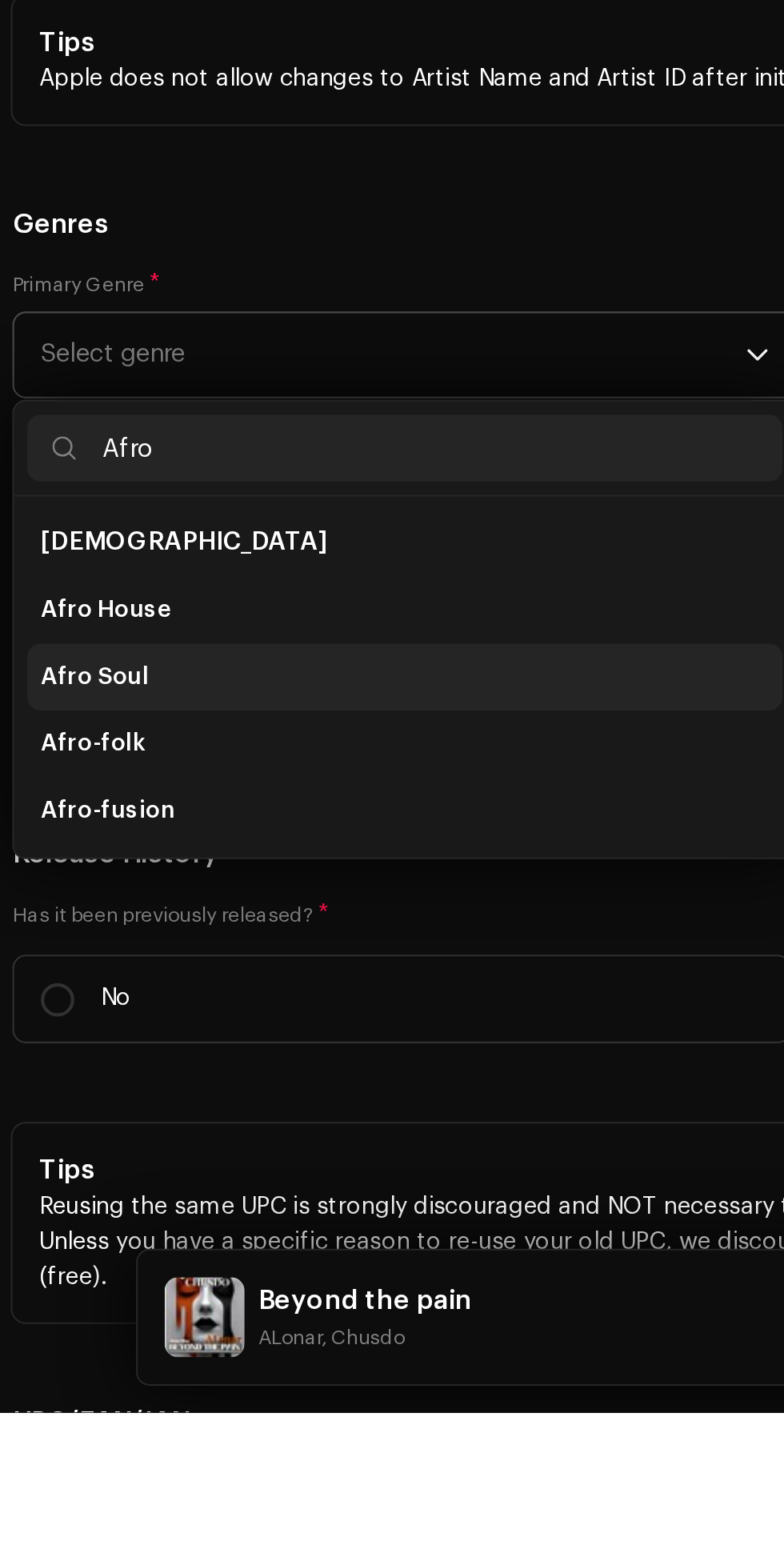
type input "Afro"
click at [96, 1173] on li "Afro Soul" at bounding box center [200, 1189] width 361 height 32
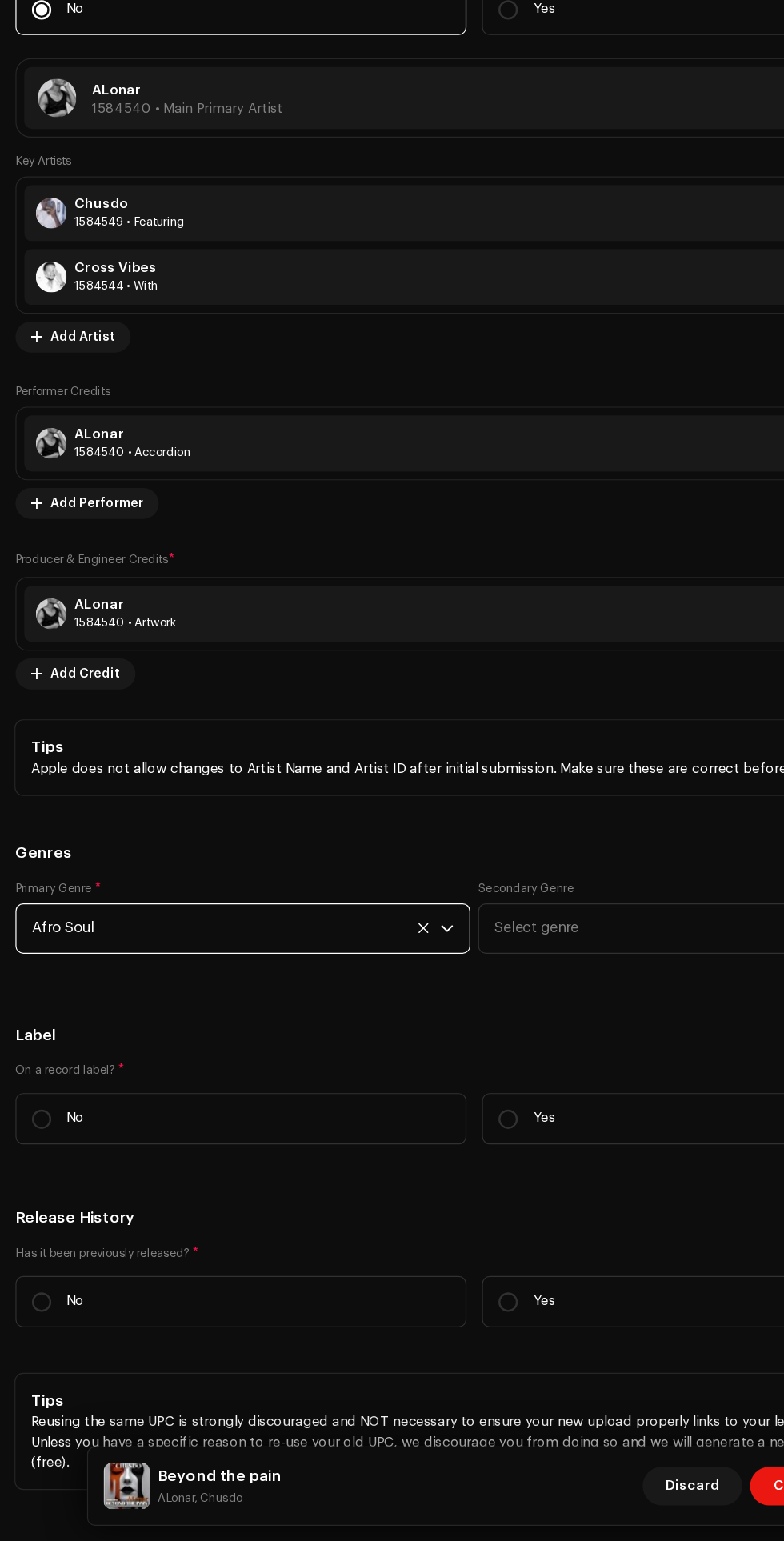
scroll to position [0, 0]
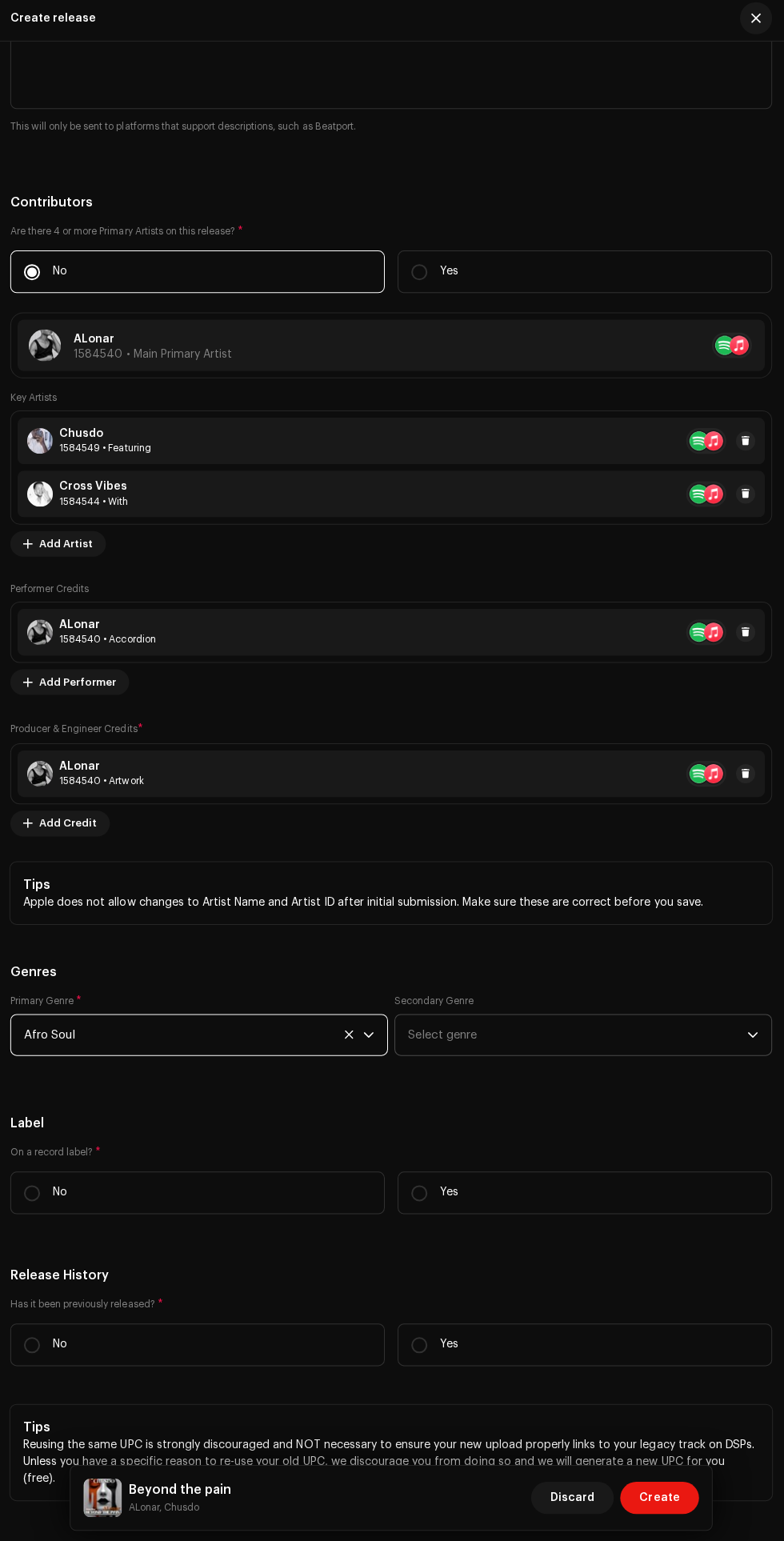
click at [753, 1029] on icon "dropdown trigger" at bounding box center [752, 1035] width 11 height 11
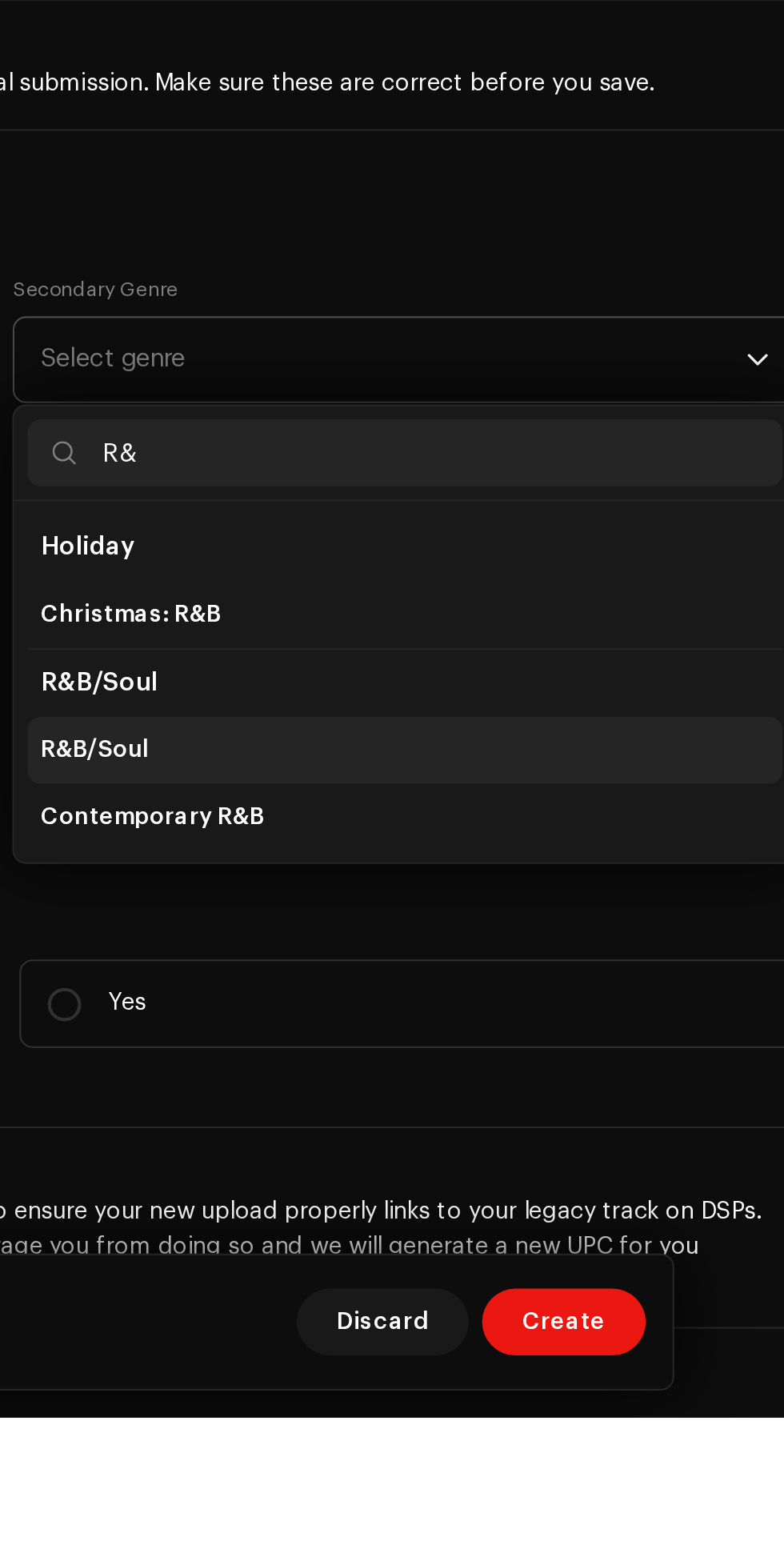
type input "R&"
click at [487, 1206] on li "R&B/Soul" at bounding box center [582, 1222] width 361 height 32
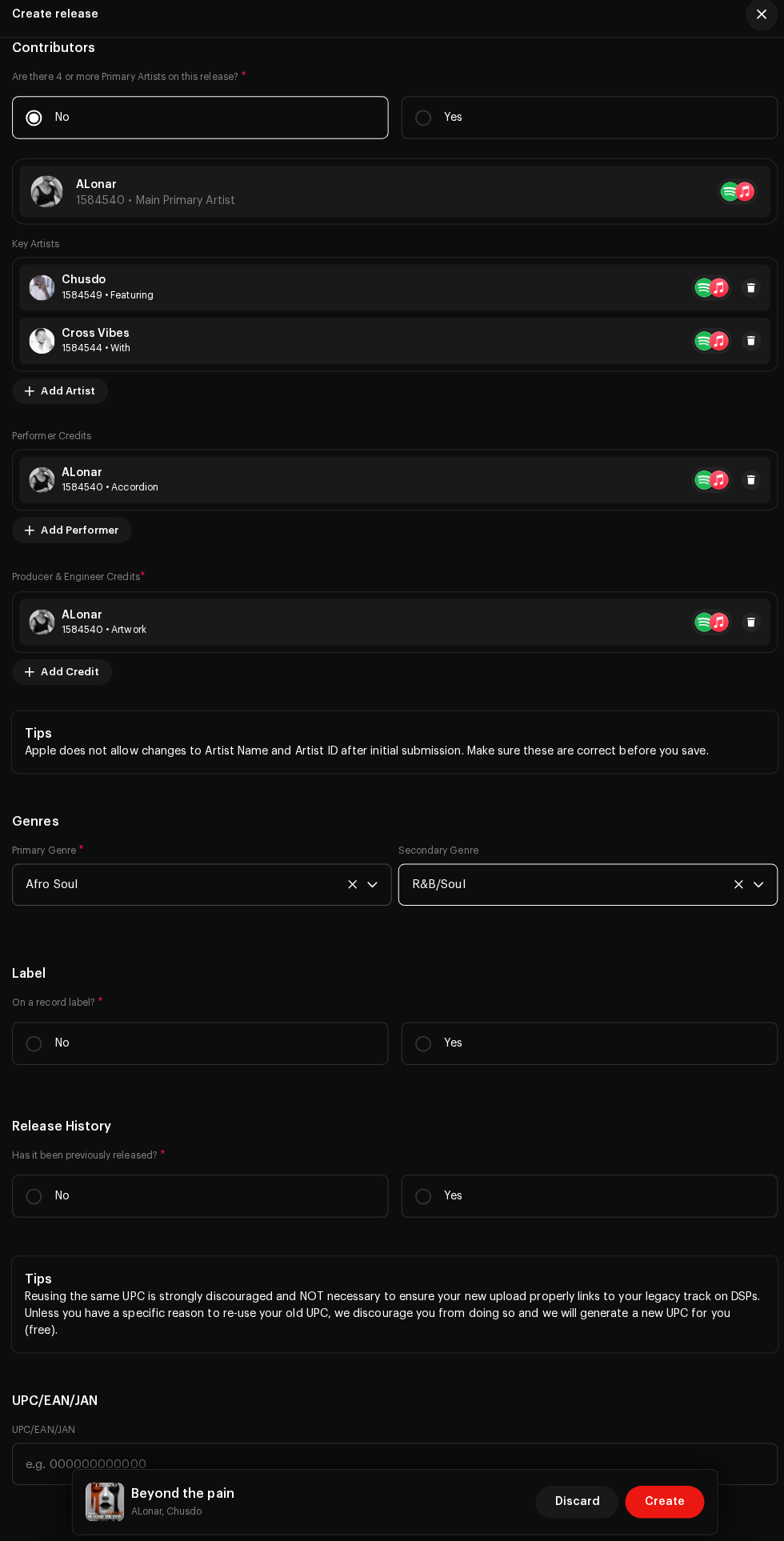
scroll to position [2759, 0]
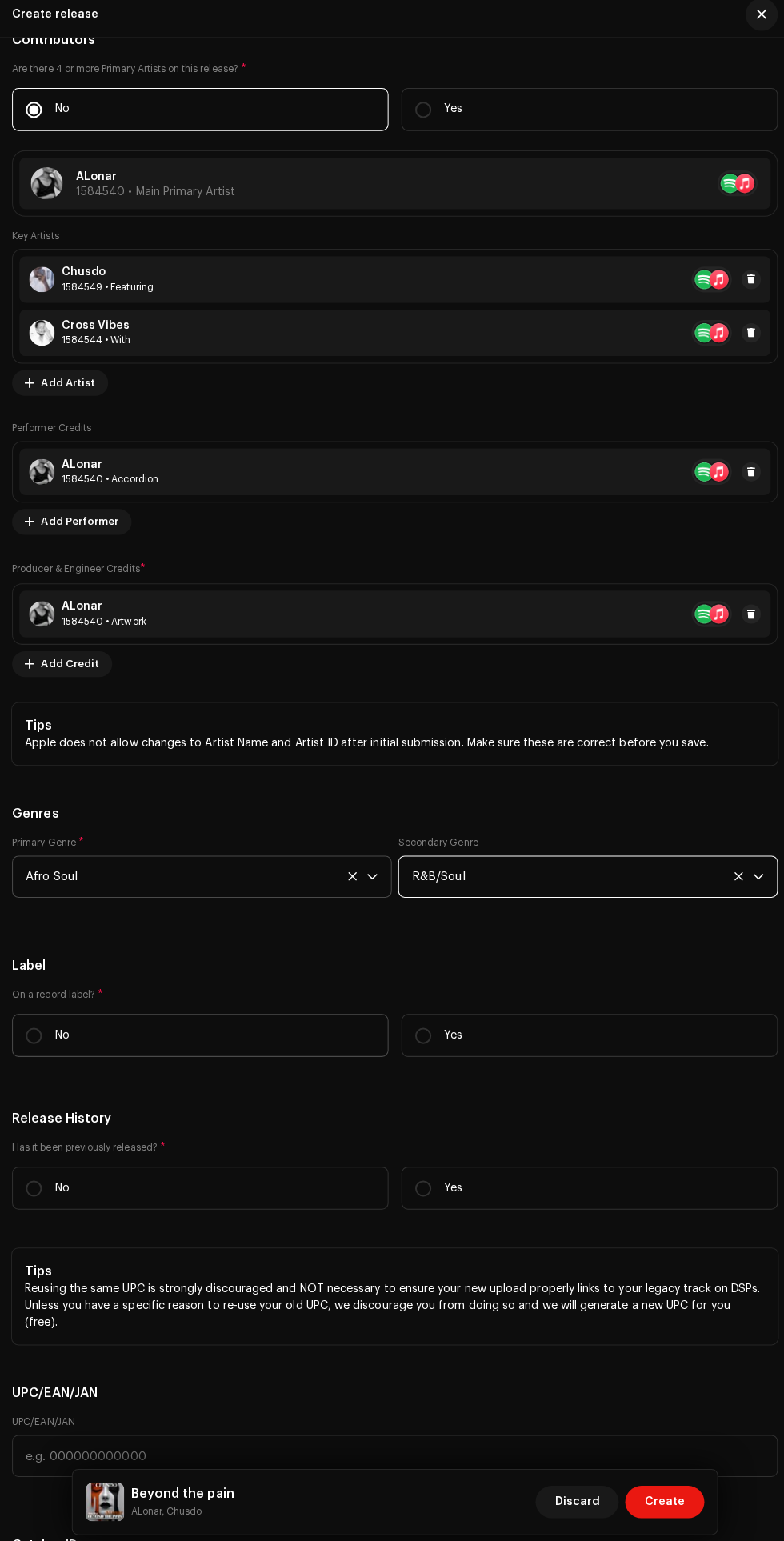
click at [129, 1012] on label "No" at bounding box center [199, 1033] width 373 height 42
click at [42, 1026] on input "No" at bounding box center [34, 1034] width 16 height 16
radio input "true"
click at [179, 1174] on label "No" at bounding box center [199, 1184] width 373 height 42
click at [42, 1177] on input "No" at bounding box center [34, 1185] width 16 height 16
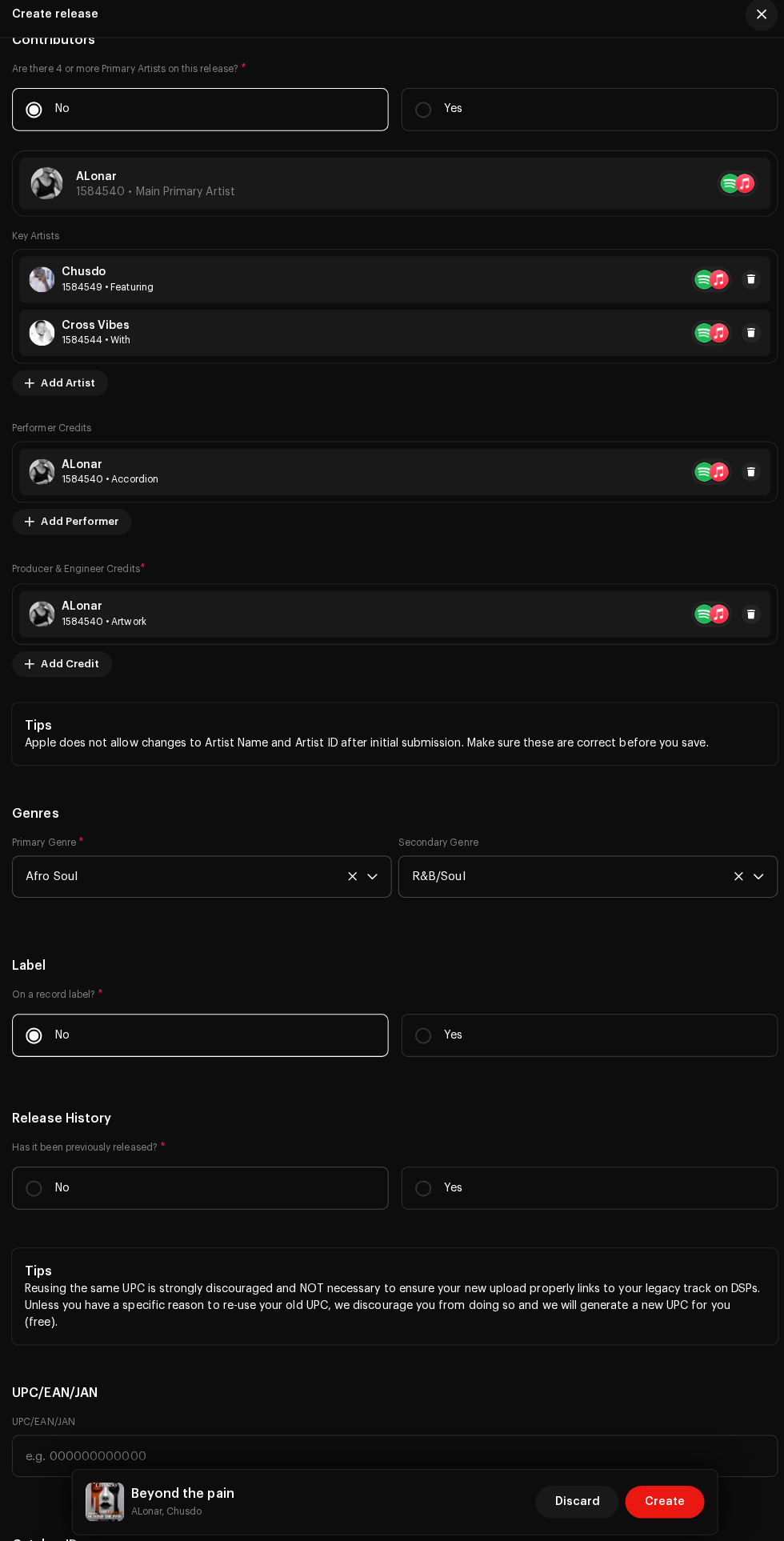
radio input "true"
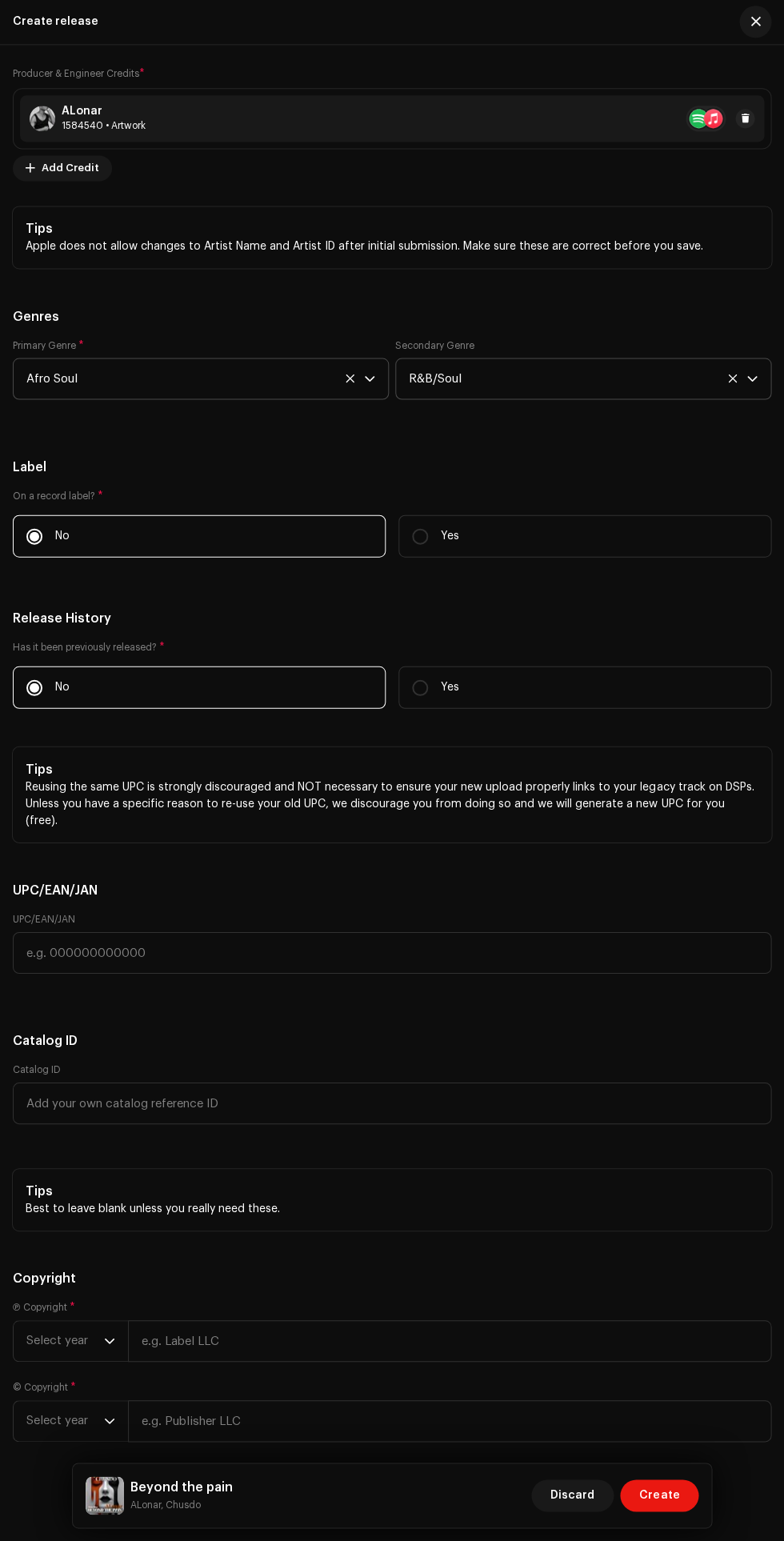
scroll to position [3295, 0]
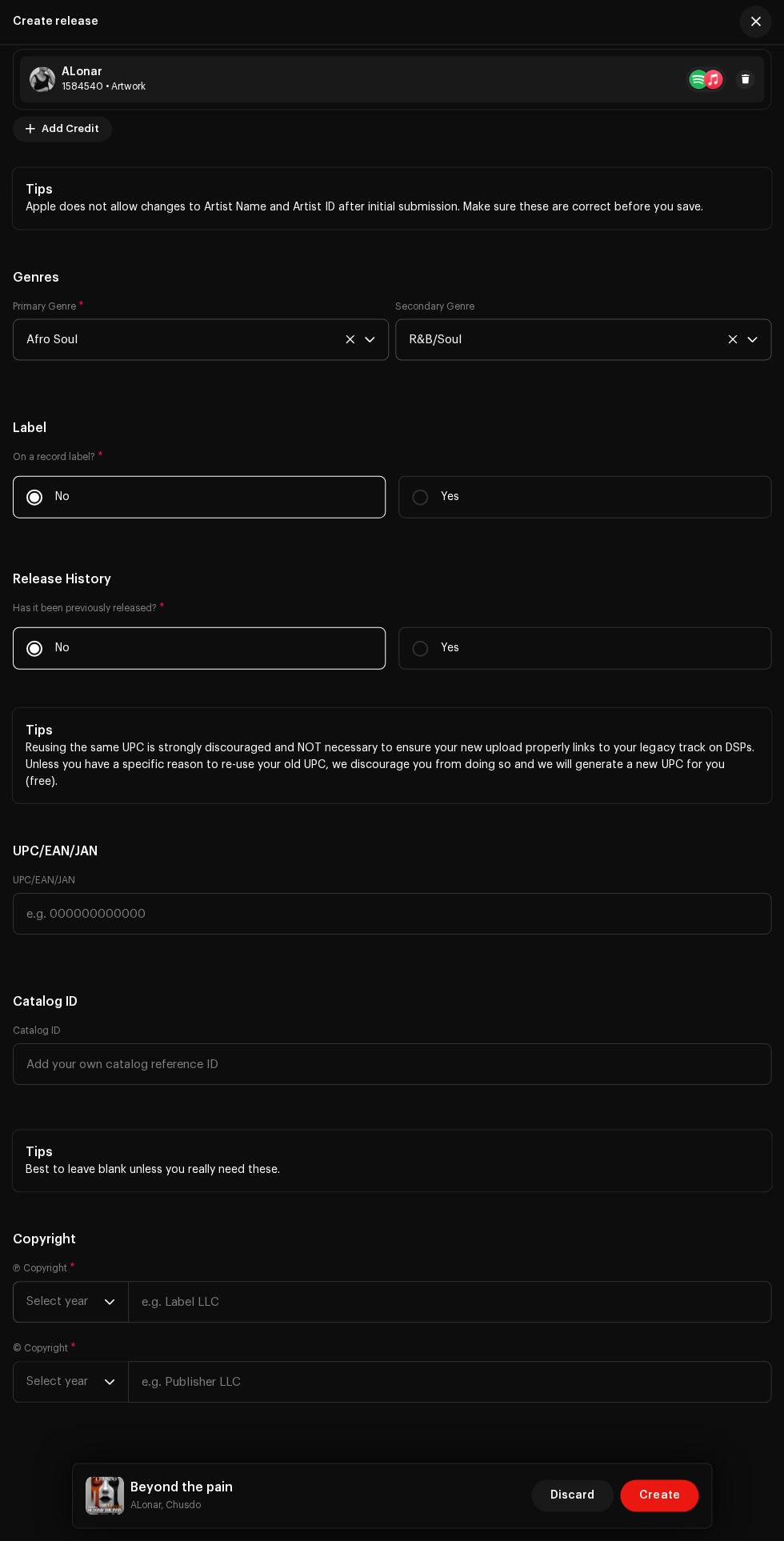
click at [108, 1296] on icon "dropdown trigger" at bounding box center [109, 1302] width 11 height 11
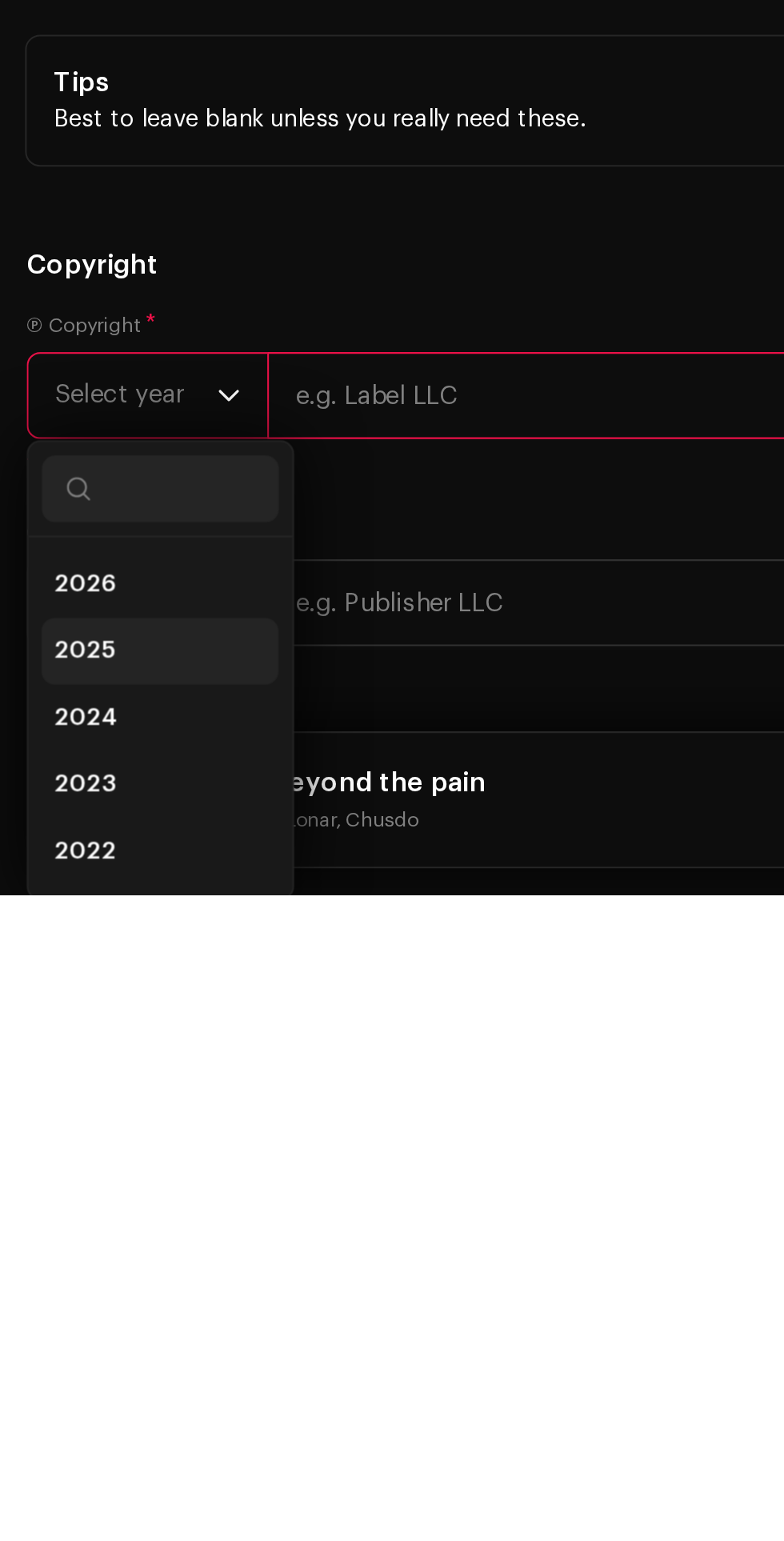
click at [46, 1416] on span "2025" at bounding box center [40, 1424] width 29 height 16
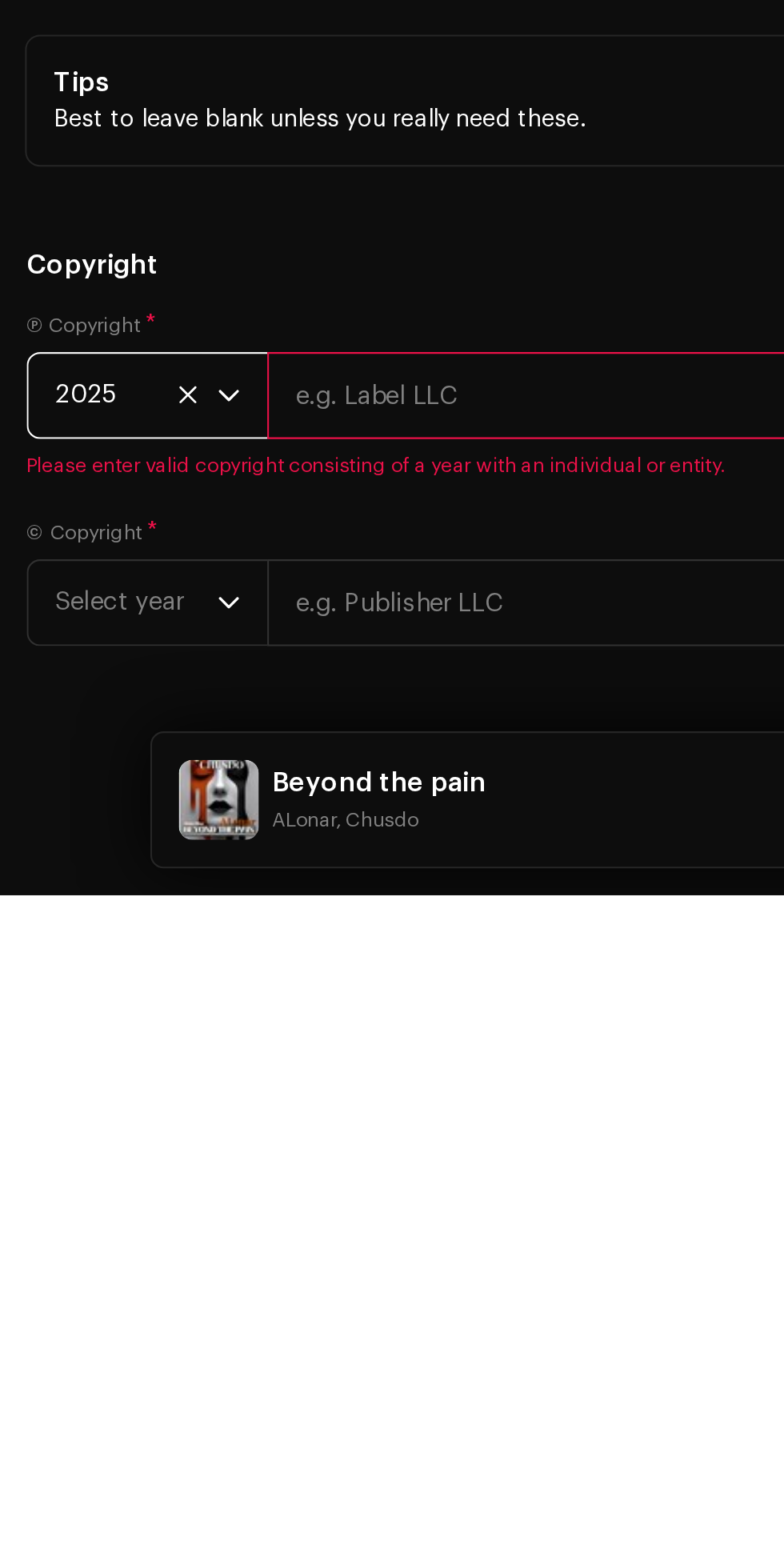
scroll to position [0, 0]
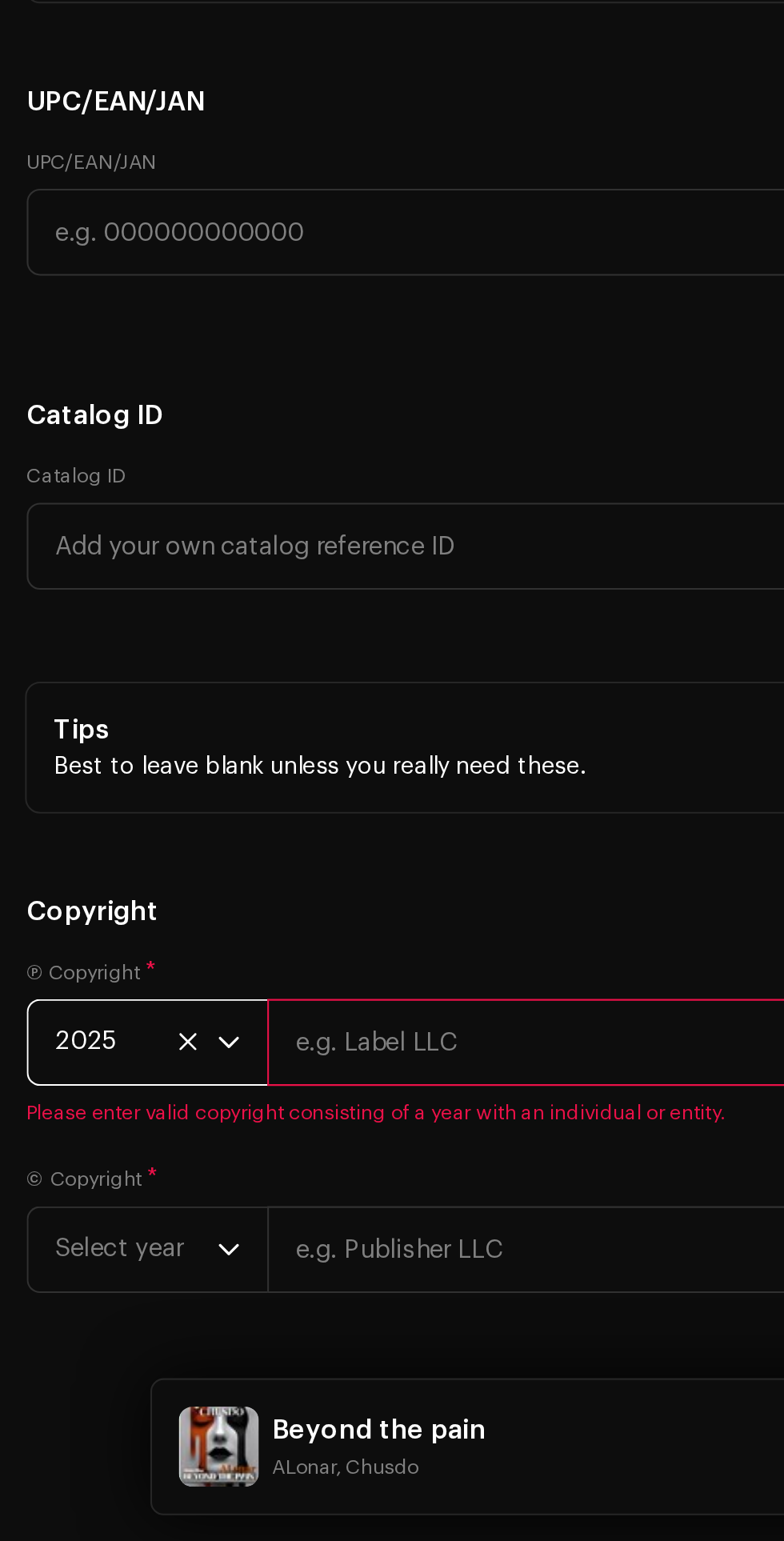
click at [211, 1281] on input "text" at bounding box center [449, 1302] width 642 height 41
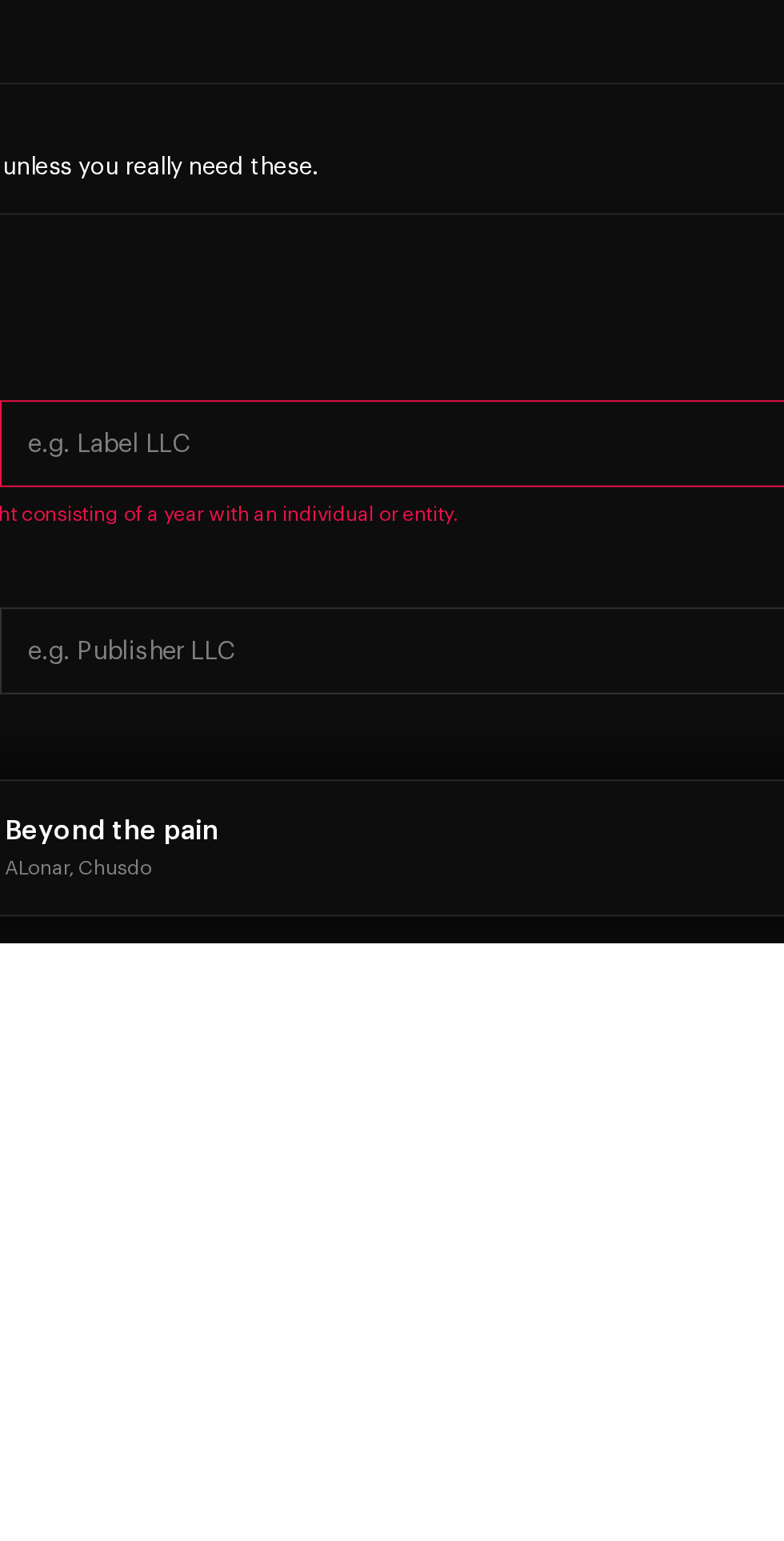
type input "[PERSON_NAME]"
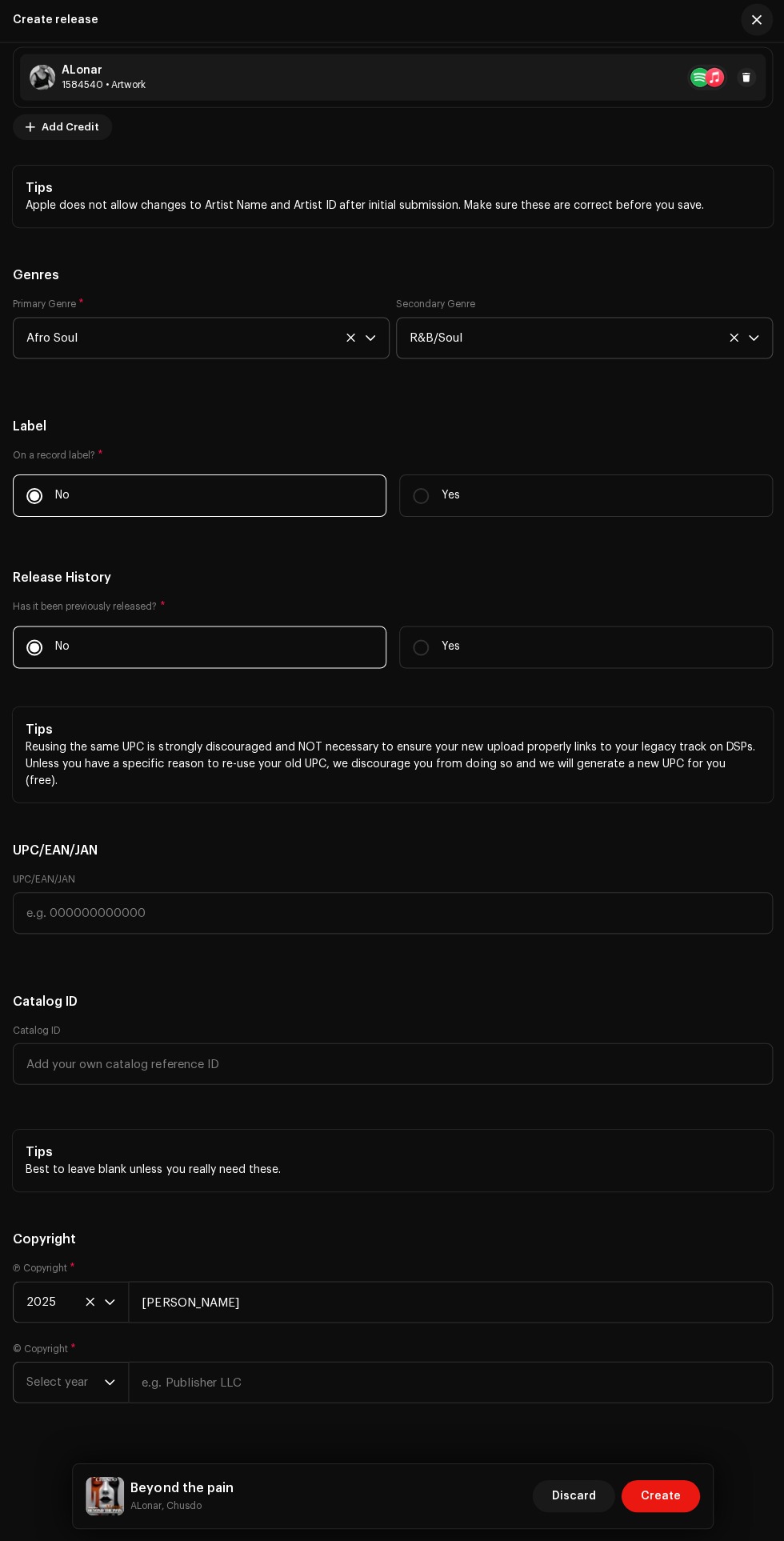
click at [108, 1376] on icon "dropdown trigger" at bounding box center [109, 1381] width 11 height 11
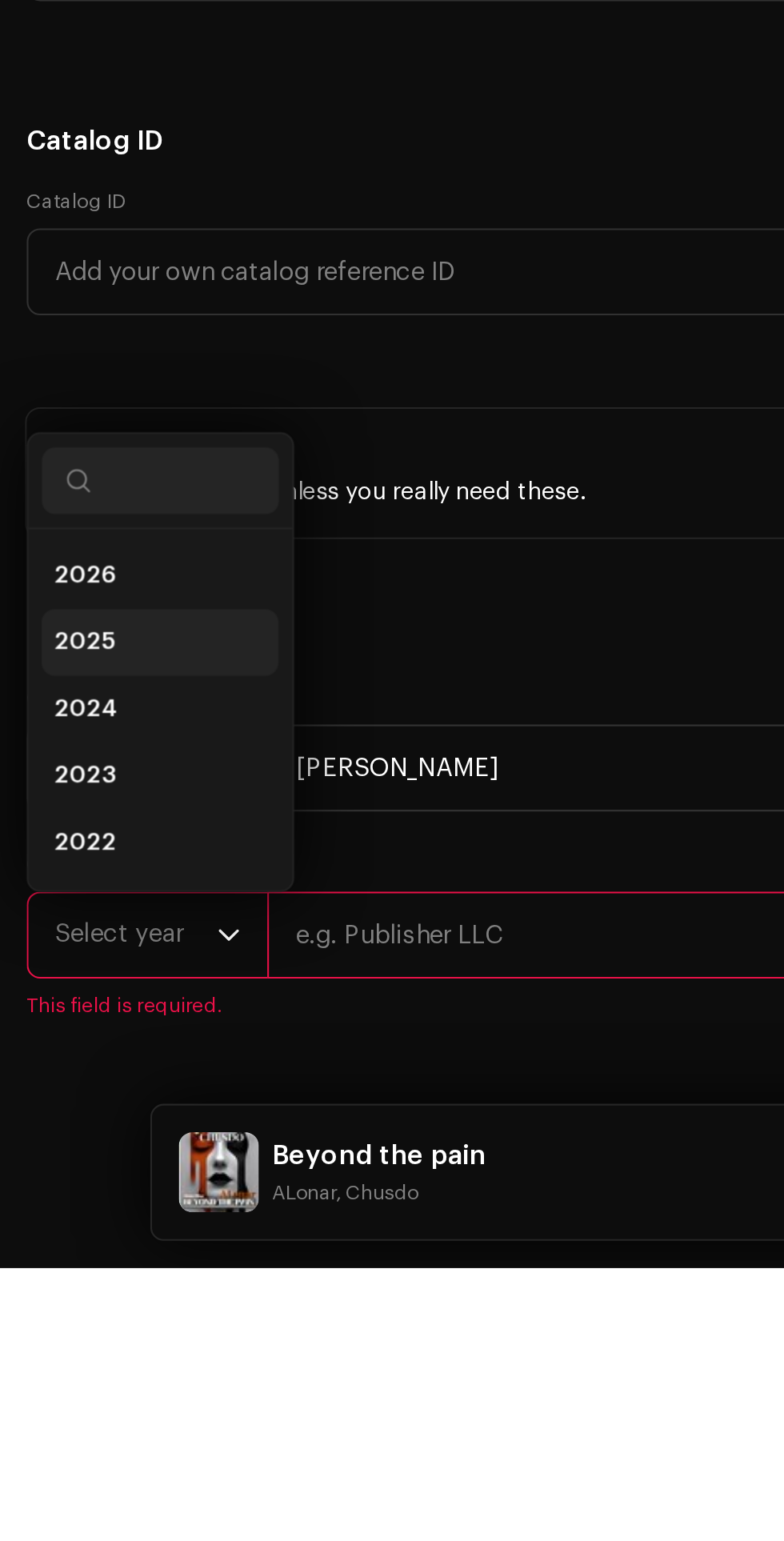
click at [41, 1234] on span "2025" at bounding box center [40, 1242] width 29 height 16
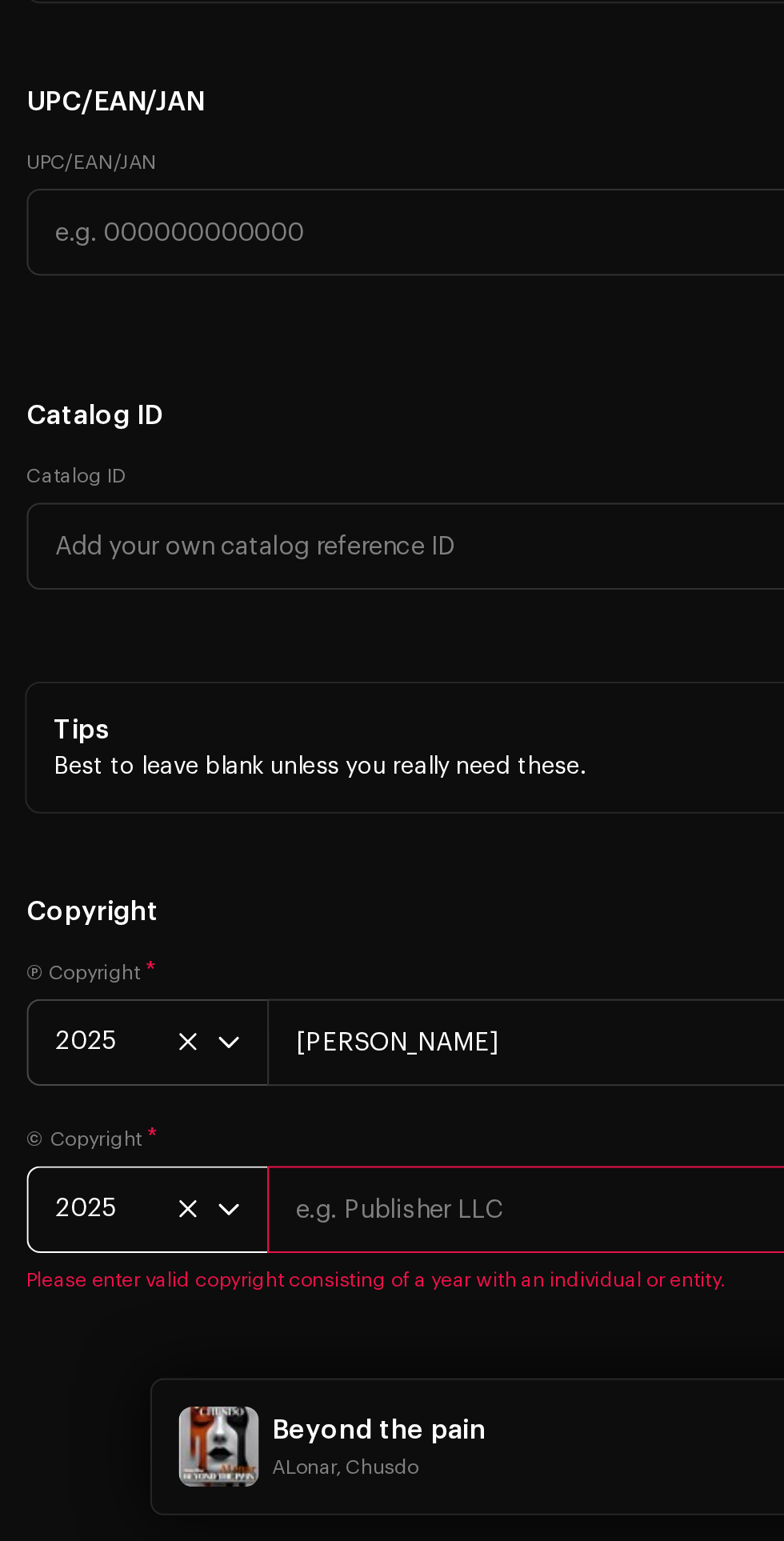
click at [194, 1361] on input "text" at bounding box center [449, 1381] width 642 height 41
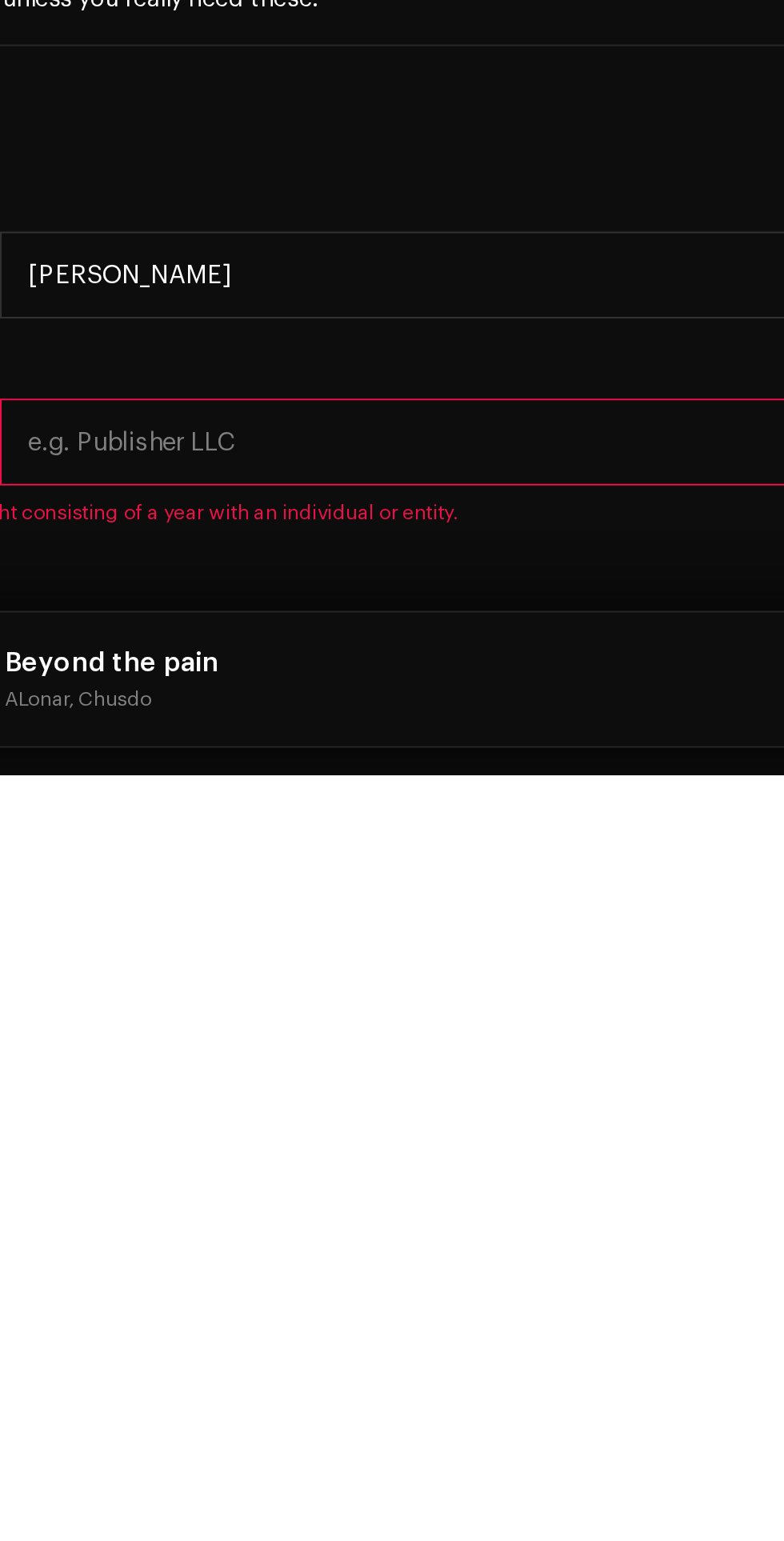
type input "[PERSON_NAME]"
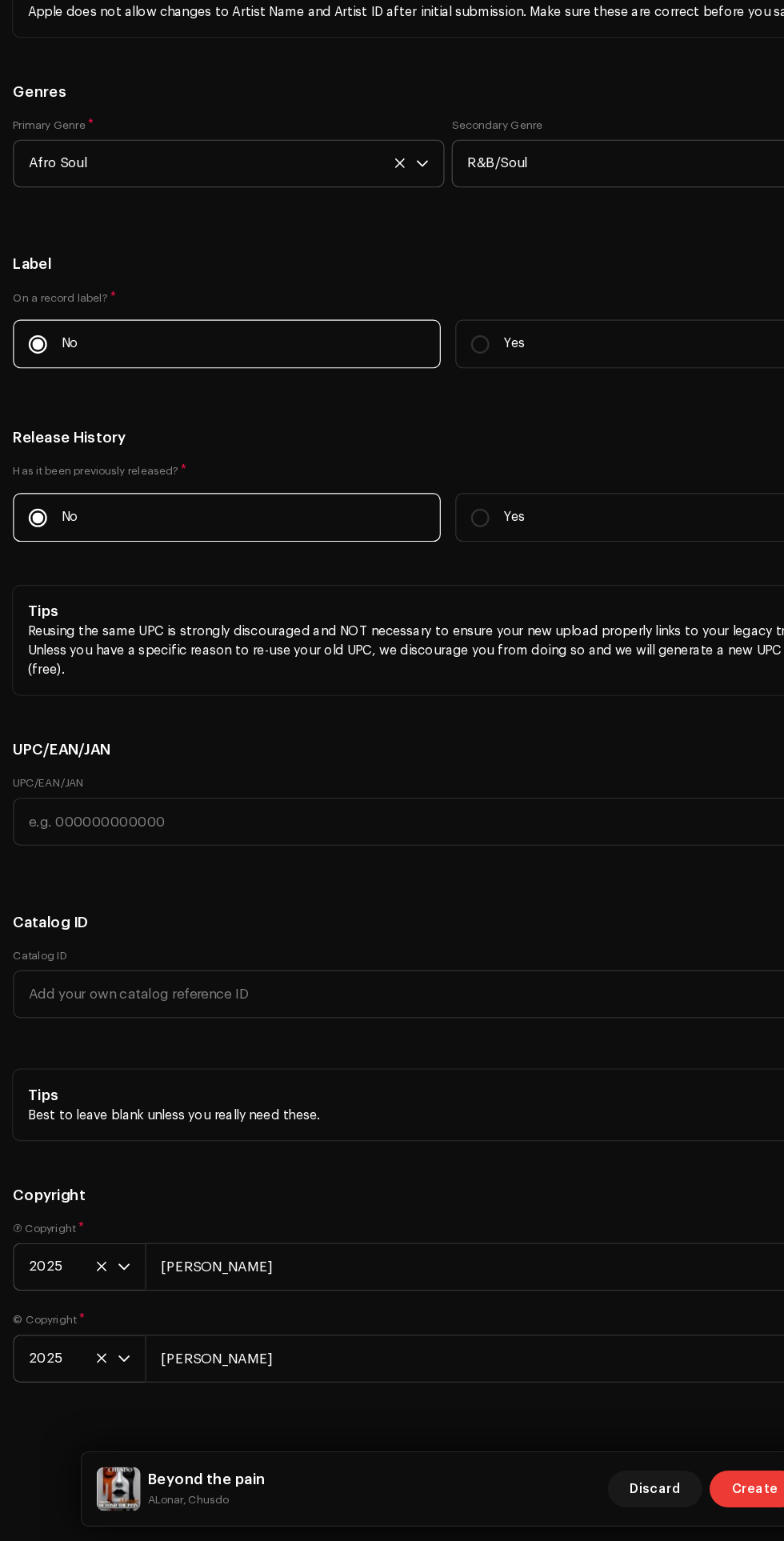
click at [653, 1495] on span "Create" at bounding box center [659, 1495] width 40 height 32
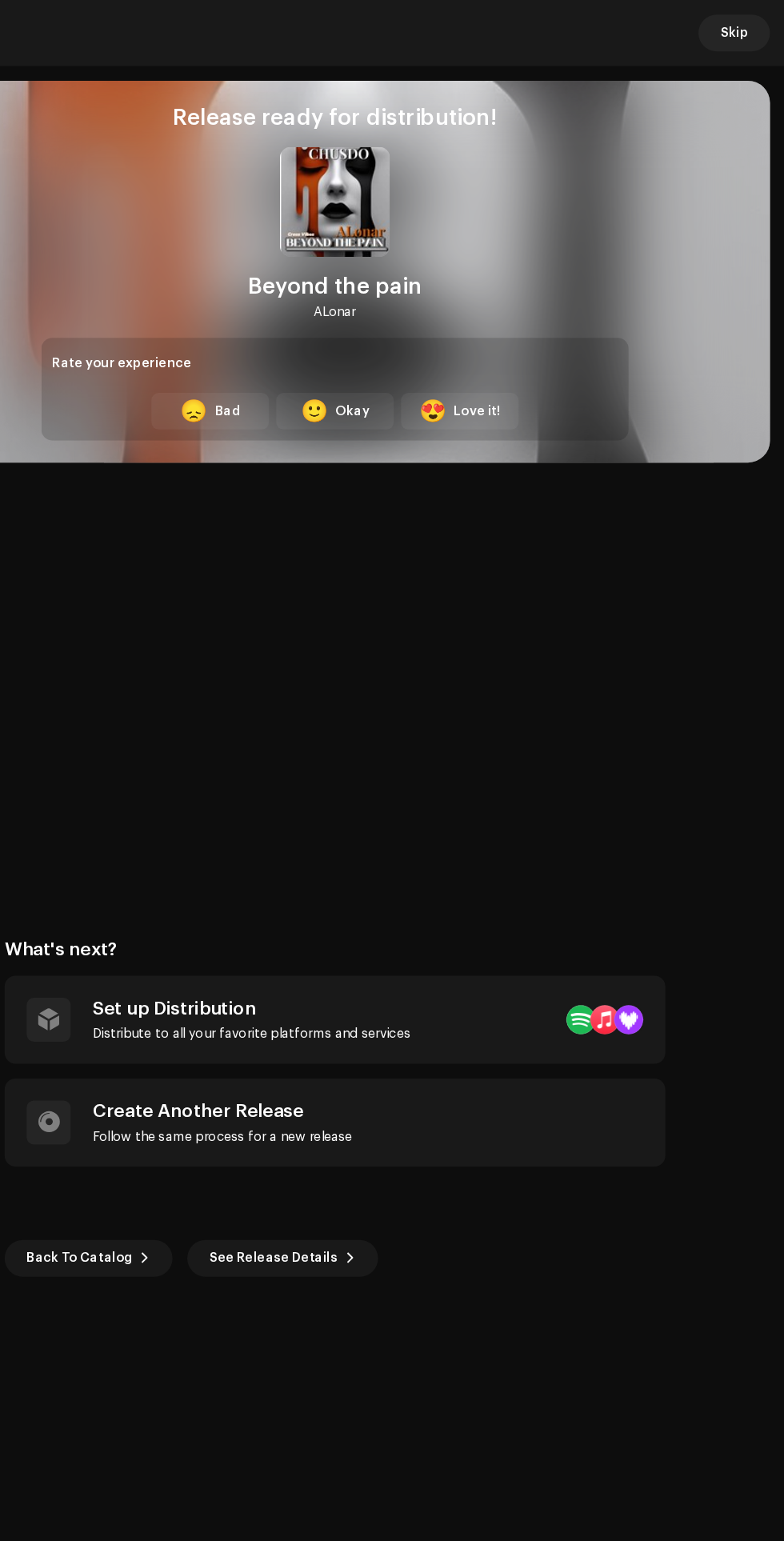
click at [496, 324] on div "Rate your experience" at bounding box center [392, 316] width 493 height 26
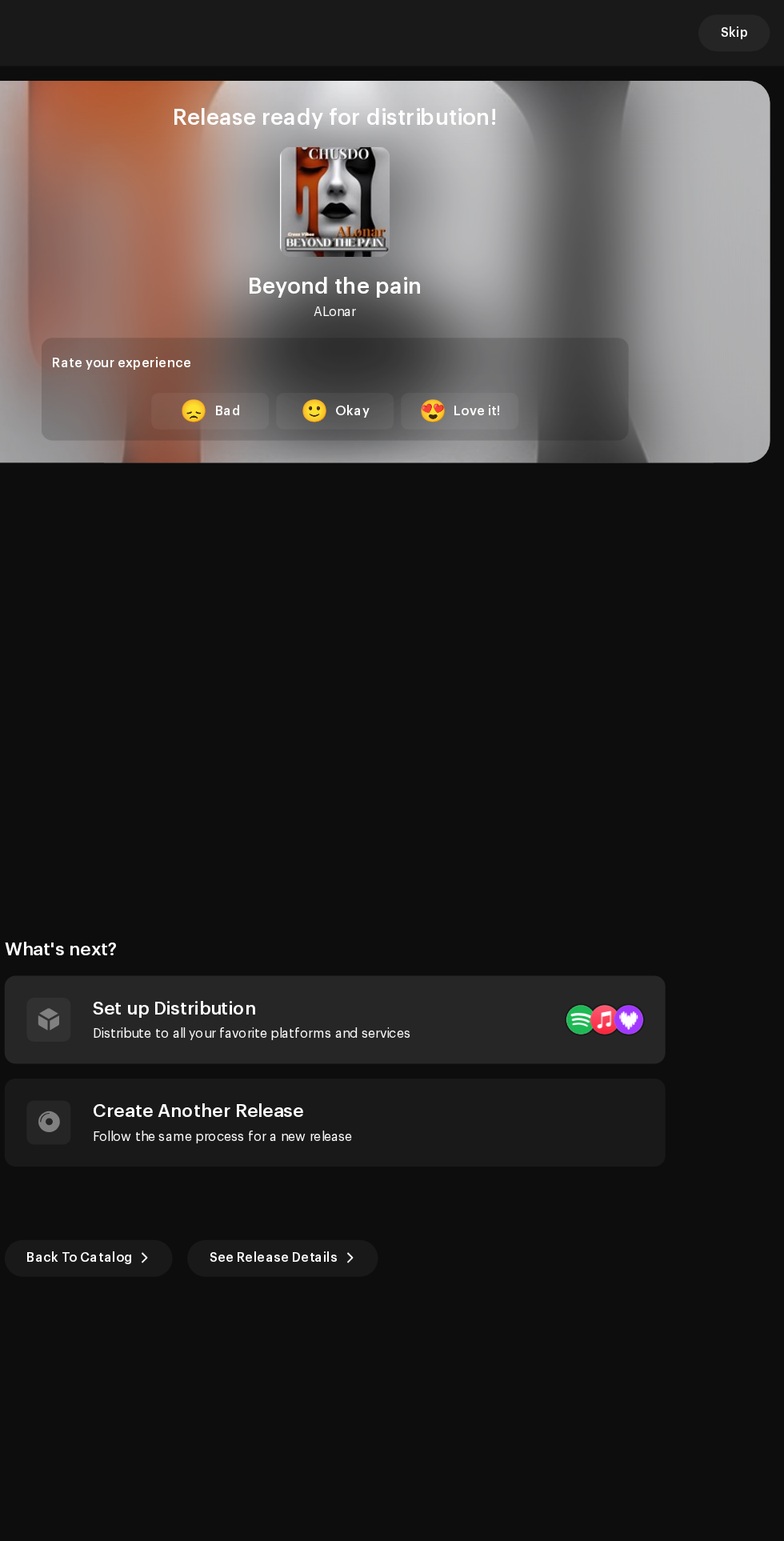
click at [449, 905] on div "Distribute to all your favorite platforms and services" at bounding box center [319, 902] width 277 height 13
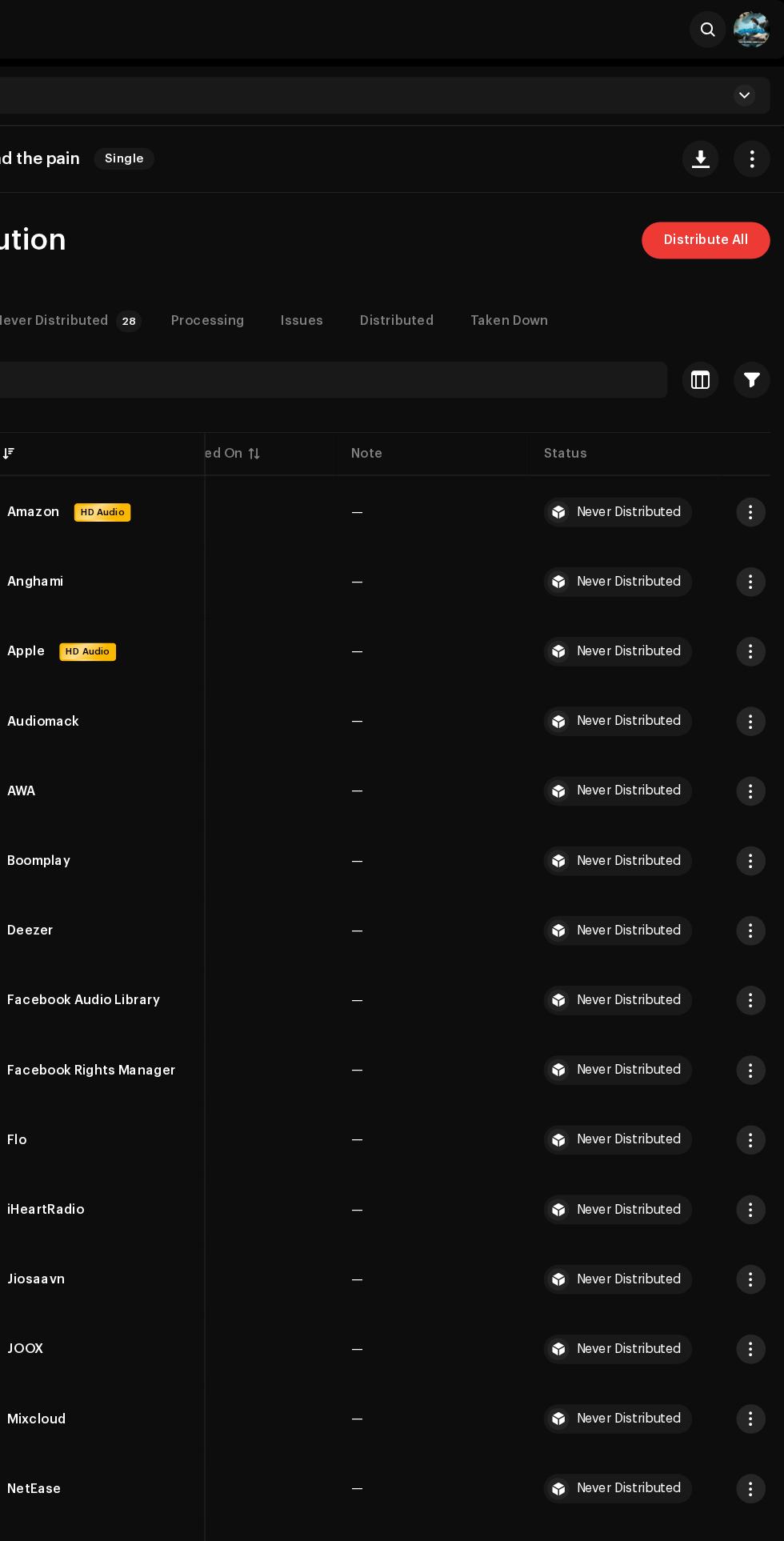
click at [731, 208] on span "Distribute All" at bounding box center [715, 210] width 73 height 32
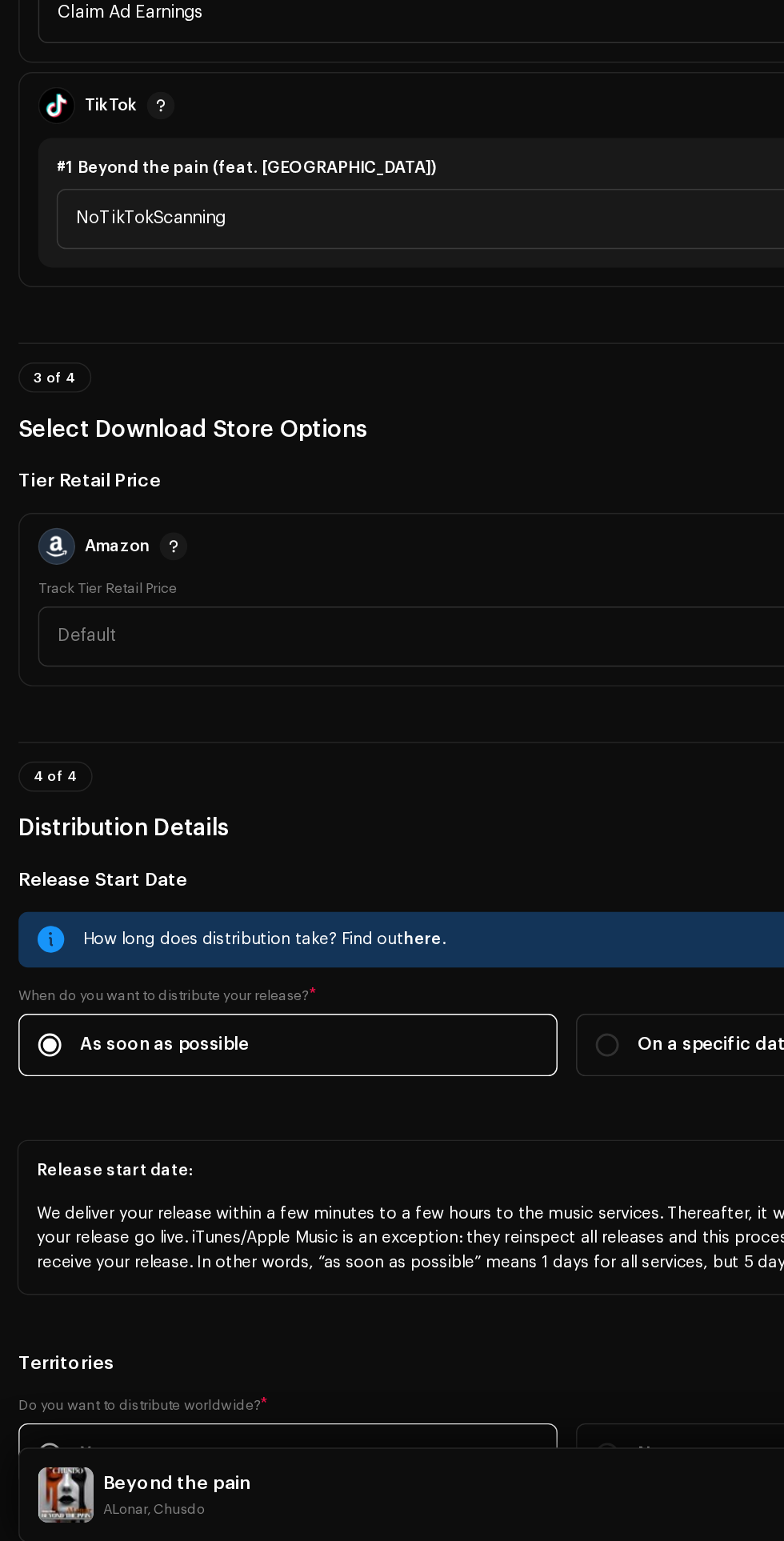
scroll to position [36, 0]
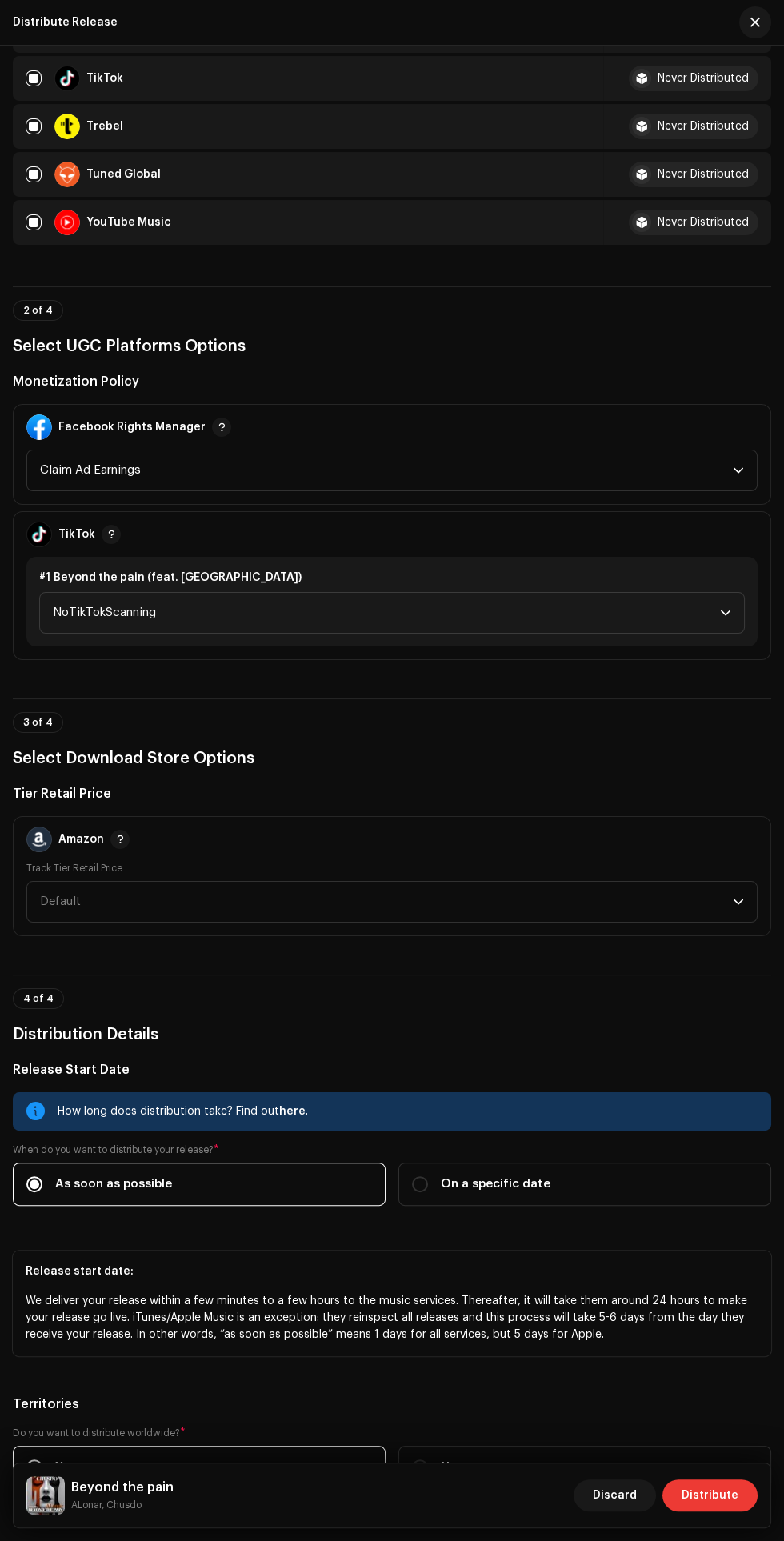
click at [702, 1511] on span "Distribute" at bounding box center [709, 1495] width 56 height 32
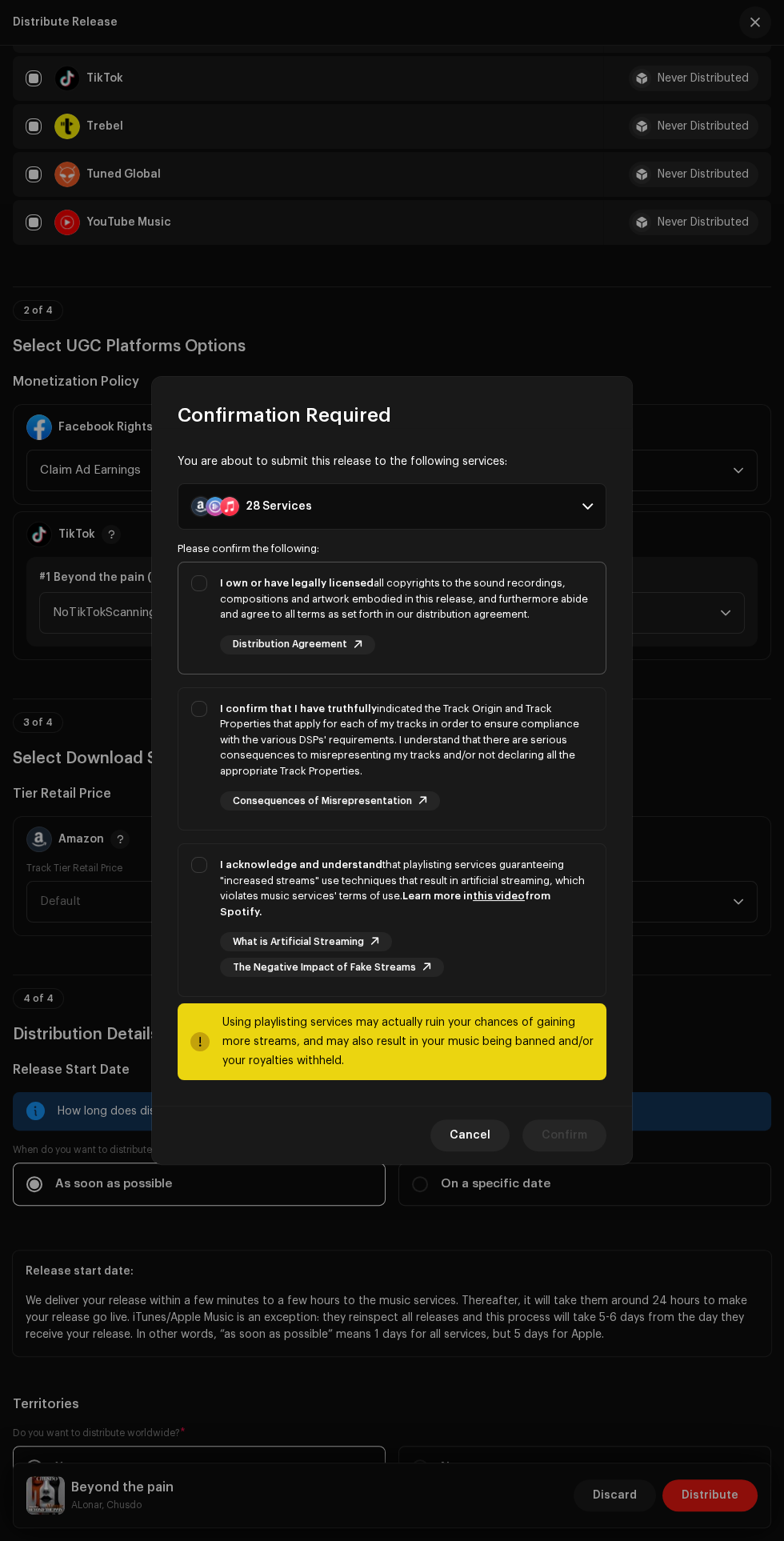
click at [185, 658] on div "I own or have legally licensed all copyrights to the sound recordings, composit…" at bounding box center [392, 614] width 427 height 105
checkbox input "true"
click at [185, 777] on div "I confirm that I have truthfully indicated the Track Origin and Track Propertie…" at bounding box center [392, 756] width 427 height 136
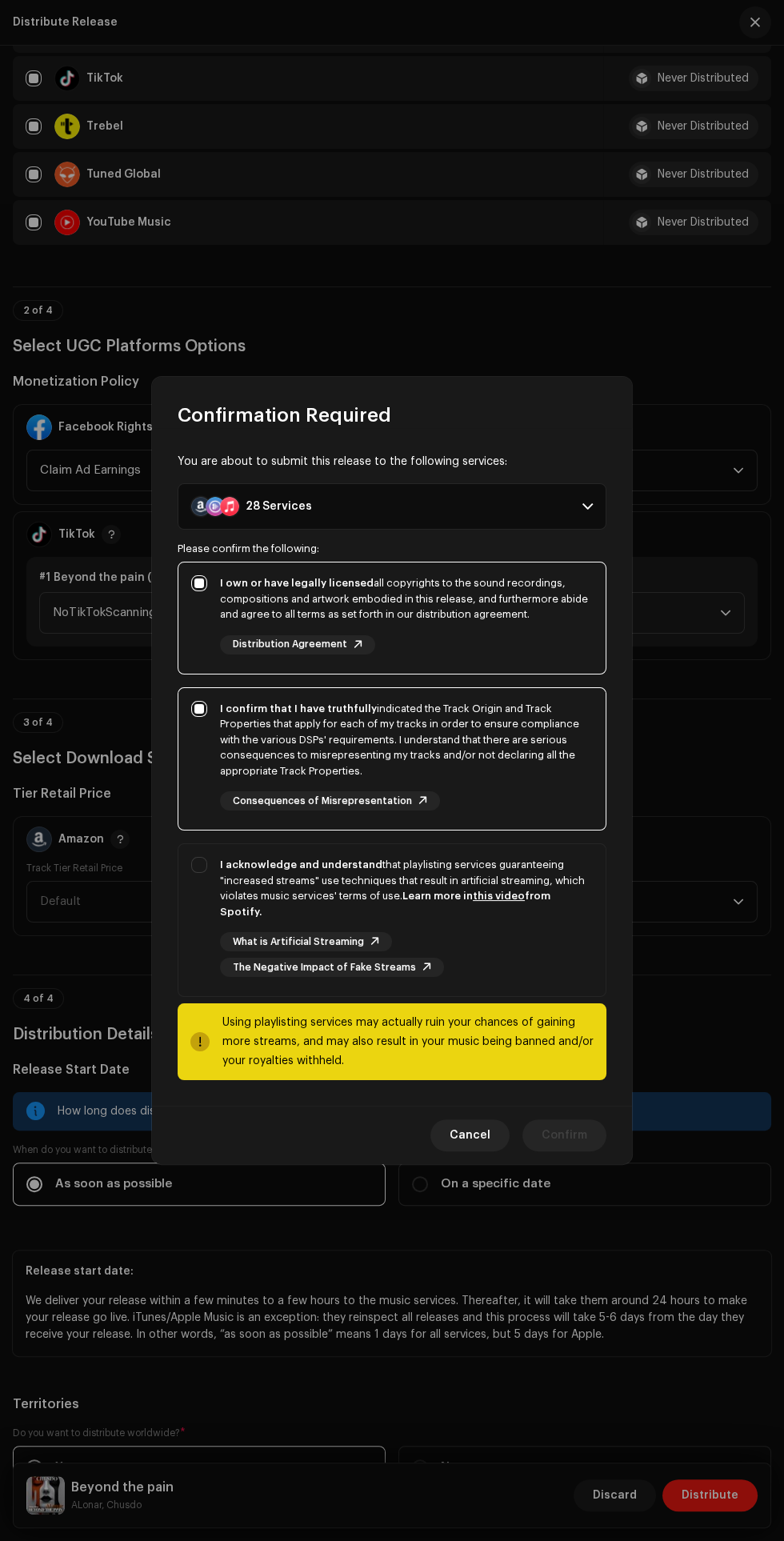
checkbox input "true"
click at [189, 931] on div "I acknowledge and understand that playlisting services guaranteeing "increased …" at bounding box center [392, 916] width 427 height 145
checkbox input "true"
click at [564, 1151] on span "Confirm" at bounding box center [564, 1135] width 46 height 32
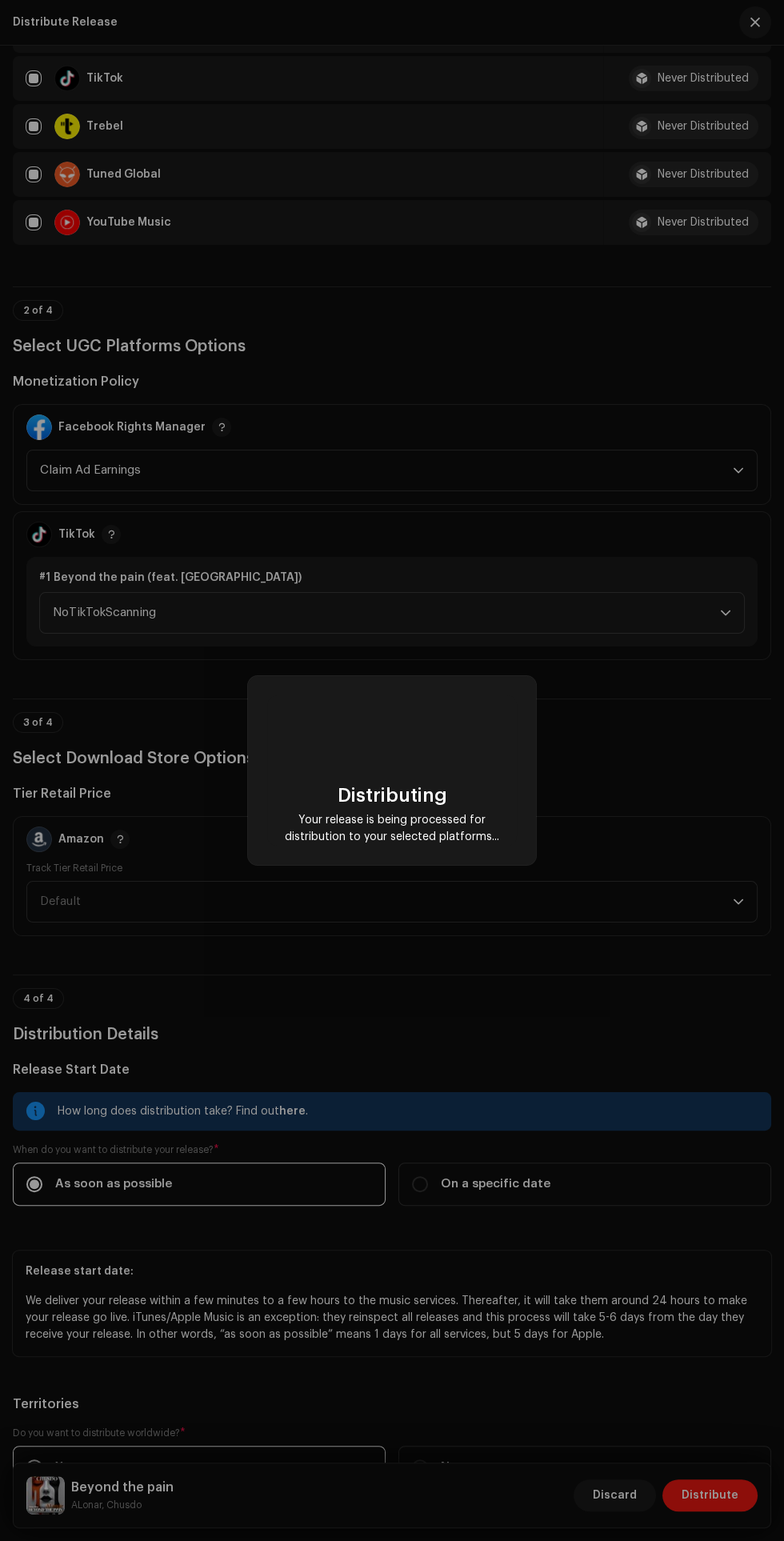
scroll to position [0, 0]
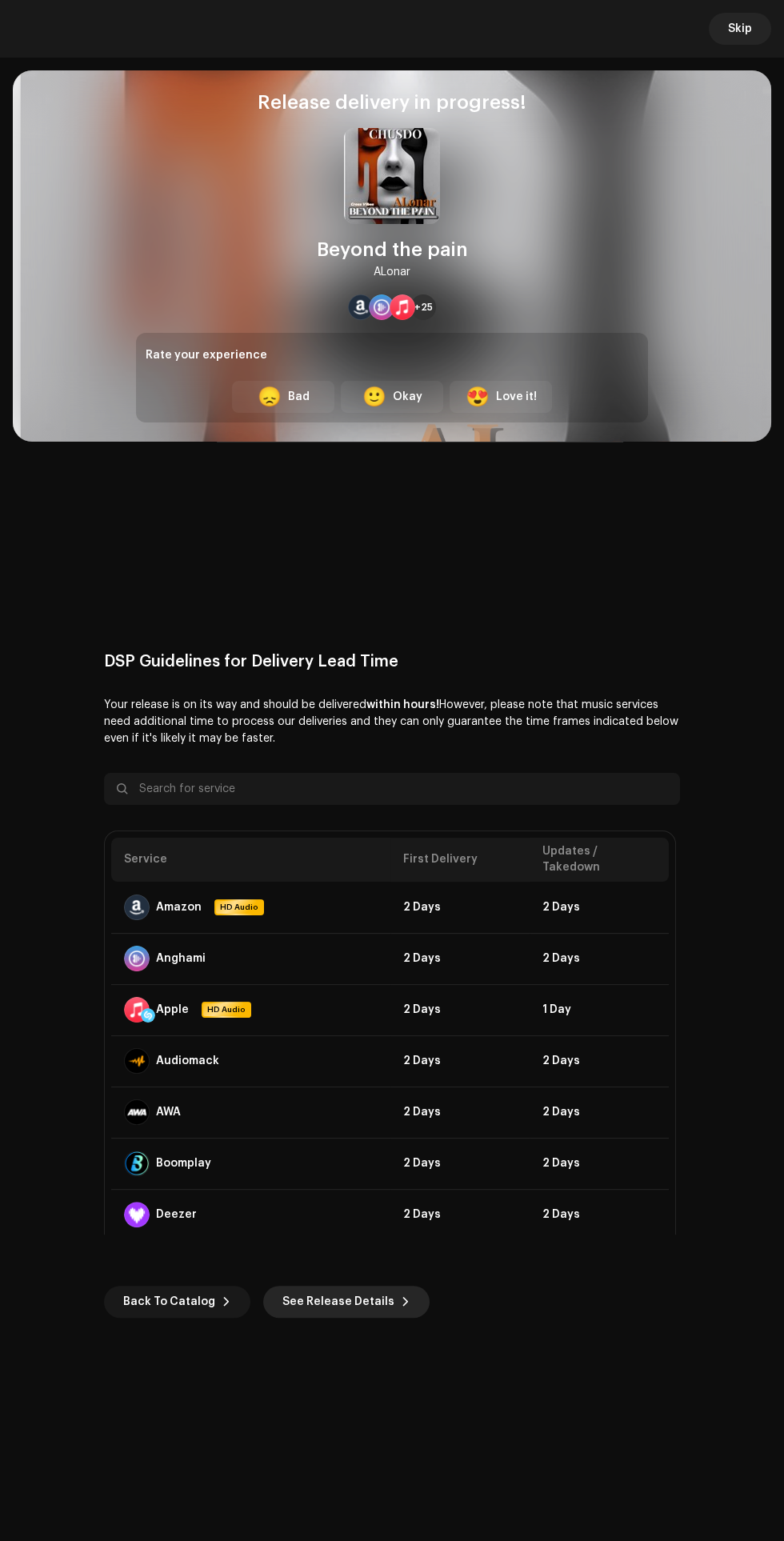
click at [346, 1318] on span "See Release Details" at bounding box center [338, 1302] width 112 height 32
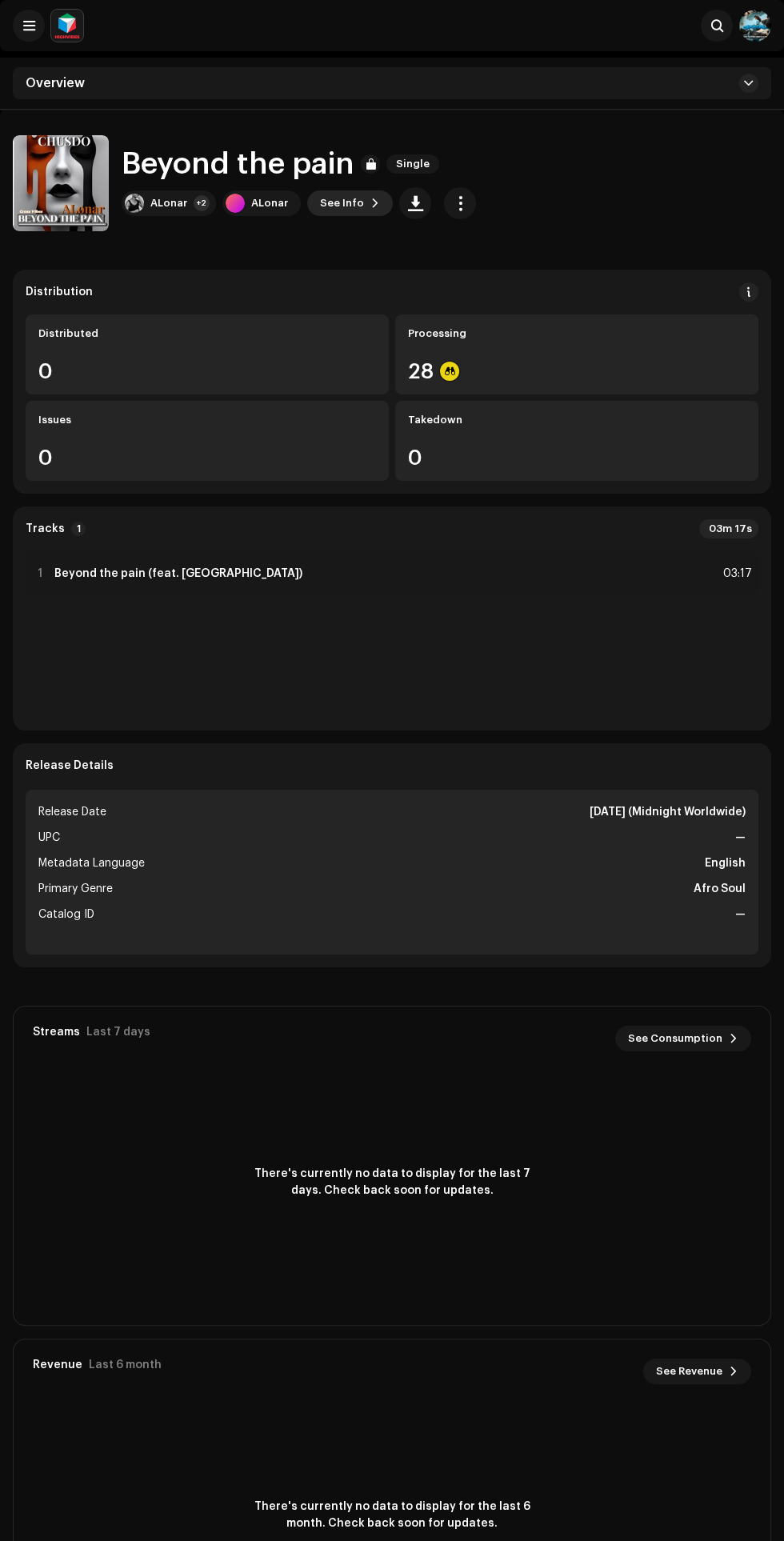
click at [370, 203] on span at bounding box center [375, 203] width 10 height 13
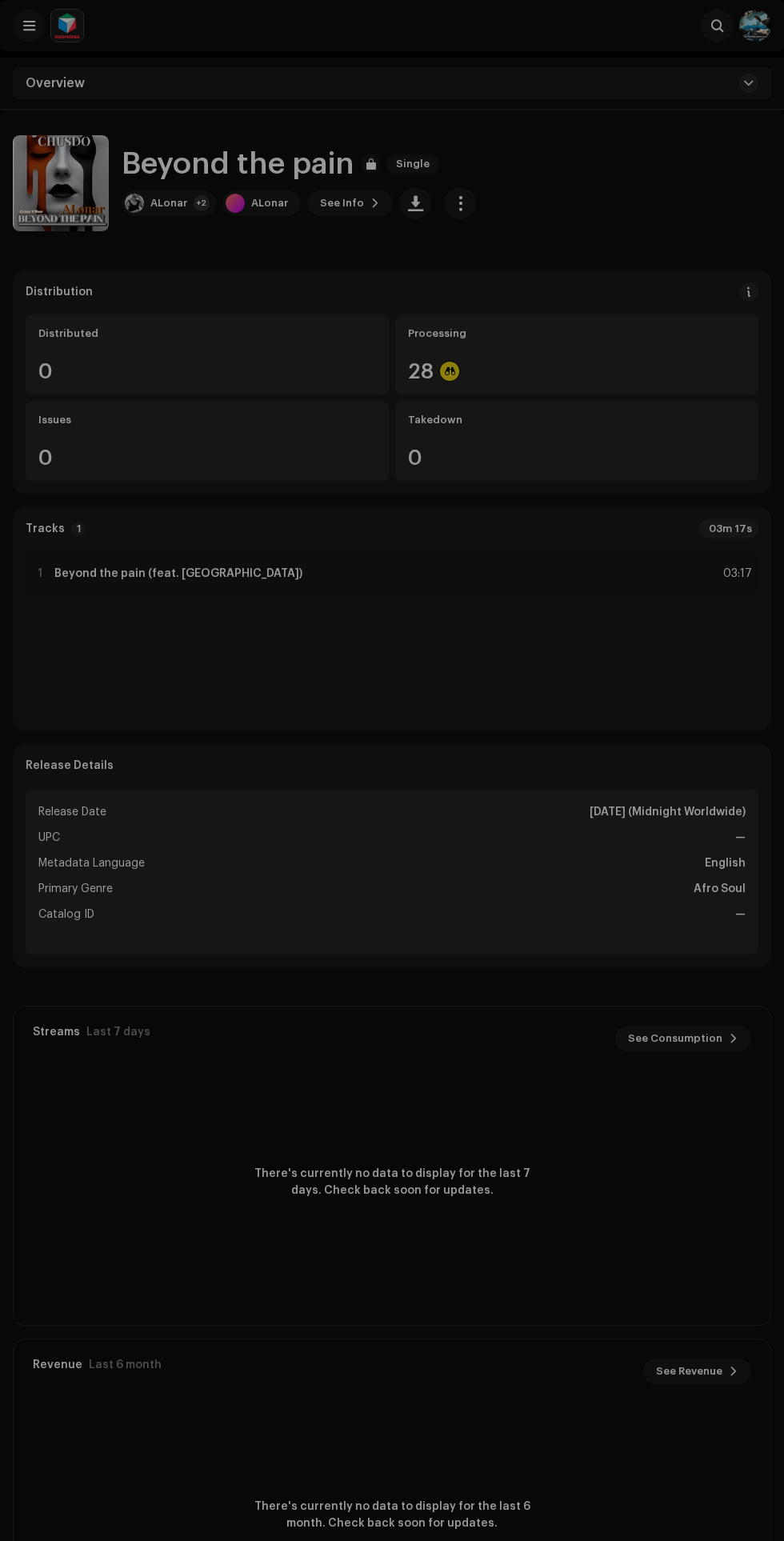
click at [424, 1442] on div "Beyond the pain 3047096 Metadata Distribution Metadata Language English Release…" at bounding box center [392, 770] width 784 height 1541
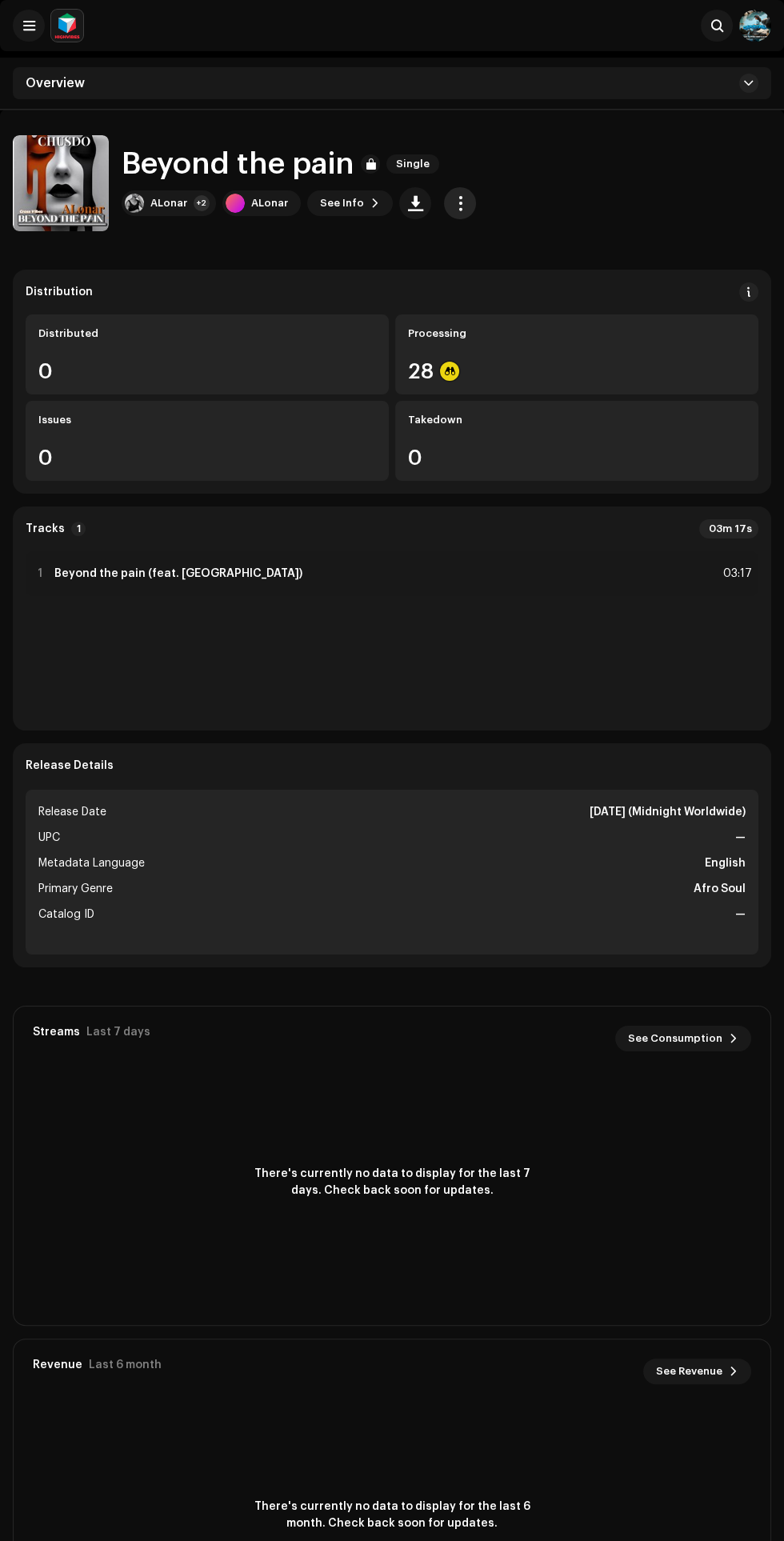
click at [452, 203] on span "button" at bounding box center [460, 203] width 15 height 13
